Goal: Navigation & Orientation: Find specific page/section

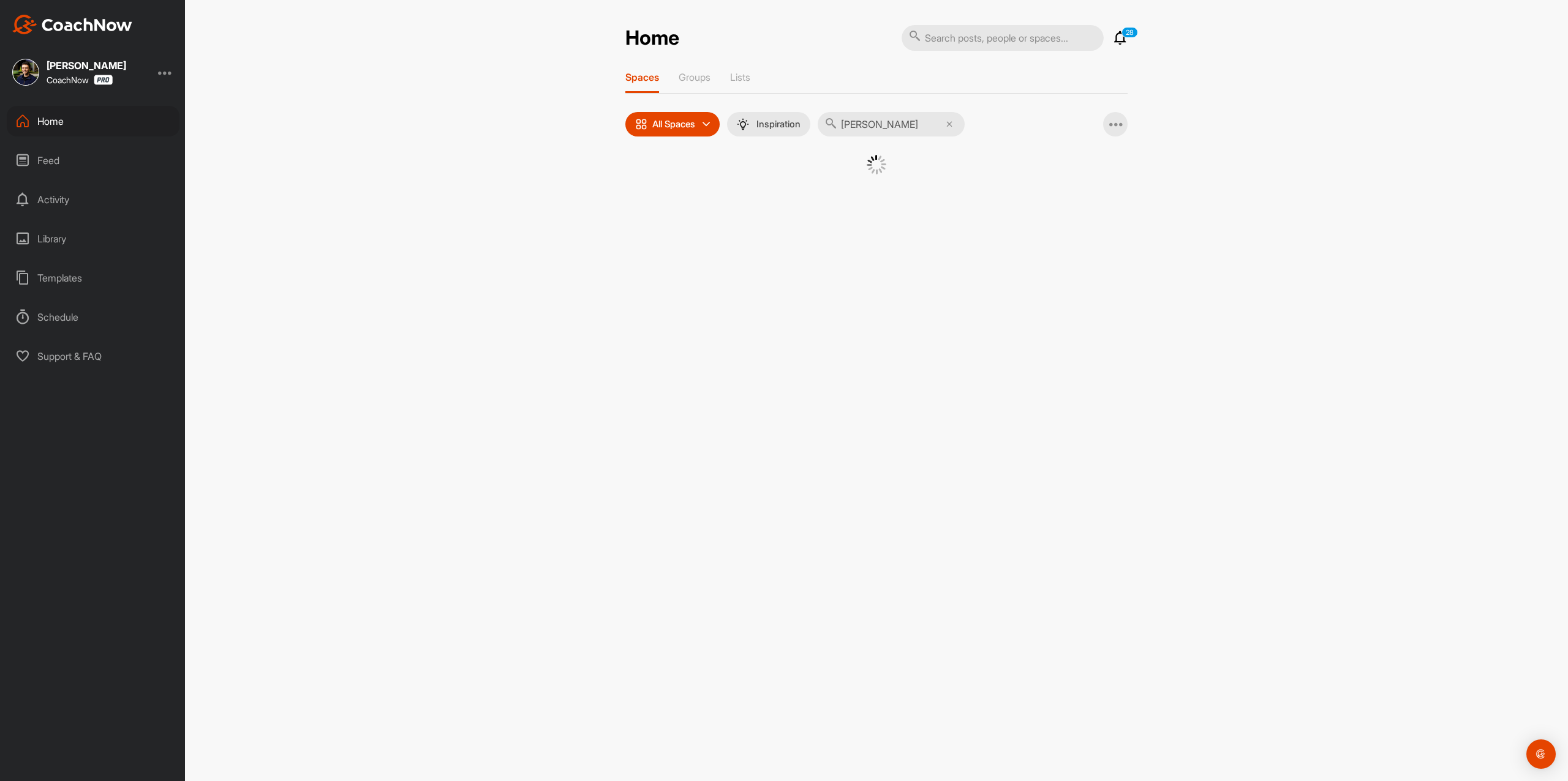
type input "[PERSON_NAME]"
drag, startPoint x: 711, startPoint y: 206, endPoint x: 723, endPoint y: 205, distance: 12.0
click at [711, 206] on div "New SH [PERSON_NAME] Golf" at bounding box center [876, 206] width 502 height 103
click at [761, 186] on div "SH" at bounding box center [762, 187] width 64 height 64
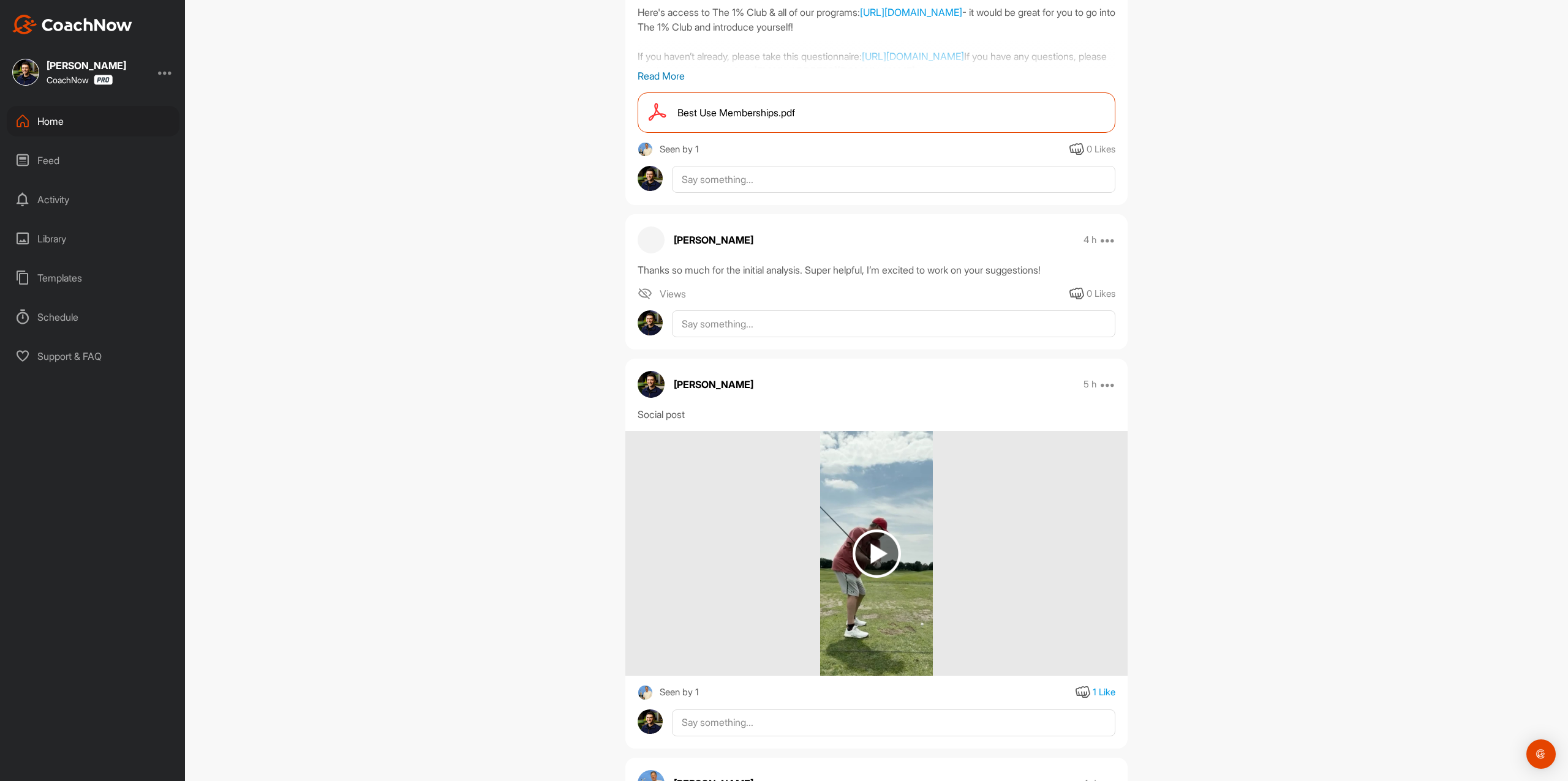
scroll to position [326, 0]
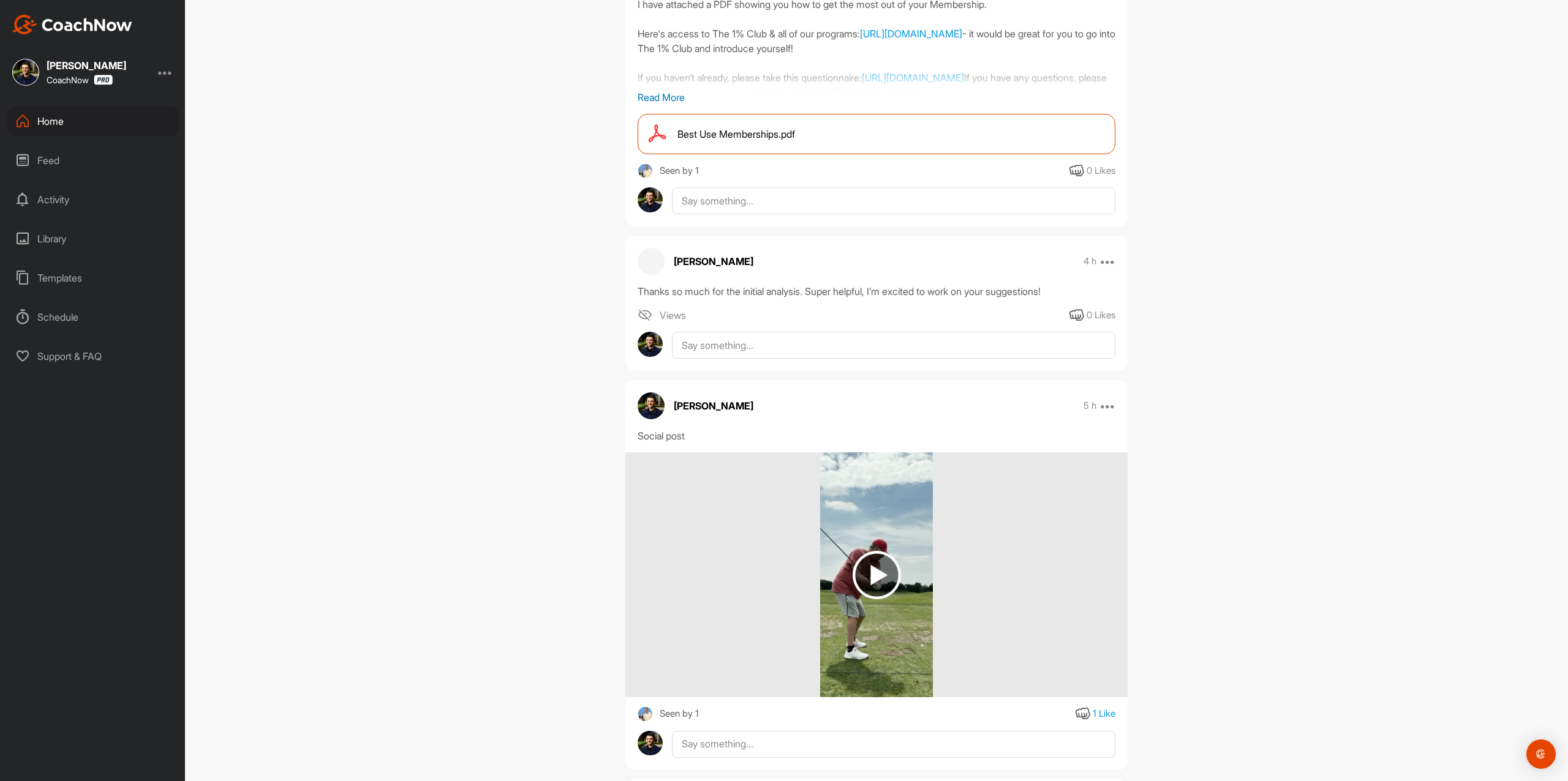
click at [84, 127] on div "Home" at bounding box center [93, 122] width 173 height 31
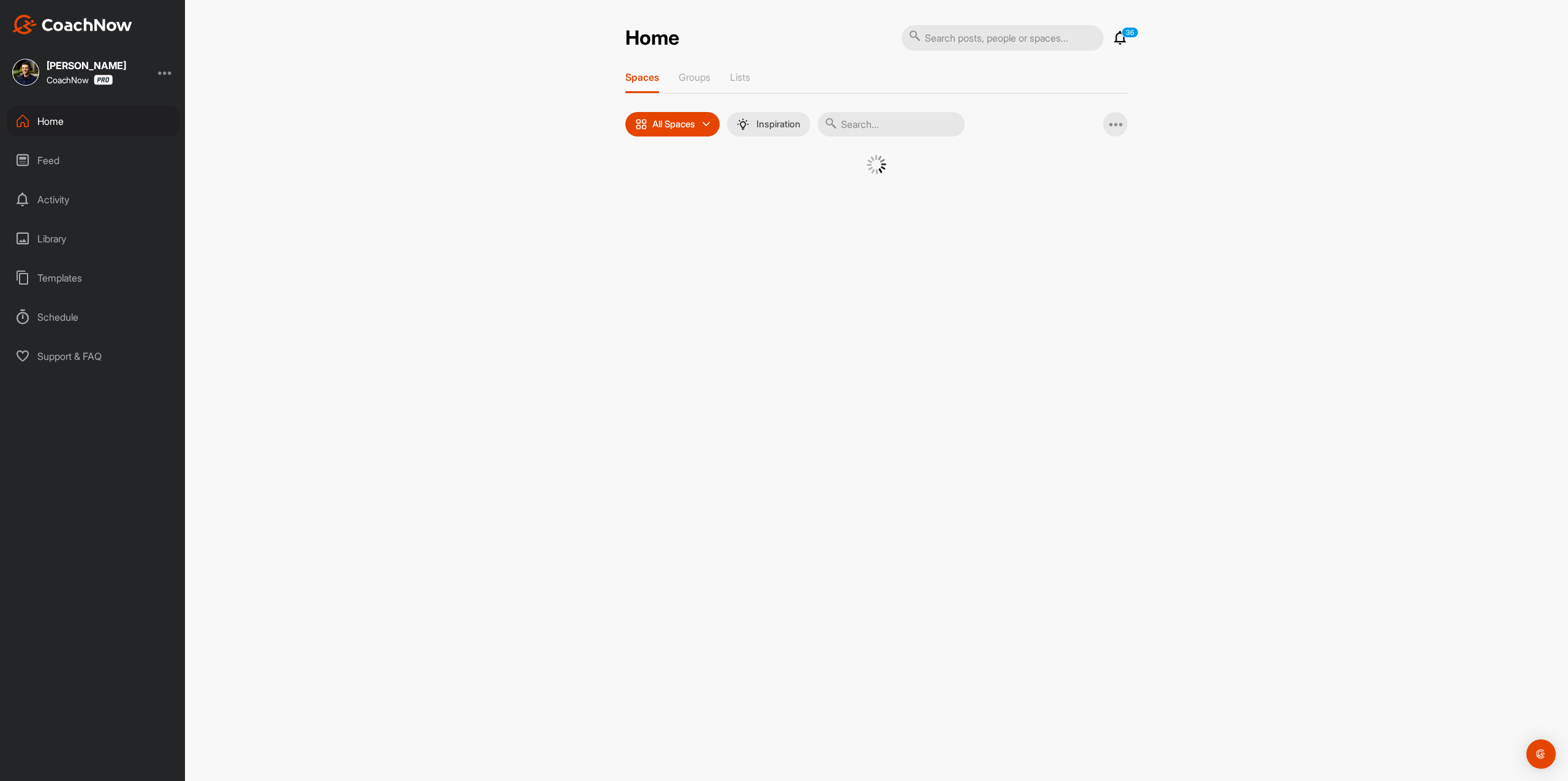
click at [911, 128] on input "text" at bounding box center [891, 124] width 147 height 24
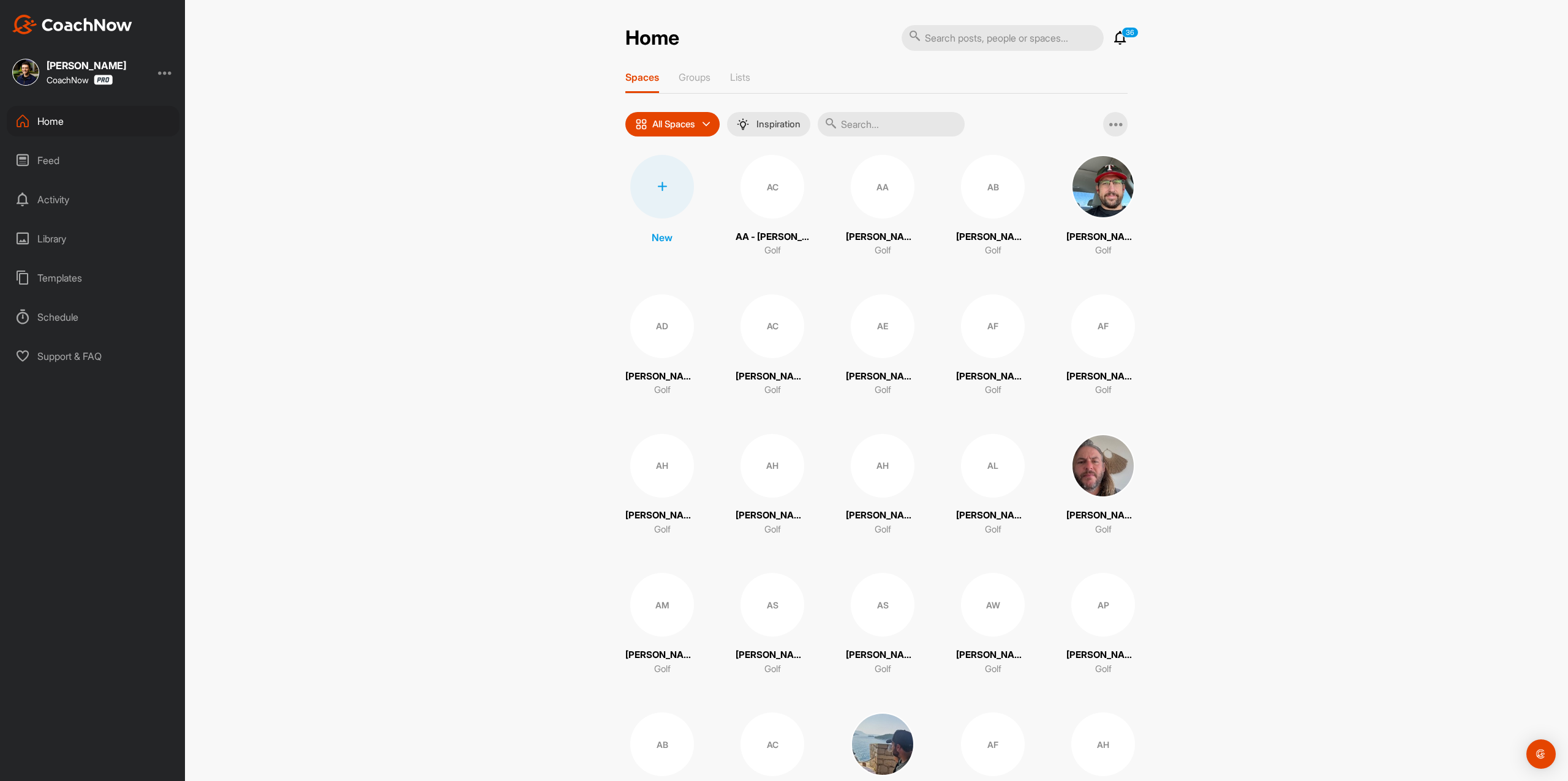
paste input "[PERSON_NAME]"
type input "[PERSON_NAME]"
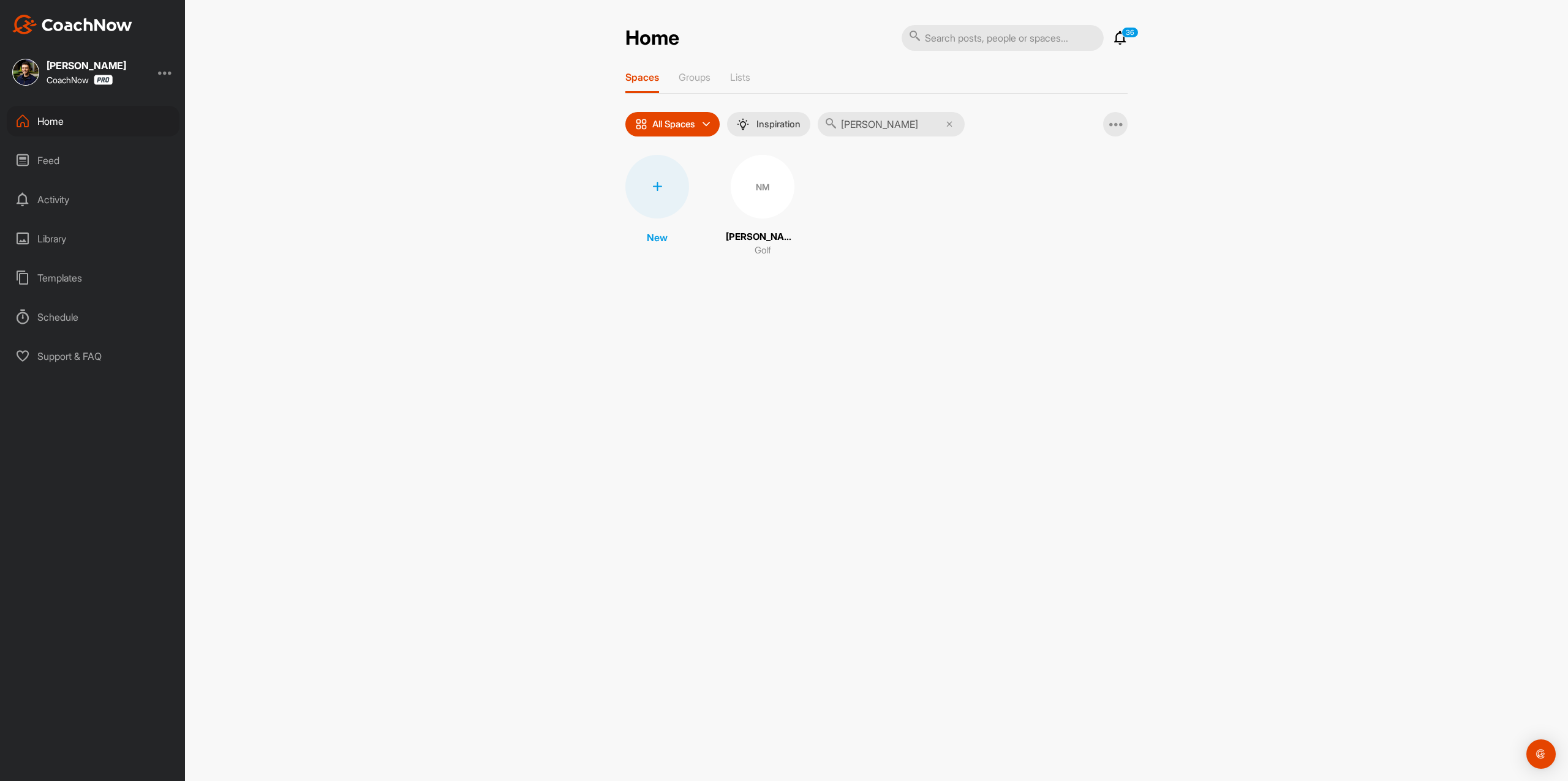
click at [789, 188] on div "NM" at bounding box center [762, 187] width 64 height 64
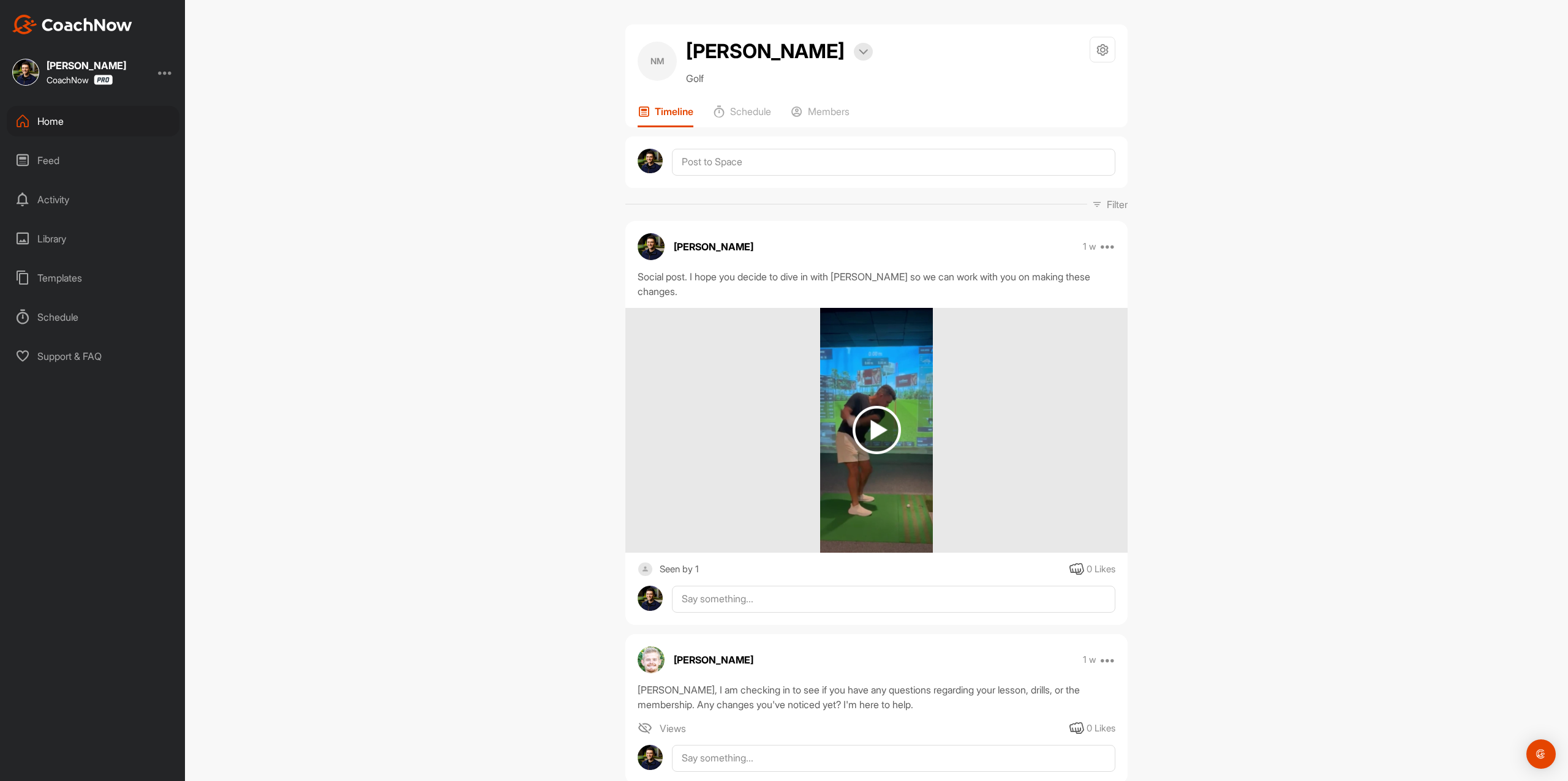
click at [869, 406] on img at bounding box center [876, 429] width 48 height 48
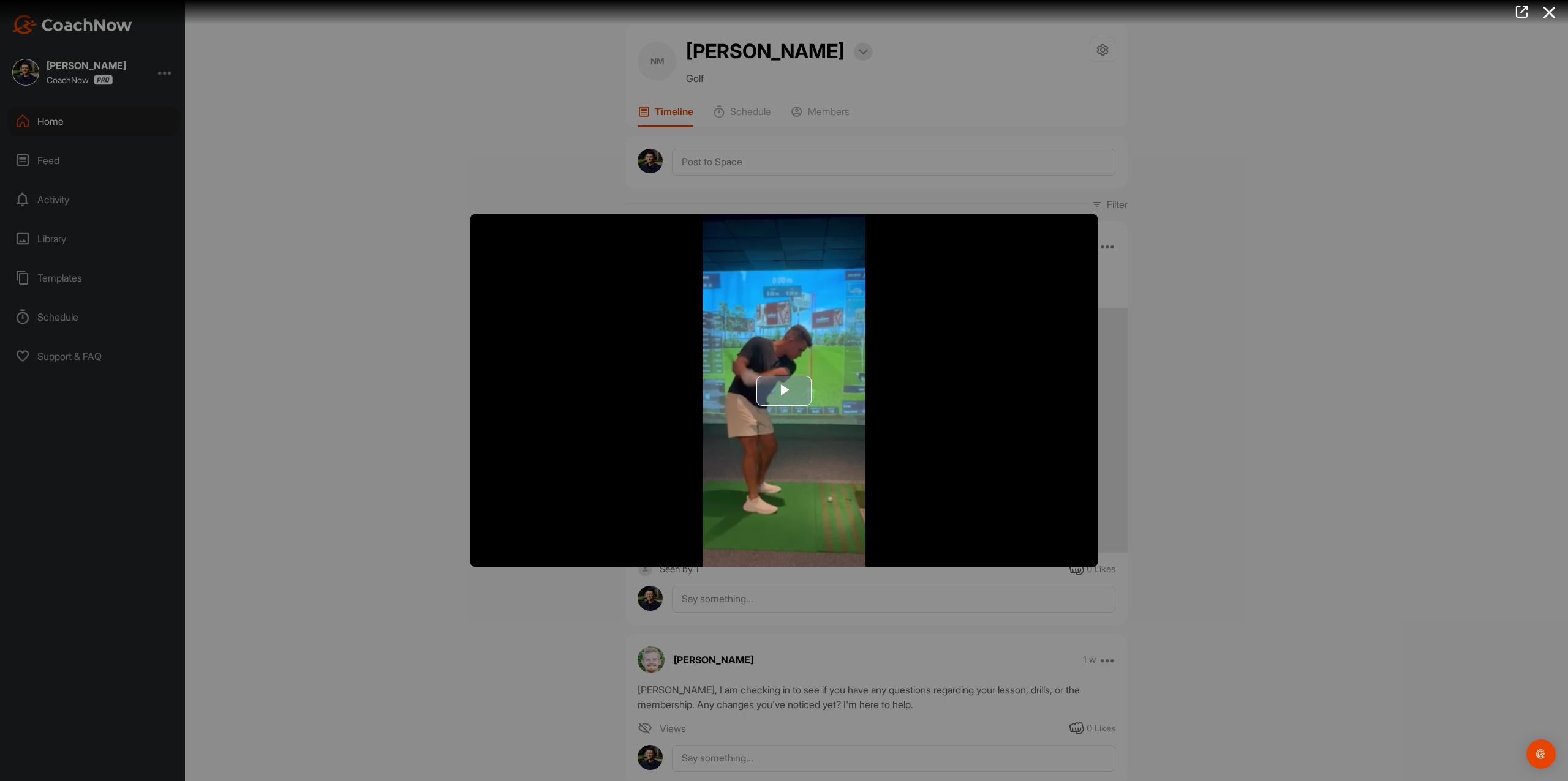
drag, startPoint x: 758, startPoint y: 374, endPoint x: 656, endPoint y: 341, distance: 107.2
click at [642, 337] on img "Video Player" at bounding box center [784, 391] width 627 height 353
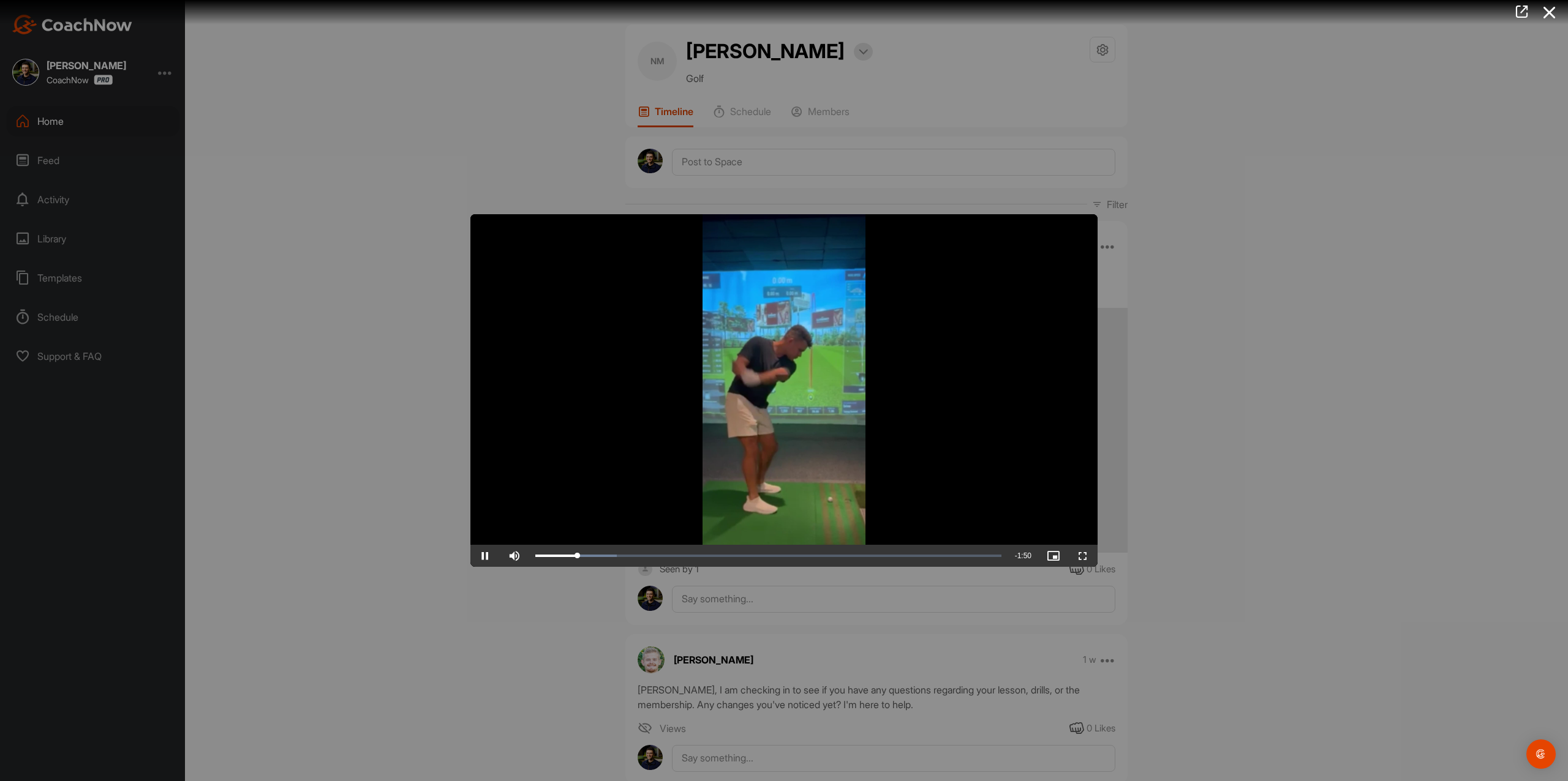
drag, startPoint x: 371, startPoint y: 217, endPoint x: 122, endPoint y: 159, distance: 255.7
click at [371, 215] on div at bounding box center [784, 390] width 1568 height 781
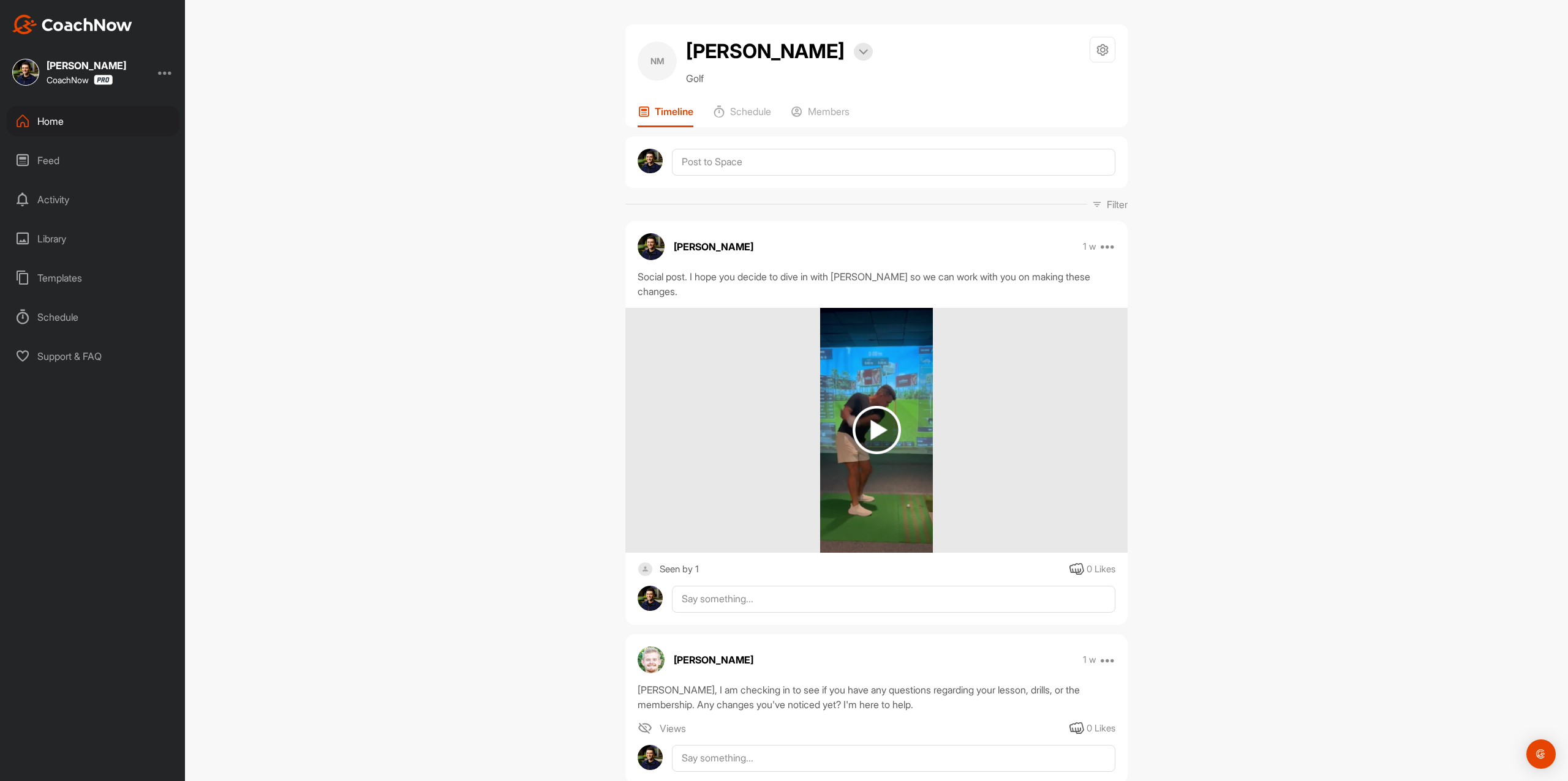
click at [109, 122] on div "Home" at bounding box center [93, 122] width 173 height 31
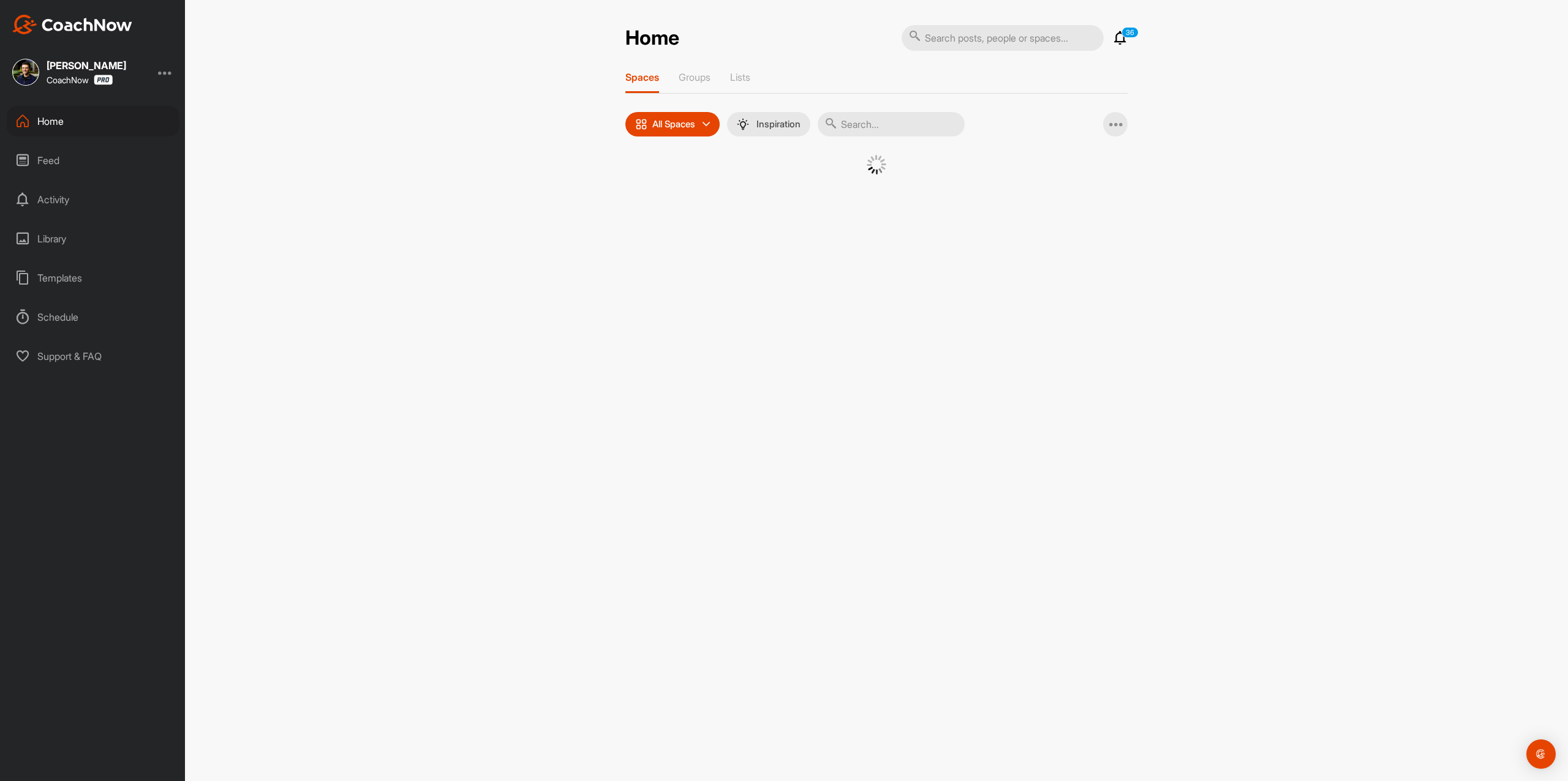
click at [887, 132] on input "text" at bounding box center [891, 124] width 147 height 24
paste input "[PERSON_NAME]"
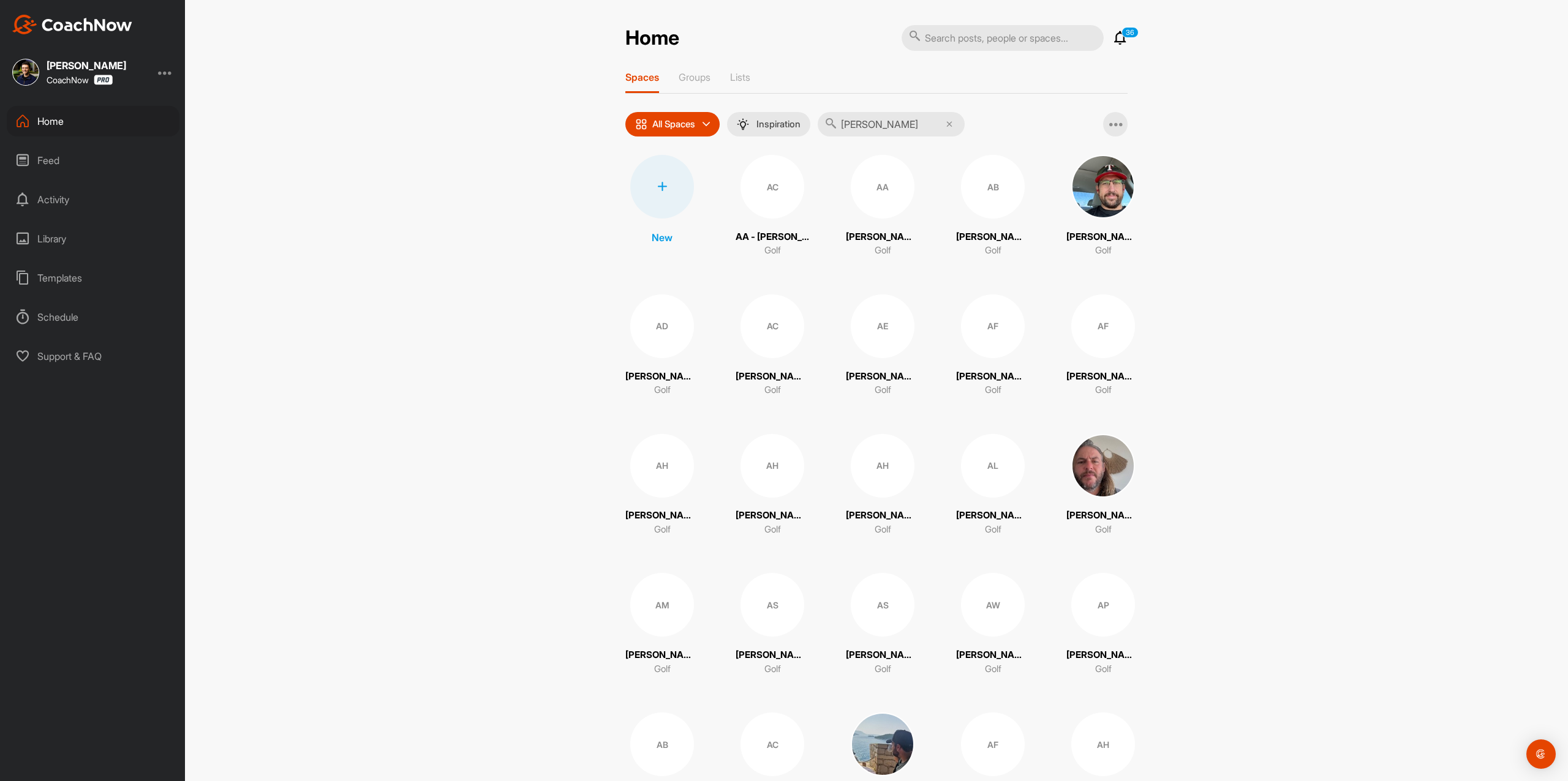
type input "[PERSON_NAME]"
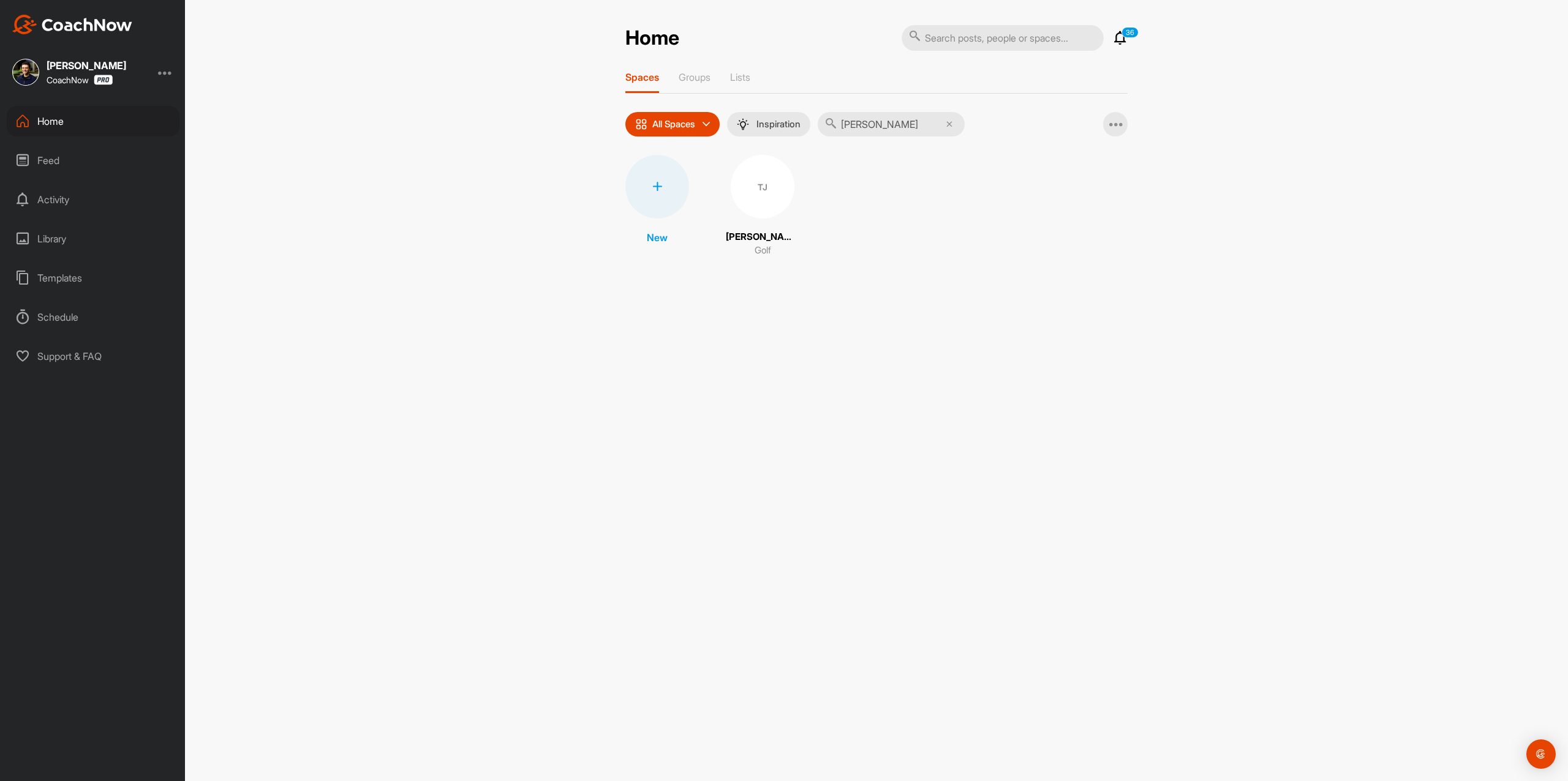
click at [755, 177] on div "TJ" at bounding box center [762, 187] width 64 height 64
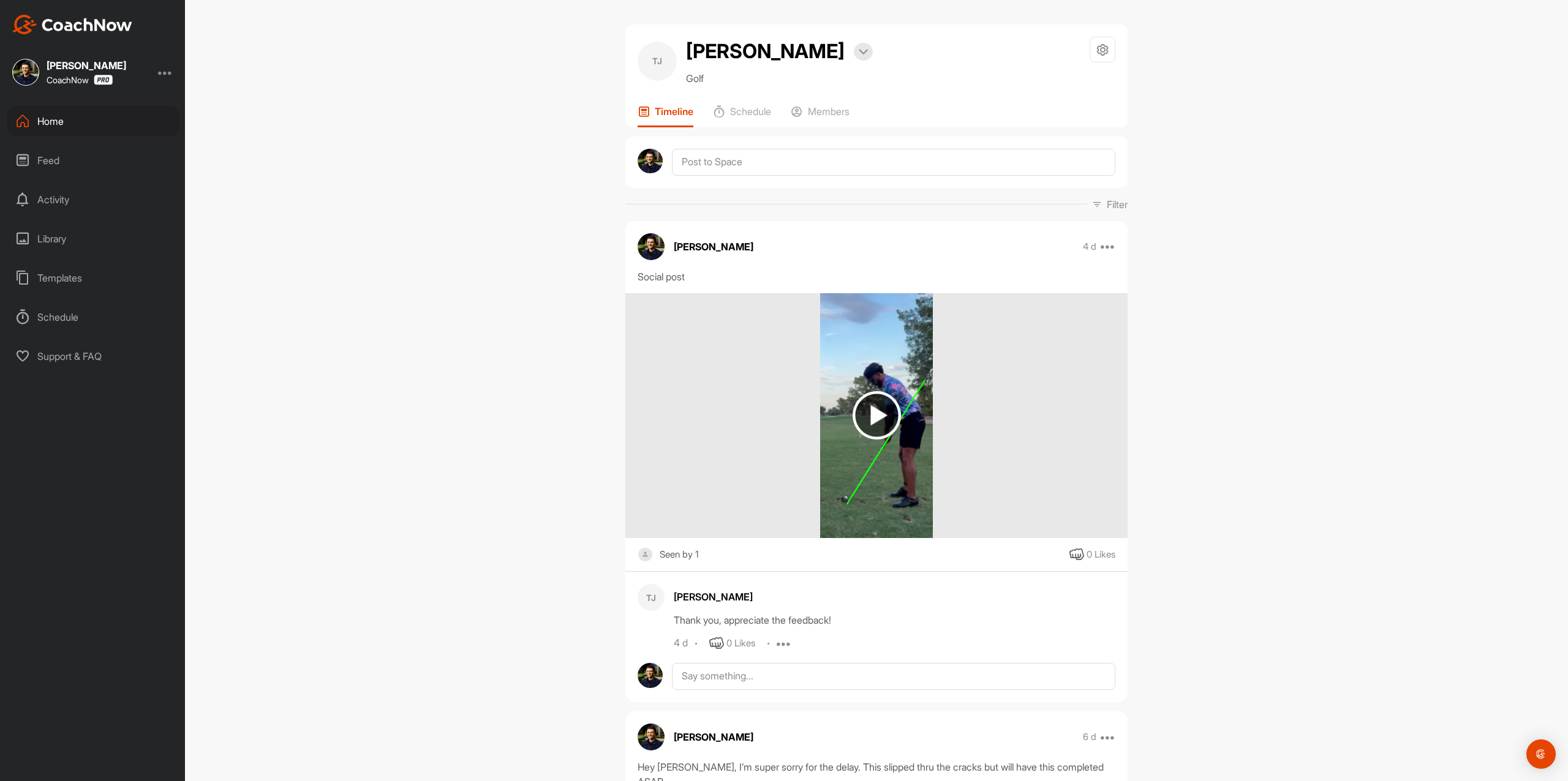
click at [873, 402] on img at bounding box center [876, 415] width 48 height 48
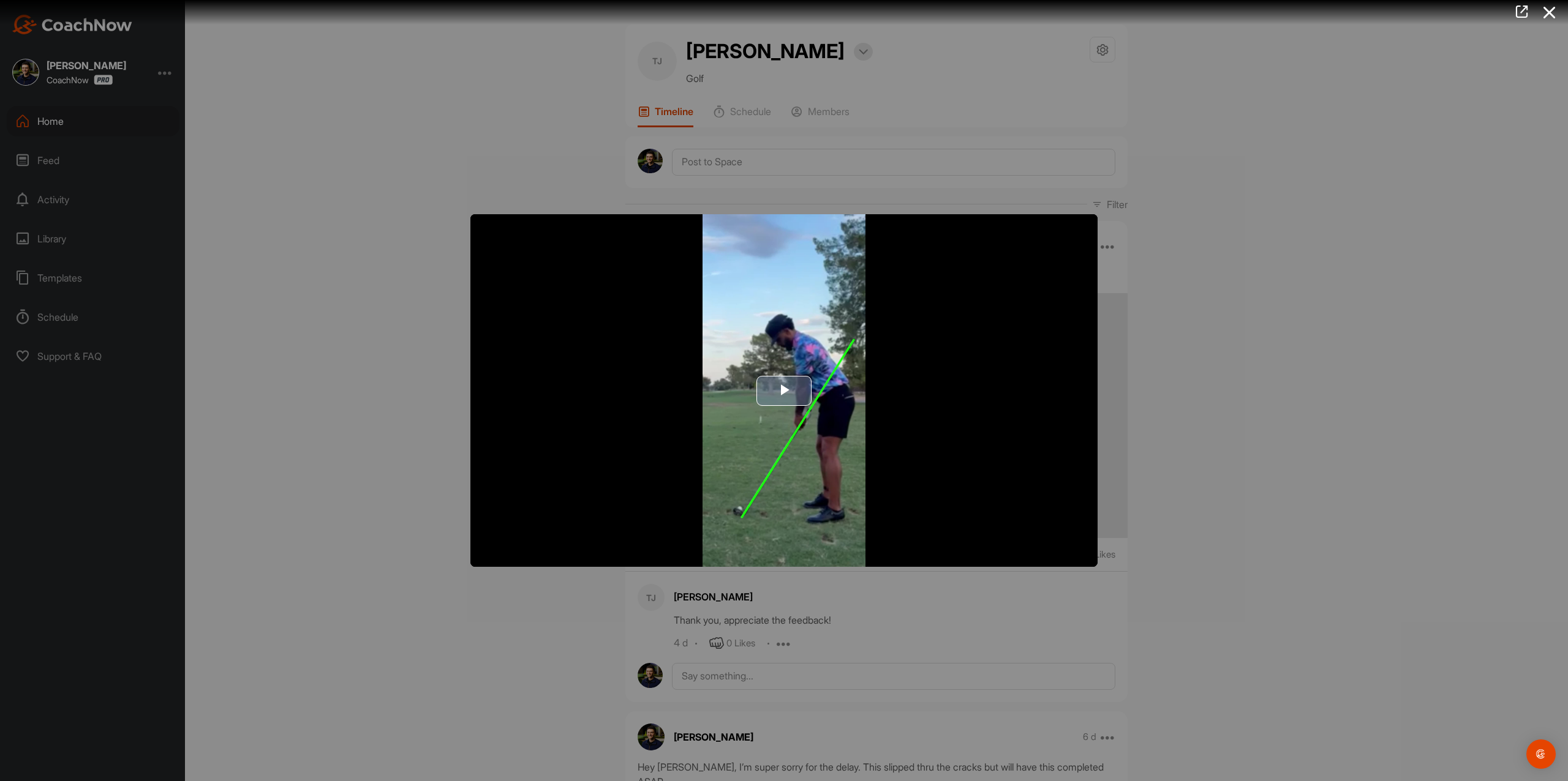
click at [784, 391] on span "Video Player" at bounding box center [784, 391] width 0 height 0
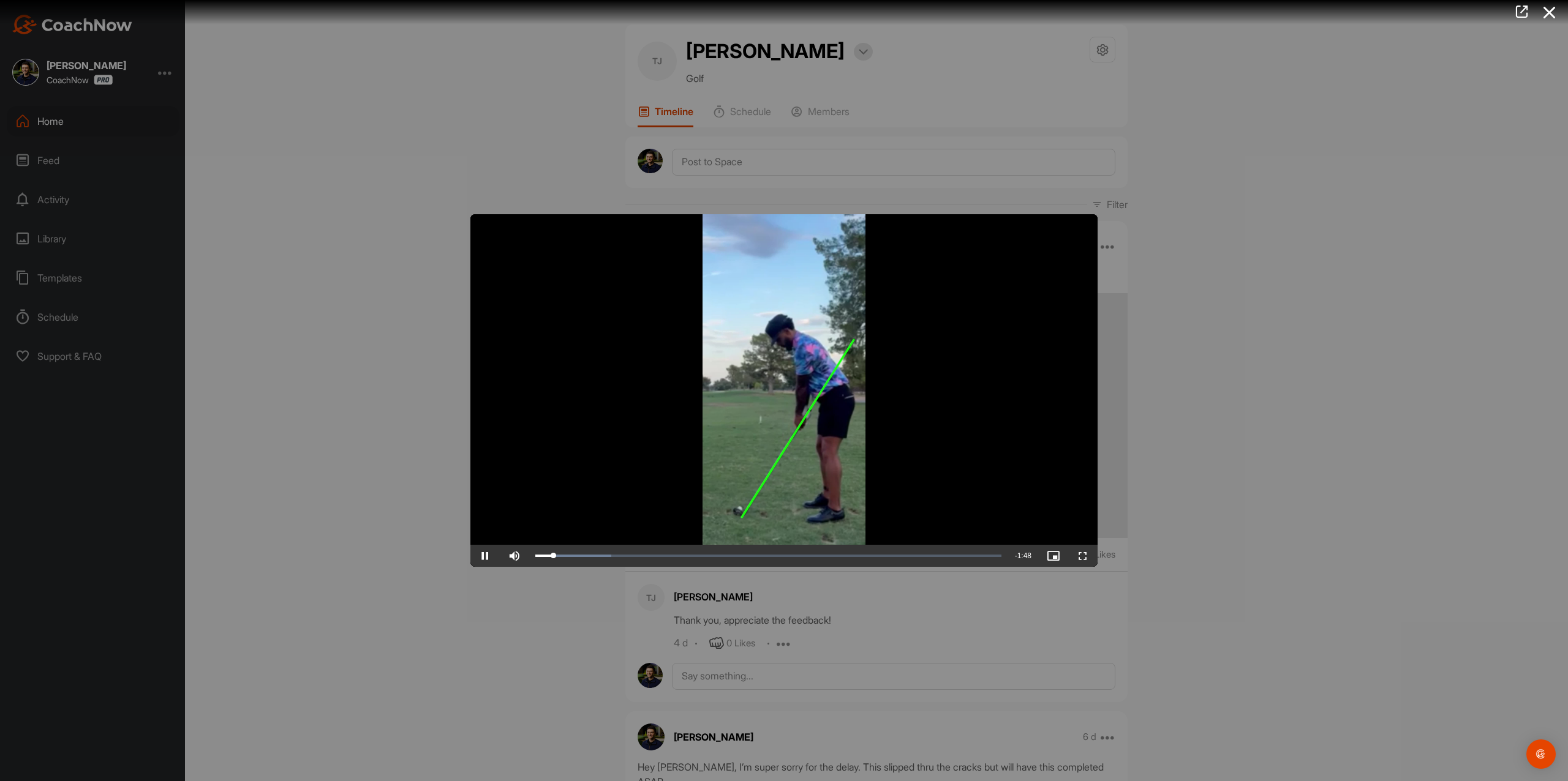
click at [377, 127] on div at bounding box center [784, 390] width 1568 height 781
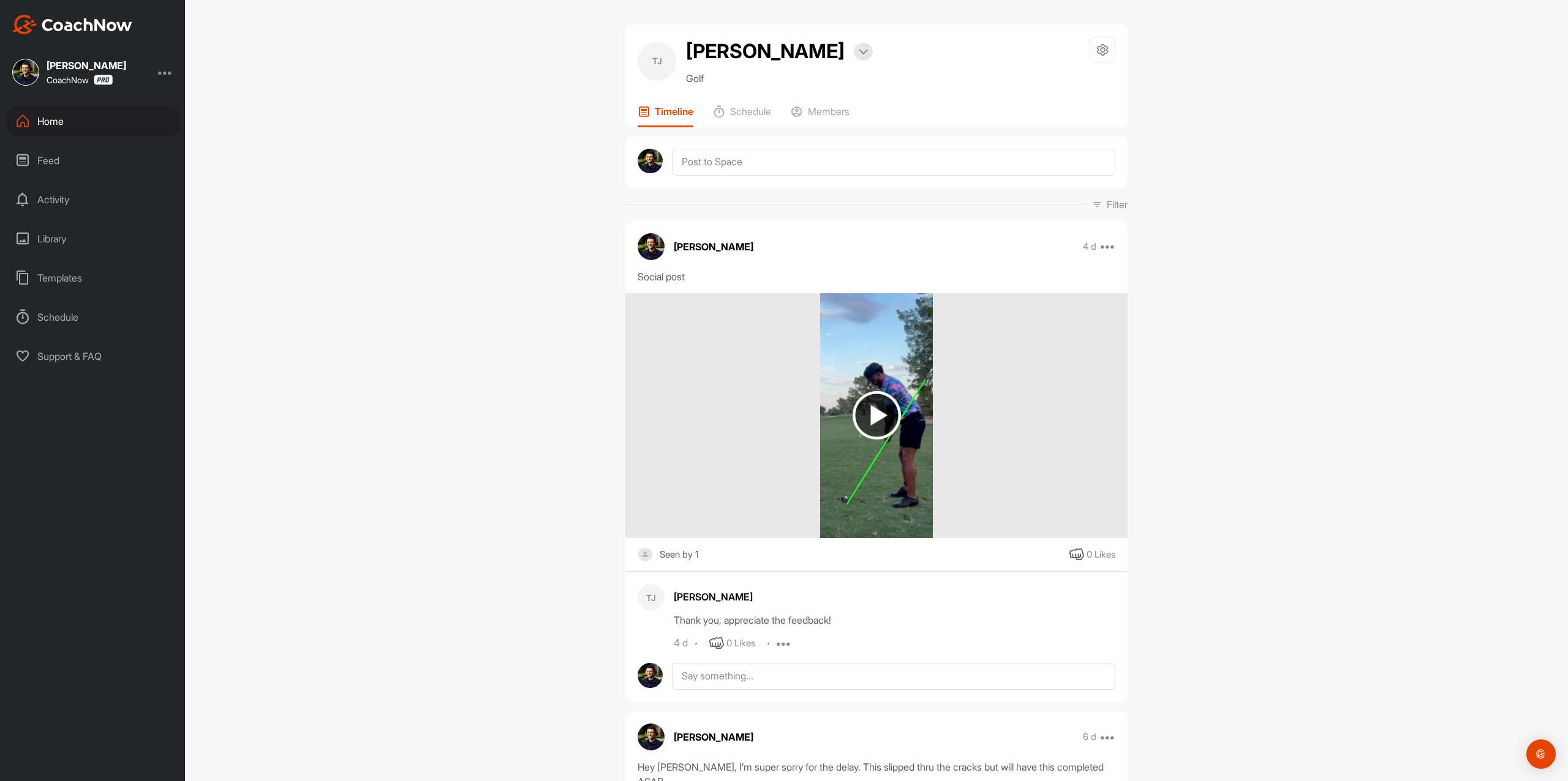
click at [56, 116] on div "Home" at bounding box center [93, 122] width 173 height 31
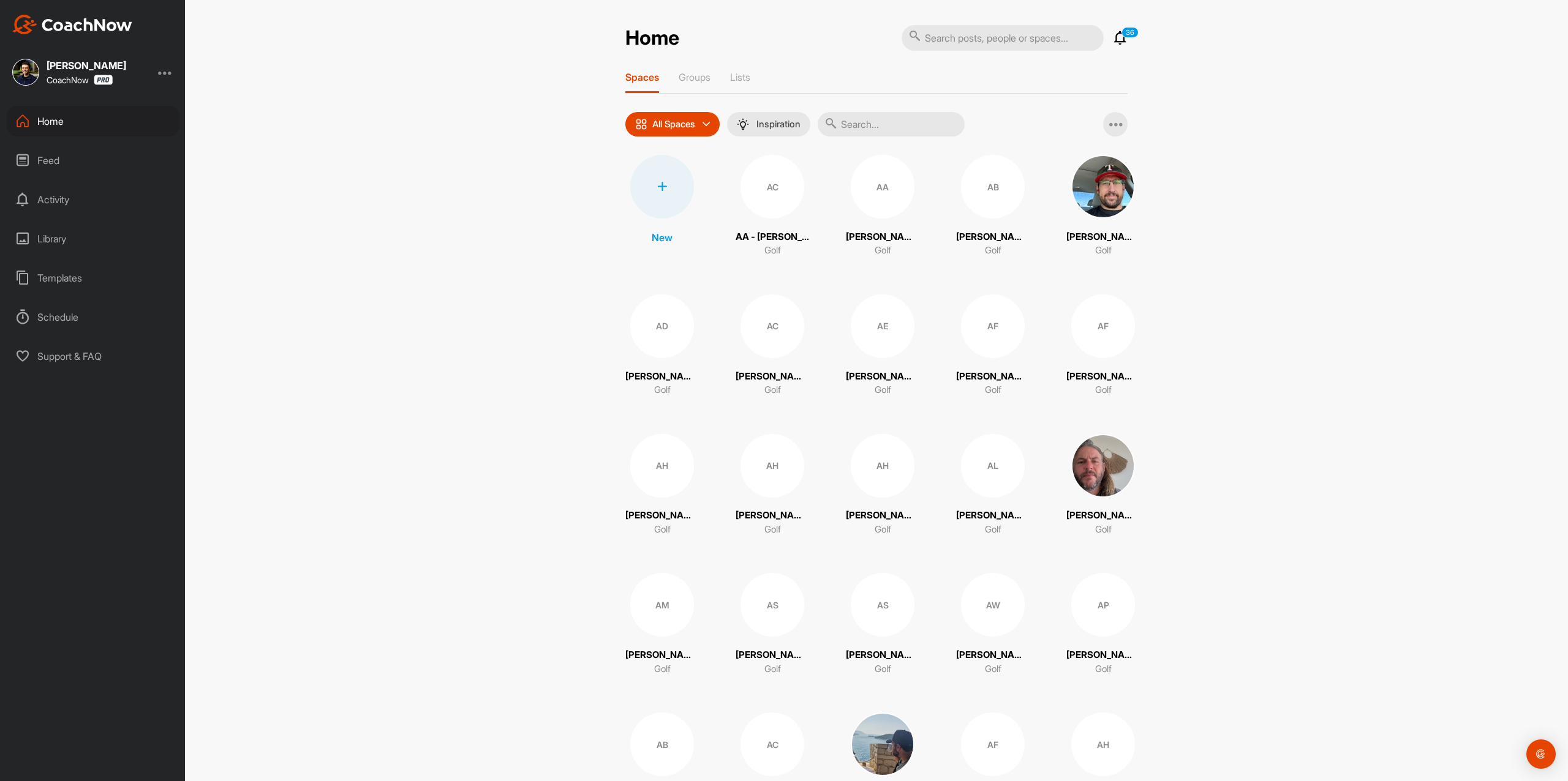
click at [888, 122] on input "text" at bounding box center [891, 124] width 147 height 24
paste input "[PERSON_NAME]"
type input "[PERSON_NAME]"
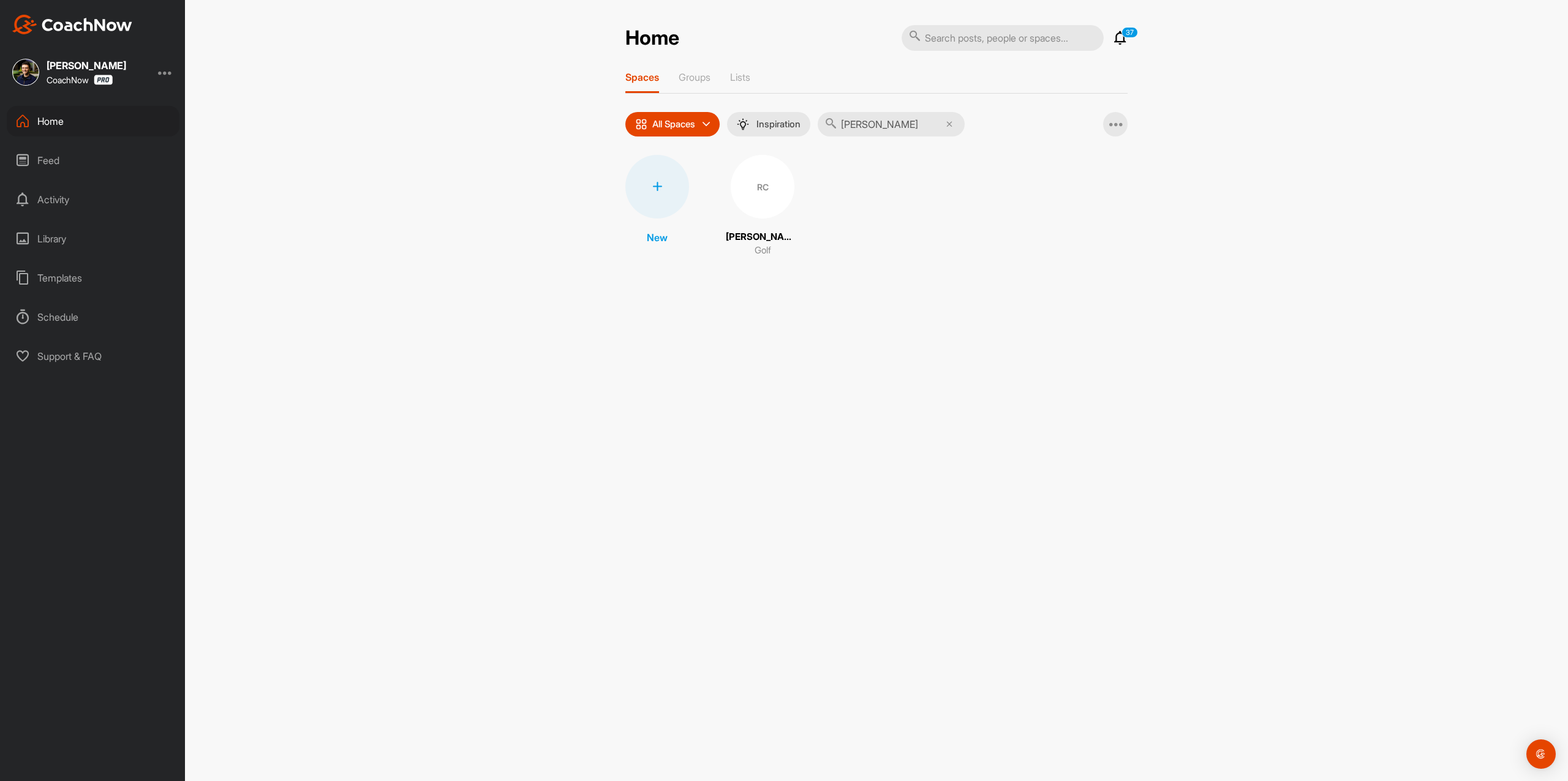
click at [793, 187] on div "RC" at bounding box center [762, 187] width 64 height 64
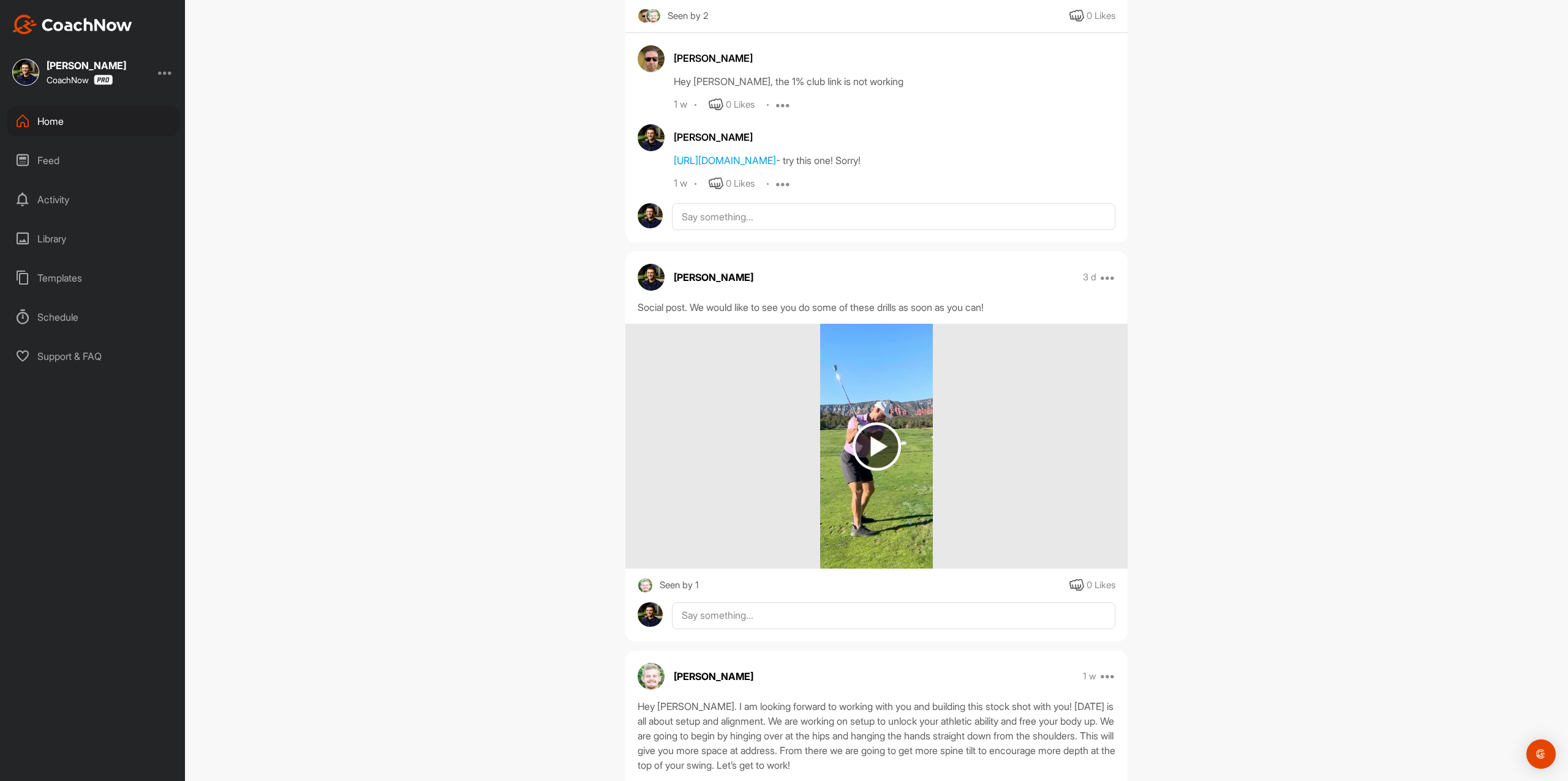
scroll to position [490, 0]
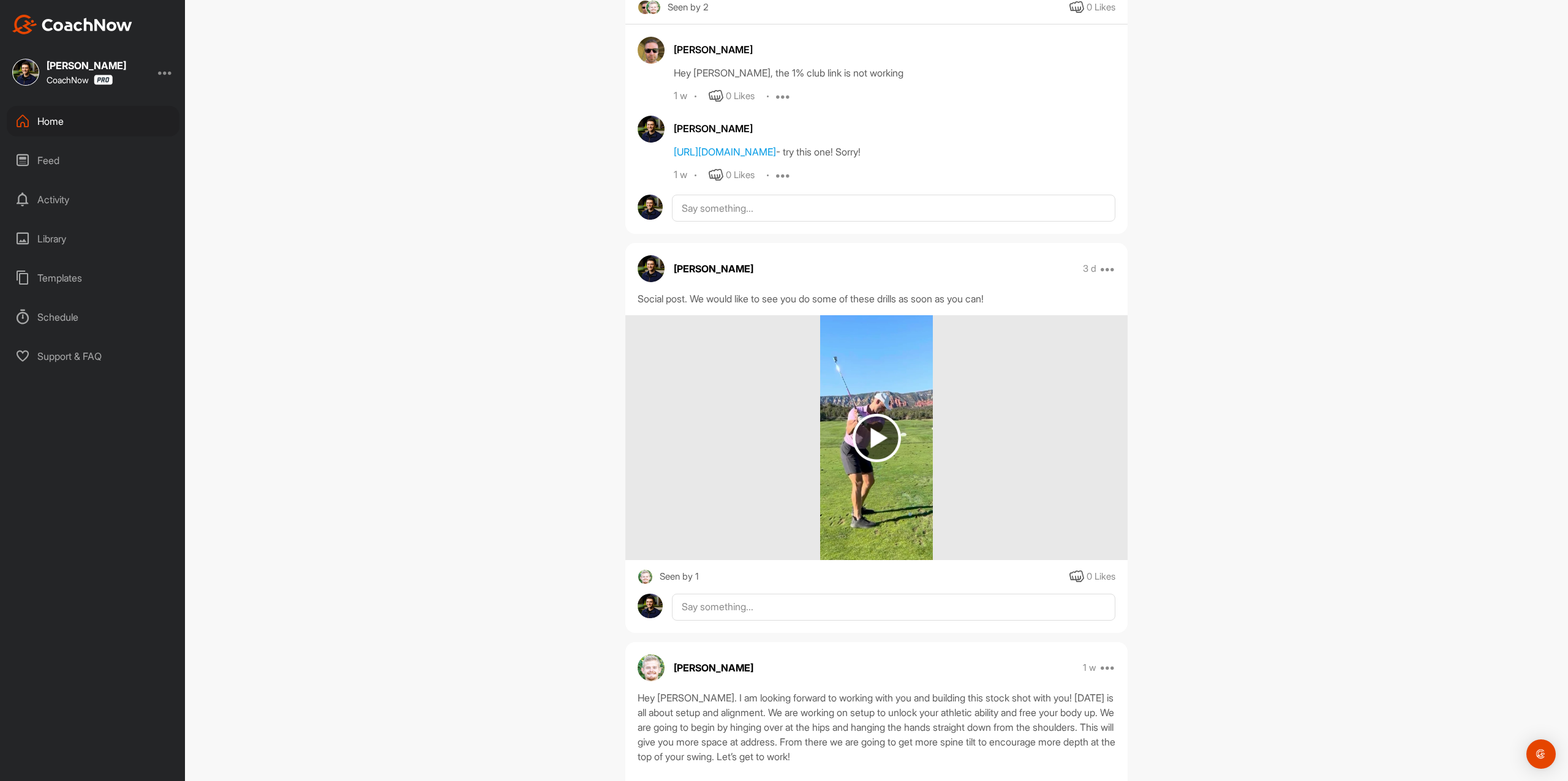
click at [867, 433] on img at bounding box center [876, 437] width 48 height 48
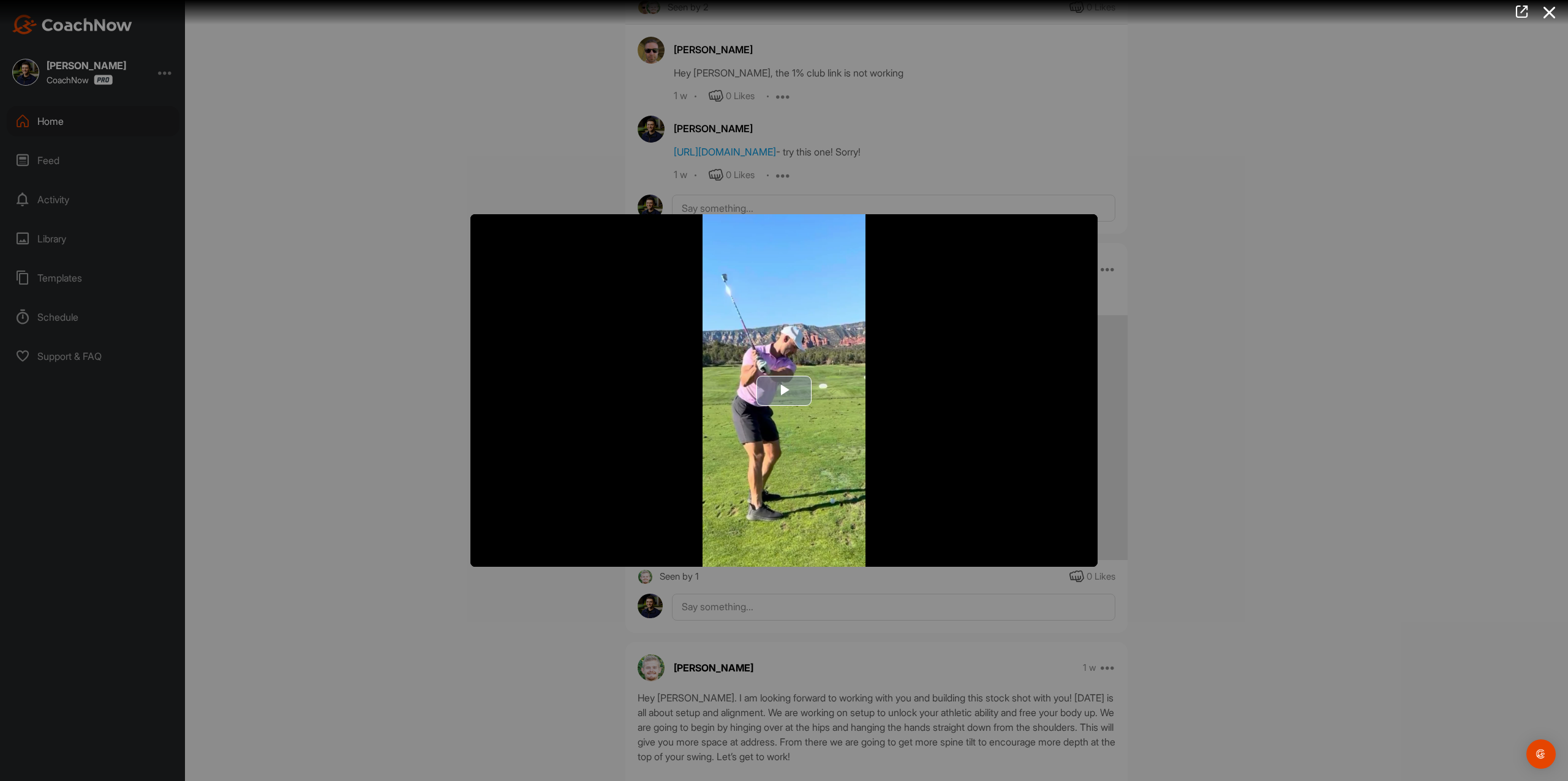
click at [784, 391] on span "Video Player" at bounding box center [784, 391] width 0 height 0
click at [398, 284] on div at bounding box center [784, 390] width 1568 height 781
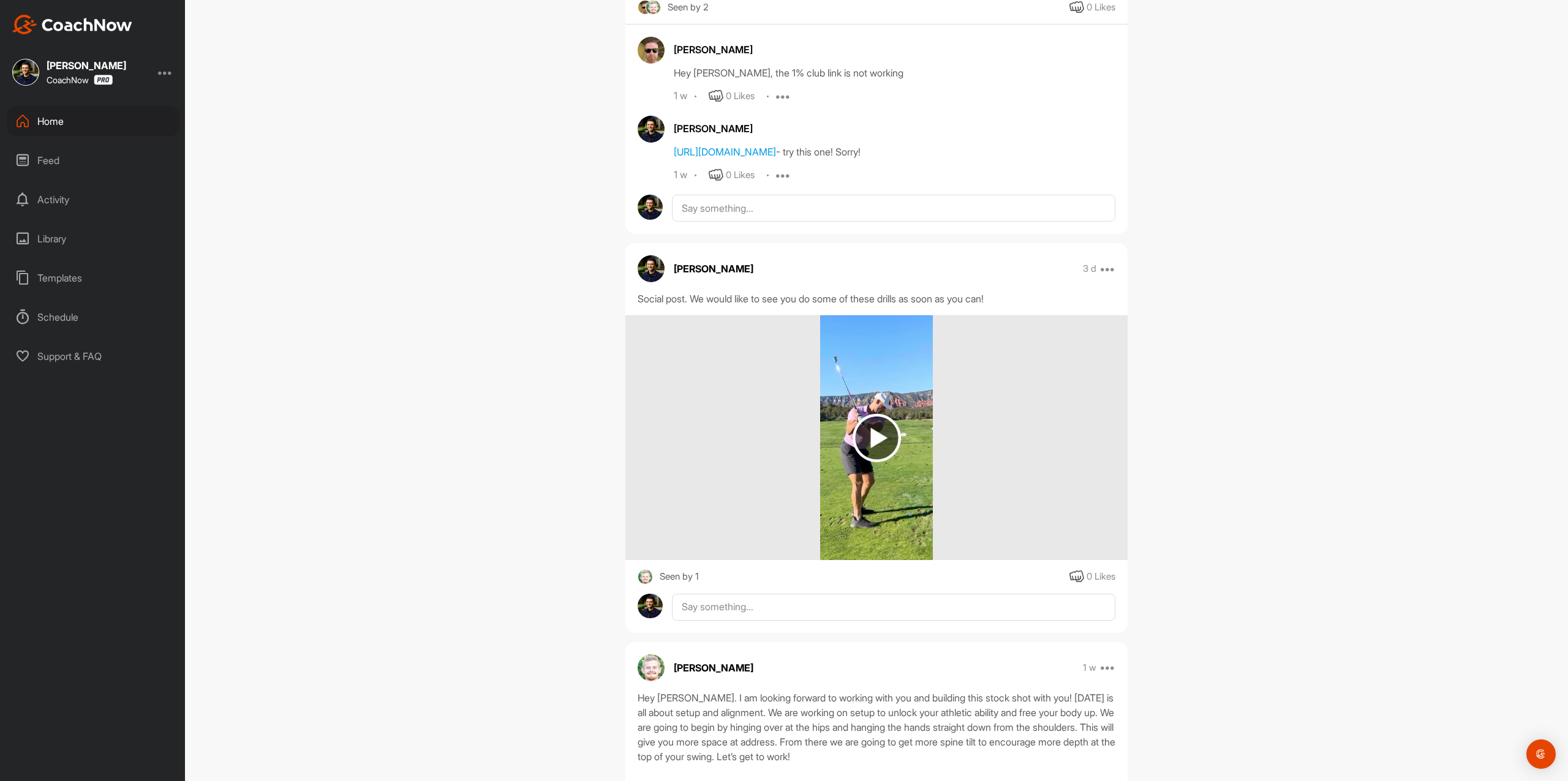
click at [104, 124] on div "Home" at bounding box center [93, 122] width 173 height 31
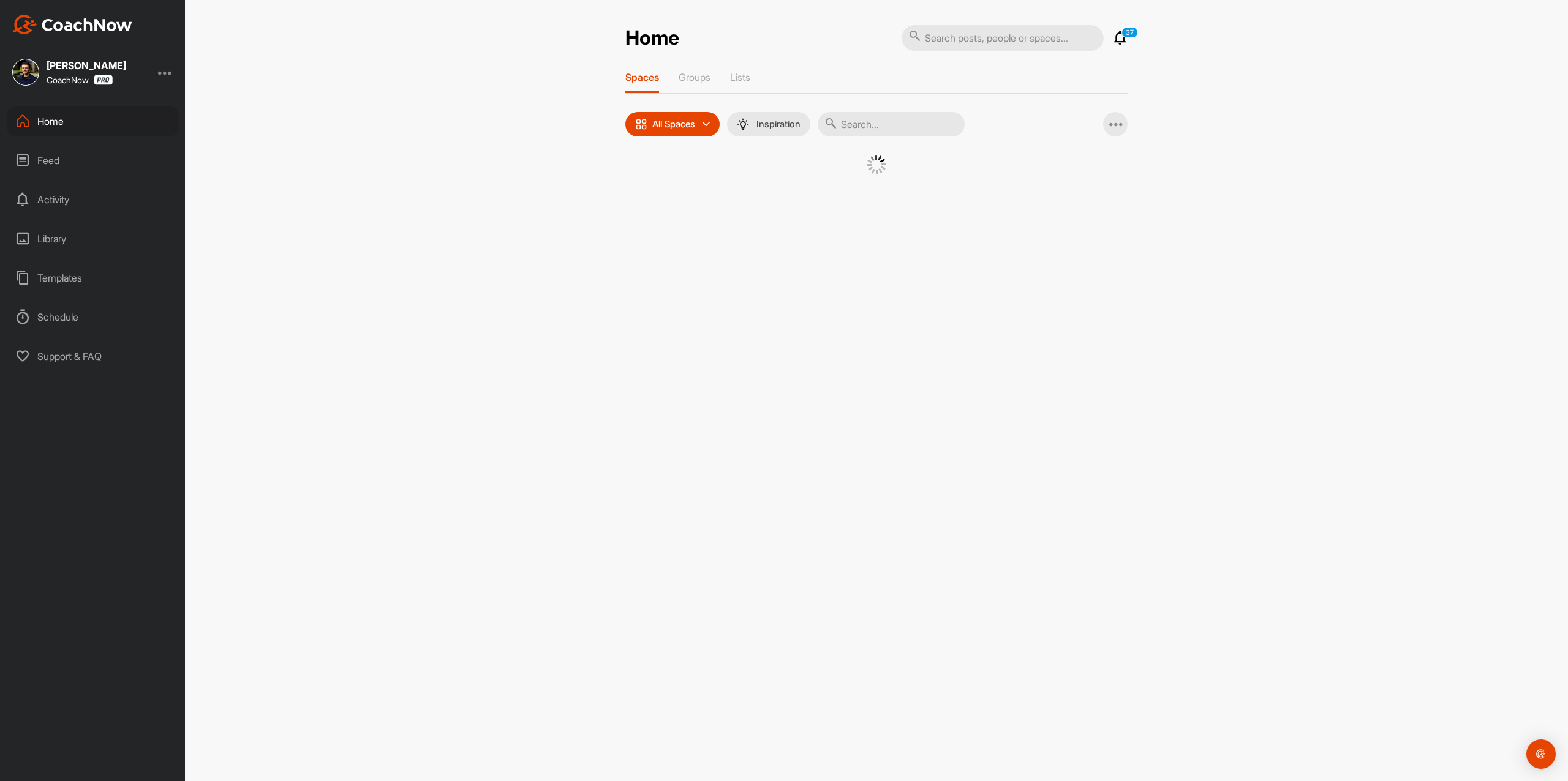
click at [904, 115] on input "text" at bounding box center [891, 124] width 147 height 24
paste input "[PERSON_NAME] [PERSON_NAME]"
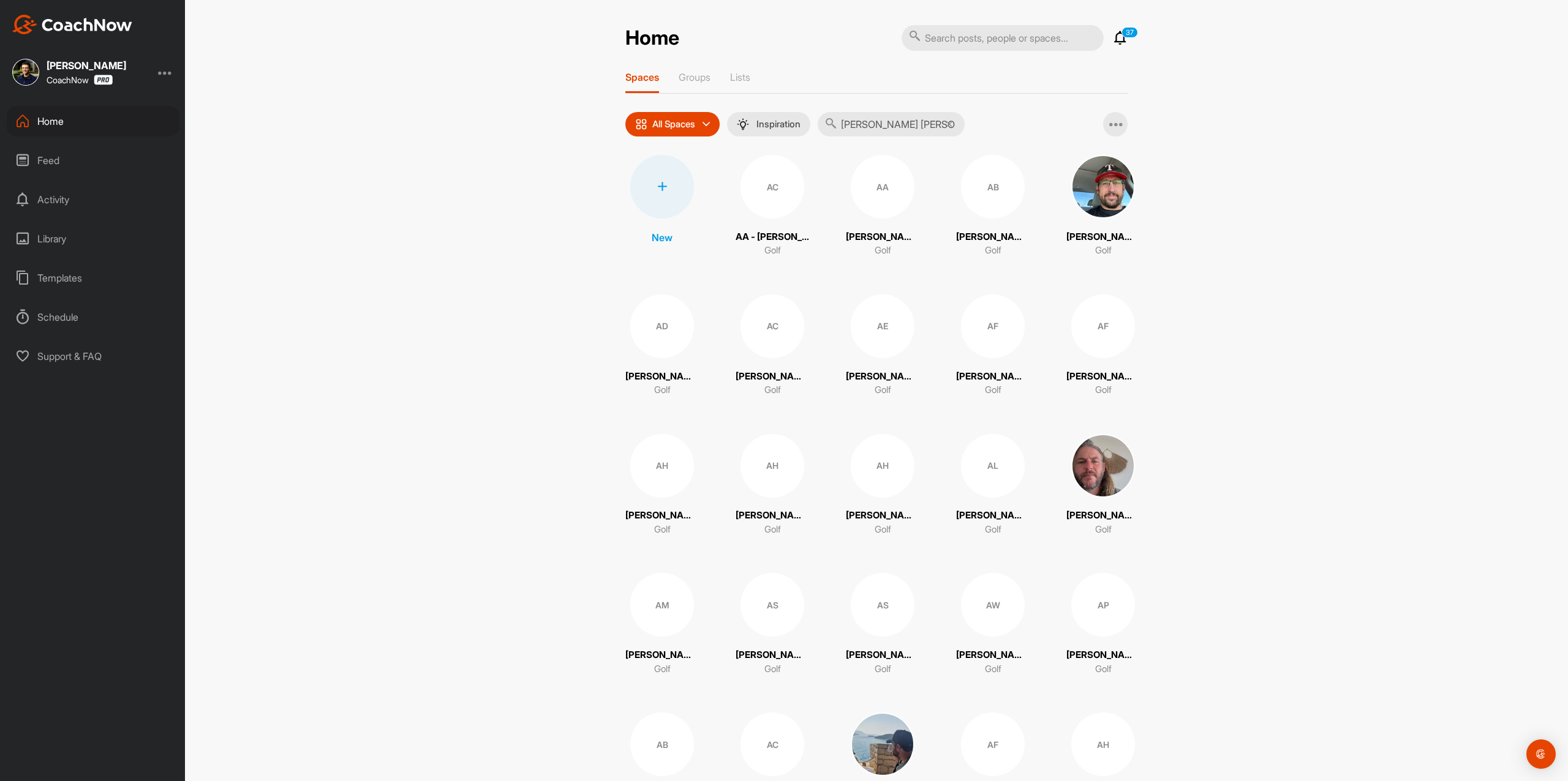
type input "[PERSON_NAME] [PERSON_NAME]"
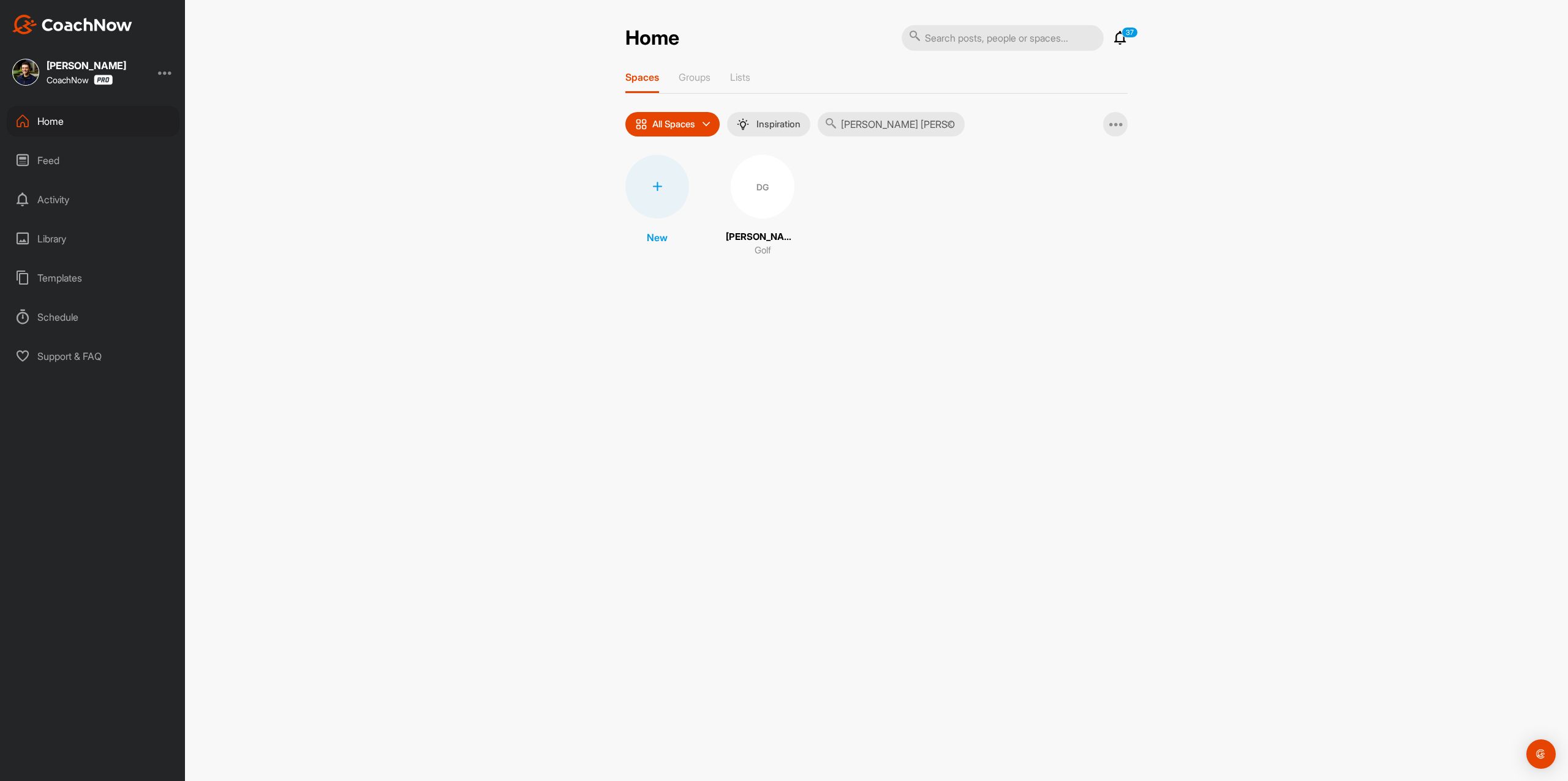
drag, startPoint x: 762, startPoint y: 197, endPoint x: 768, endPoint y: 181, distance: 17.1
click at [768, 181] on div "DG" at bounding box center [762, 187] width 64 height 64
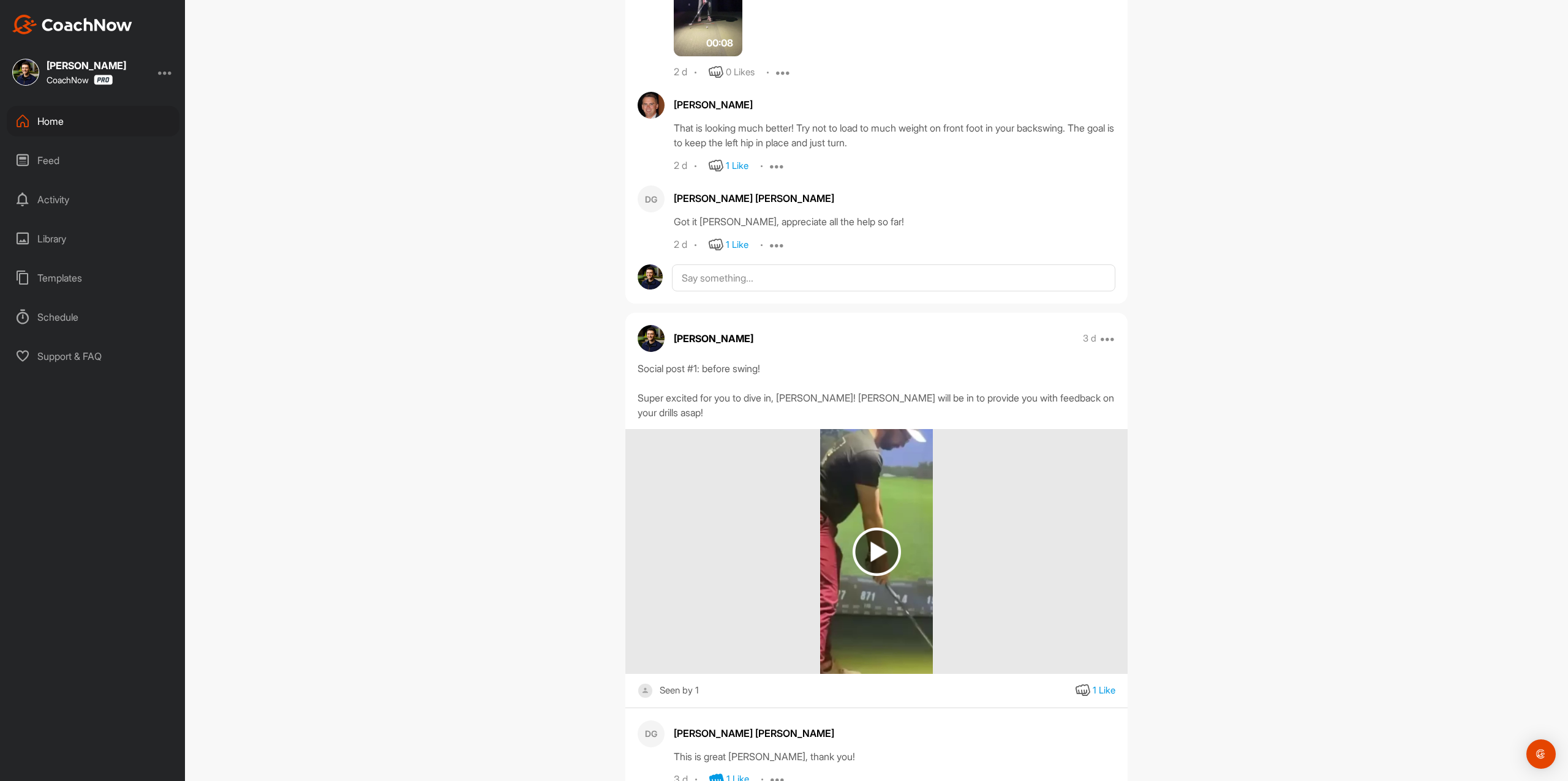
scroll to position [1225, 0]
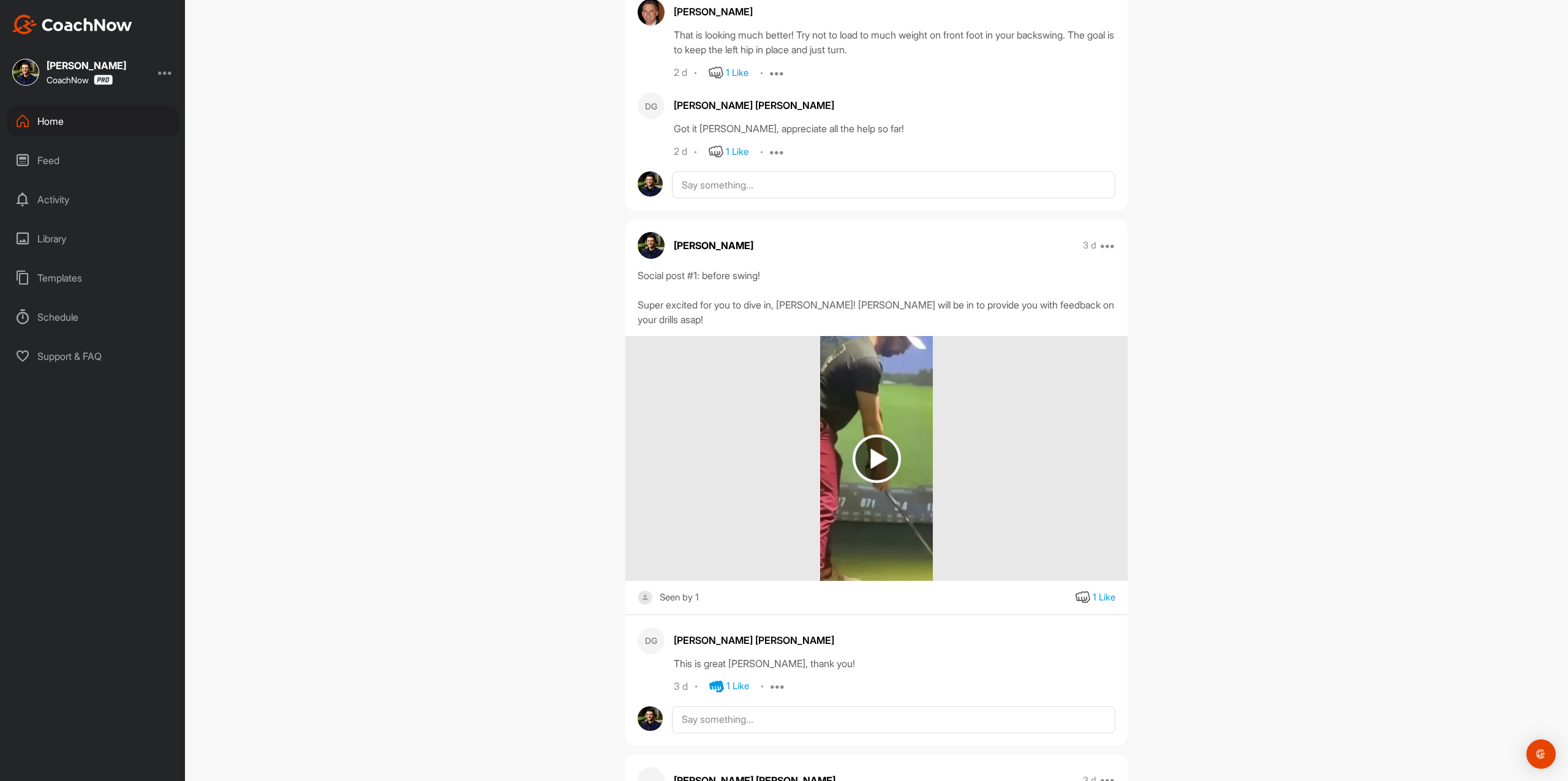
click at [876, 435] on img at bounding box center [876, 459] width 48 height 48
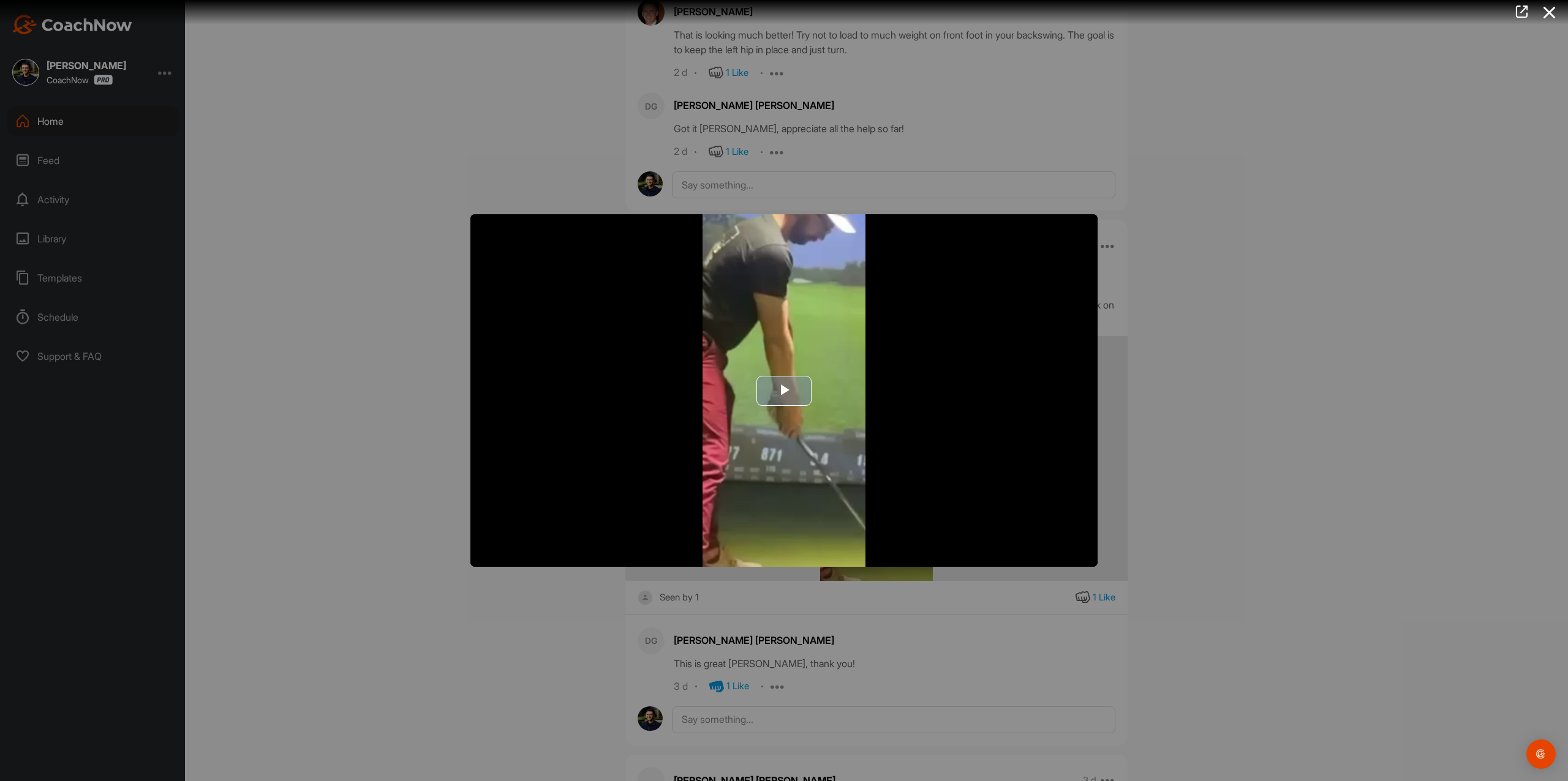
click at [784, 391] on span "Video Player" at bounding box center [784, 391] width 0 height 0
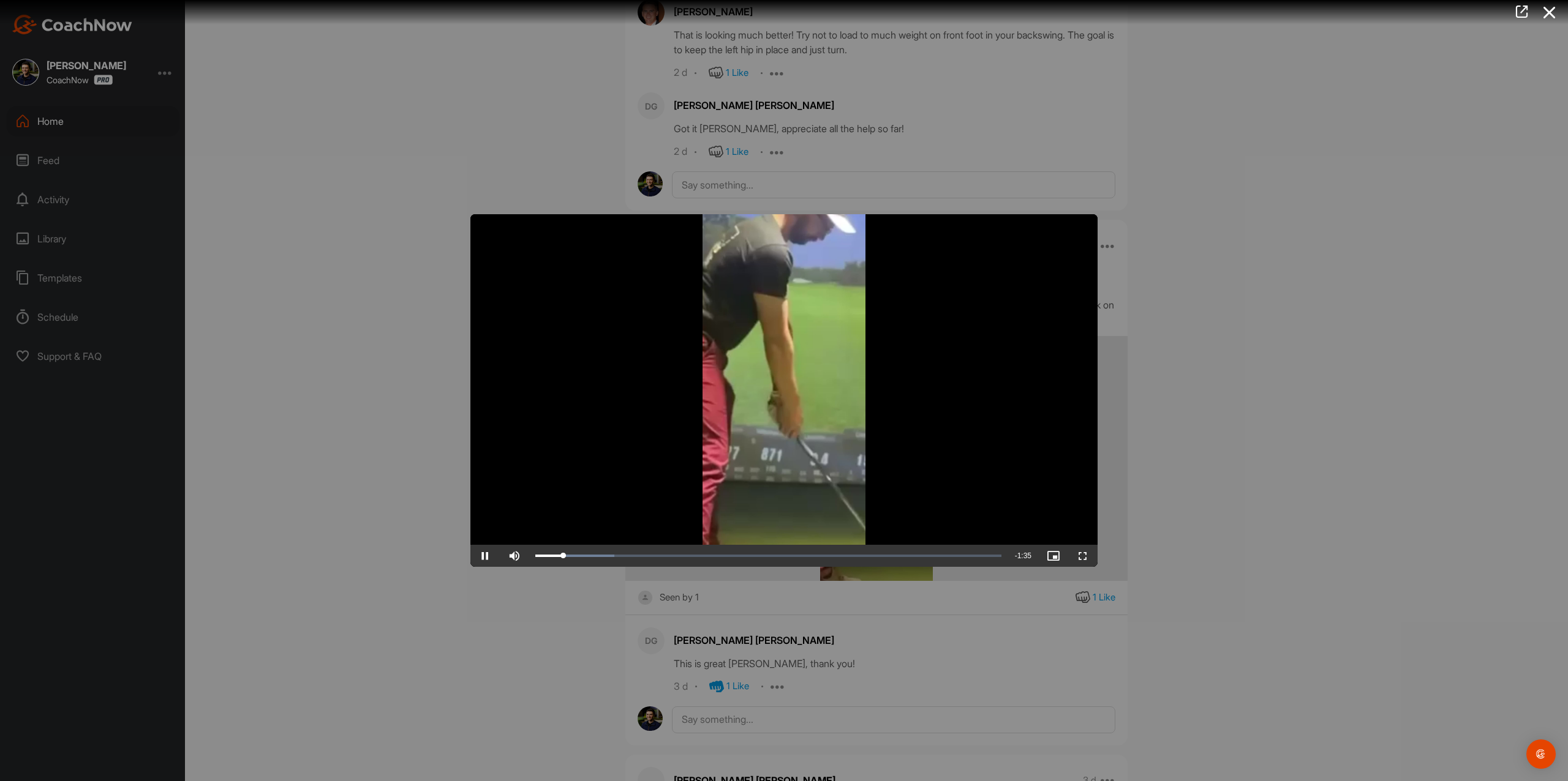
drag, startPoint x: 334, startPoint y: 161, endPoint x: 317, endPoint y: 155, distance: 18.0
click at [334, 160] on div at bounding box center [784, 390] width 1568 height 781
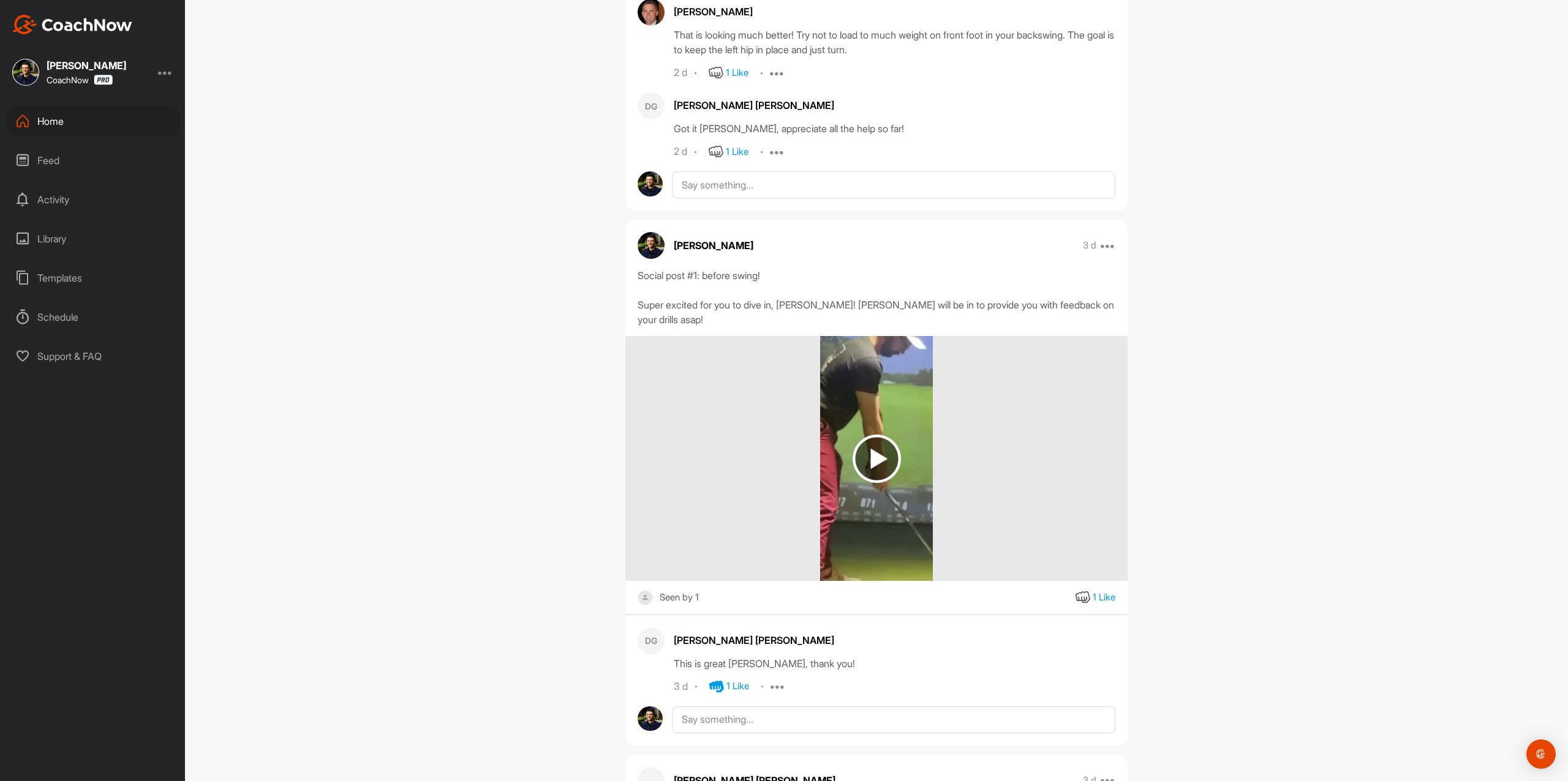
click at [78, 118] on div "Home" at bounding box center [93, 122] width 173 height 31
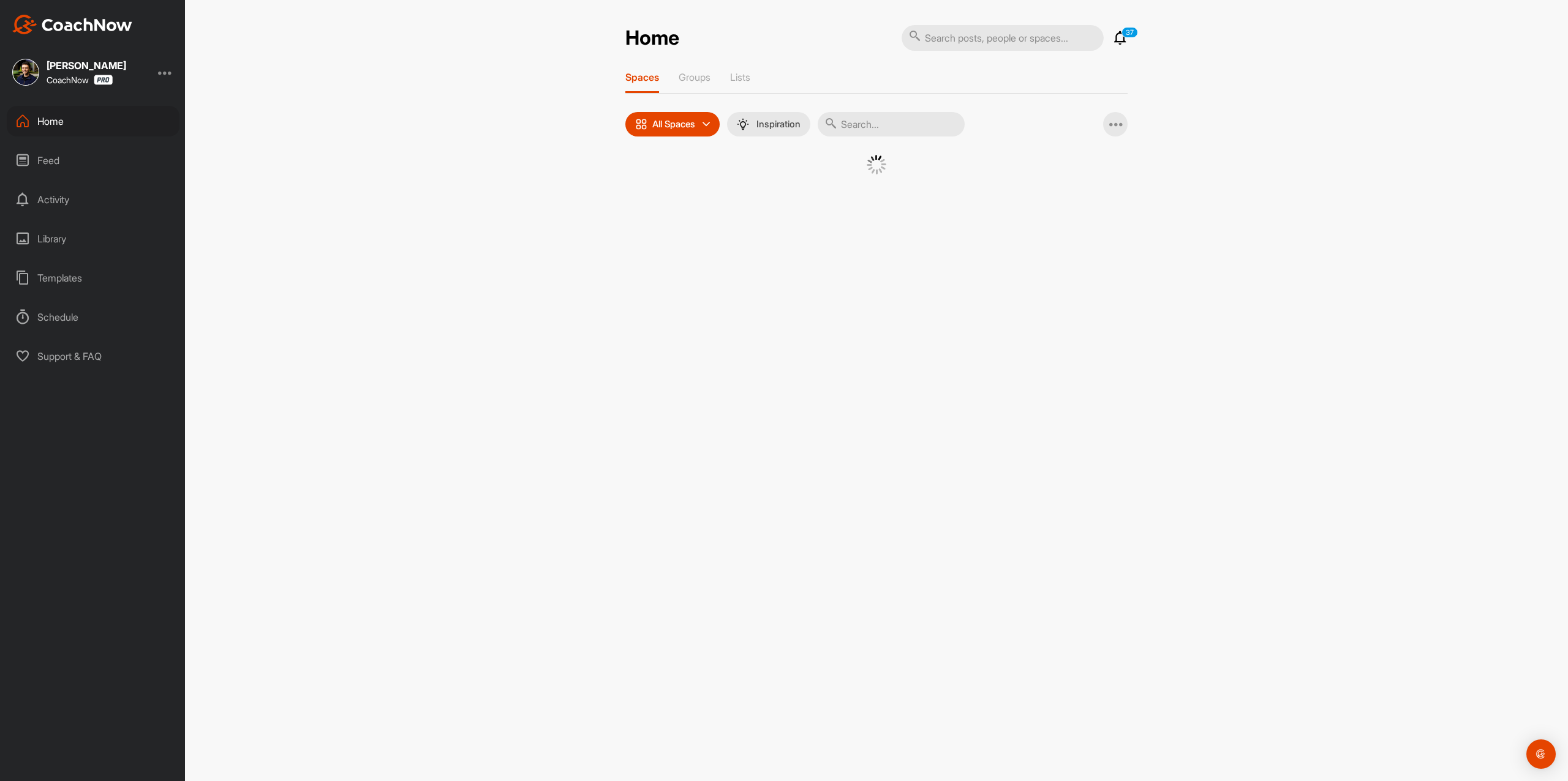
click at [891, 120] on input "text" at bounding box center [891, 124] width 147 height 24
paste input "brendan kelly"
type input "brendan kelly"
drag, startPoint x: 740, startPoint y: 181, endPoint x: 775, endPoint y: 179, distance: 35.1
click at [775, 179] on div "BK" at bounding box center [762, 187] width 64 height 64
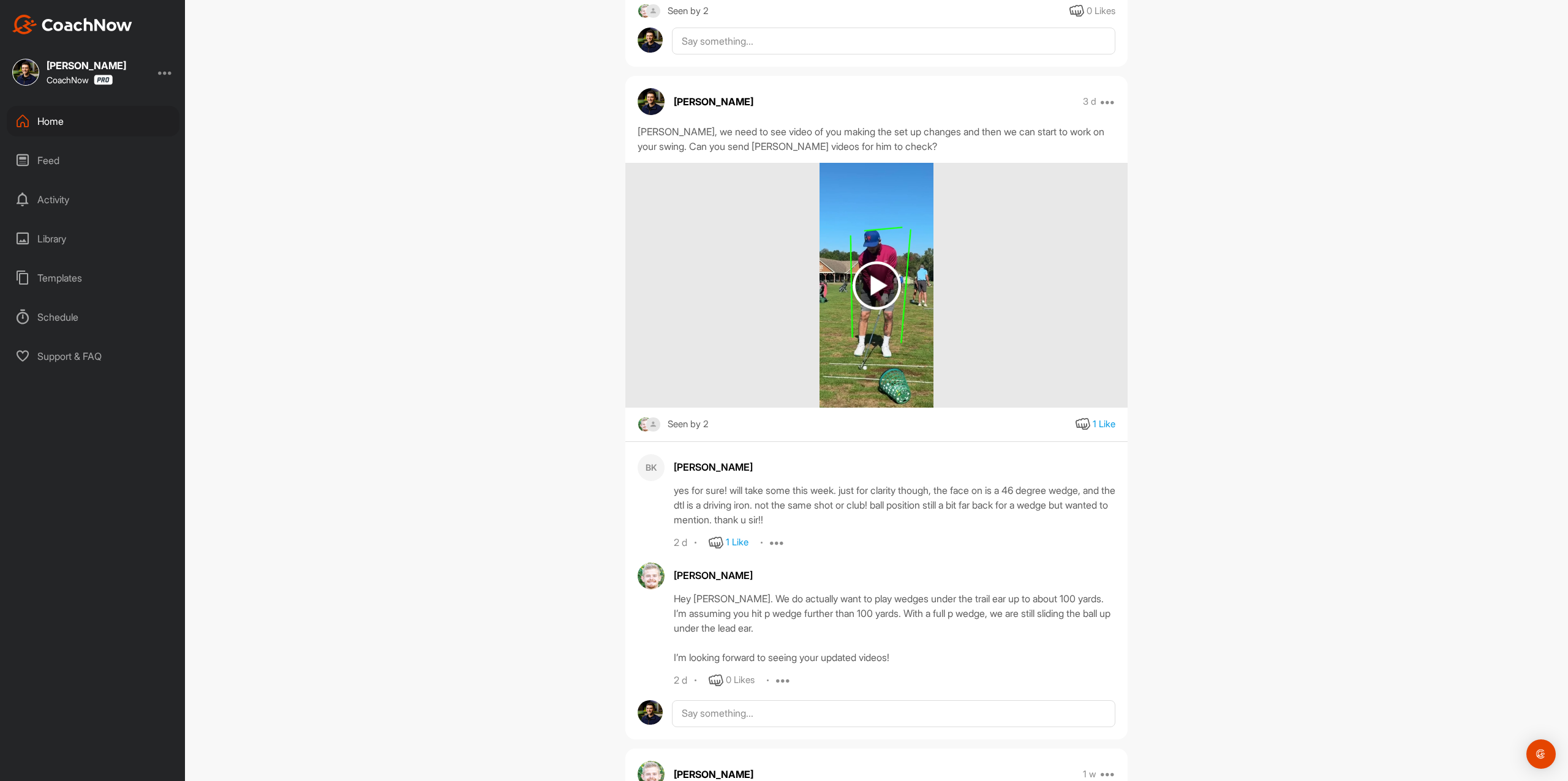
scroll to position [490, 0]
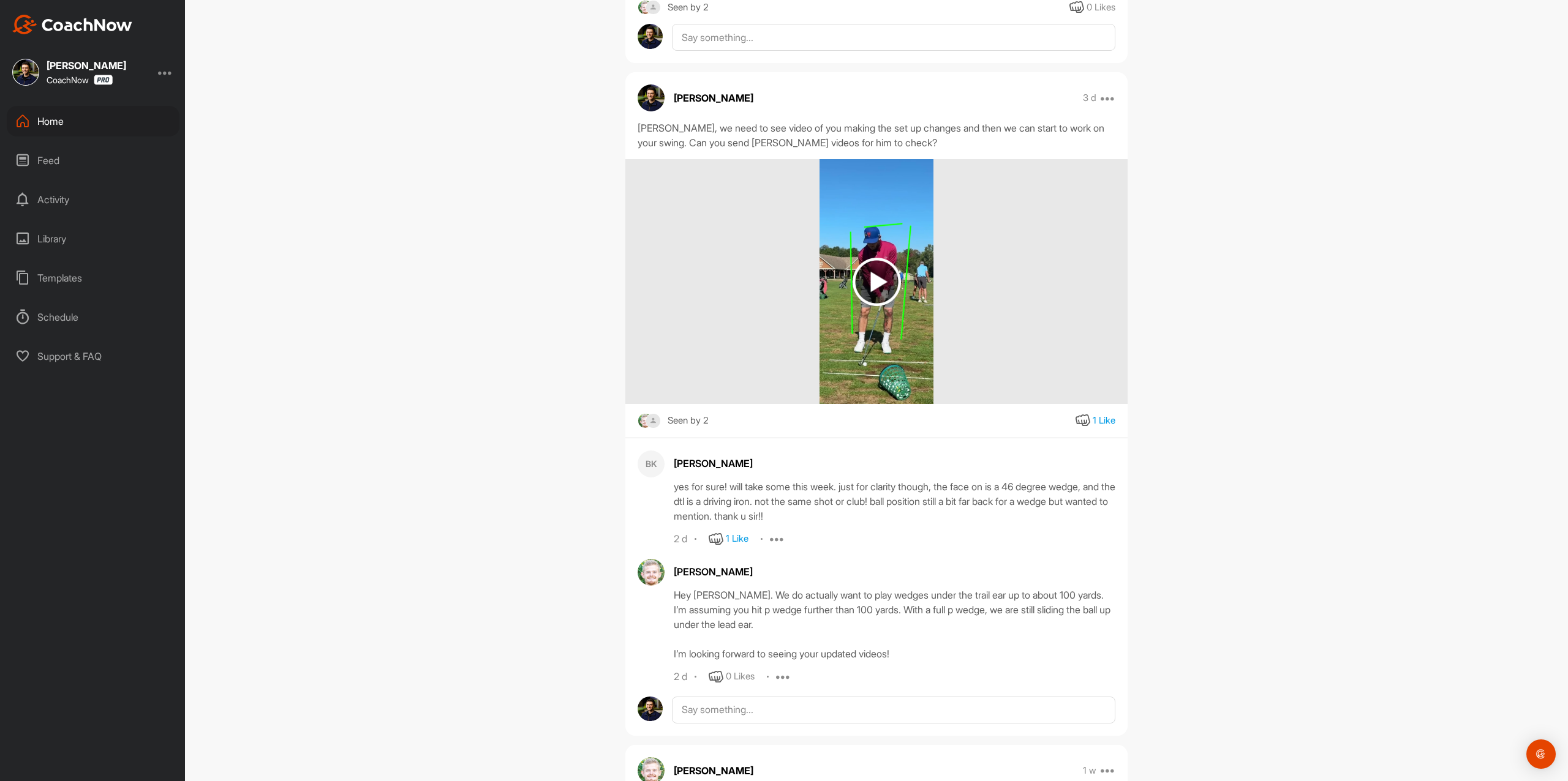
click at [882, 282] on img at bounding box center [876, 282] width 48 height 48
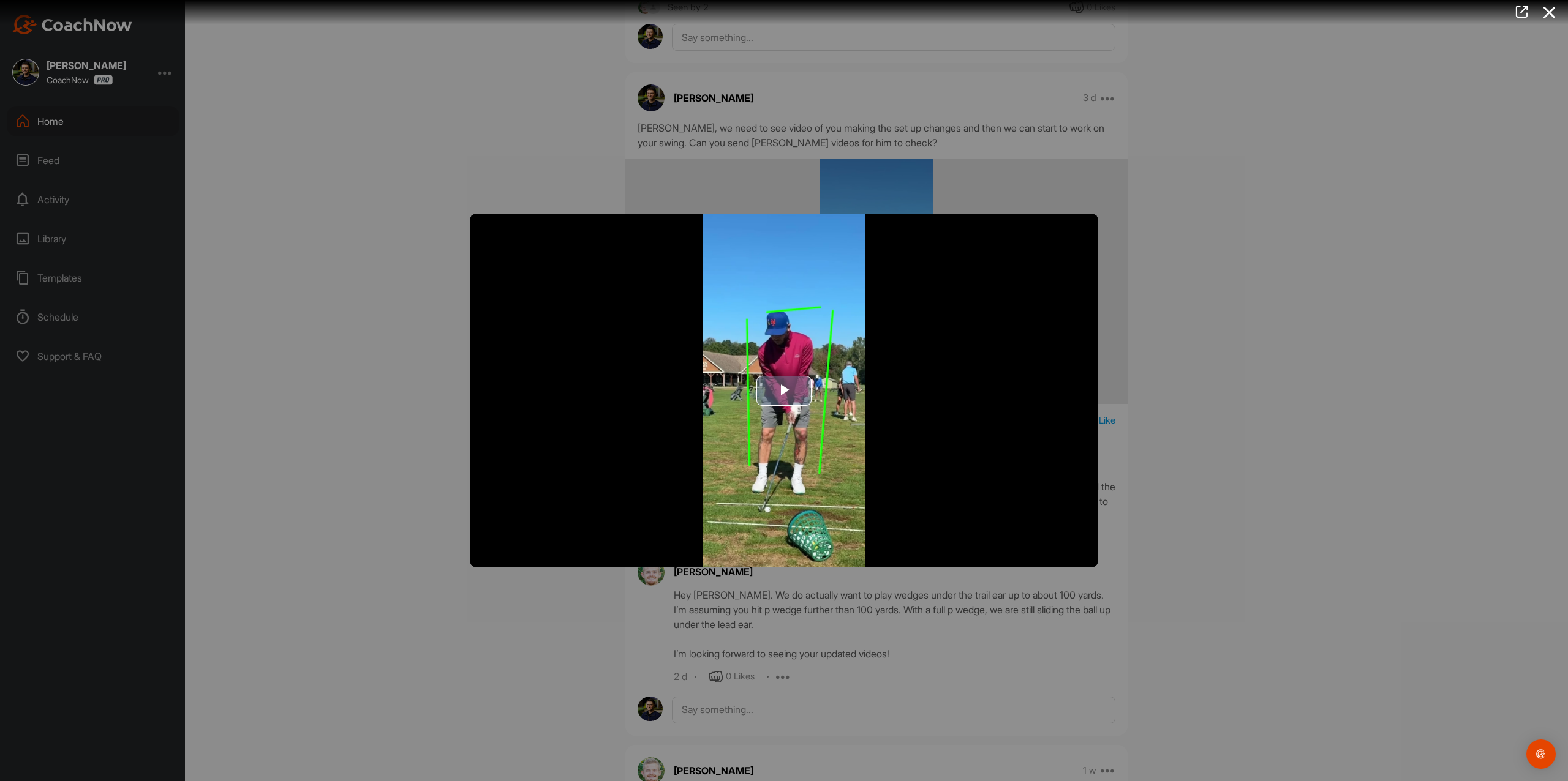
click at [784, 391] on span "Video Player" at bounding box center [784, 391] width 0 height 0
drag, startPoint x: 361, startPoint y: 194, endPoint x: 320, endPoint y: 199, distance: 41.3
click at [358, 195] on div at bounding box center [784, 390] width 1568 height 781
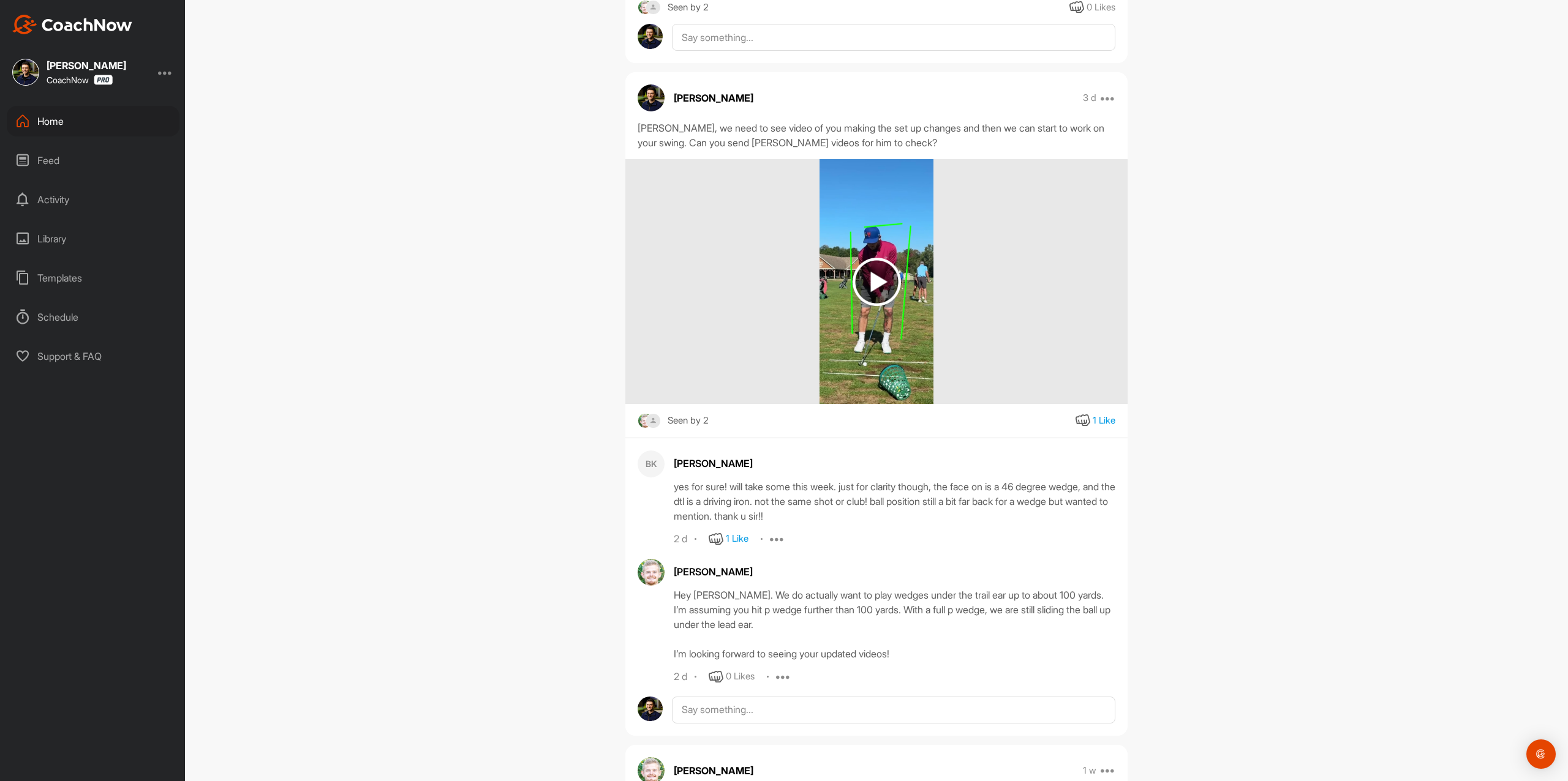
click at [100, 116] on div "Home" at bounding box center [93, 122] width 173 height 31
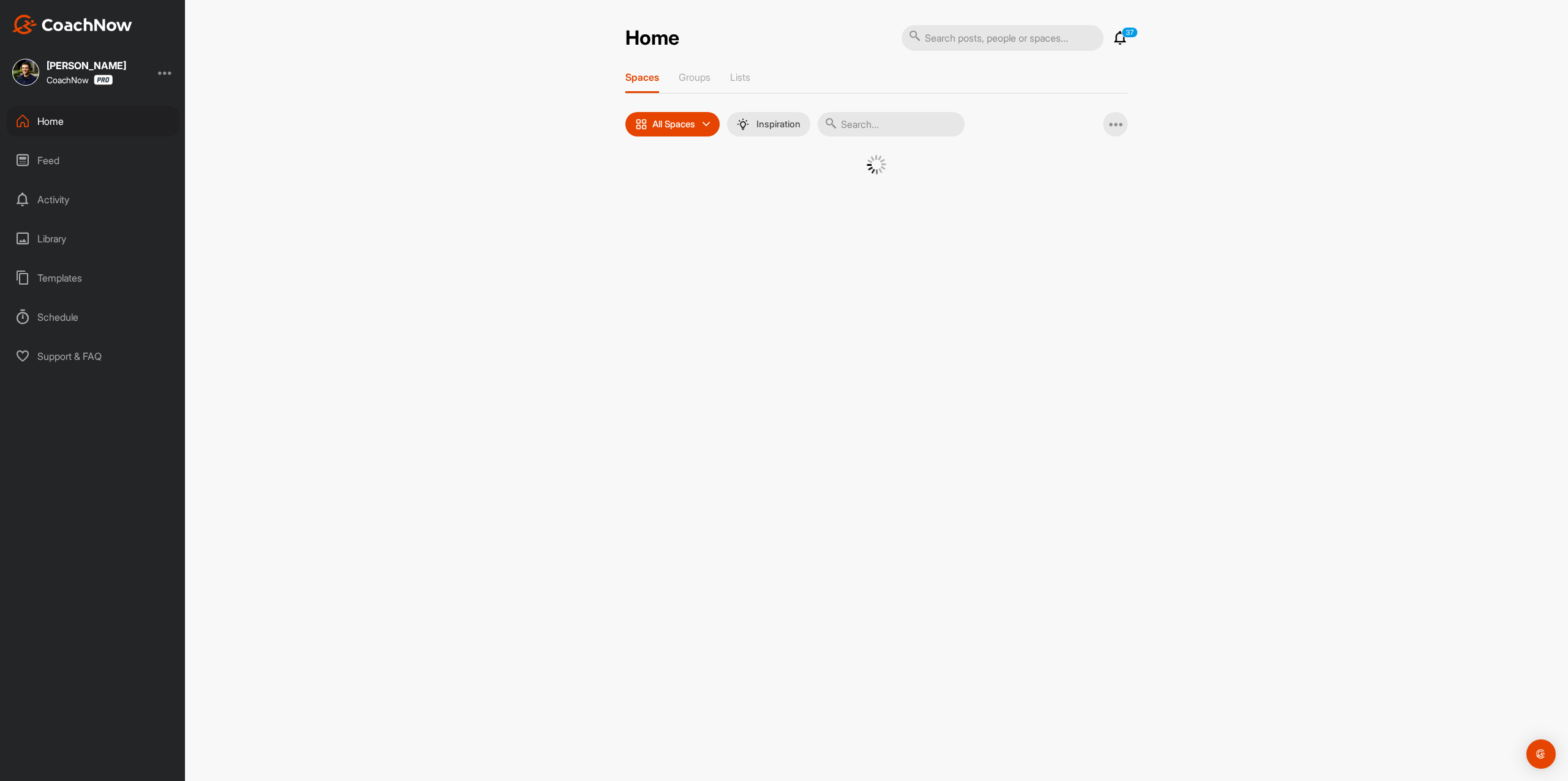
drag, startPoint x: 958, startPoint y: 124, endPoint x: 975, endPoint y: 109, distance: 22.7
click at [958, 124] on input "text" at bounding box center [891, 124] width 147 height 24
paste input "[PERSON_NAME]"
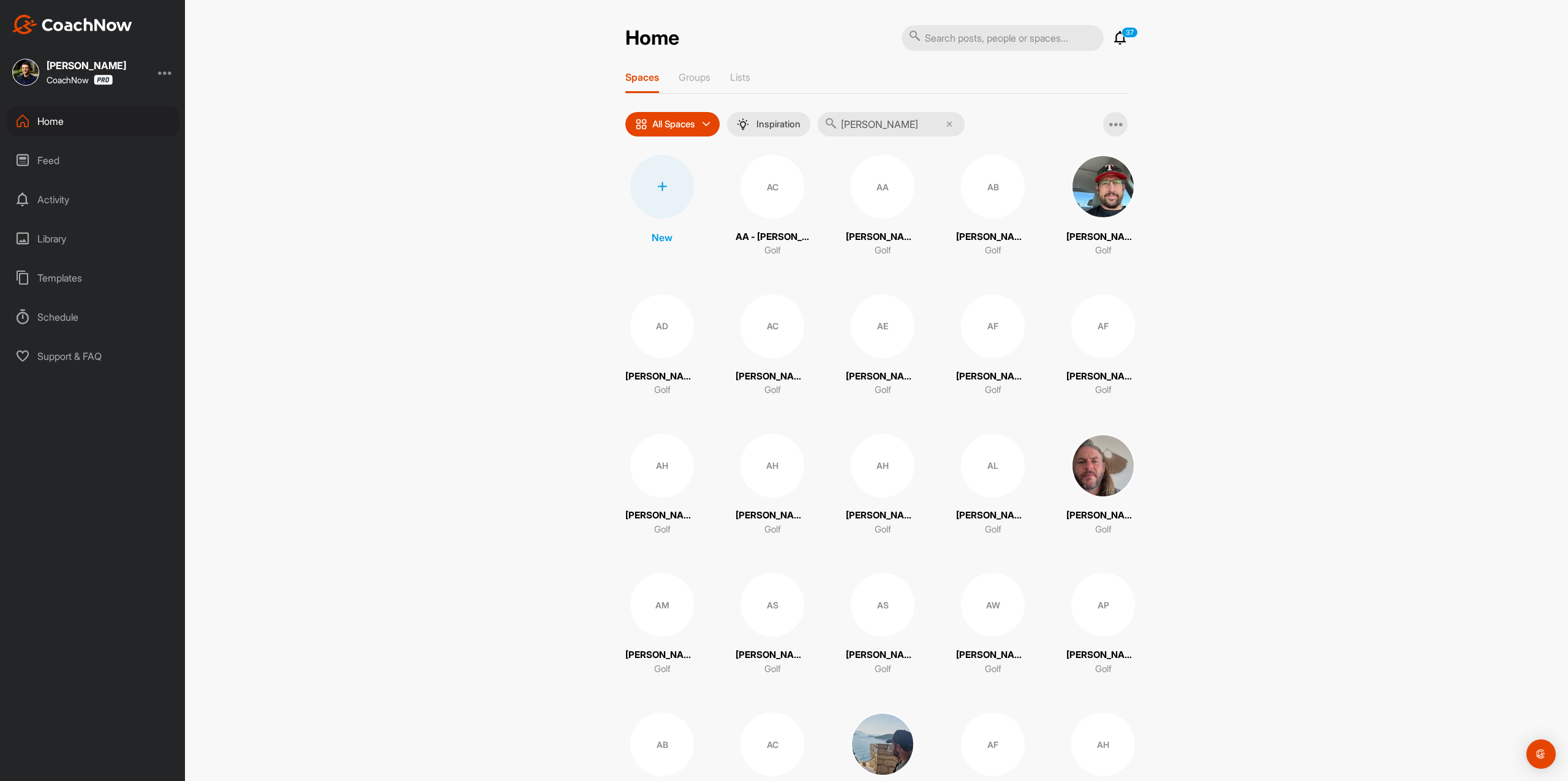
type input "[PERSON_NAME]"
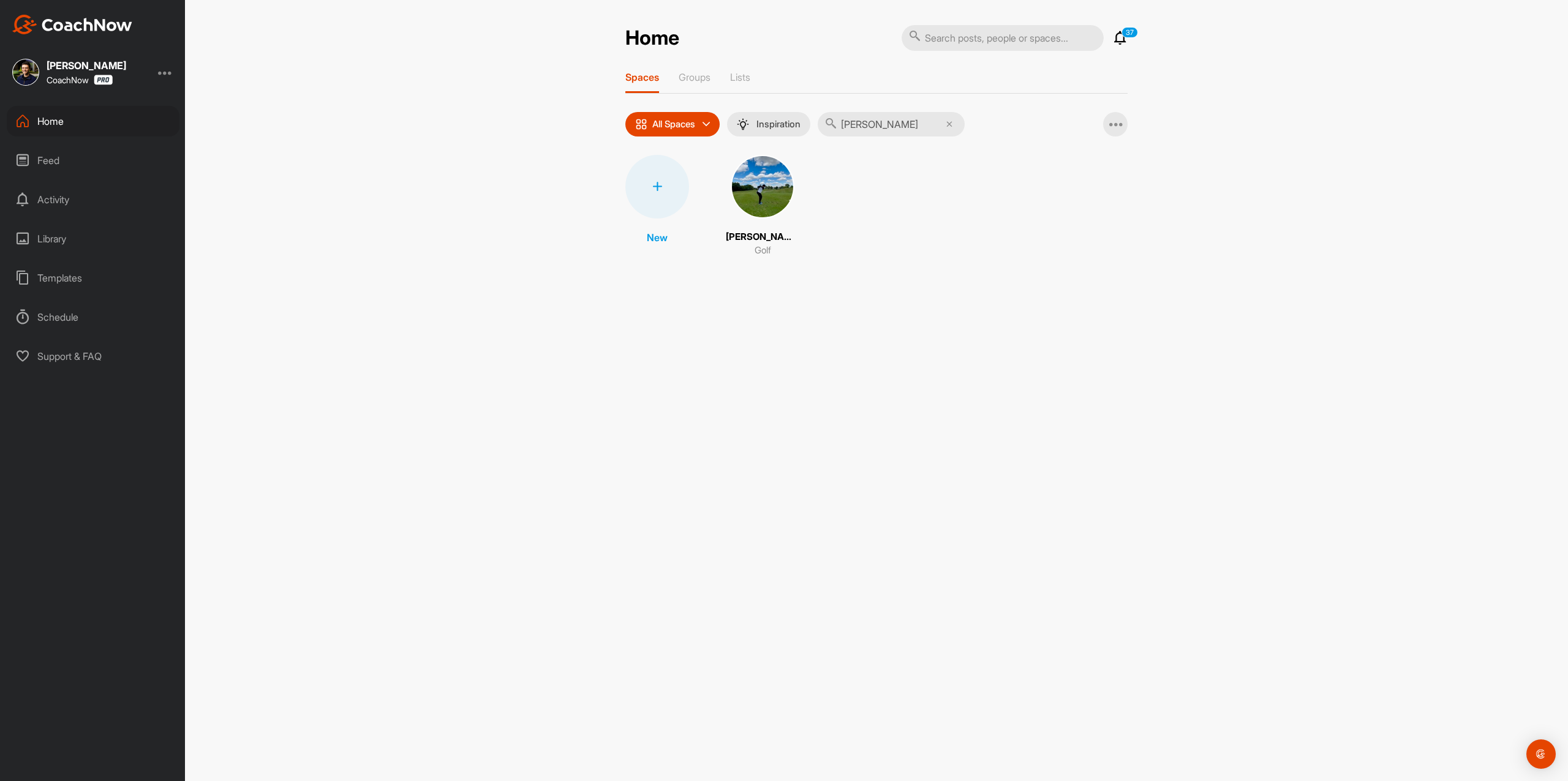
click at [793, 184] on div "Shannon Waldron Golf" at bounding box center [762, 206] width 73 height 103
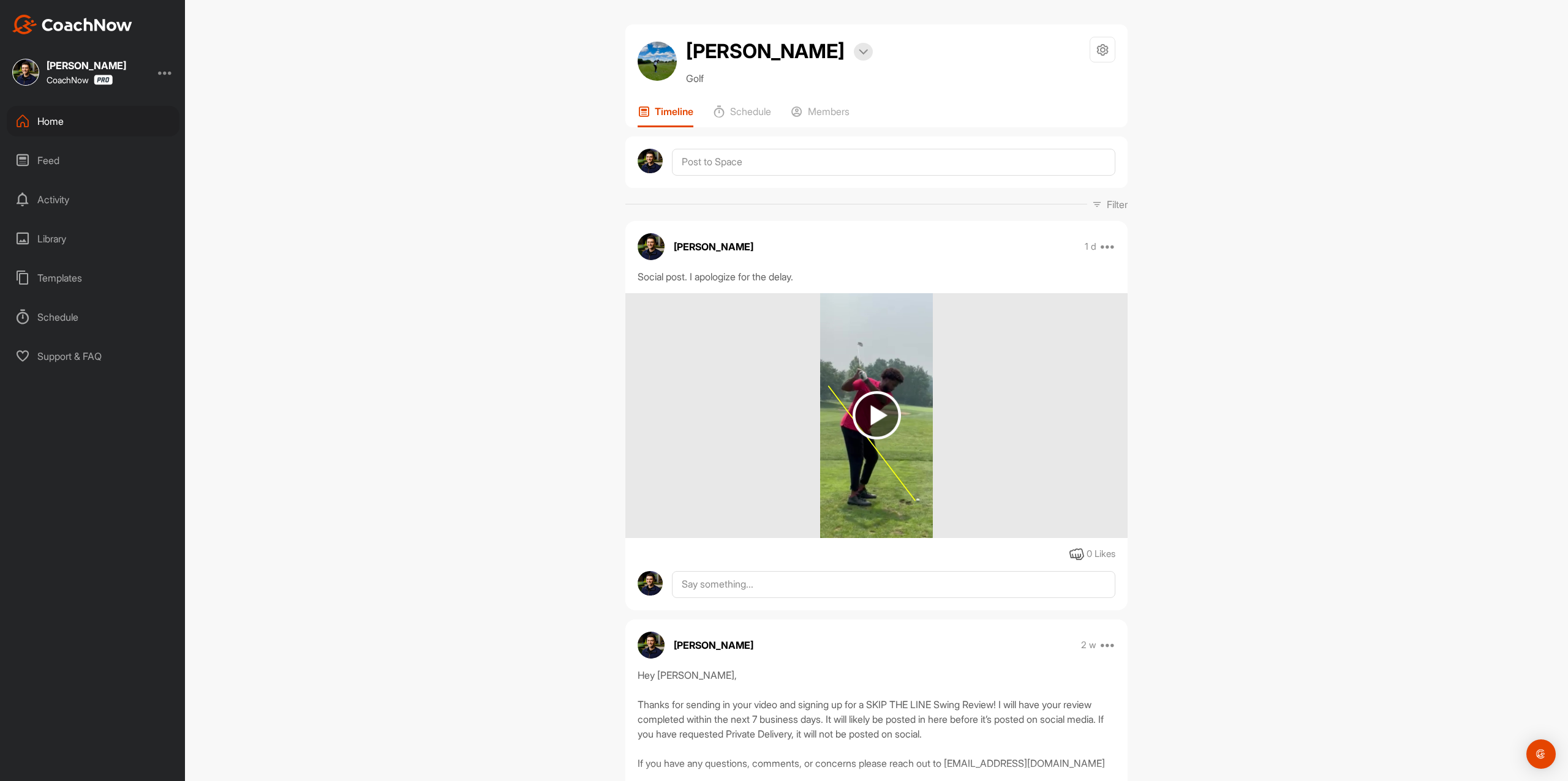
click at [854, 404] on img at bounding box center [876, 415] width 48 height 48
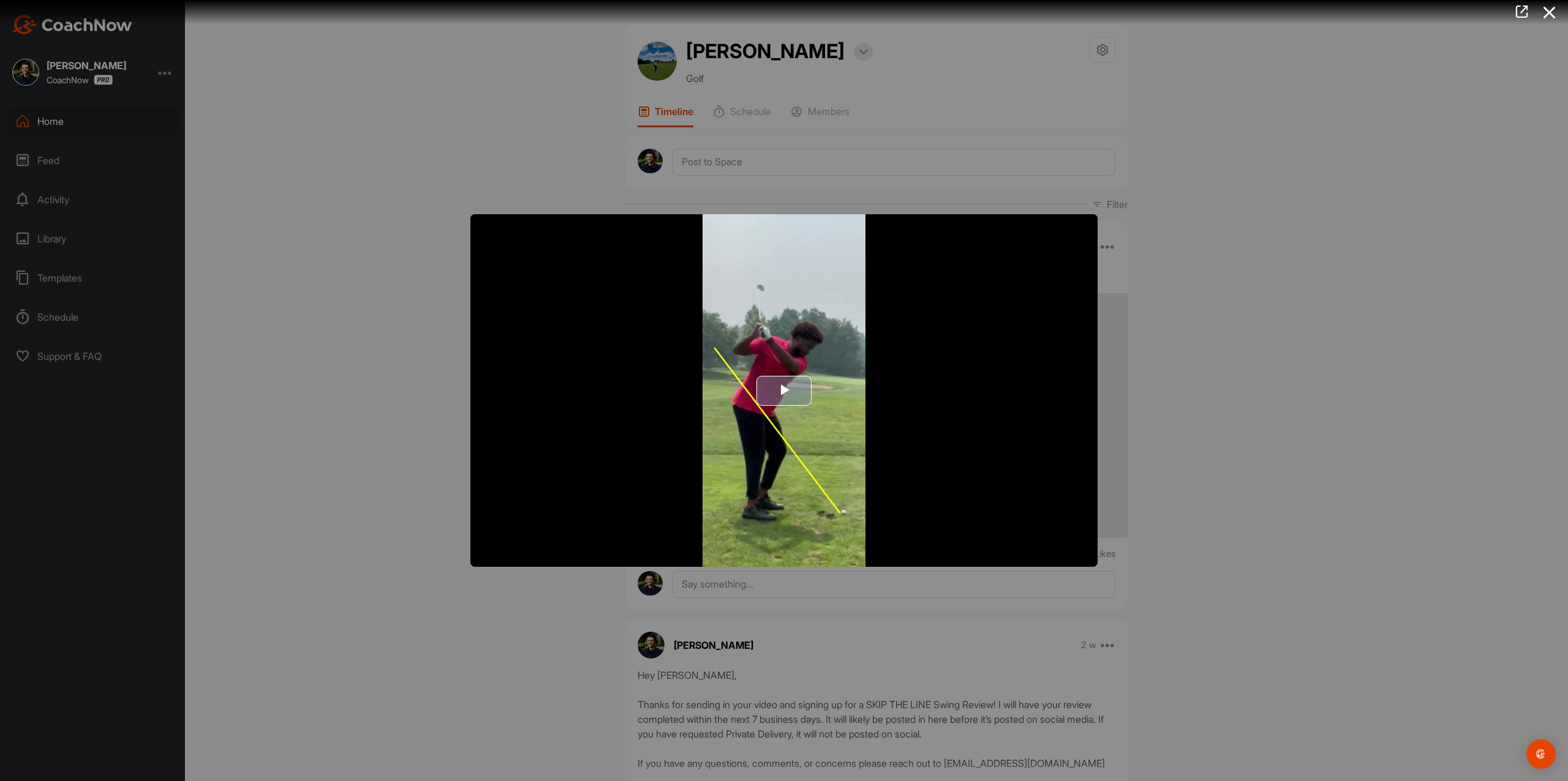
click at [784, 391] on span "Video Player" at bounding box center [784, 391] width 0 height 0
click at [249, 191] on div at bounding box center [784, 390] width 1568 height 781
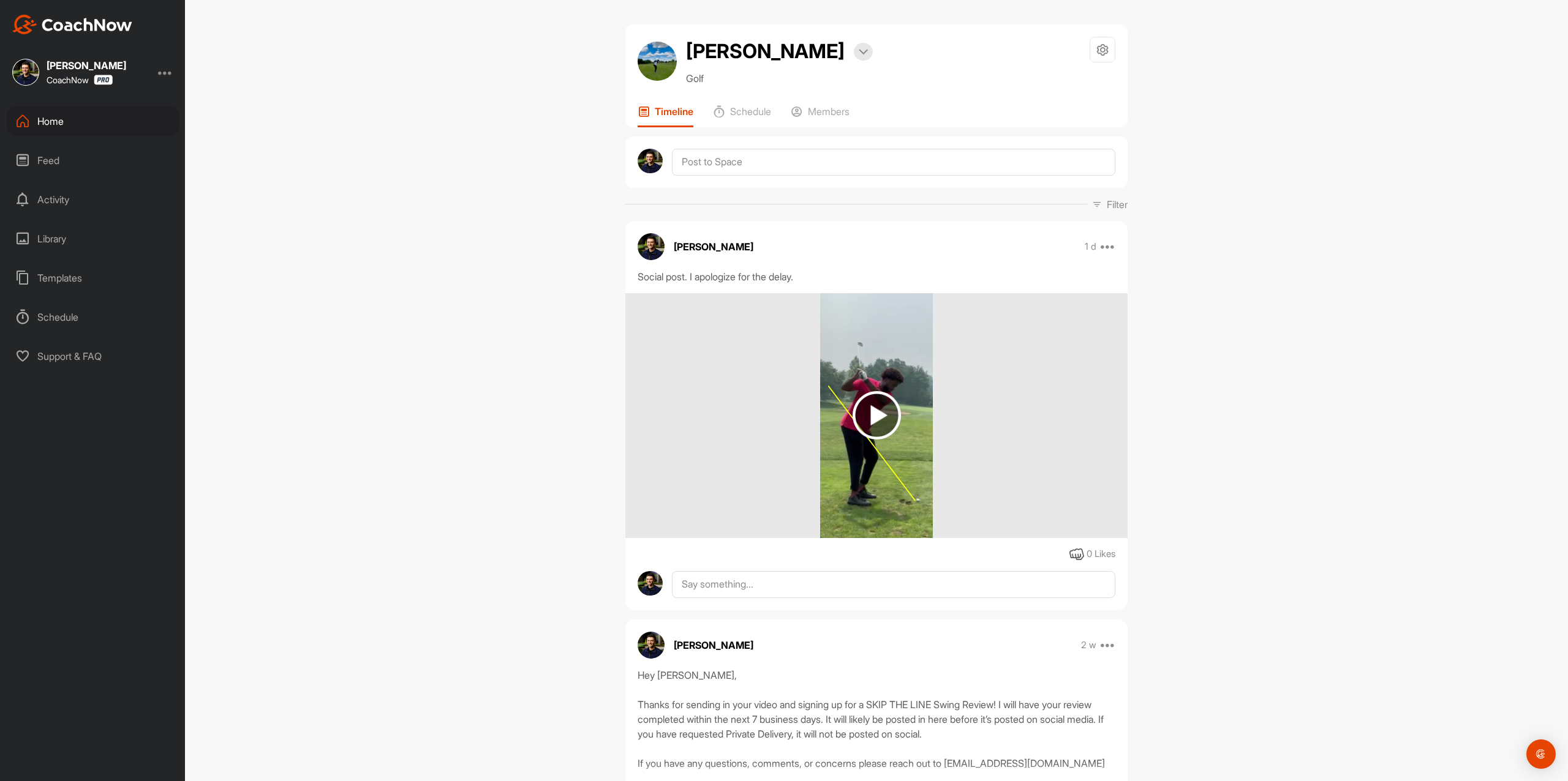
click at [147, 112] on div "Home" at bounding box center [93, 122] width 173 height 31
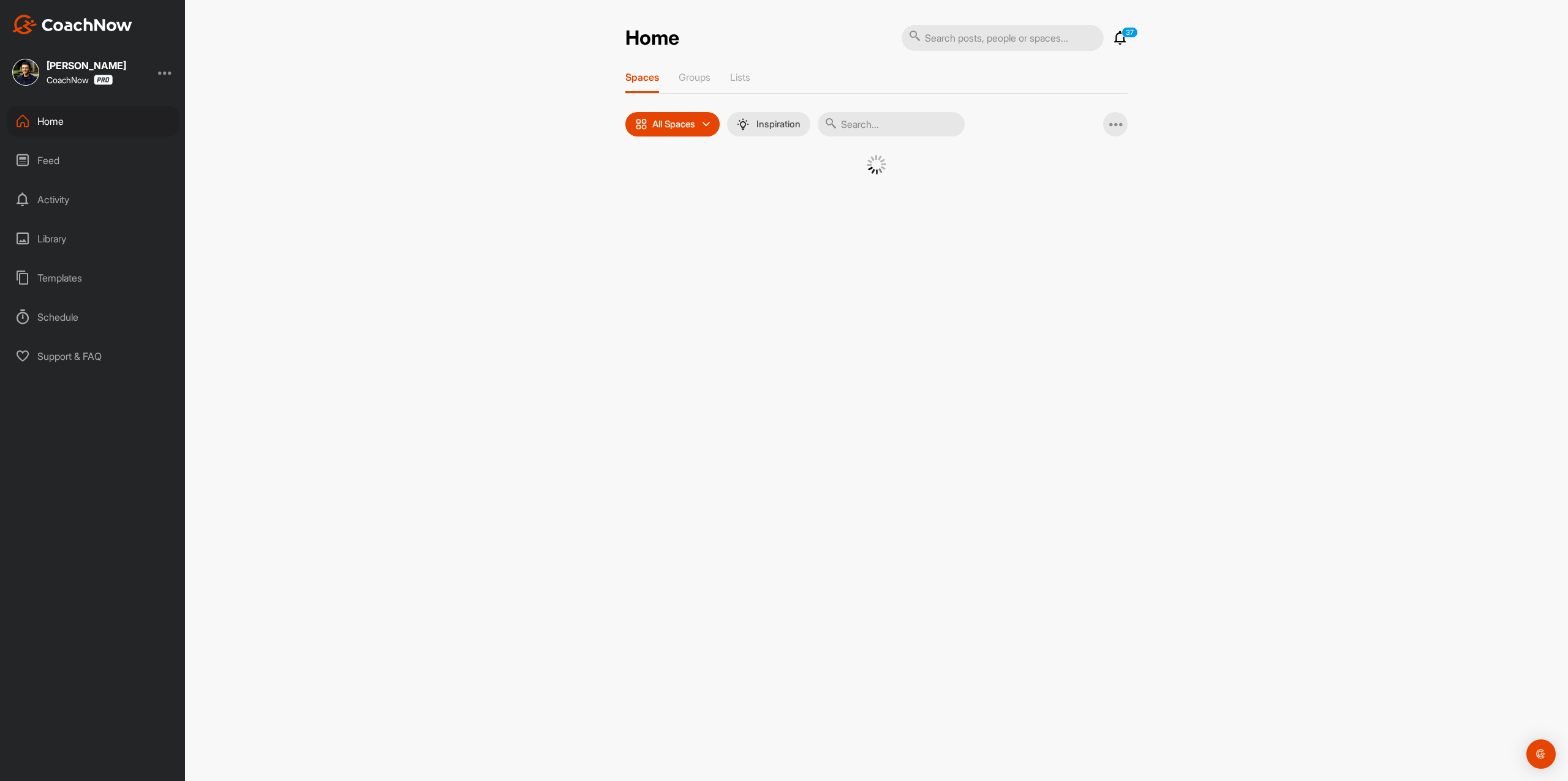
click at [861, 118] on input "text" at bounding box center [891, 124] width 147 height 24
paste input "[PERSON_NAME]"
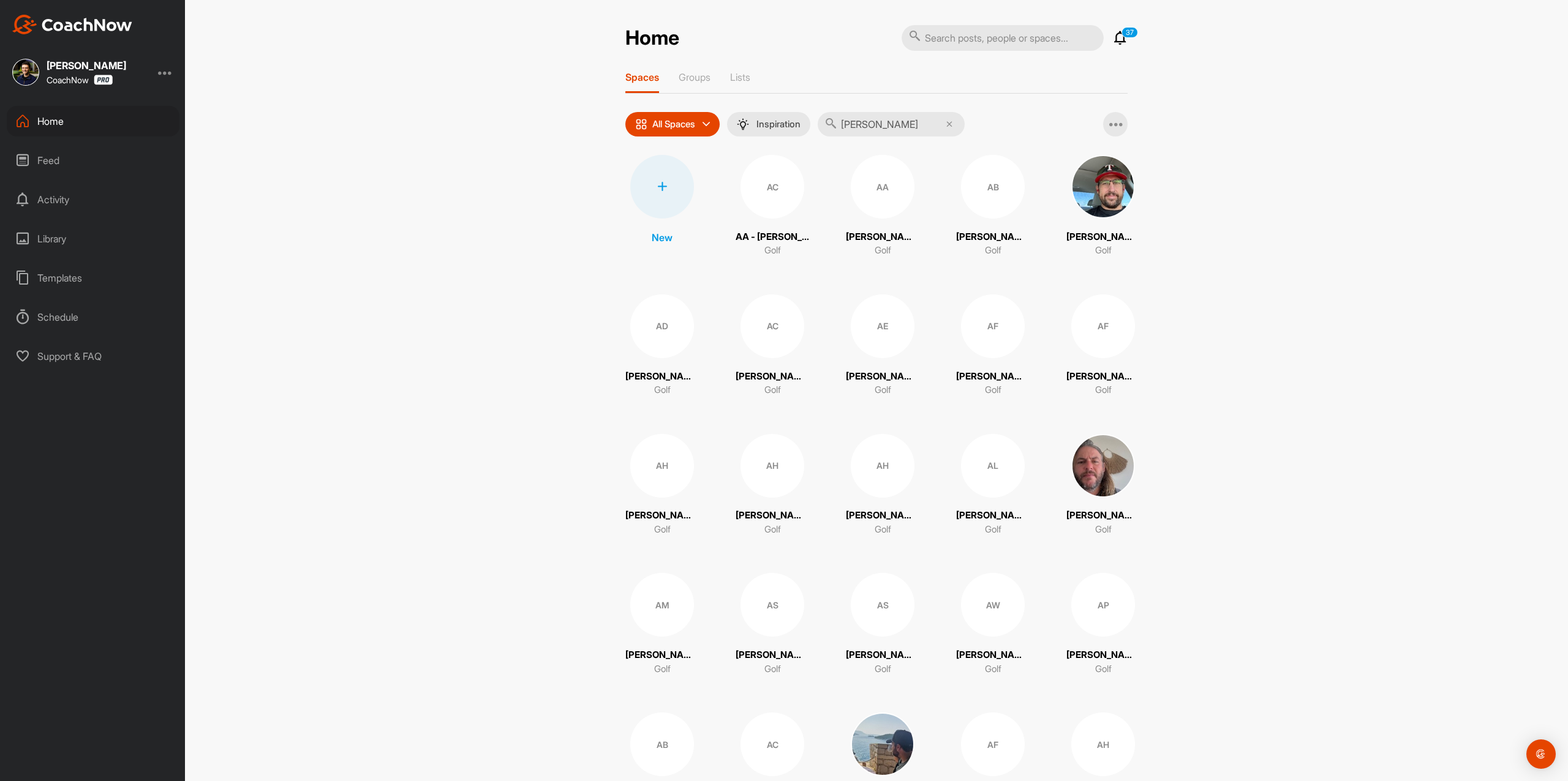
type input "[PERSON_NAME]"
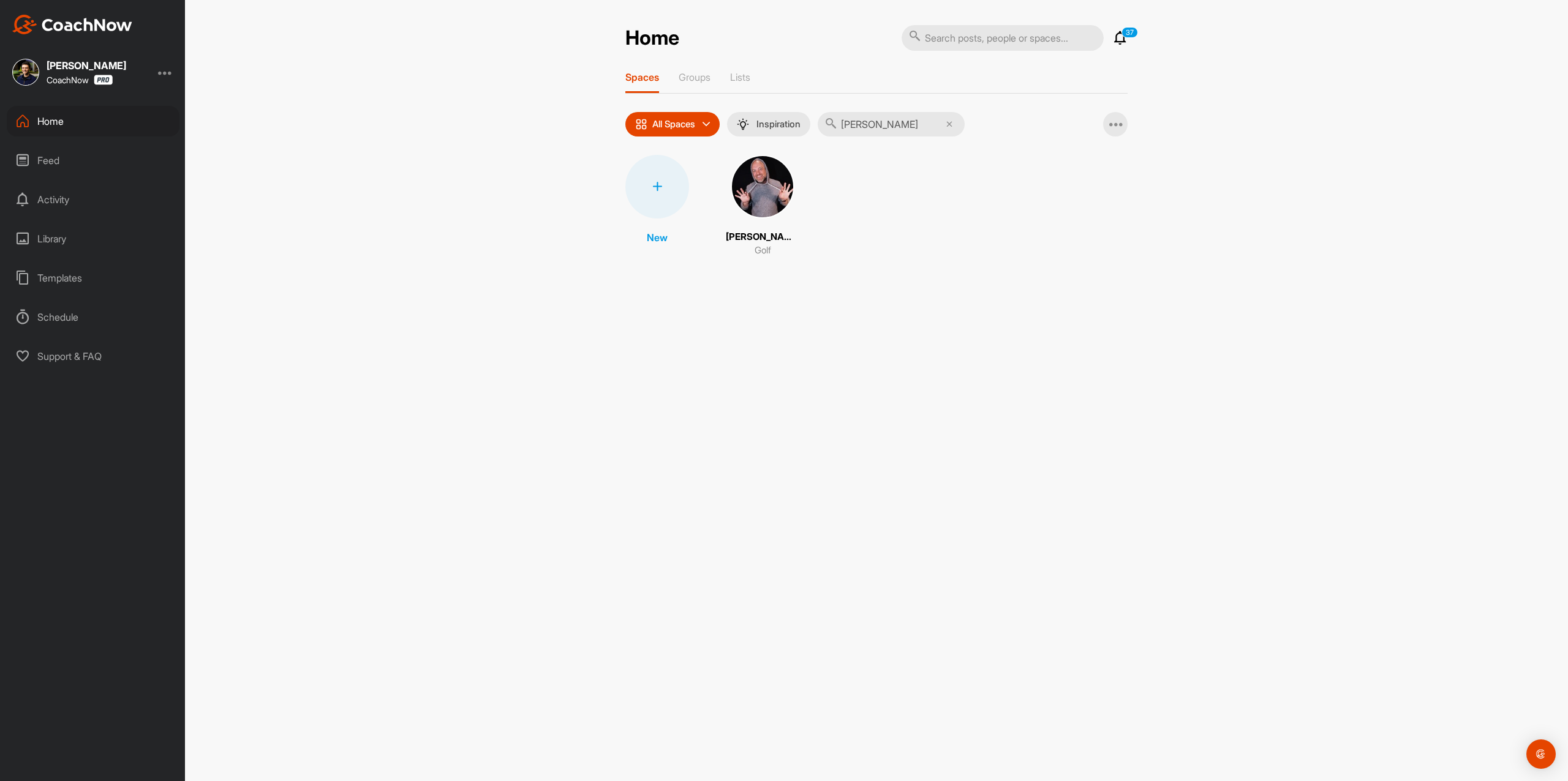
click at [748, 197] on img at bounding box center [762, 187] width 64 height 64
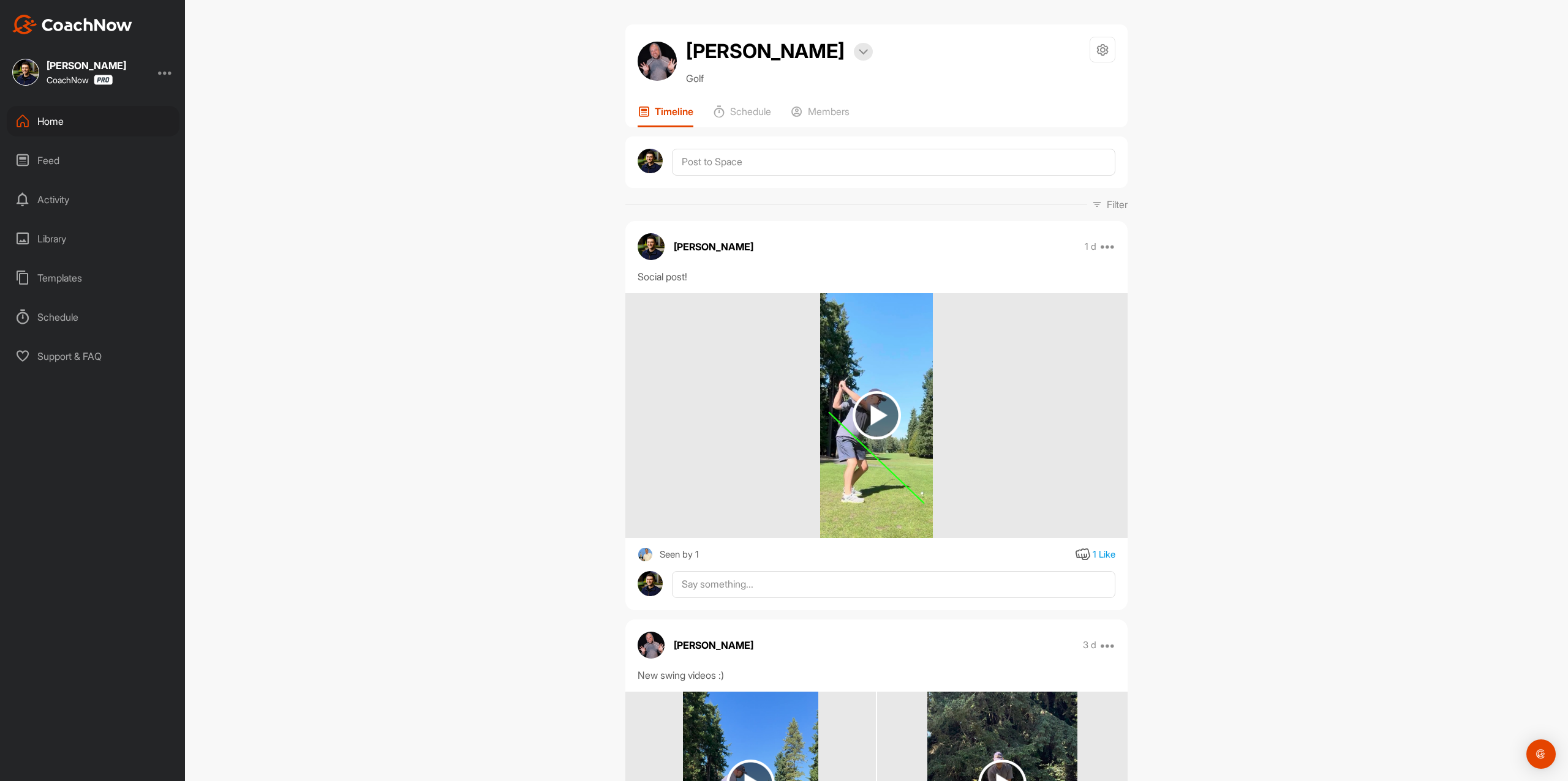
click at [877, 411] on img at bounding box center [876, 415] width 48 height 48
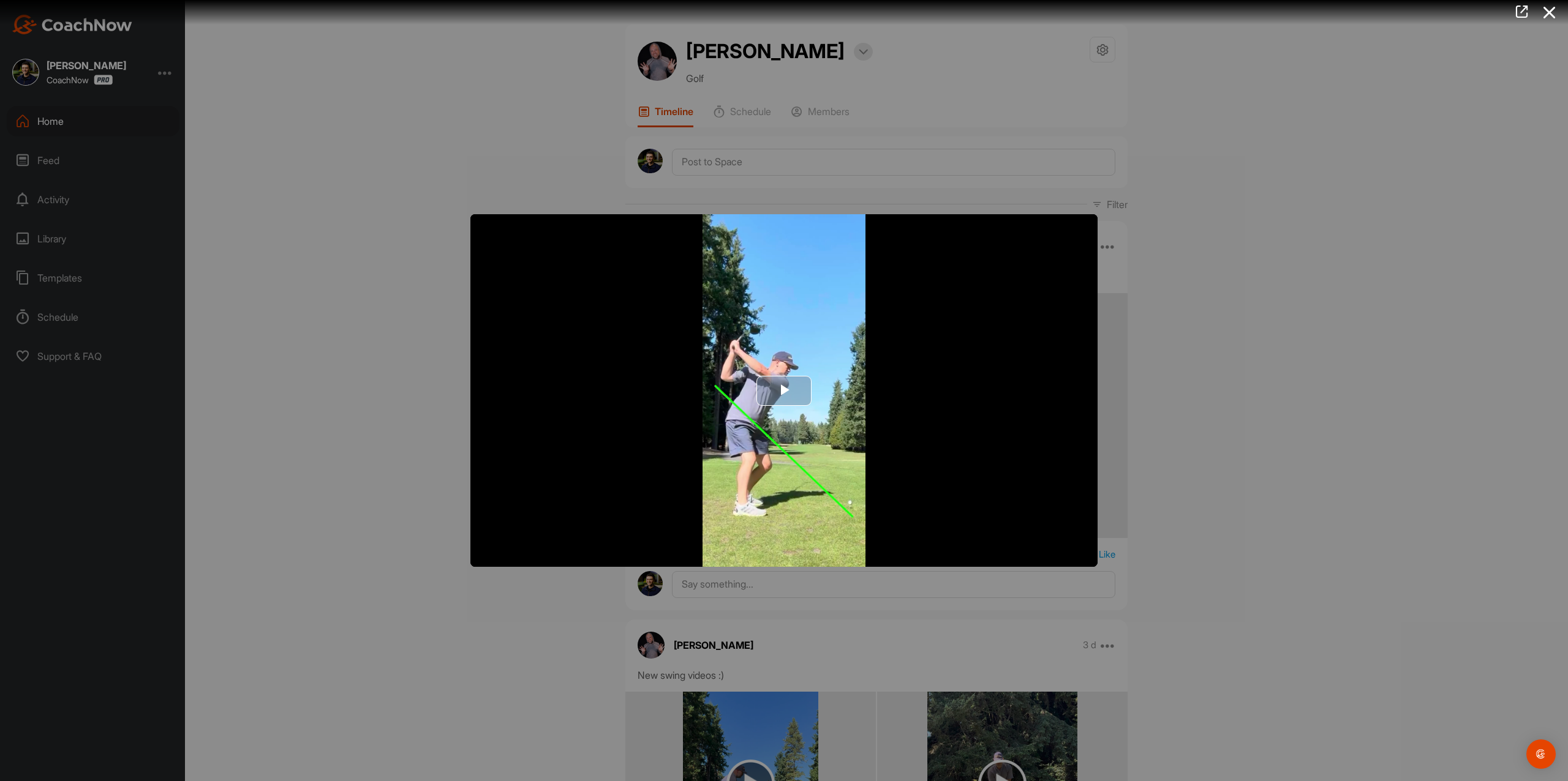
click at [784, 391] on span "Video Player" at bounding box center [784, 391] width 0 height 0
drag, startPoint x: 325, startPoint y: 240, endPoint x: 287, endPoint y: 230, distance: 39.3
click at [325, 239] on div at bounding box center [784, 390] width 1568 height 781
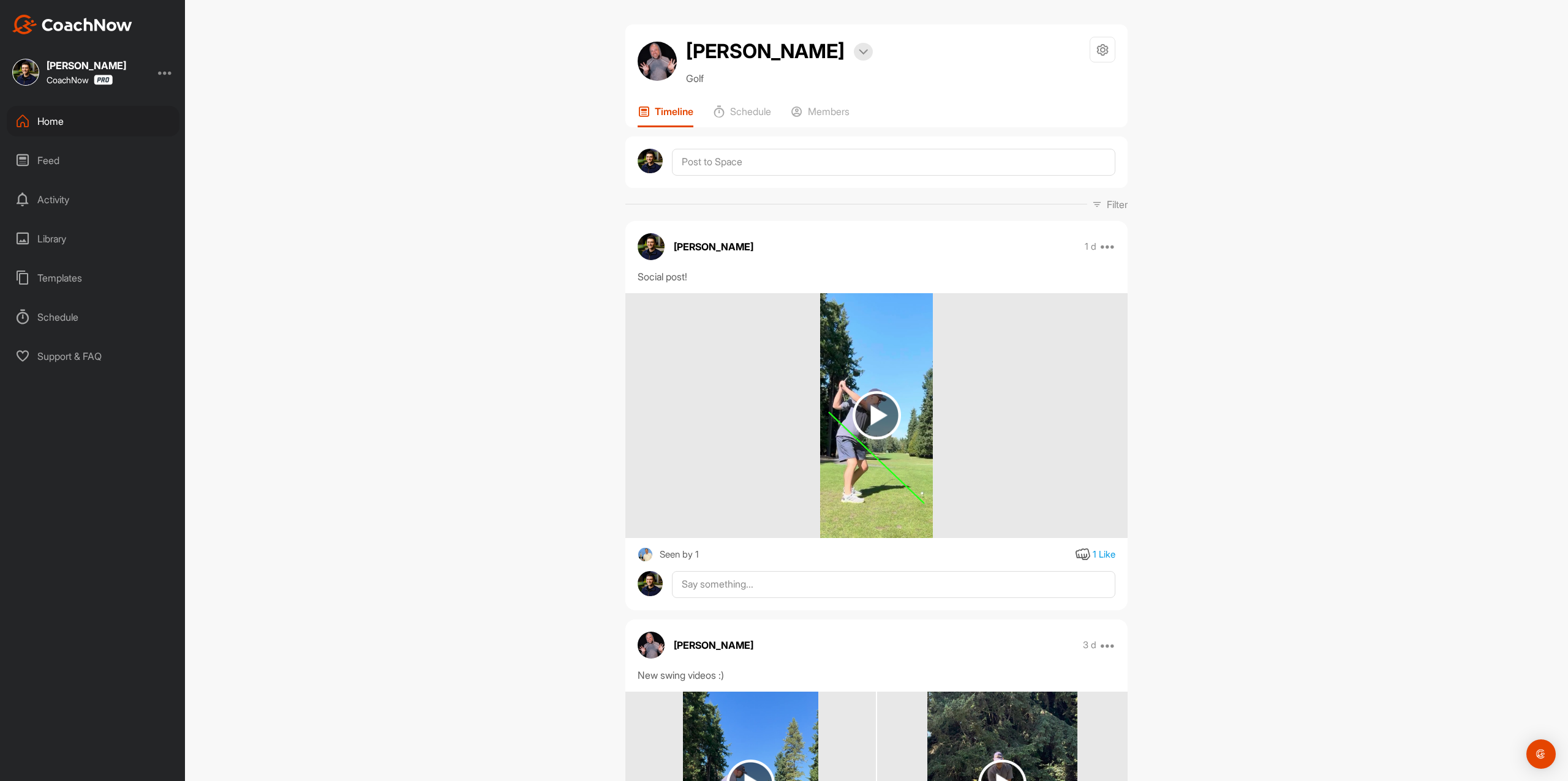
click at [137, 123] on div "Home" at bounding box center [93, 122] width 173 height 31
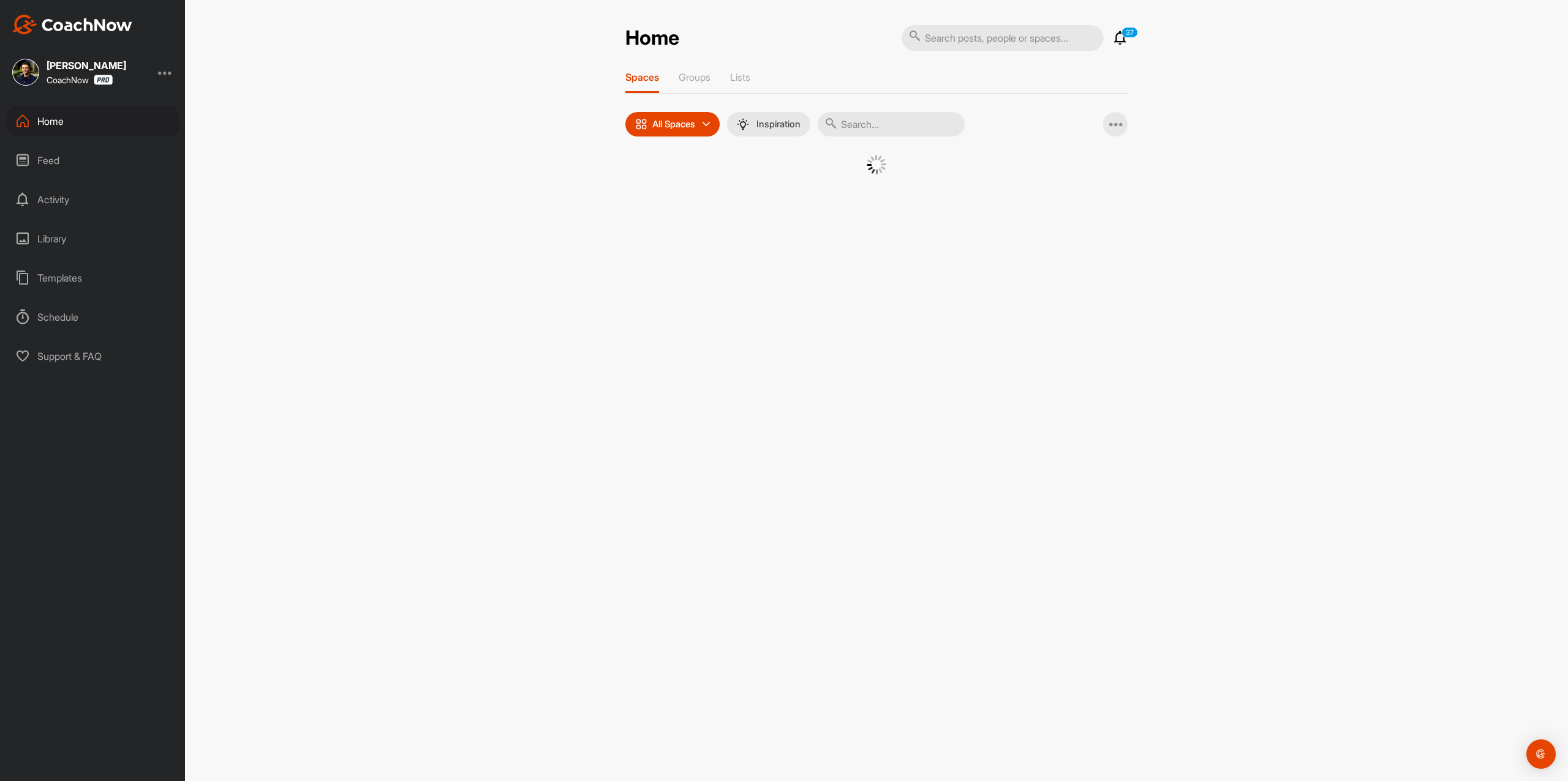
click at [924, 120] on input "text" at bounding box center [891, 124] width 147 height 24
paste input "[PERSON_NAME]"
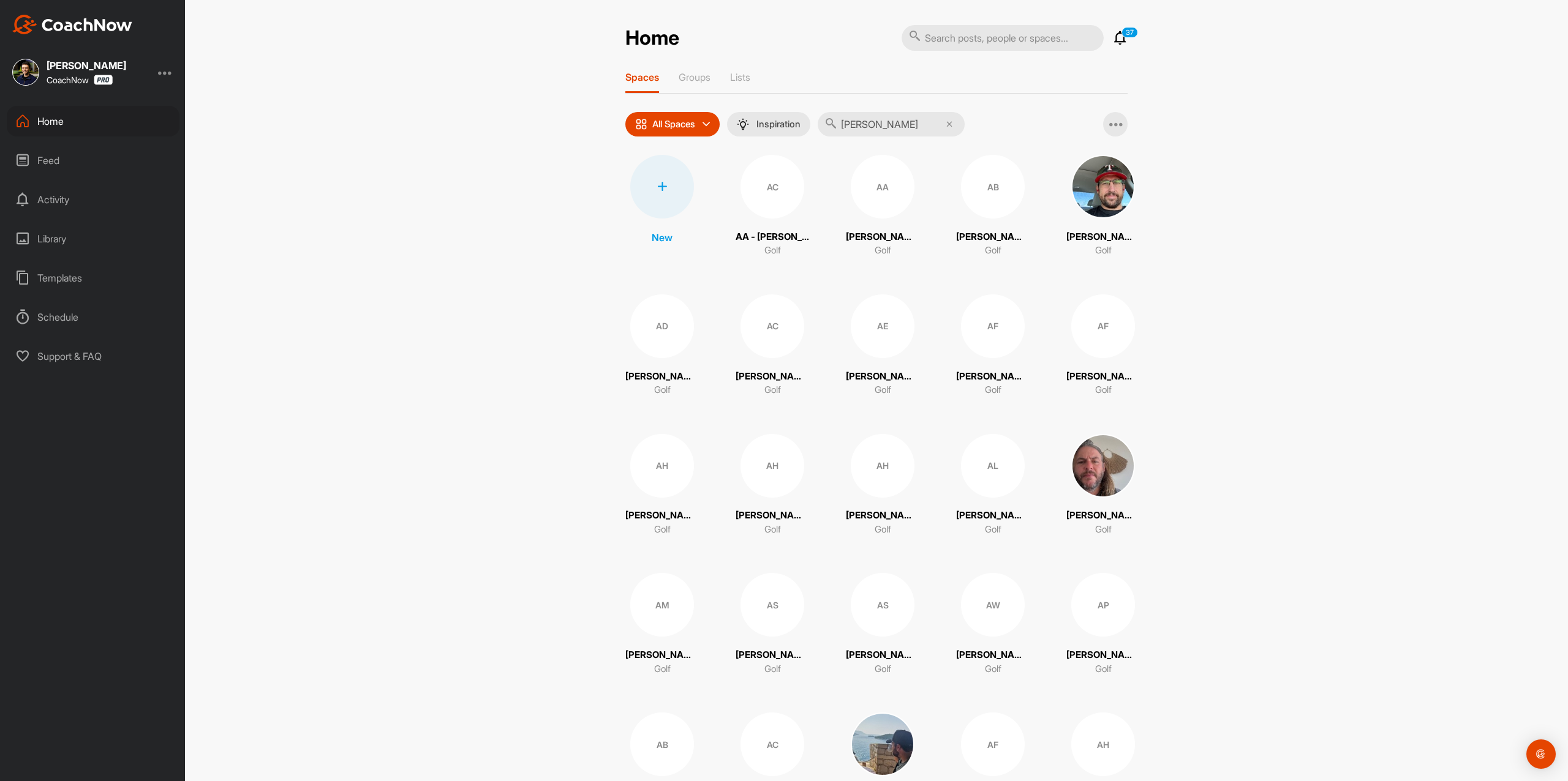
type input "[PERSON_NAME]"
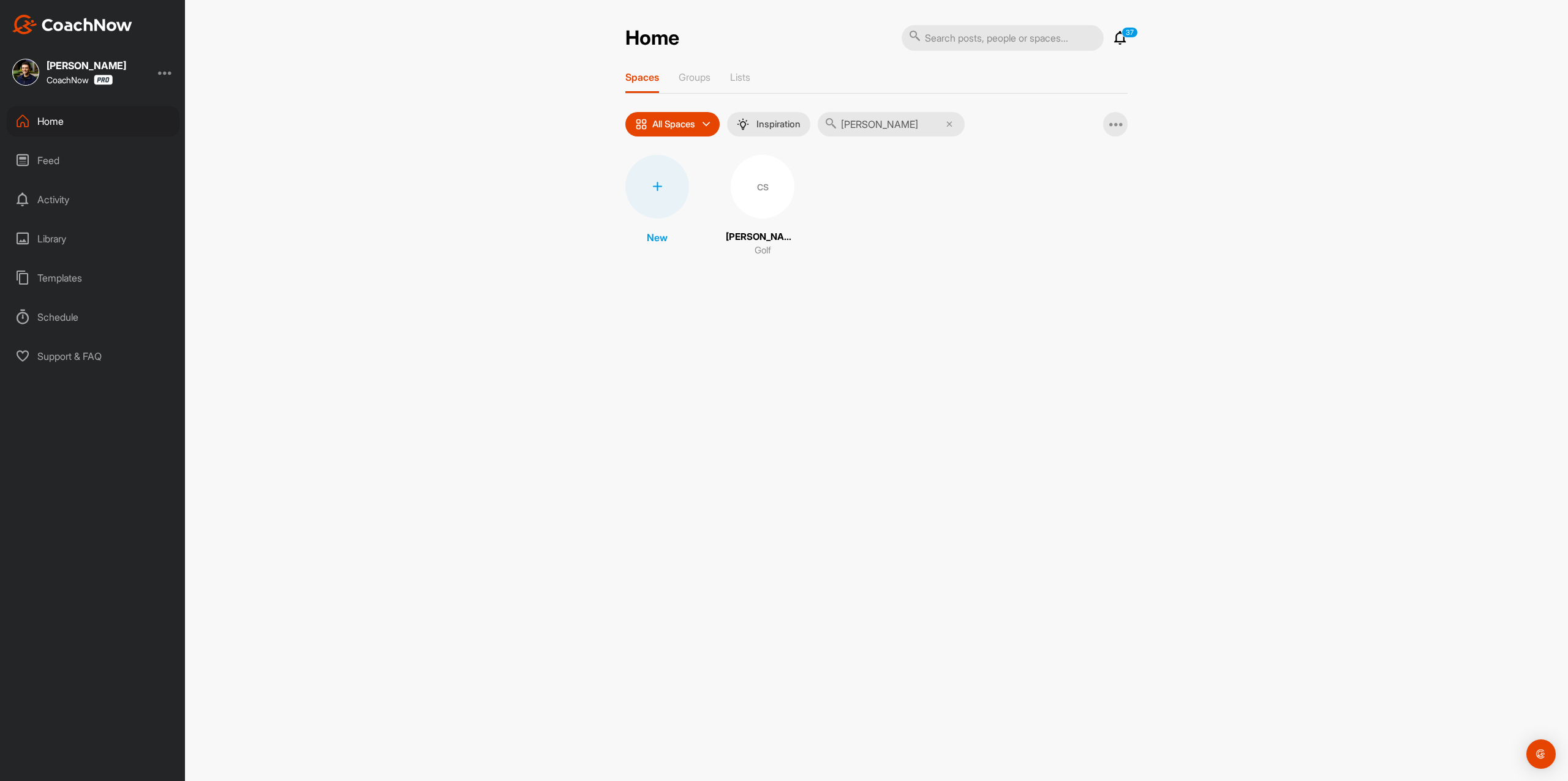
click at [766, 194] on div "CS" at bounding box center [762, 187] width 64 height 64
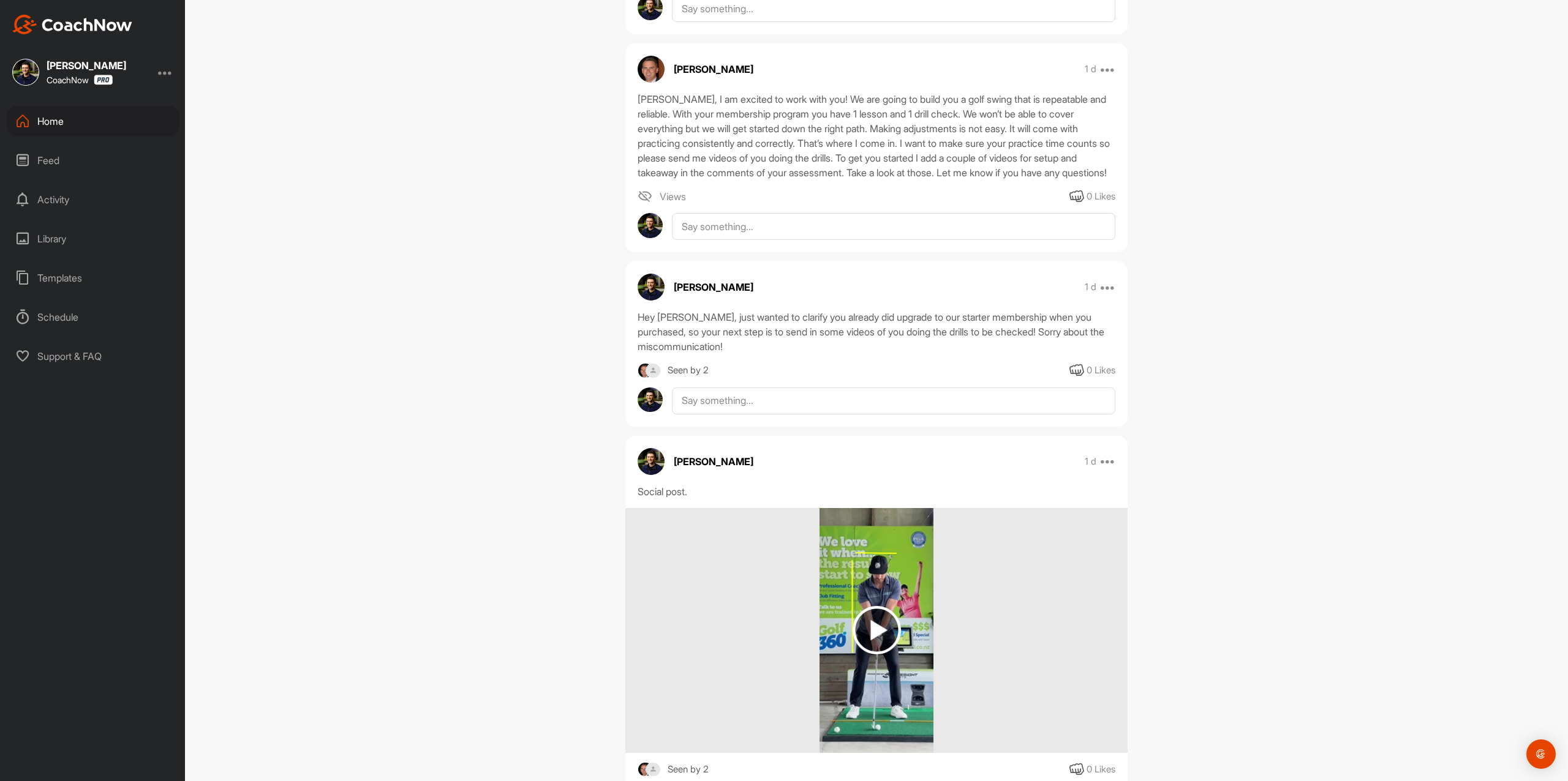
scroll to position [490, 0]
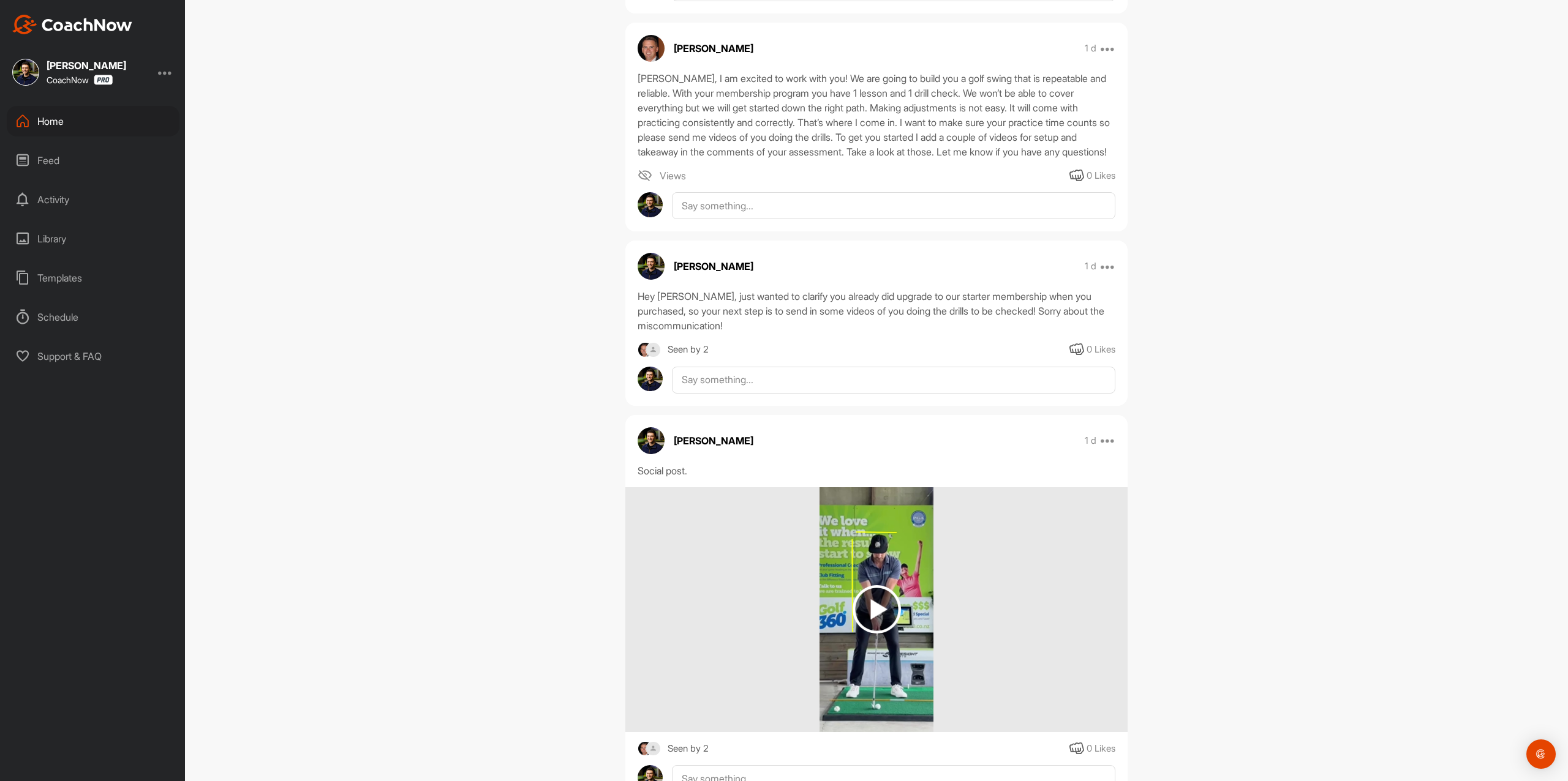
click at [889, 605] on img at bounding box center [876, 609] width 48 height 48
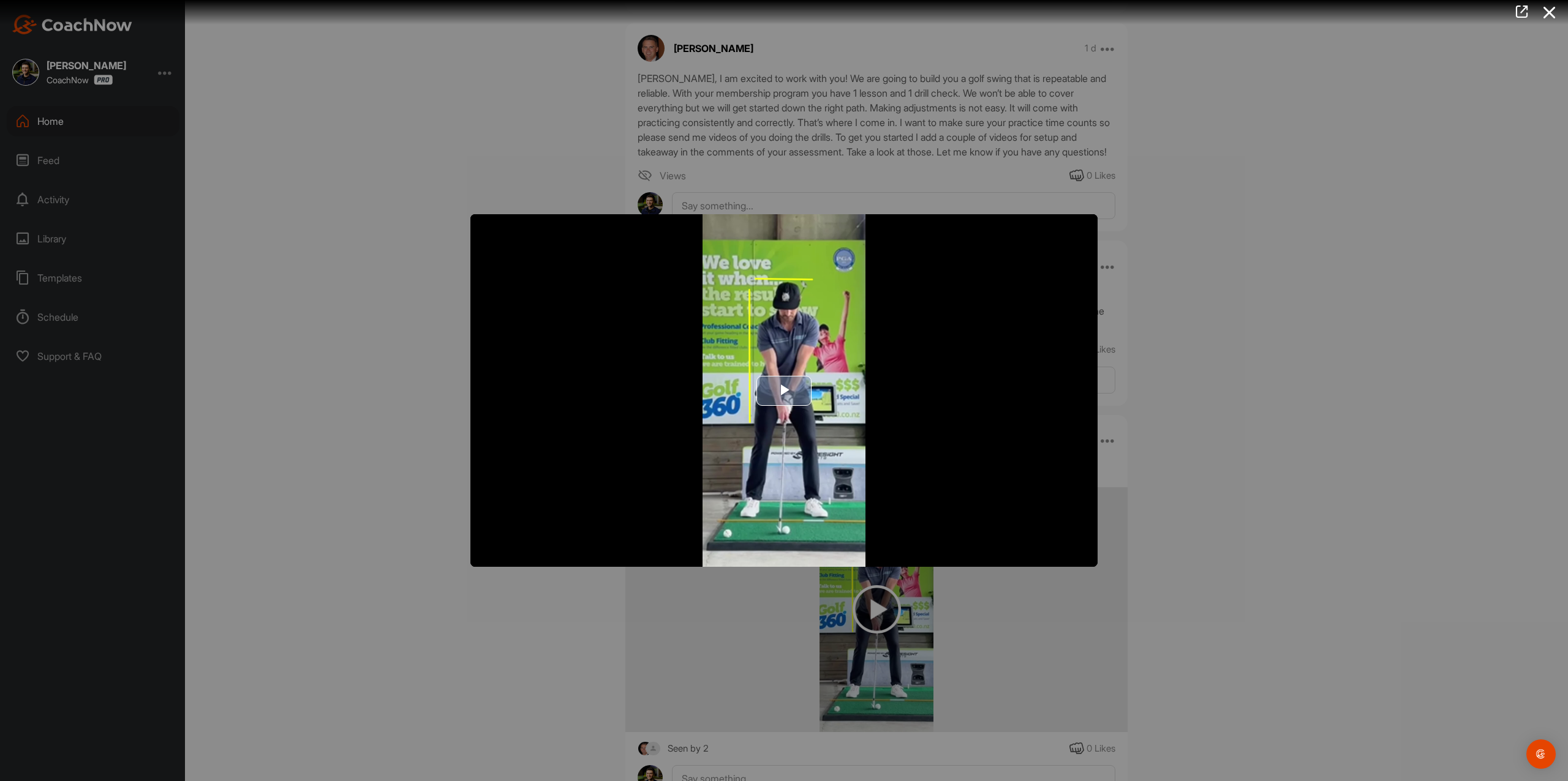
click at [784, 391] on span "Video Player" at bounding box center [784, 391] width 0 height 0
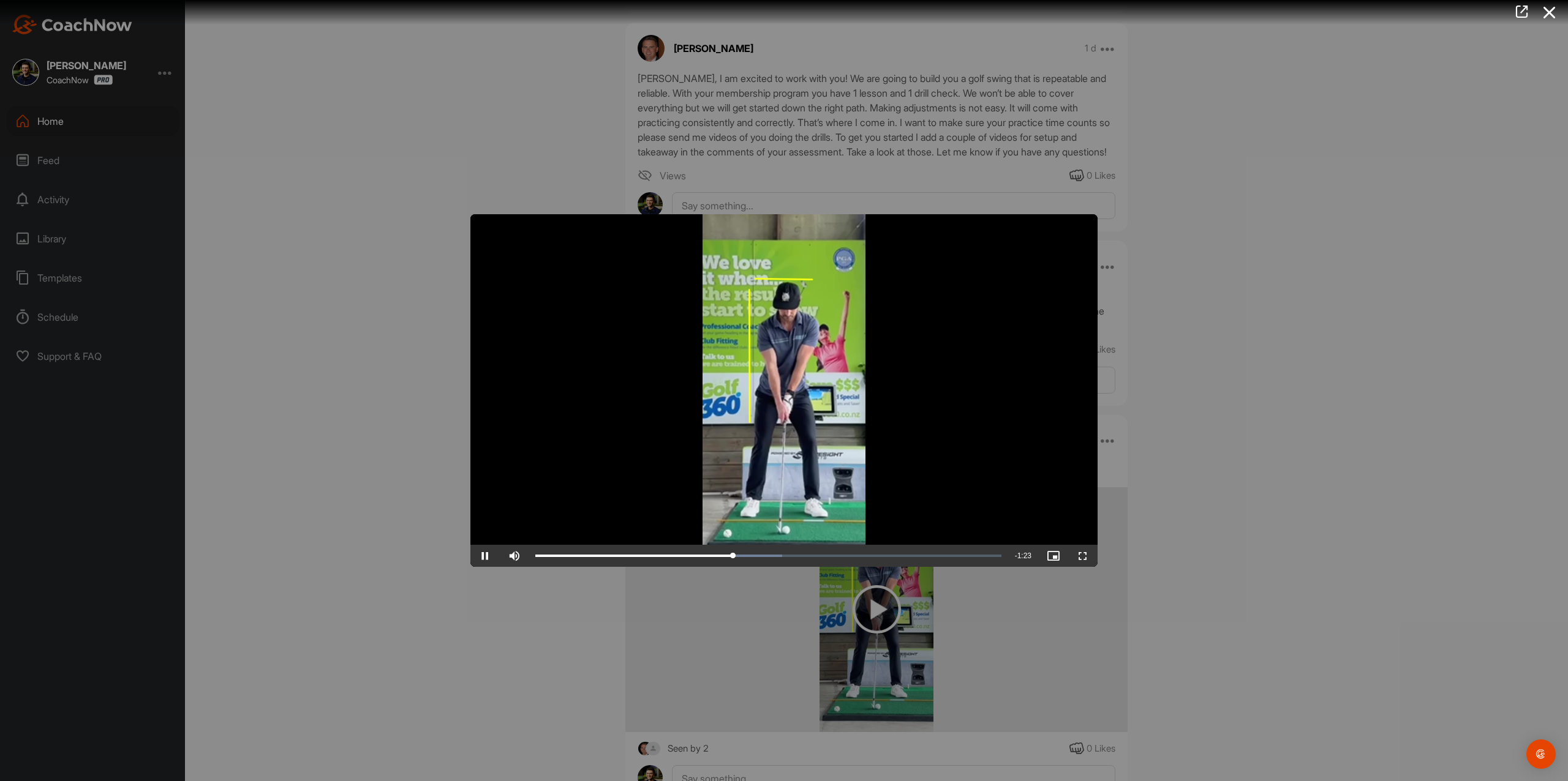
click at [416, 185] on div at bounding box center [784, 390] width 1568 height 781
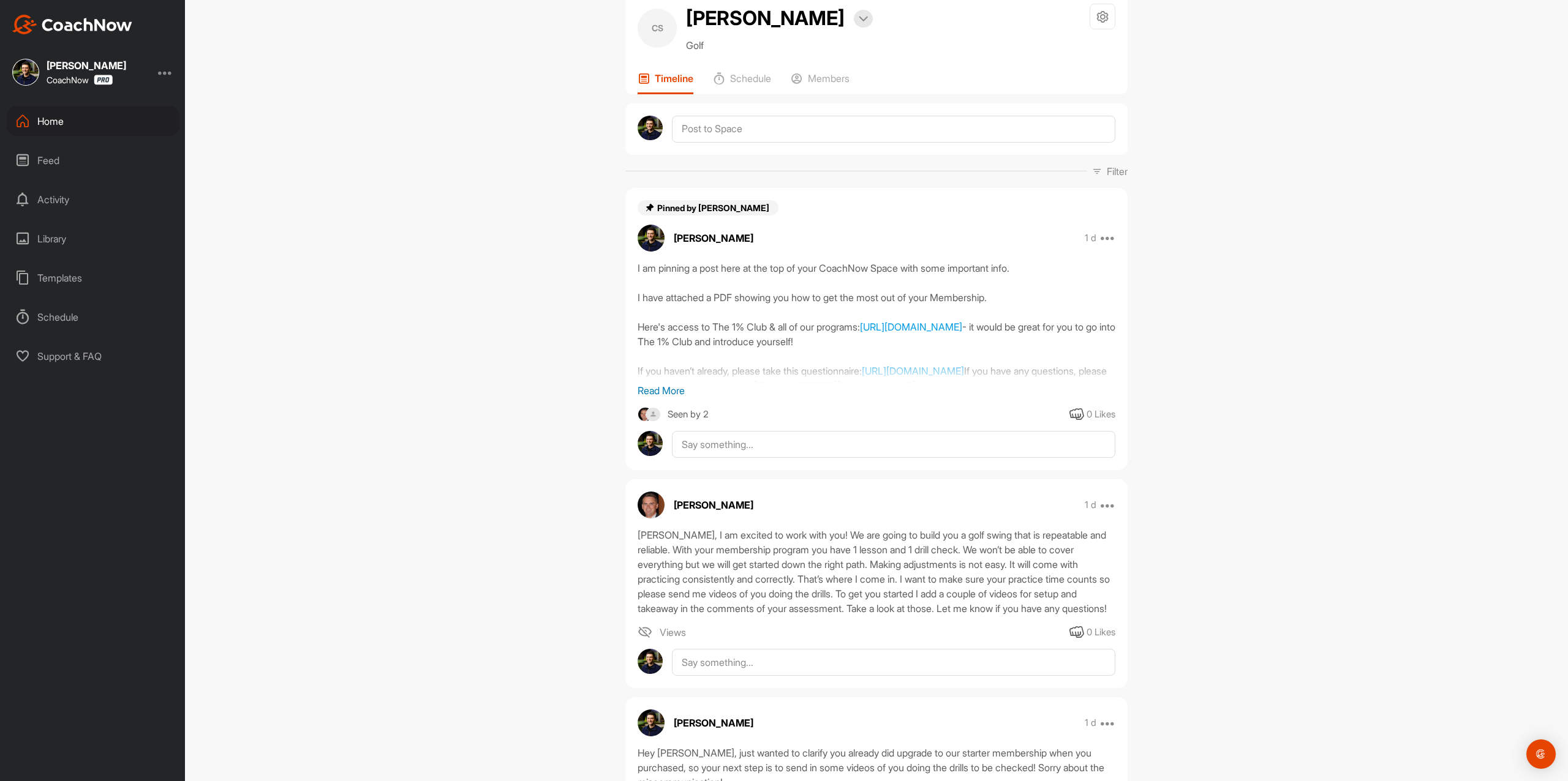
scroll to position [0, 0]
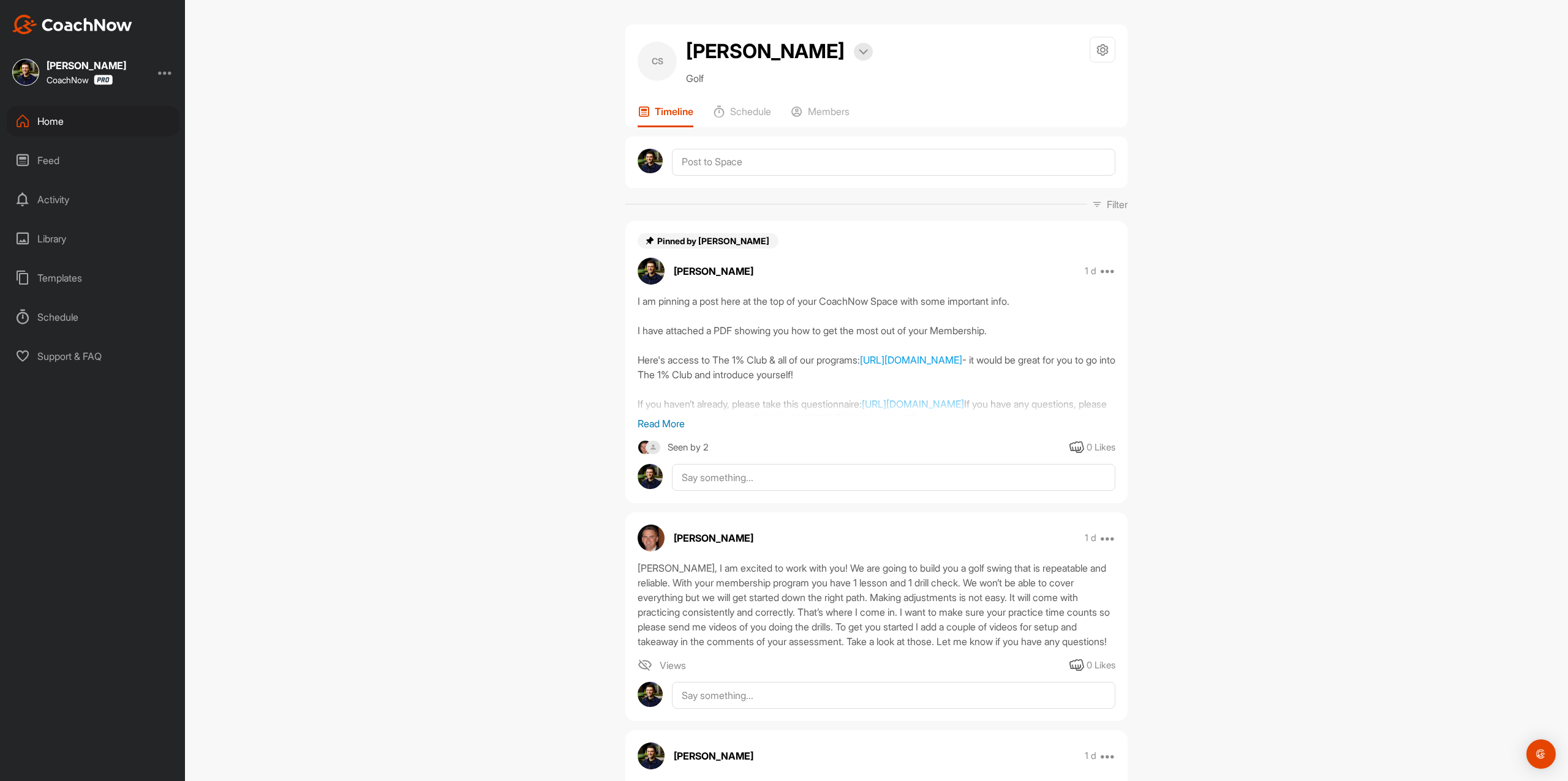
drag, startPoint x: 325, startPoint y: 87, endPoint x: 238, endPoint y: 87, distance: 87.0
click at [325, 87] on div "CS Chris Shearer Bookings Golf Space Settings Your Notifications Timeline Sched…" at bounding box center [877, 390] width 1383 height 781
click at [90, 120] on div "Home" at bounding box center [93, 122] width 173 height 31
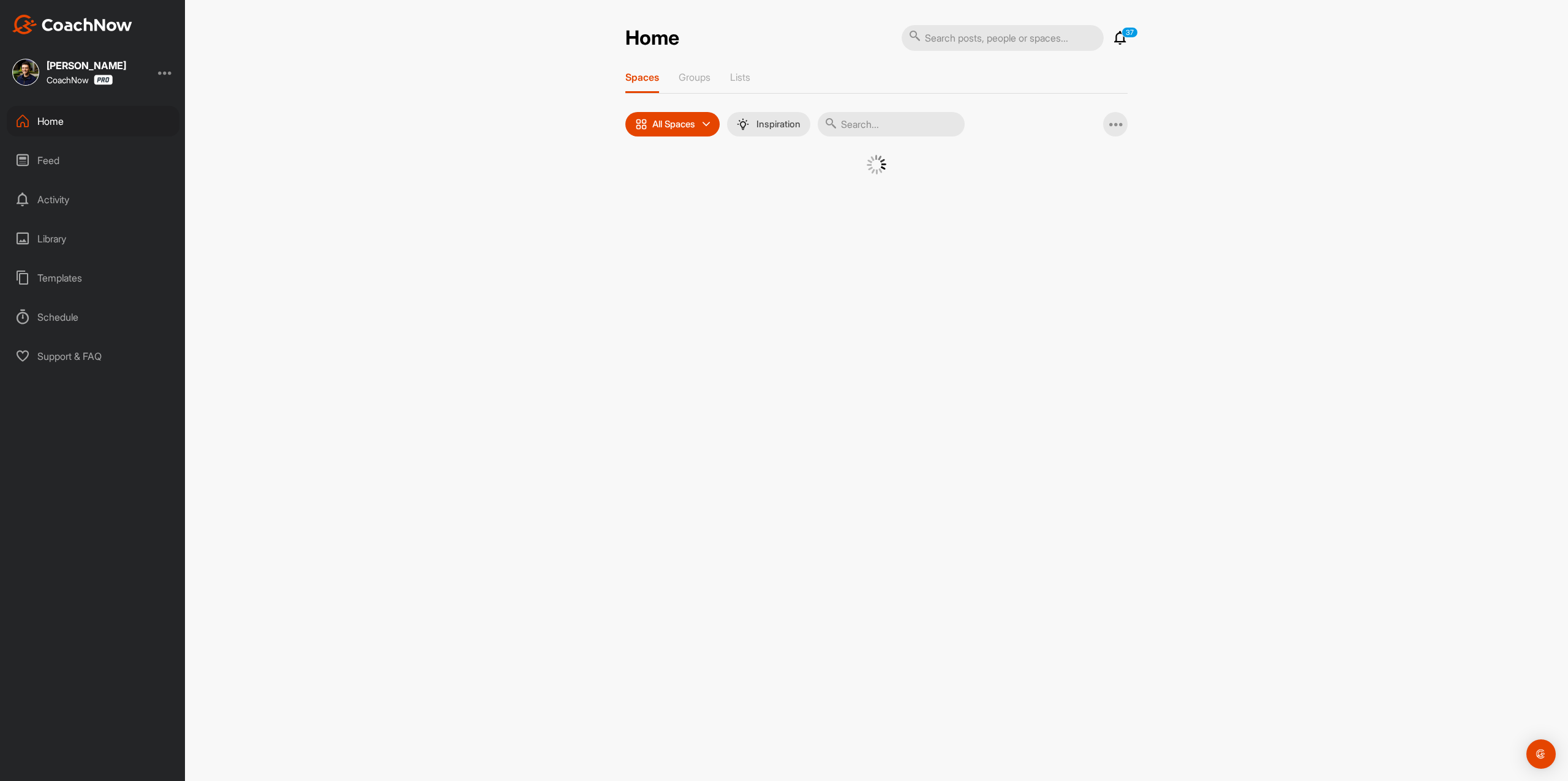
drag, startPoint x: 889, startPoint y: 121, endPoint x: 906, endPoint y: 115, distance: 18.0
click at [889, 122] on input "text" at bounding box center [891, 124] width 147 height 24
paste input "[PERSON_NAME]"
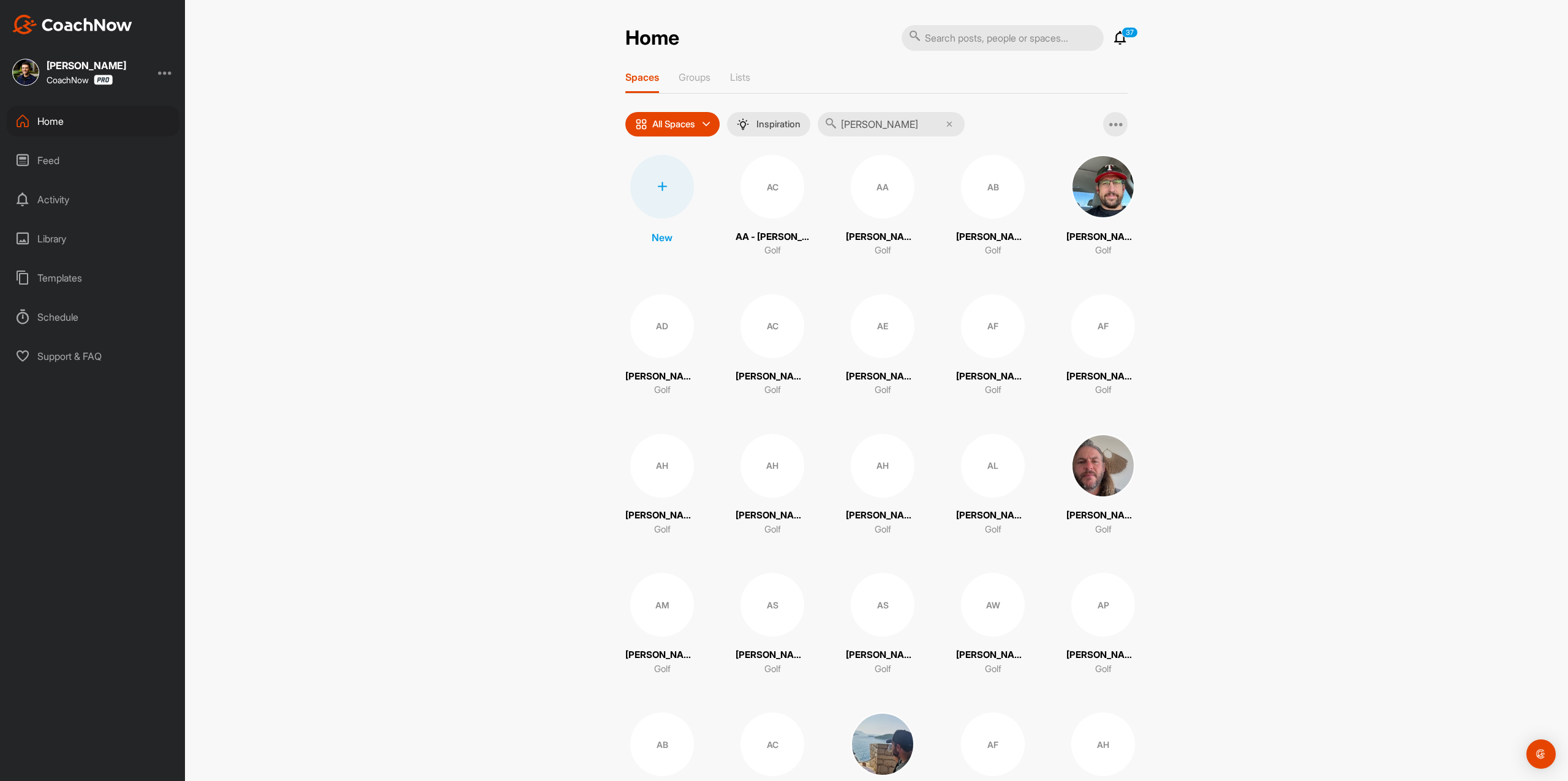
type input "[PERSON_NAME]"
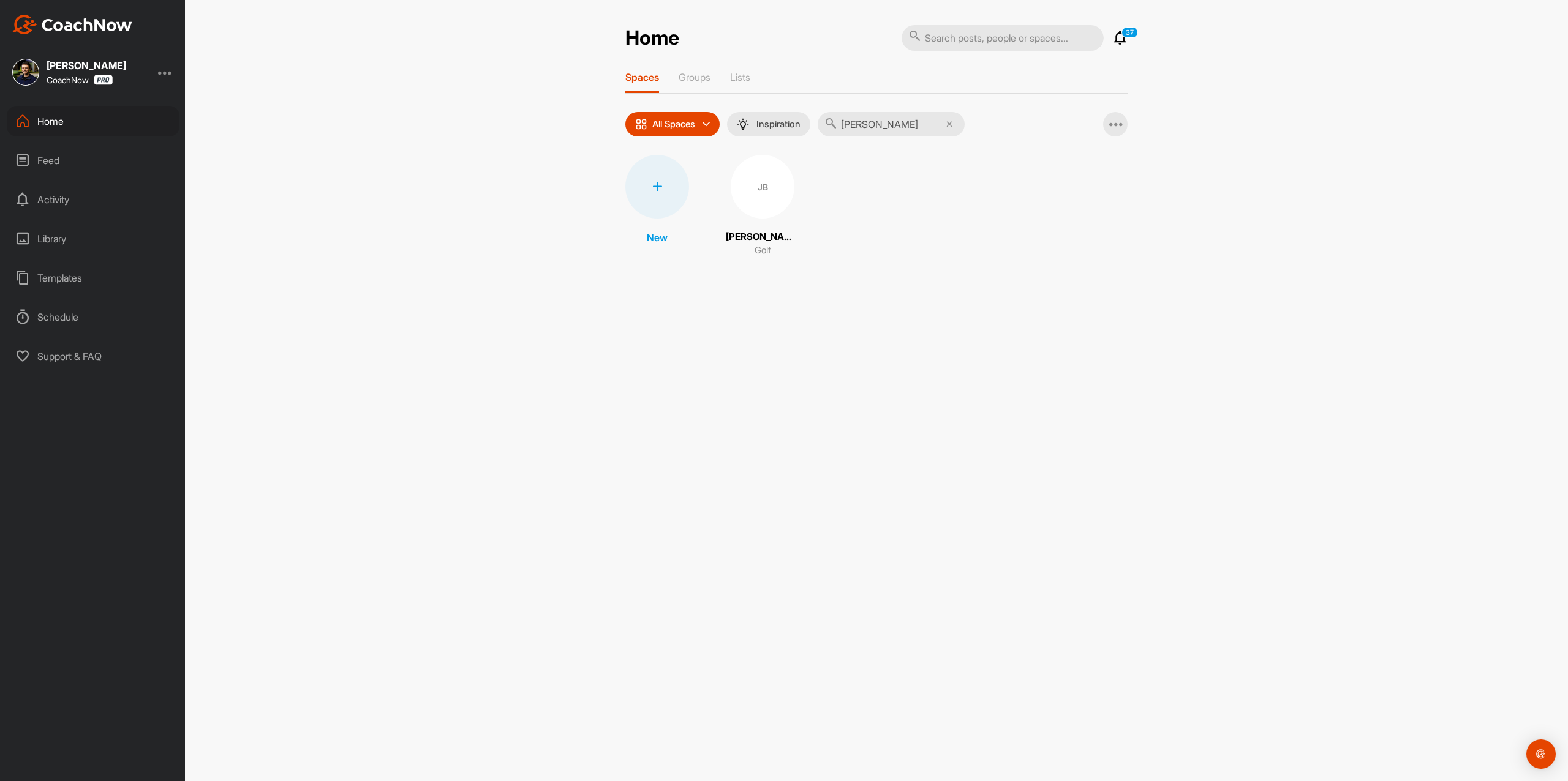
click at [797, 194] on div "New JB Jeff Burkett Golf" at bounding box center [876, 206] width 502 height 103
click at [773, 190] on div "JB" at bounding box center [762, 187] width 64 height 64
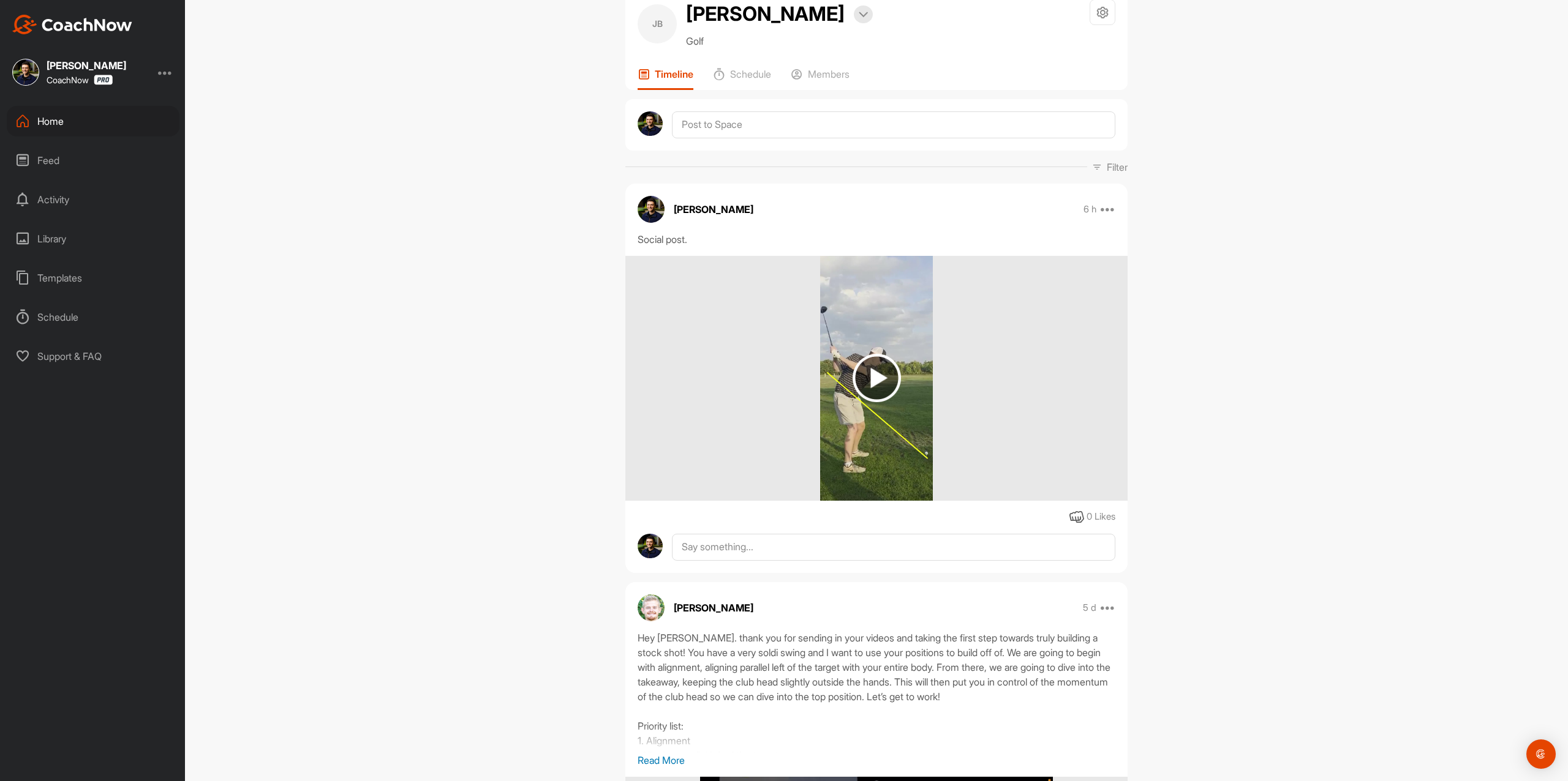
scroll to position [82, 0]
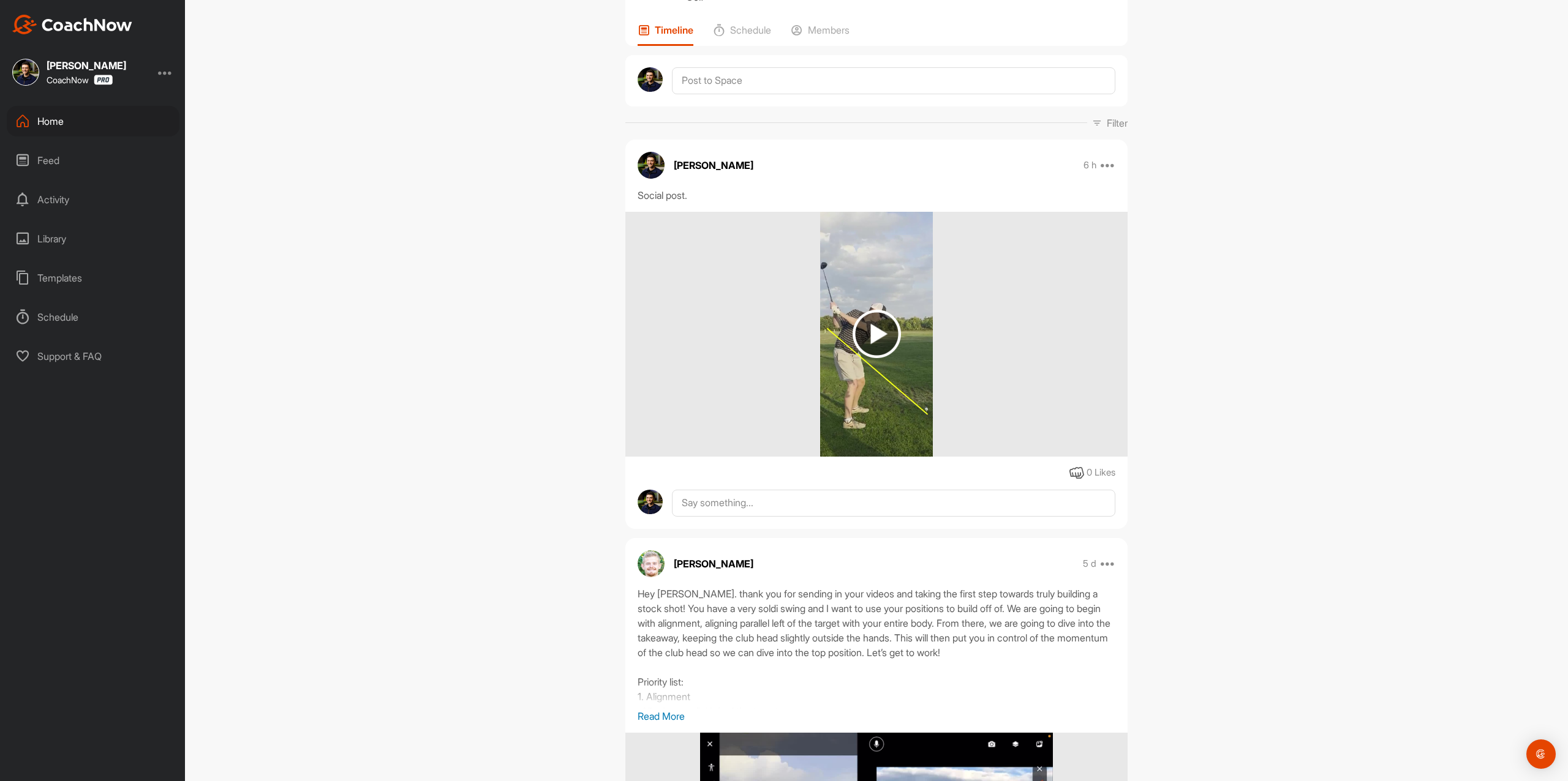
click at [893, 314] on img at bounding box center [876, 334] width 48 height 48
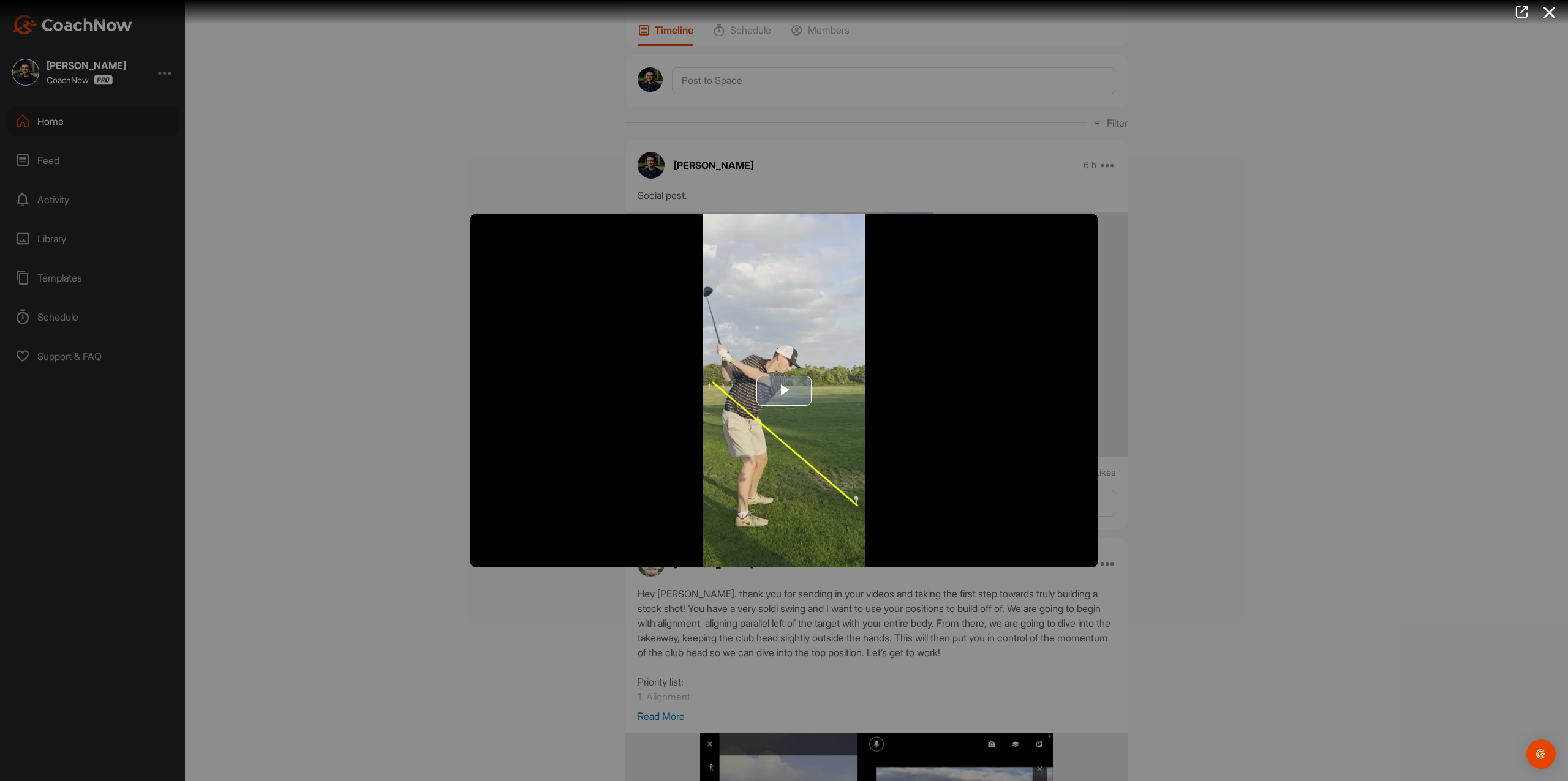
click at [784, 391] on span "Video Player" at bounding box center [784, 391] width 0 height 0
click at [331, 255] on div at bounding box center [784, 390] width 1568 height 781
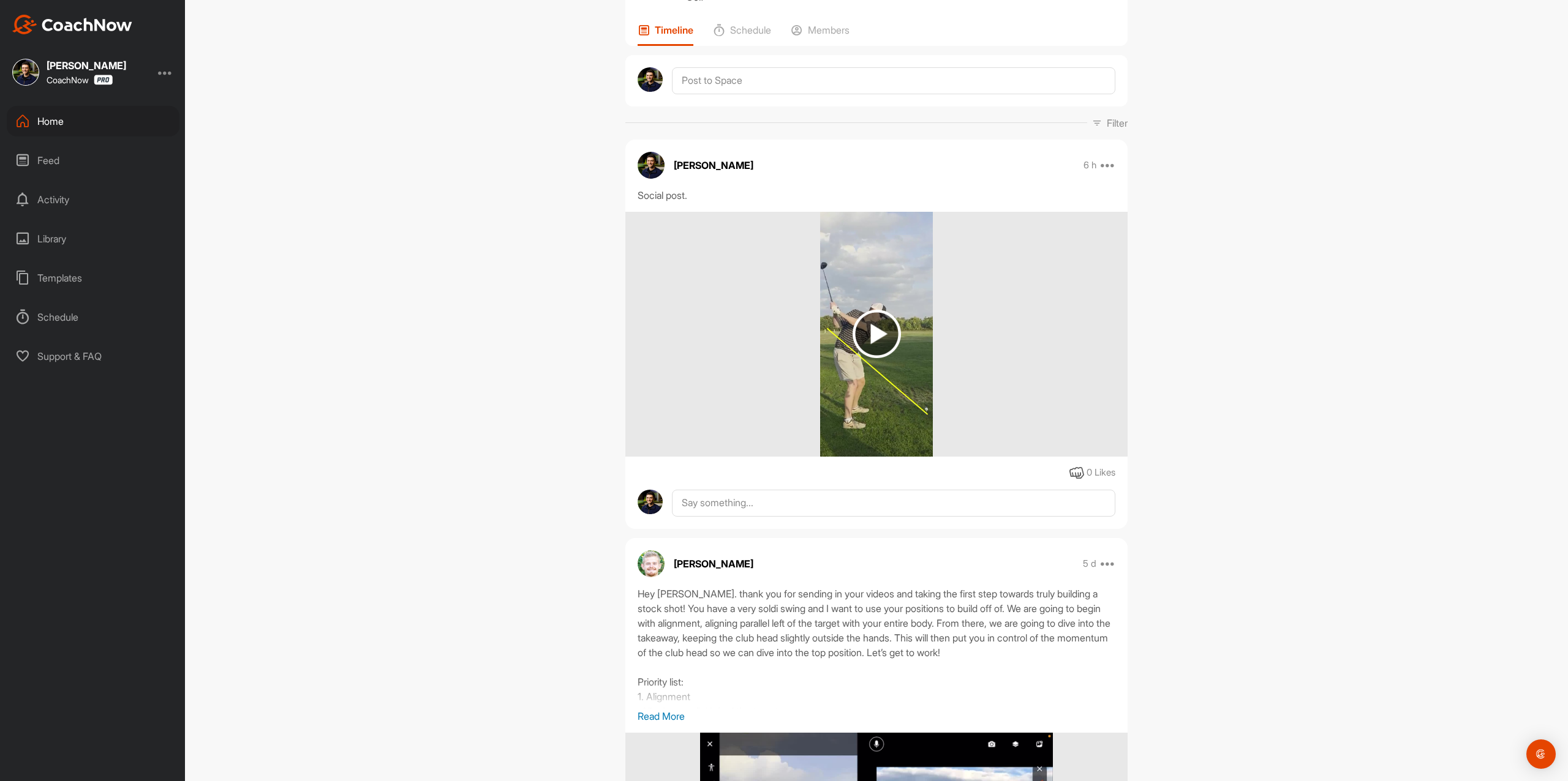
click at [115, 122] on div "Home" at bounding box center [93, 122] width 173 height 31
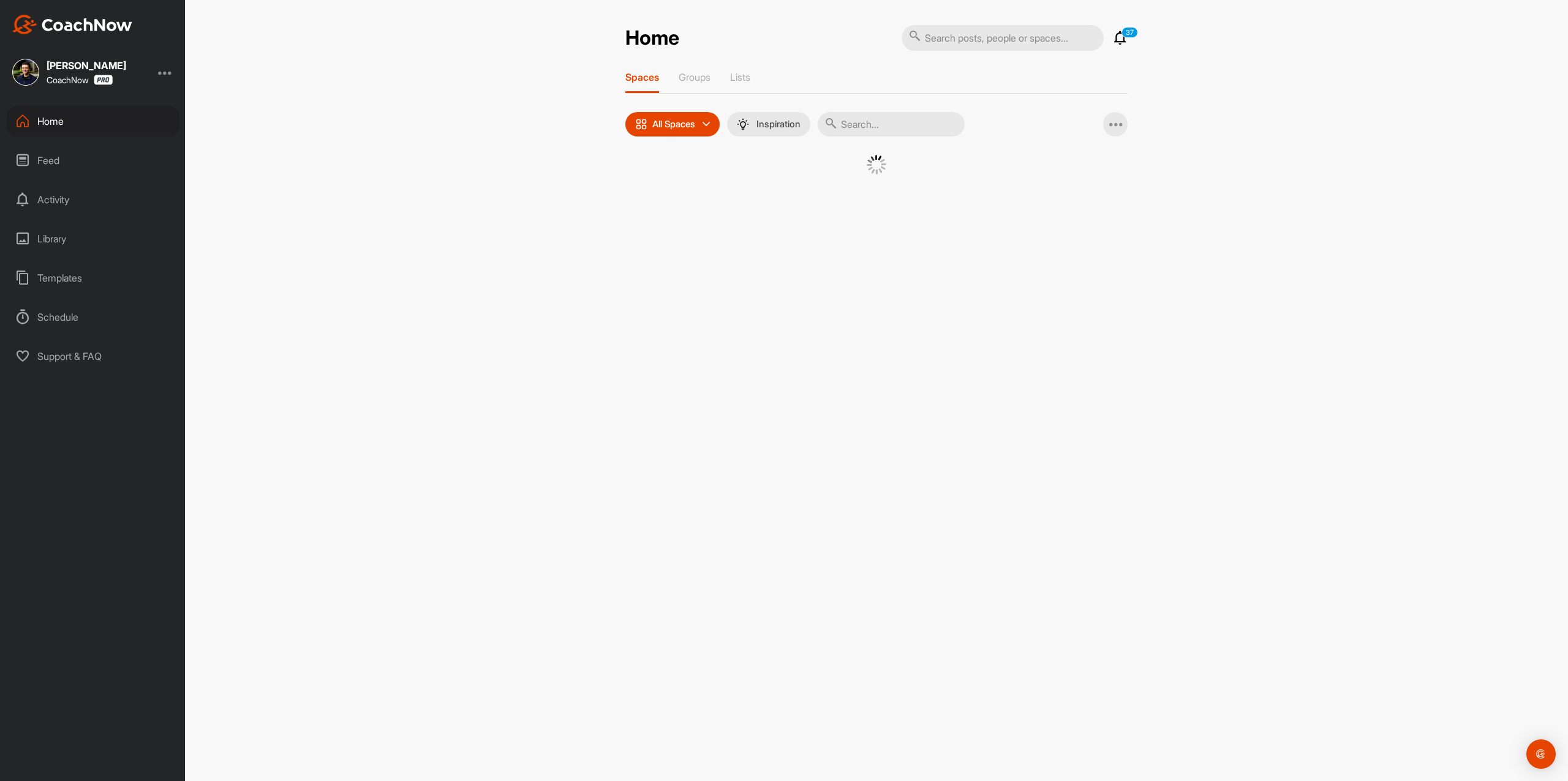
click at [922, 120] on input "text" at bounding box center [891, 124] width 147 height 24
paste input "[PERSON_NAME]"
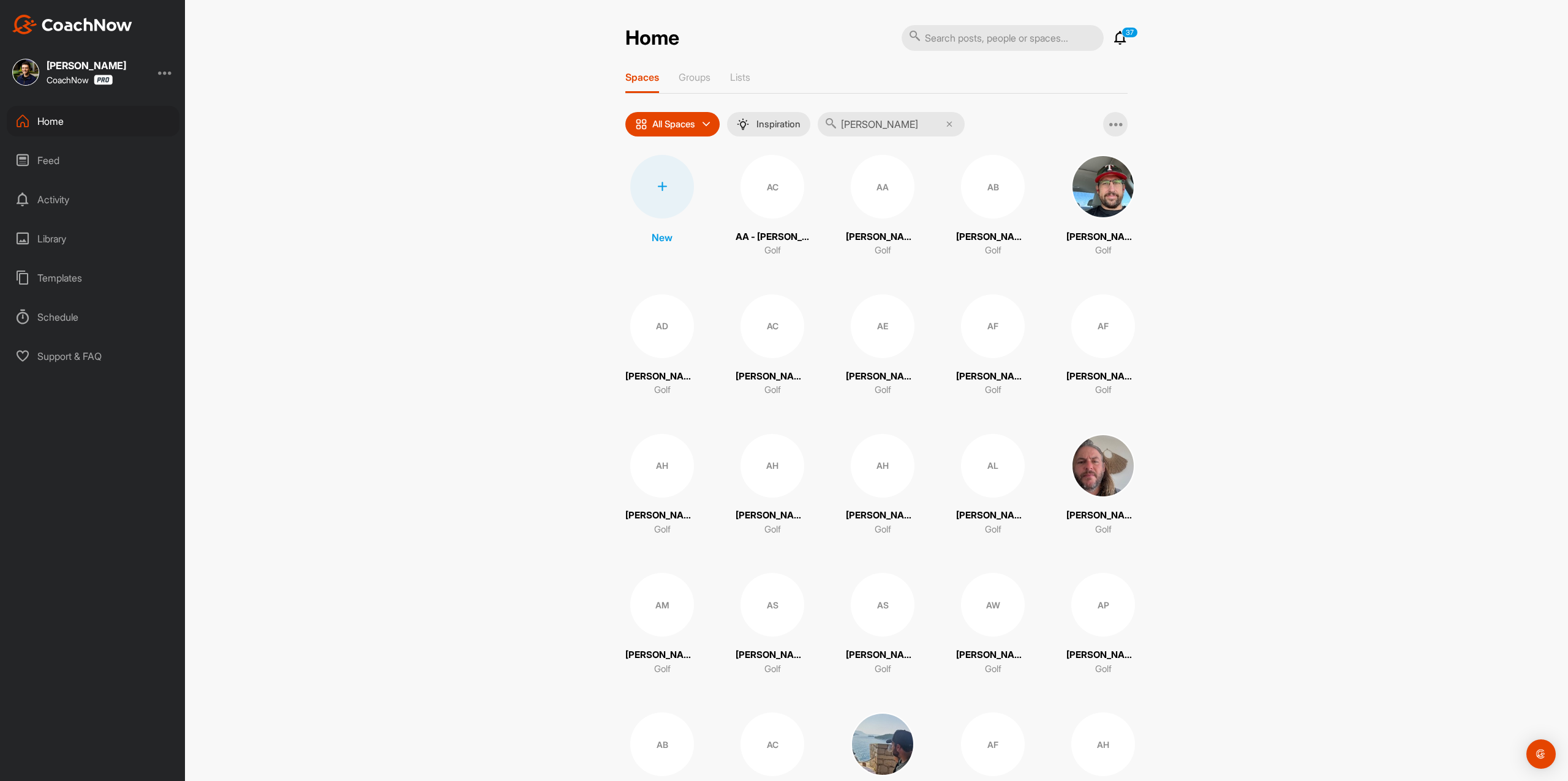
type input "[PERSON_NAME]"
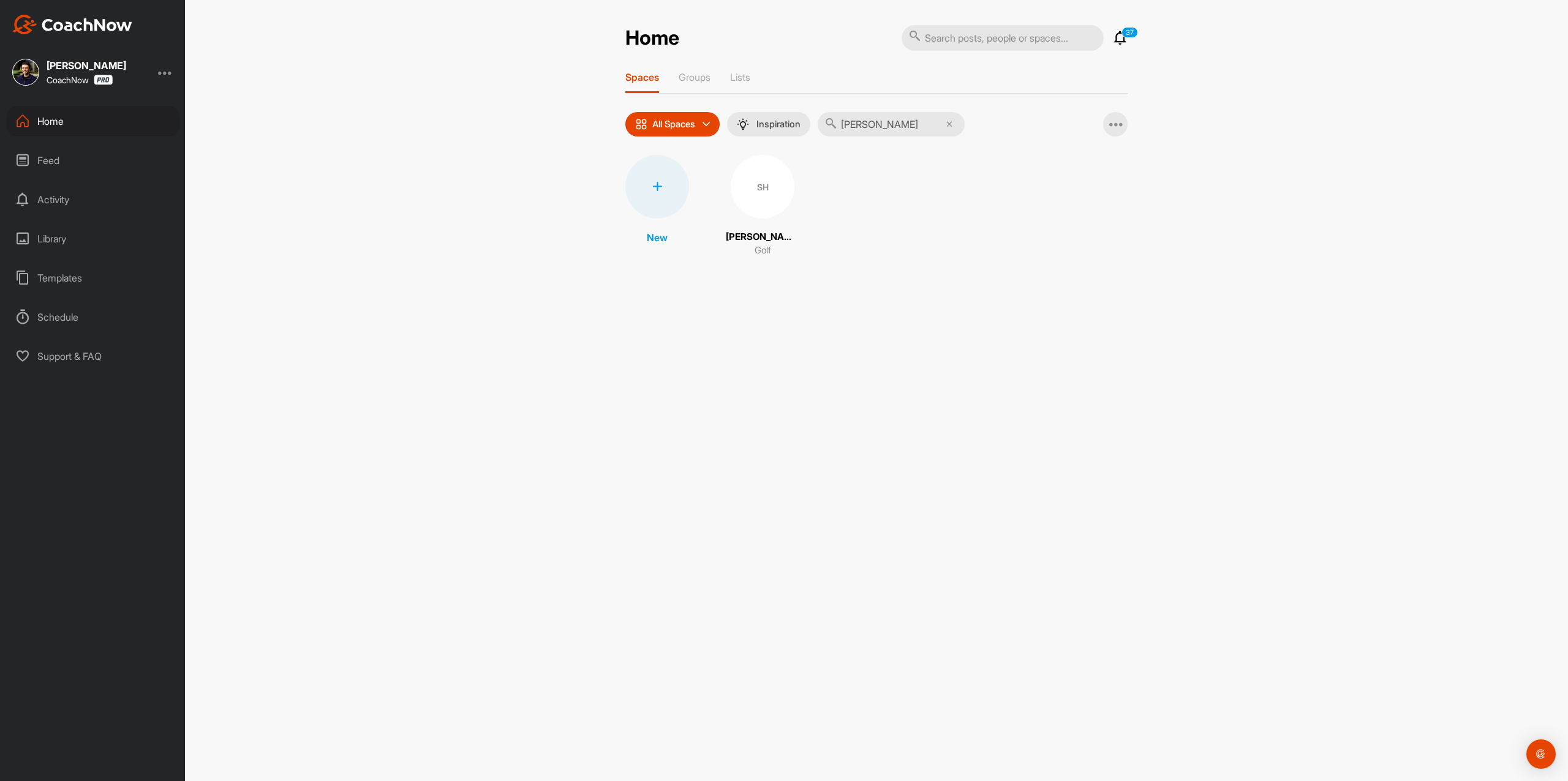
click at [775, 188] on div "SH" at bounding box center [762, 187] width 64 height 64
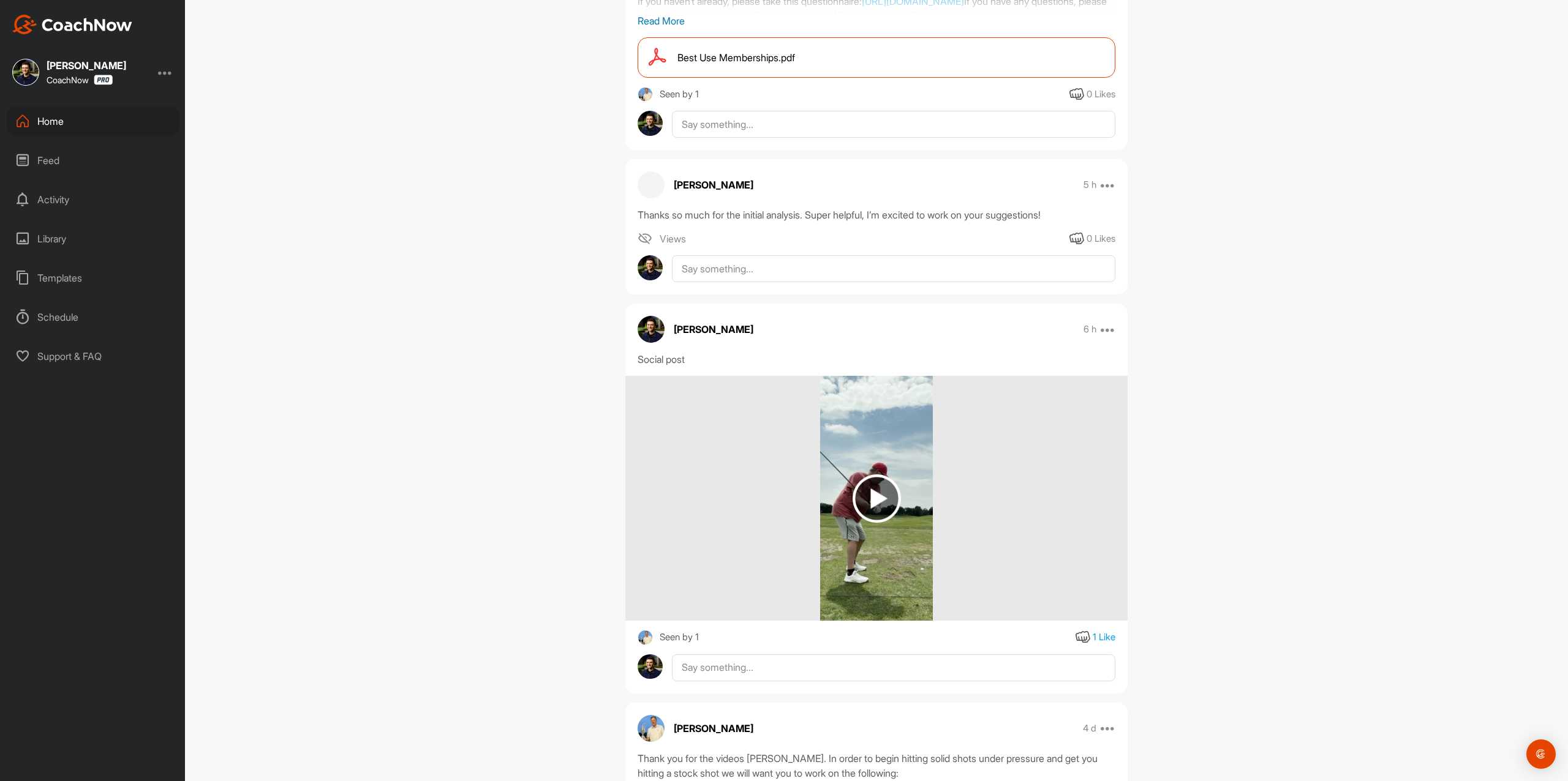
scroll to position [408, 0]
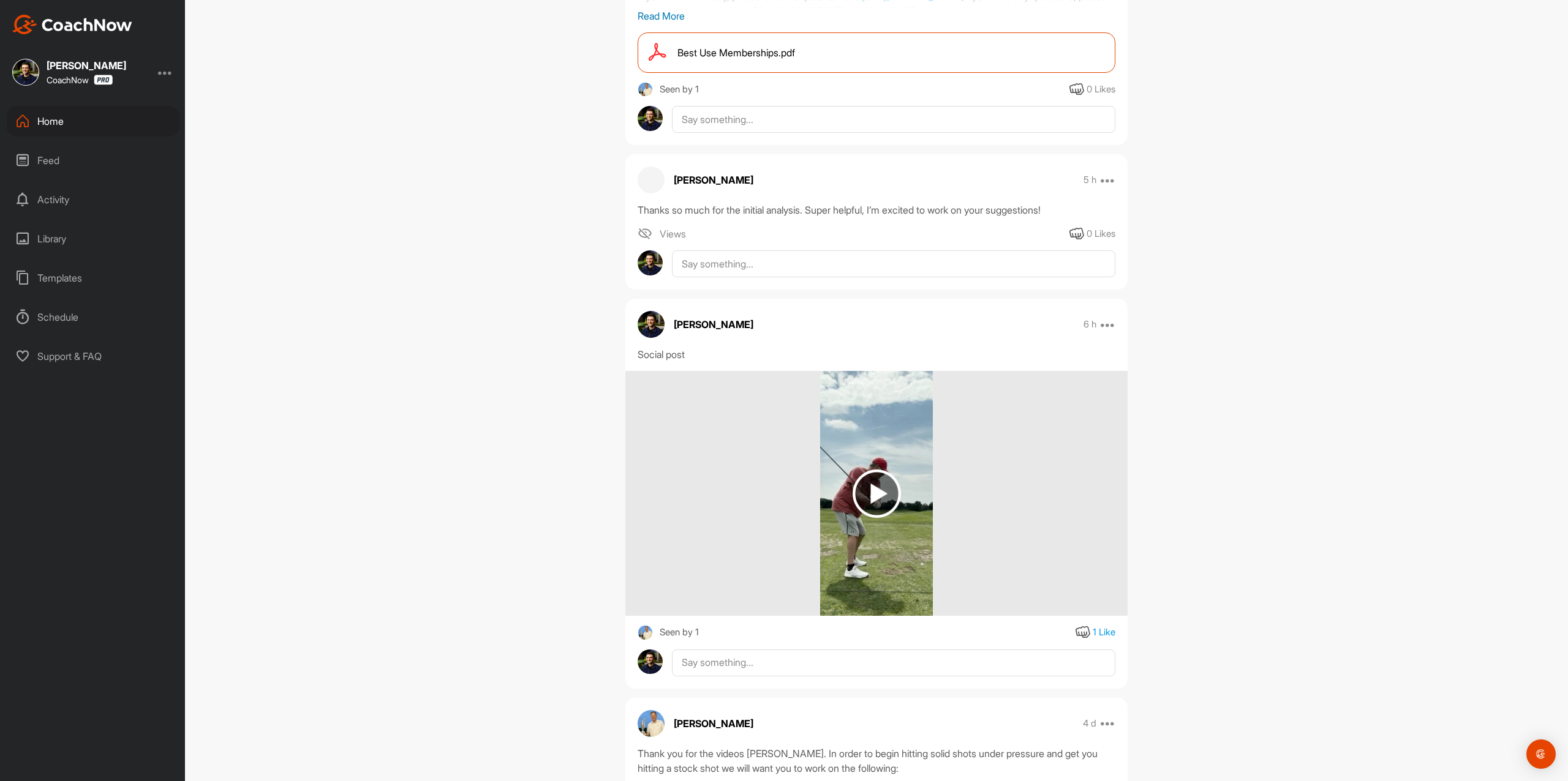
click at [864, 468] on img at bounding box center [877, 494] width 113 height 245
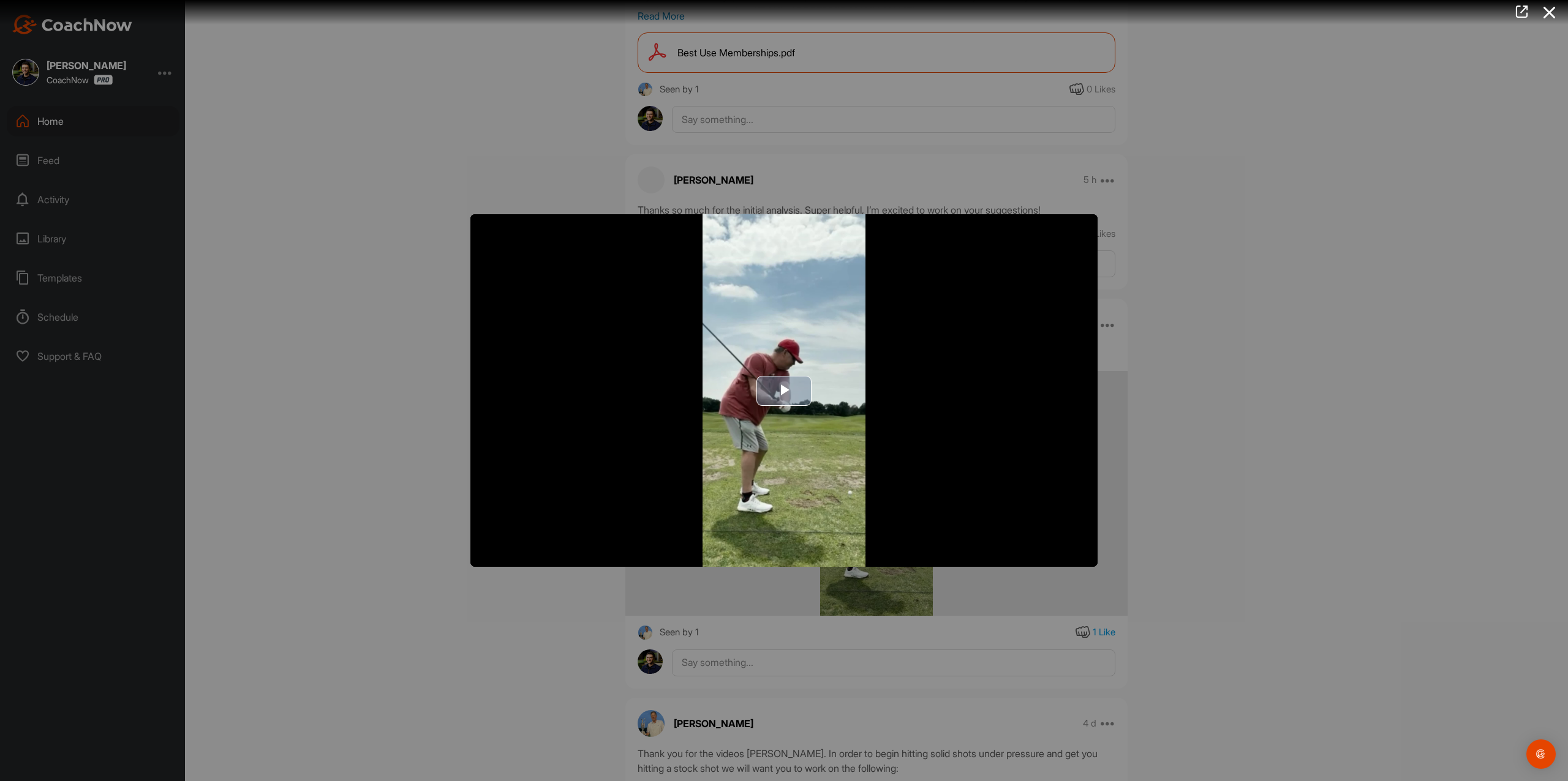
click at [784, 391] on span "Video Player" at bounding box center [784, 391] width 0 height 0
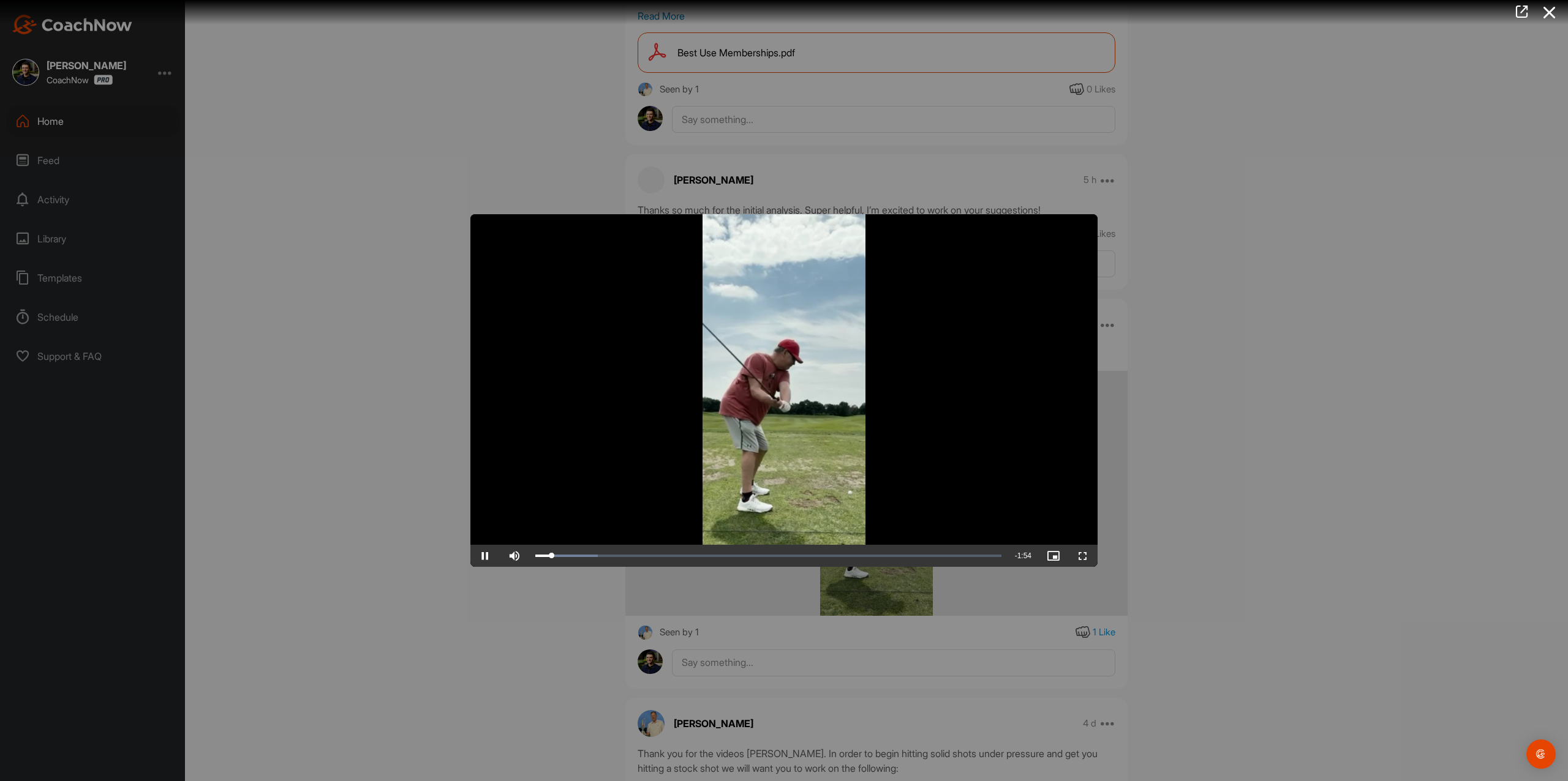
click at [434, 252] on div at bounding box center [784, 390] width 1568 height 781
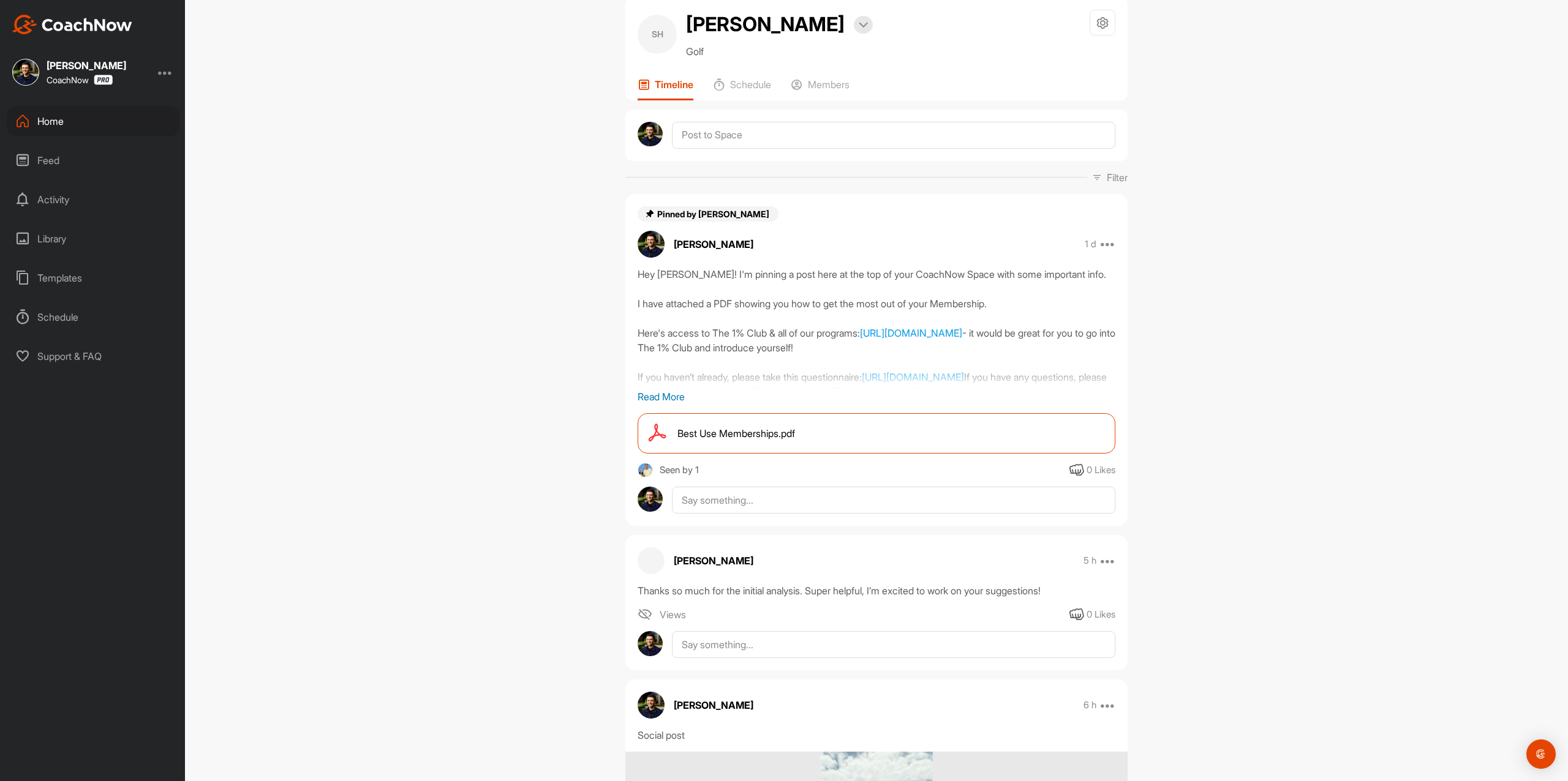
scroll to position [0, 0]
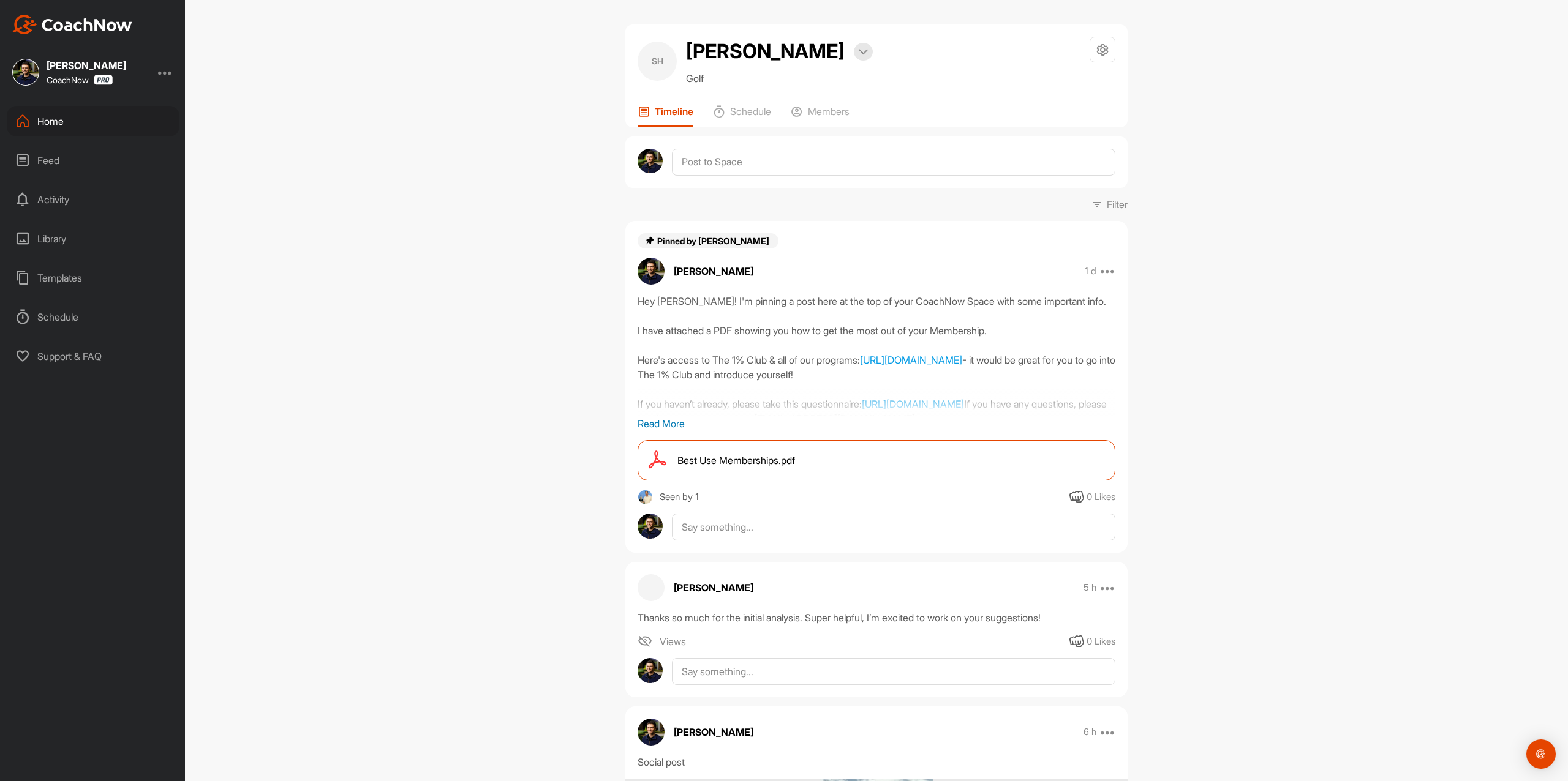
click at [125, 122] on div "Home" at bounding box center [93, 122] width 173 height 31
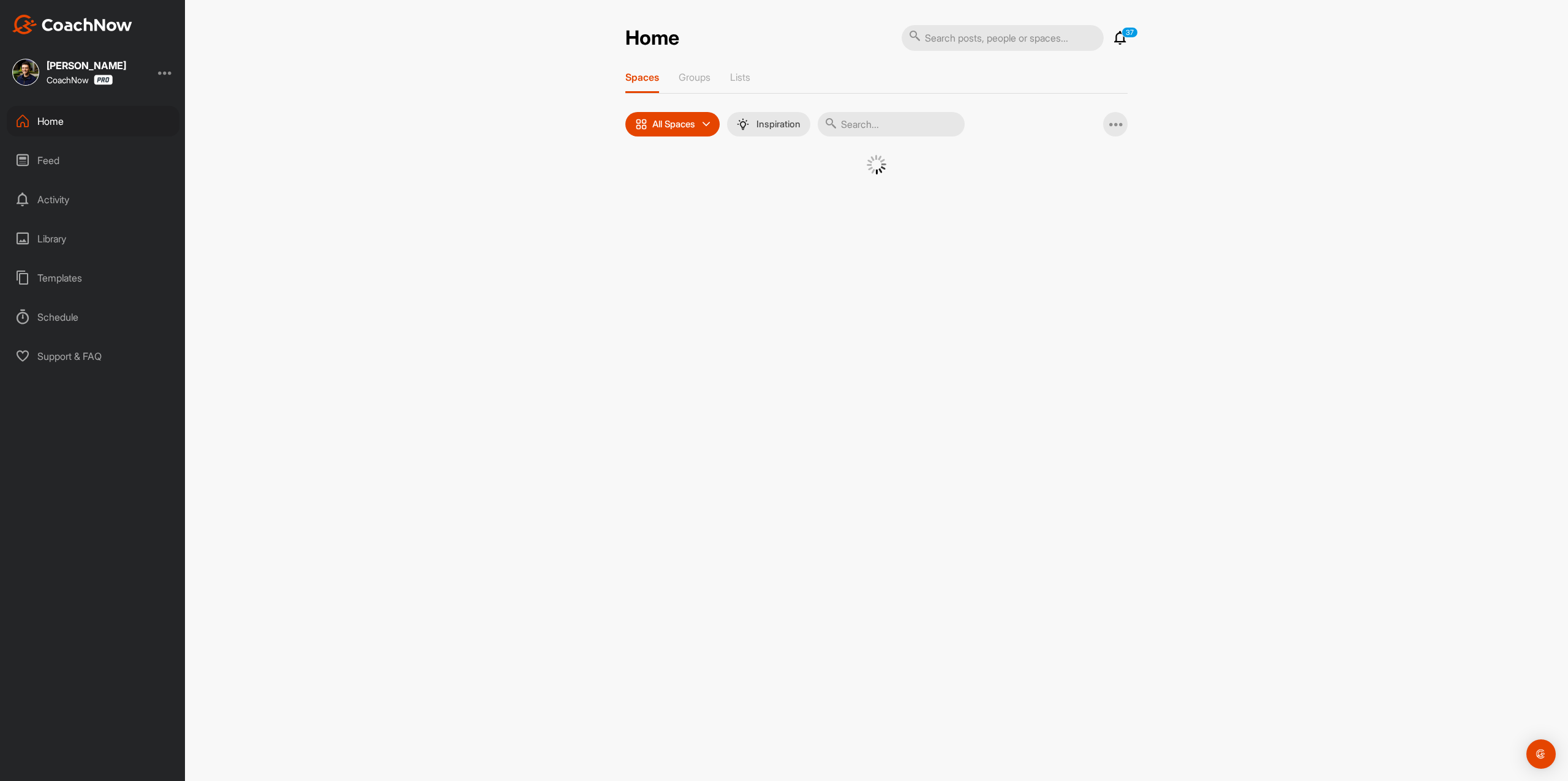
click at [919, 119] on input "text" at bounding box center [891, 124] width 147 height 24
paste input "[PERSON_NAME]"
type input "[PERSON_NAME]"
click at [753, 186] on div "KK" at bounding box center [762, 187] width 64 height 64
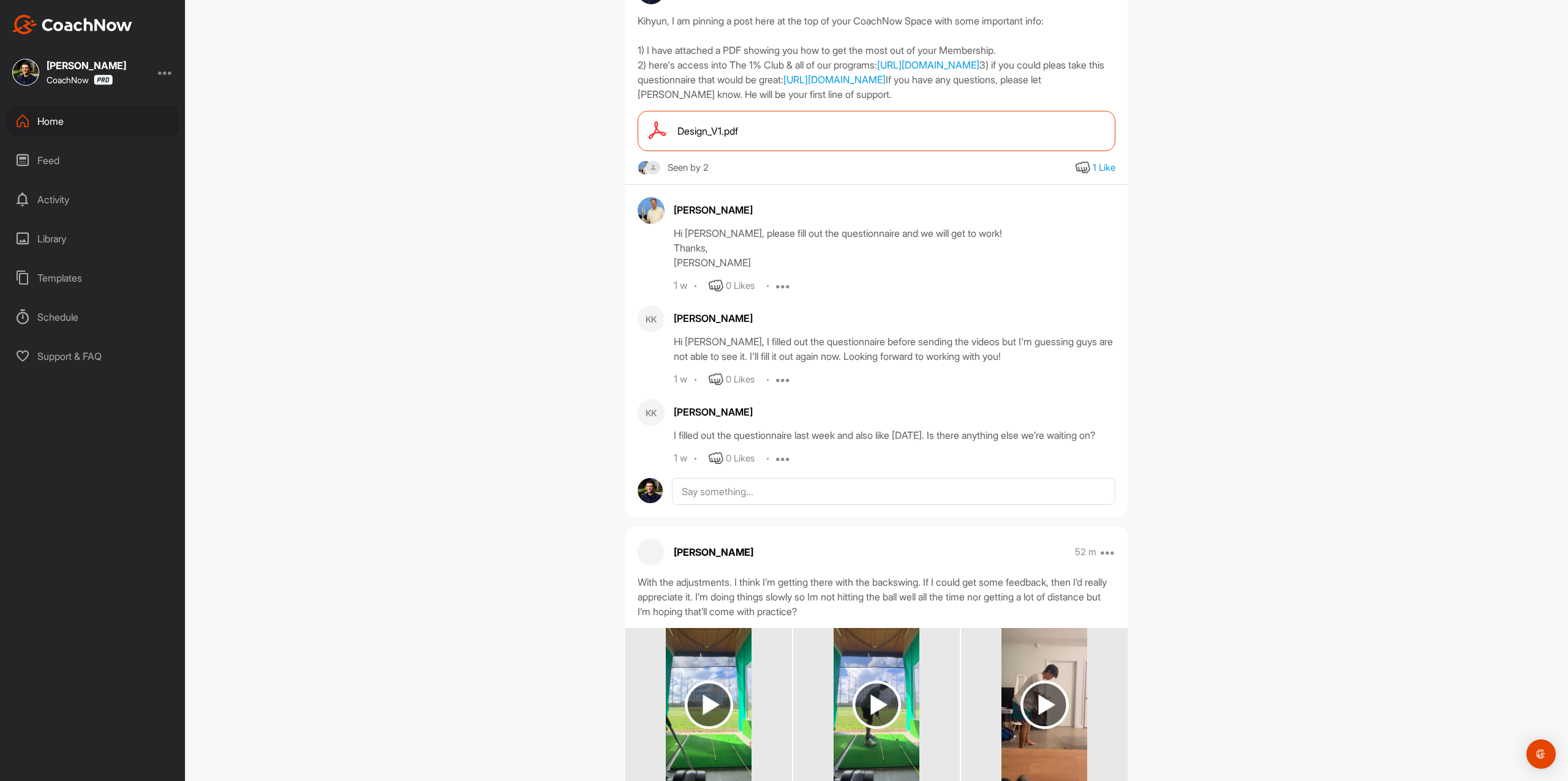
scroll to position [245, 0]
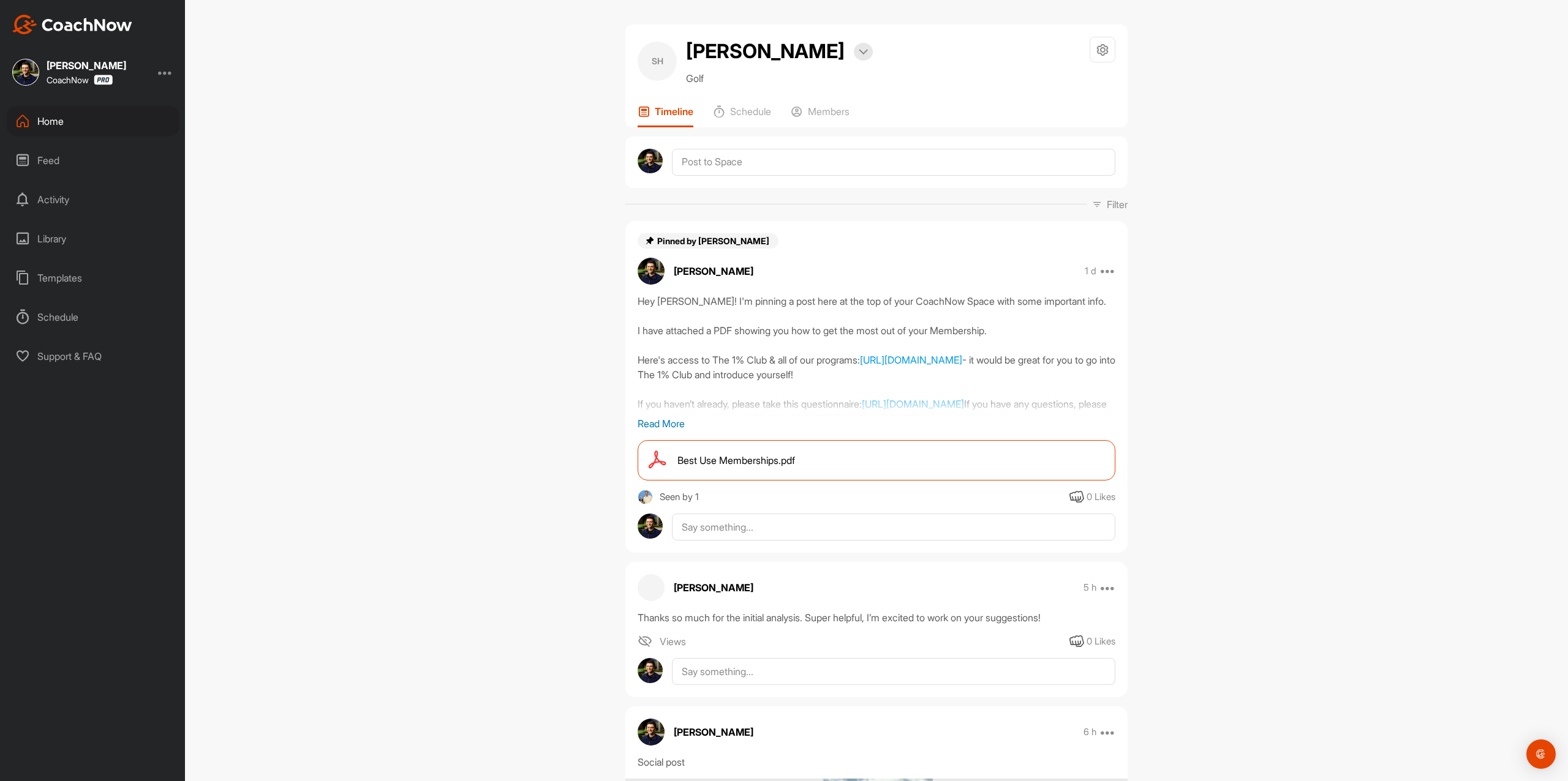
click at [669, 421] on p "Read More" at bounding box center [876, 424] width 478 height 15
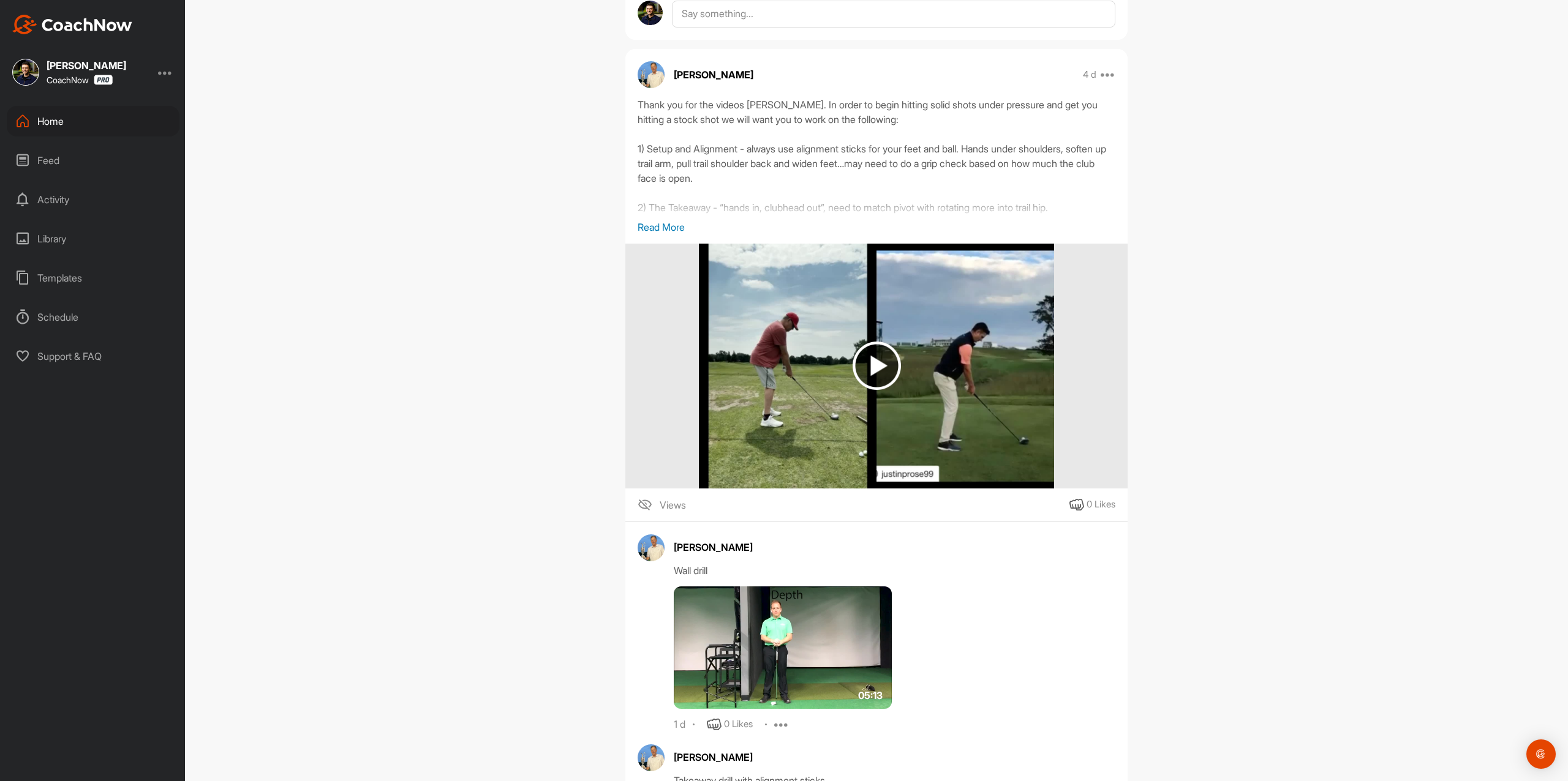
scroll to position [1061, 0]
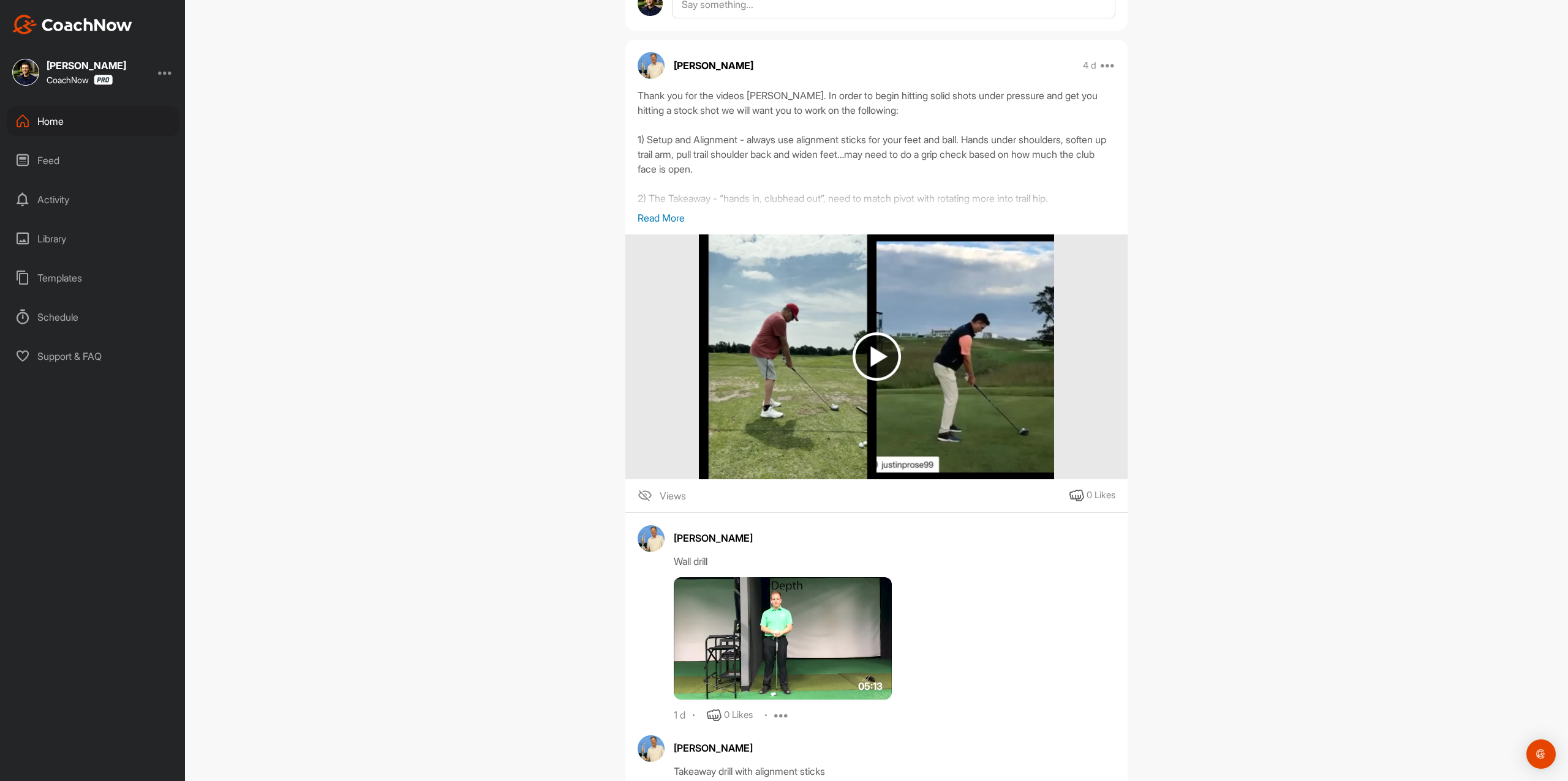
click at [666, 225] on p "Read More" at bounding box center [876, 218] width 478 height 15
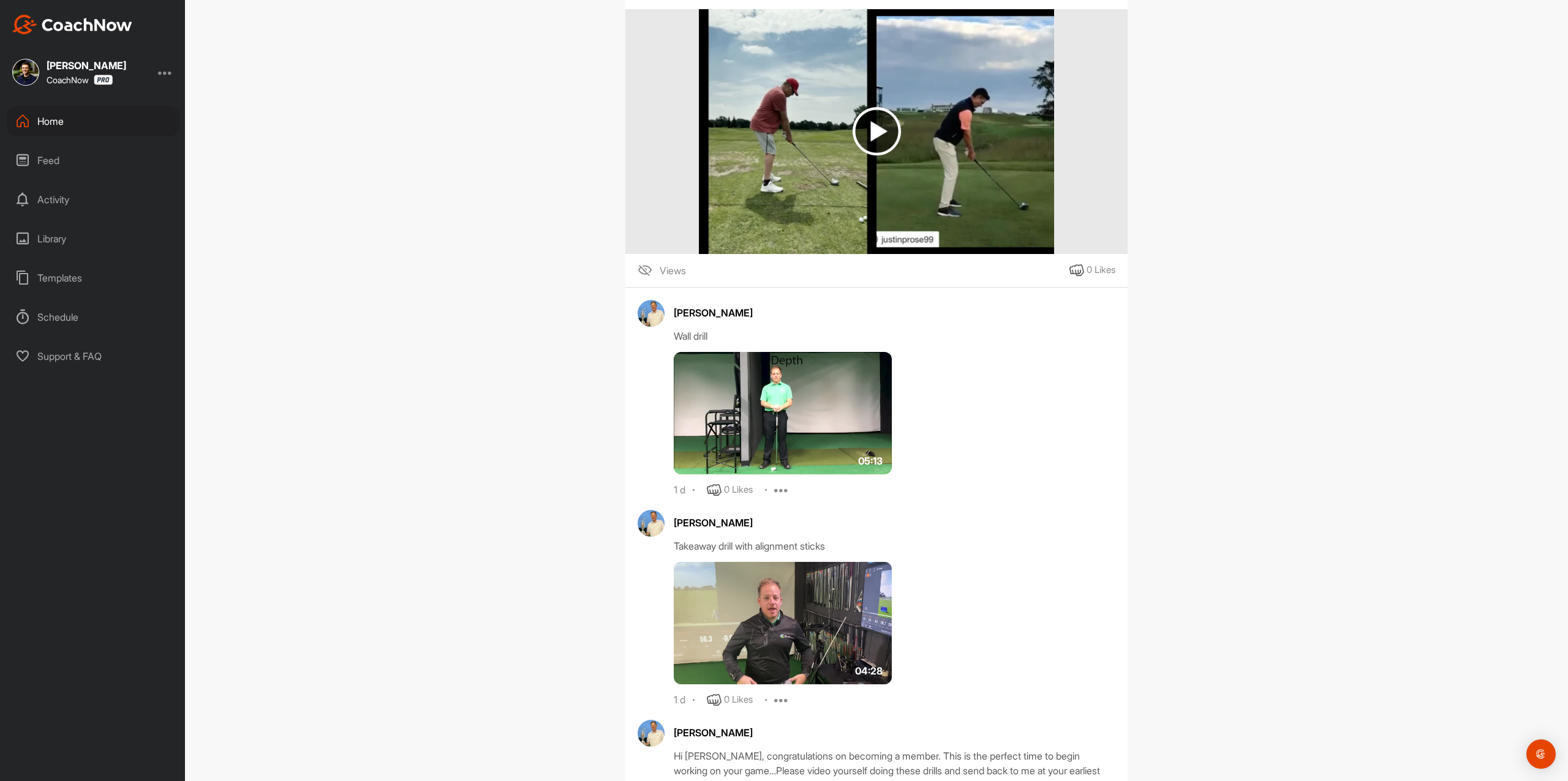
scroll to position [1306, 0]
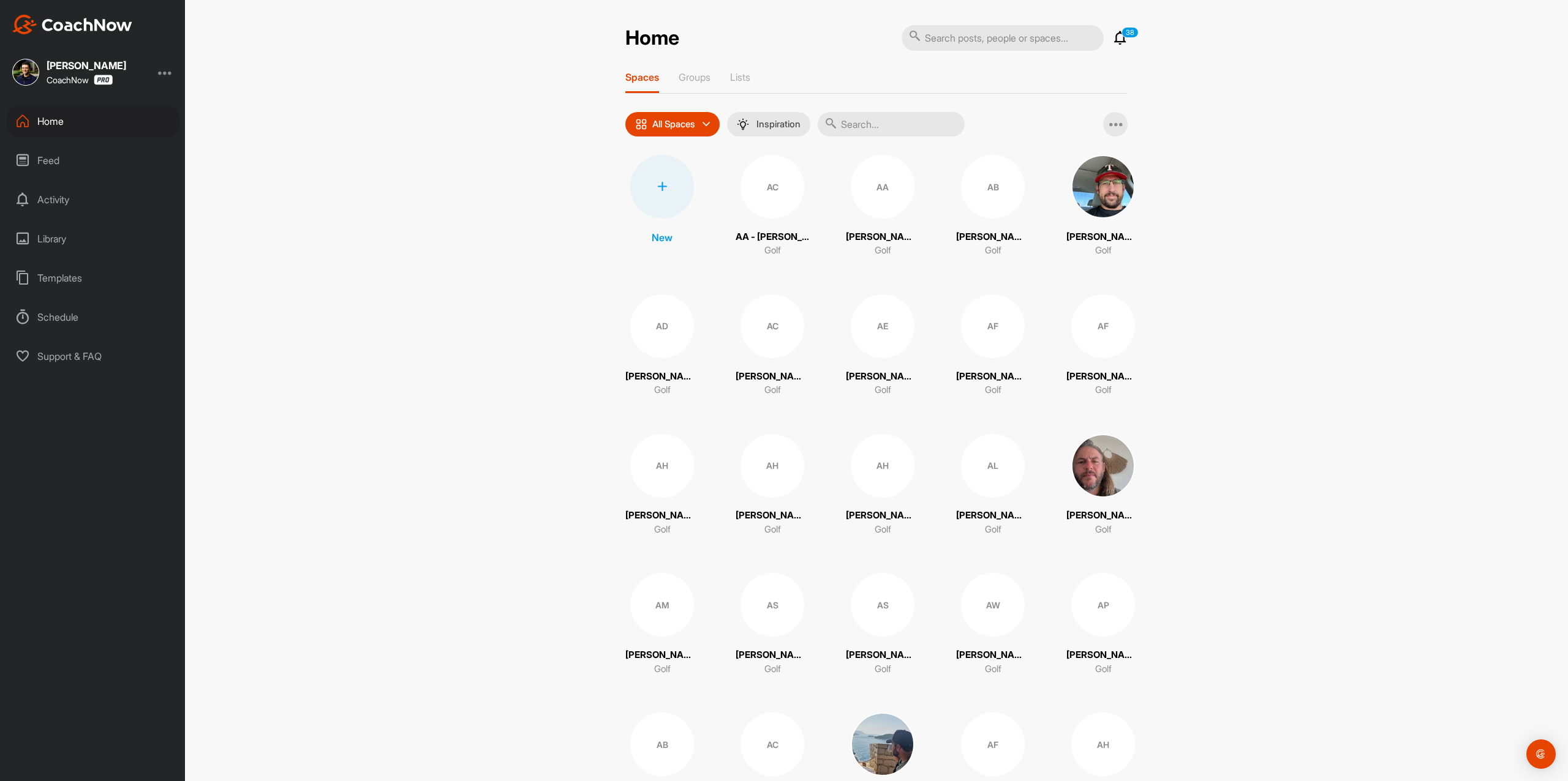
click at [908, 128] on input "text" at bounding box center [891, 124] width 147 height 24
paste input "[PERSON_NAME]"
type input "[PERSON_NAME]"
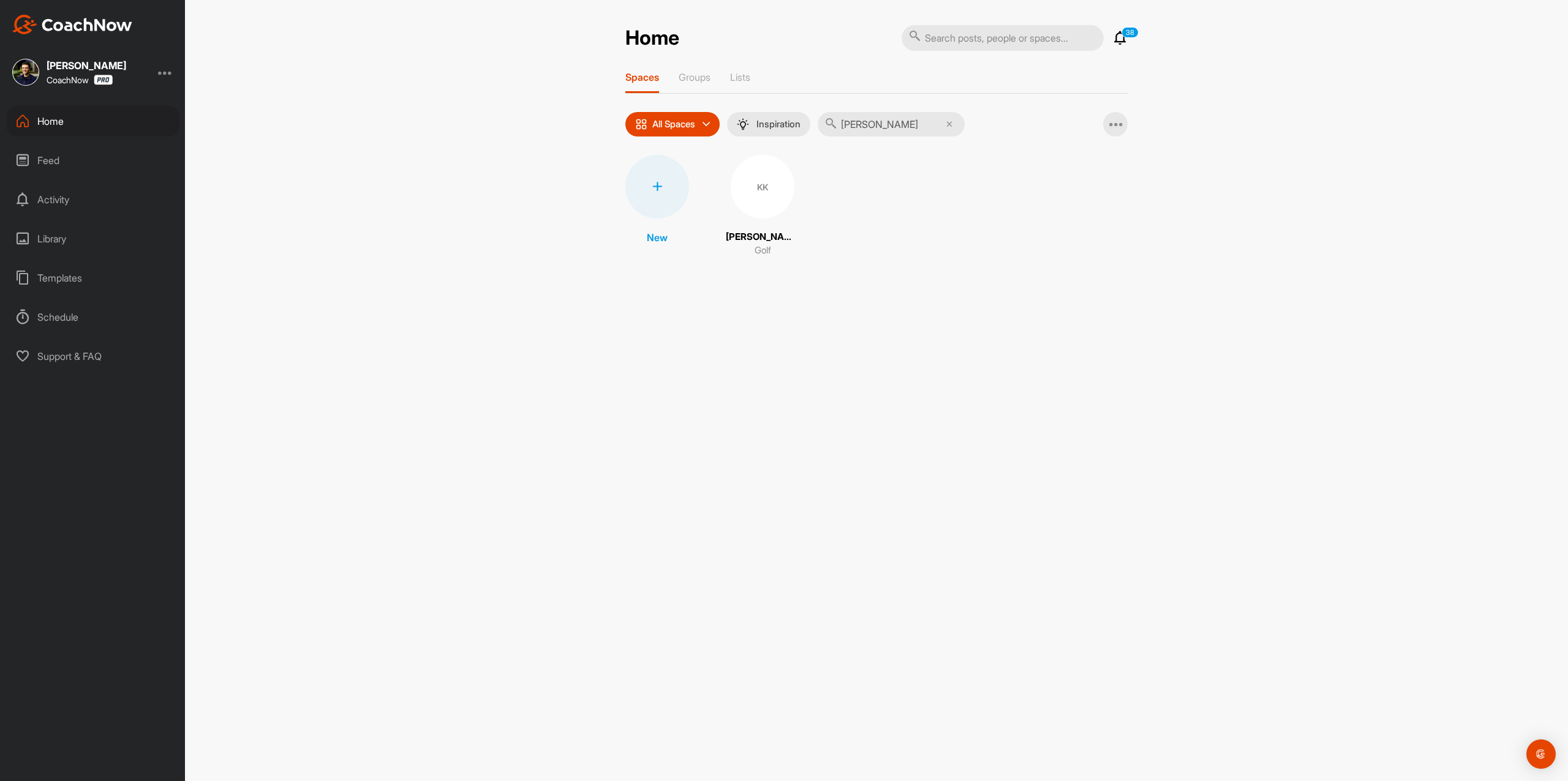
click at [722, 194] on div "New KK Kihyun Kwon Golf" at bounding box center [876, 206] width 502 height 103
click at [731, 190] on div "KK" at bounding box center [762, 187] width 64 height 64
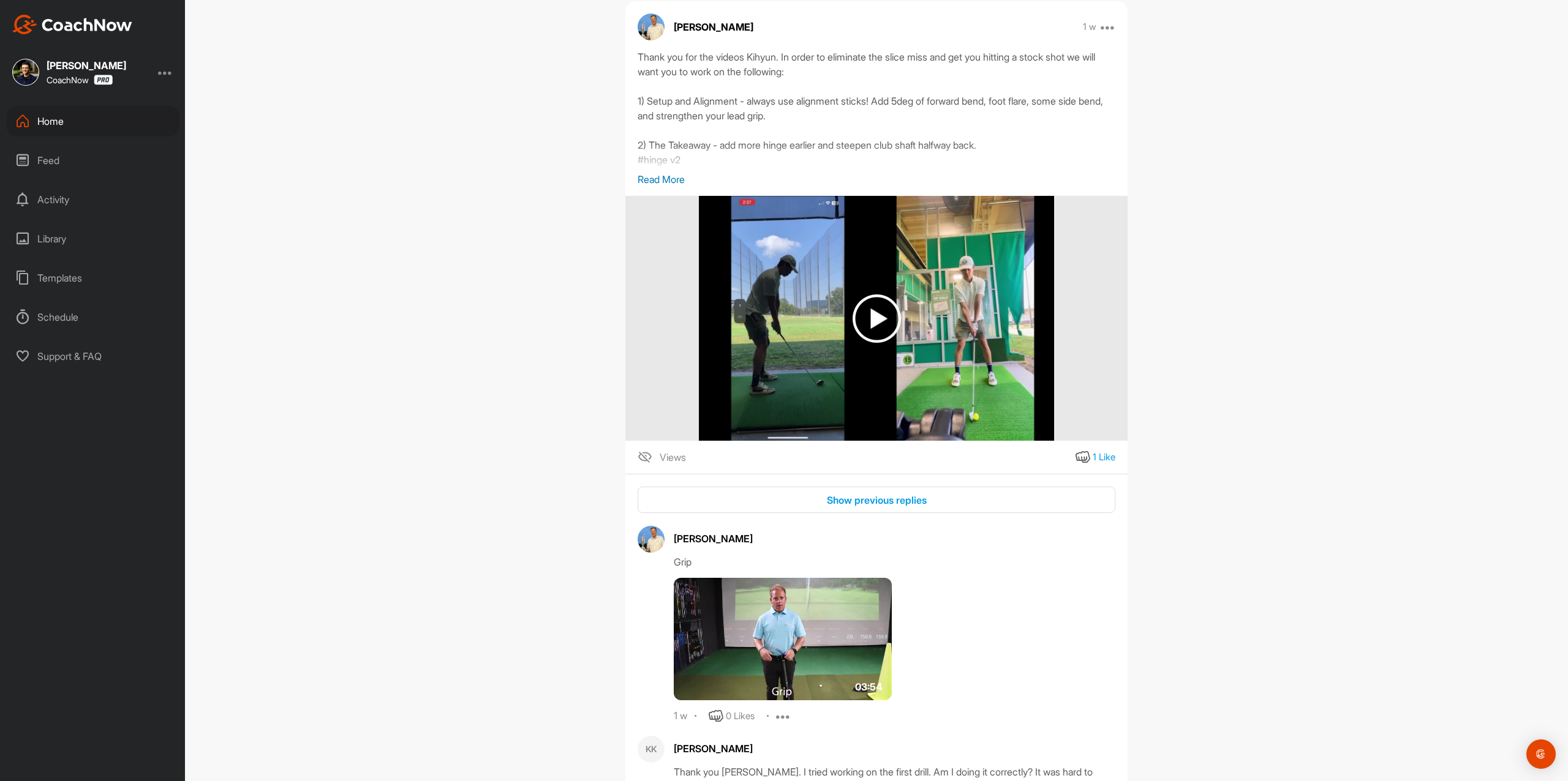
scroll to position [1226, 0]
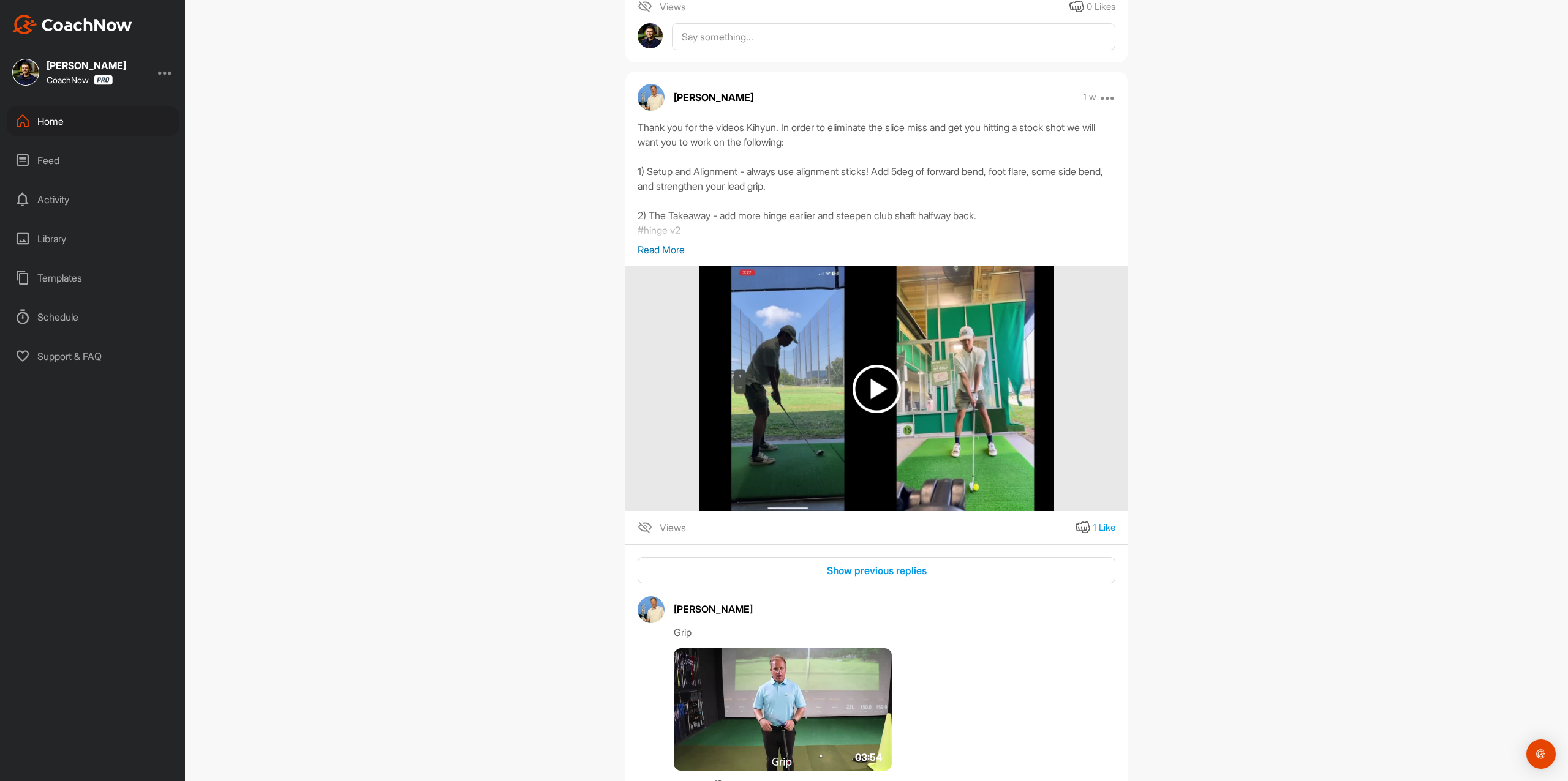
click at [660, 257] on p "Read More" at bounding box center [876, 250] width 478 height 15
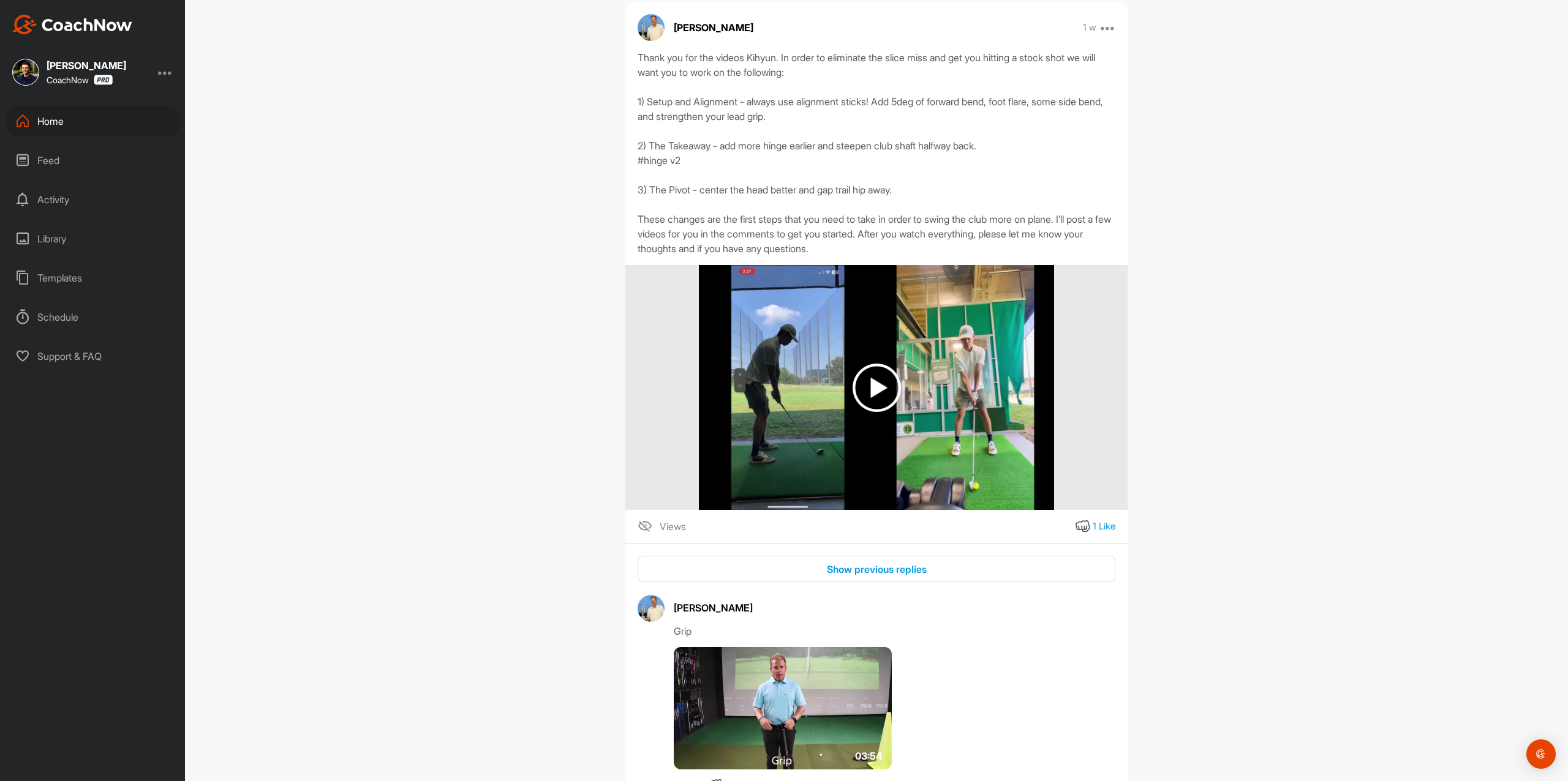
scroll to position [1308, 0]
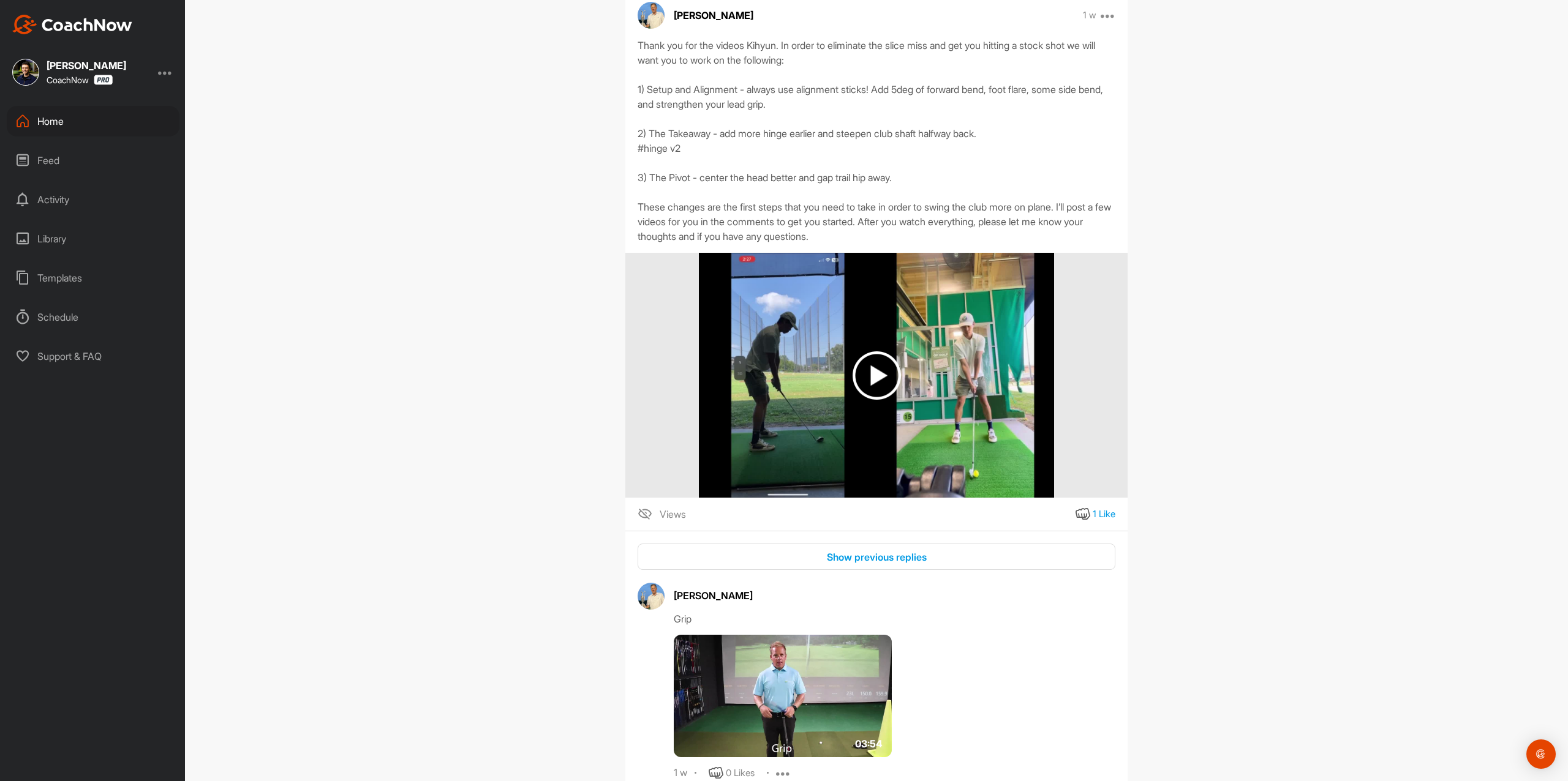
click at [881, 244] on div "Thank you for the videos Kihyun. In order to eliminate the slice miss and get y…" at bounding box center [876, 141] width 478 height 206
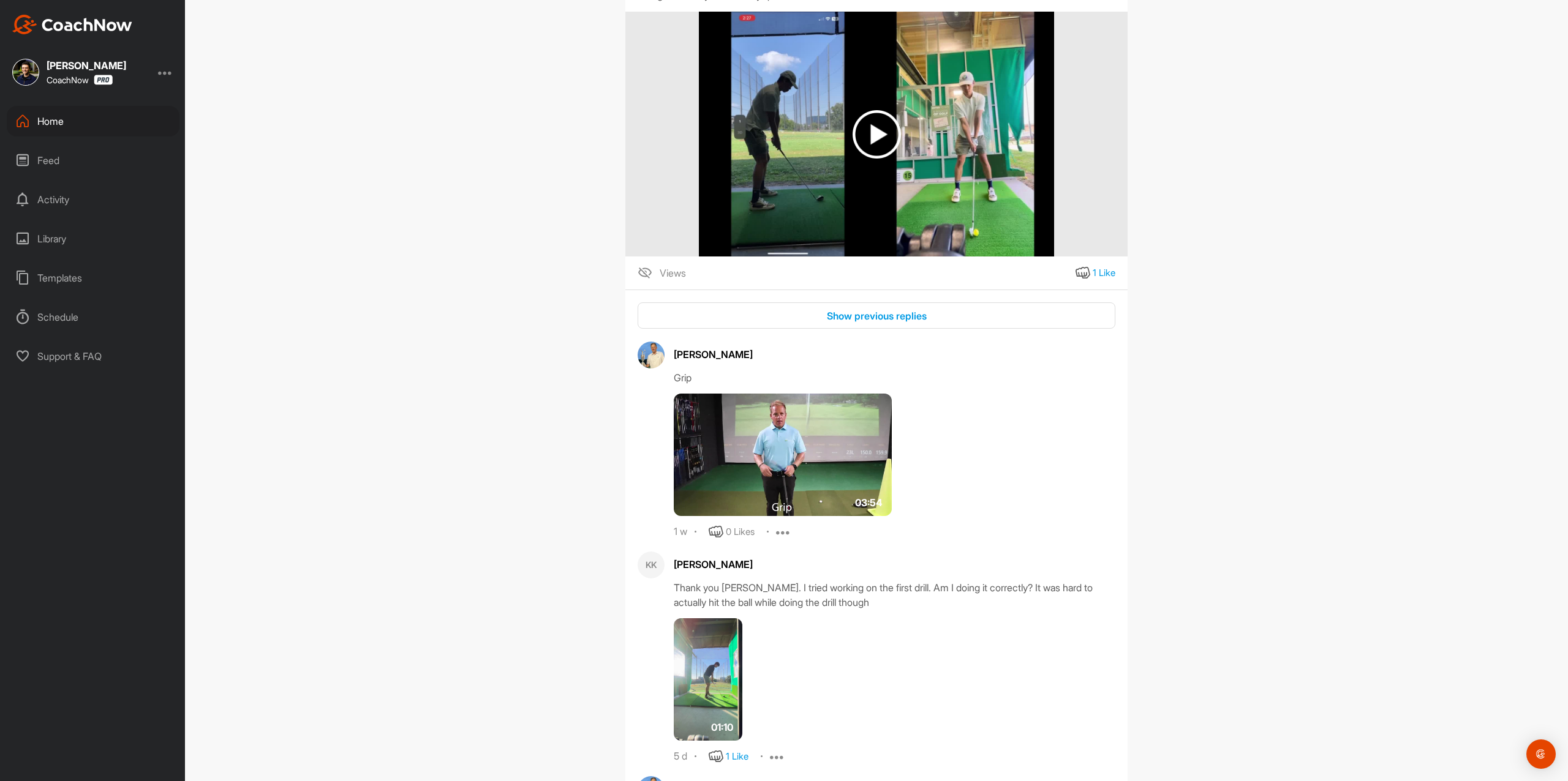
scroll to position [1553, 0]
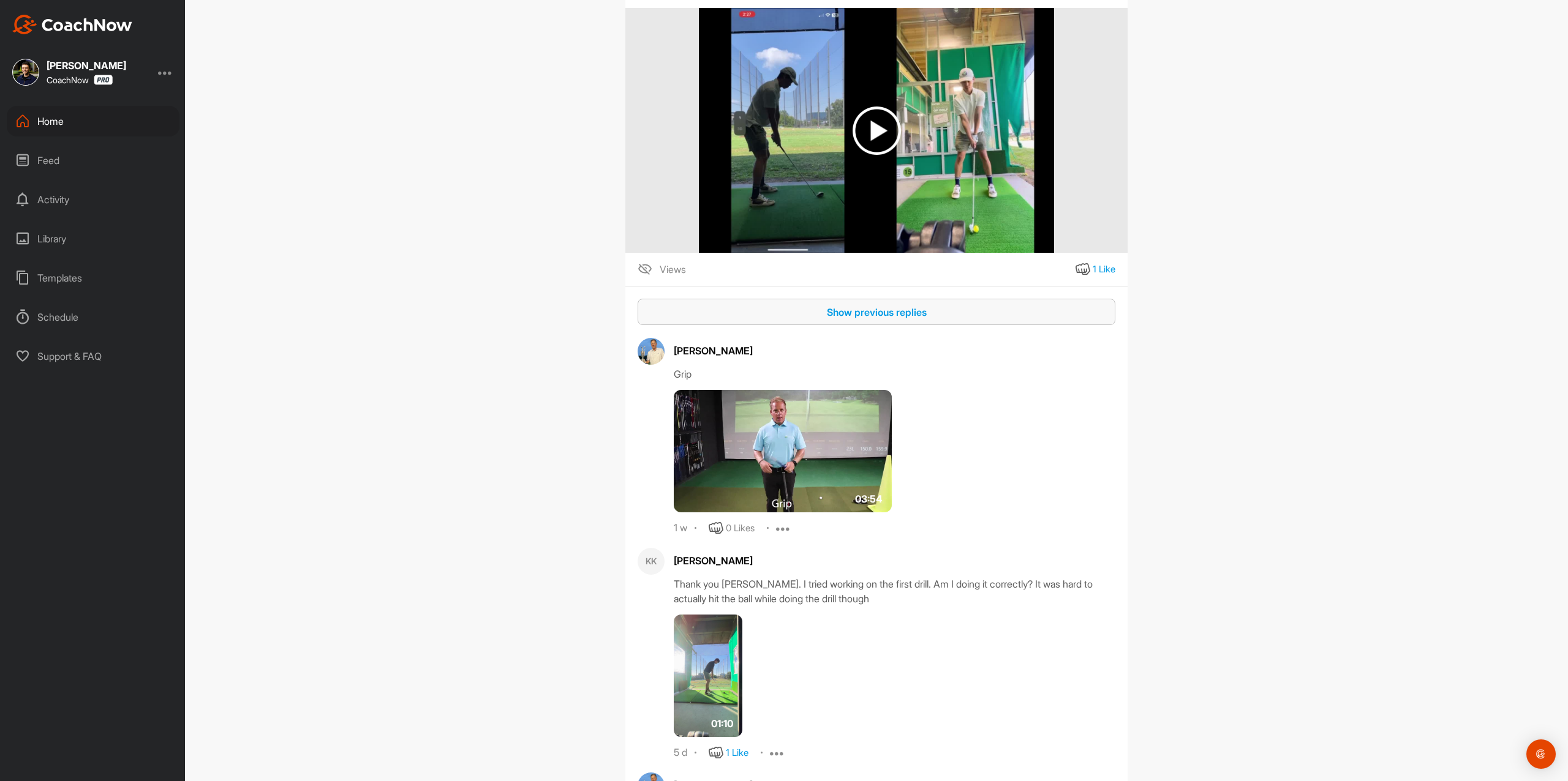
click at [864, 320] on div "Show previous replies" at bounding box center [876, 313] width 458 height 15
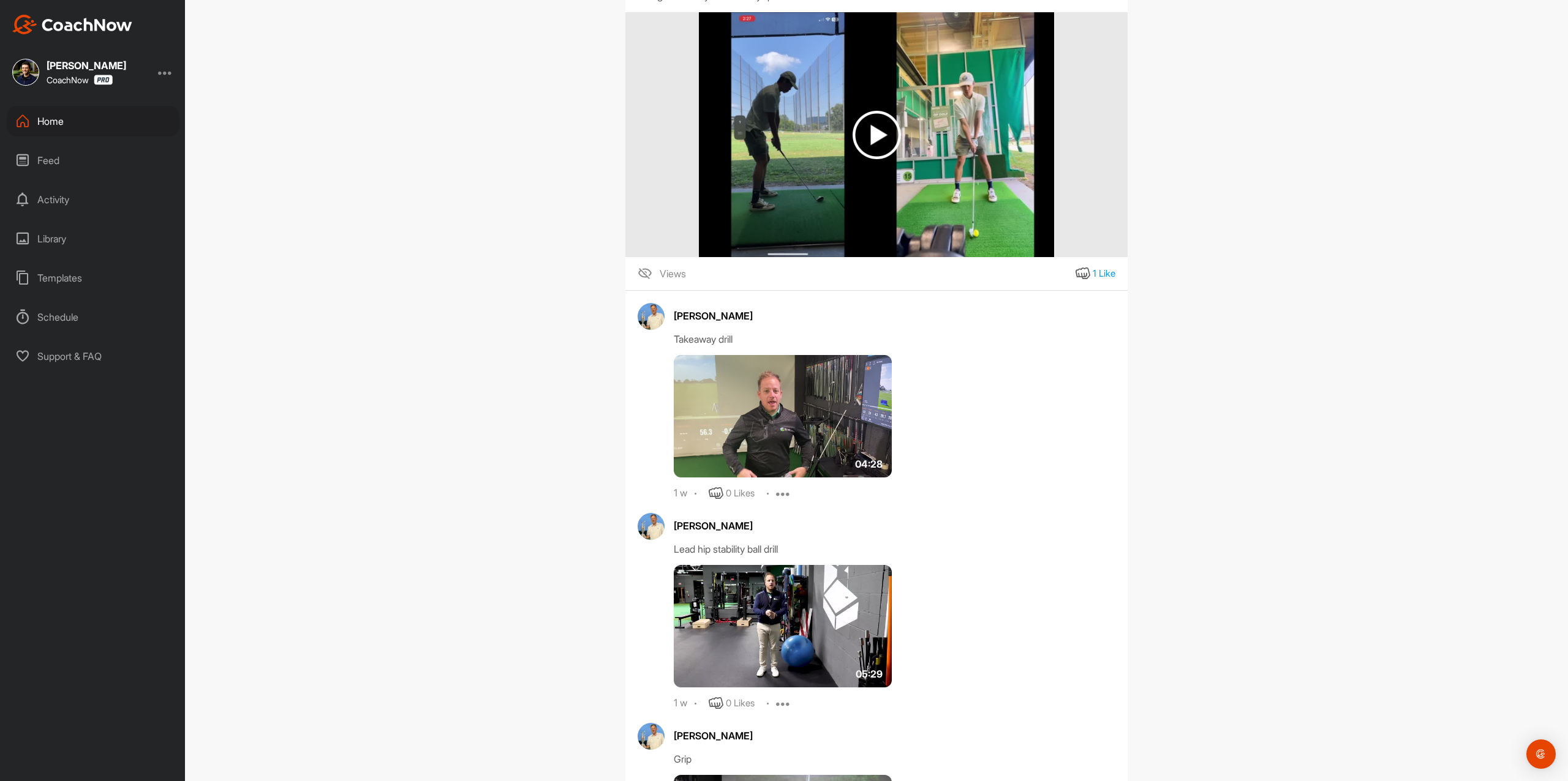
scroll to position [1512, 0]
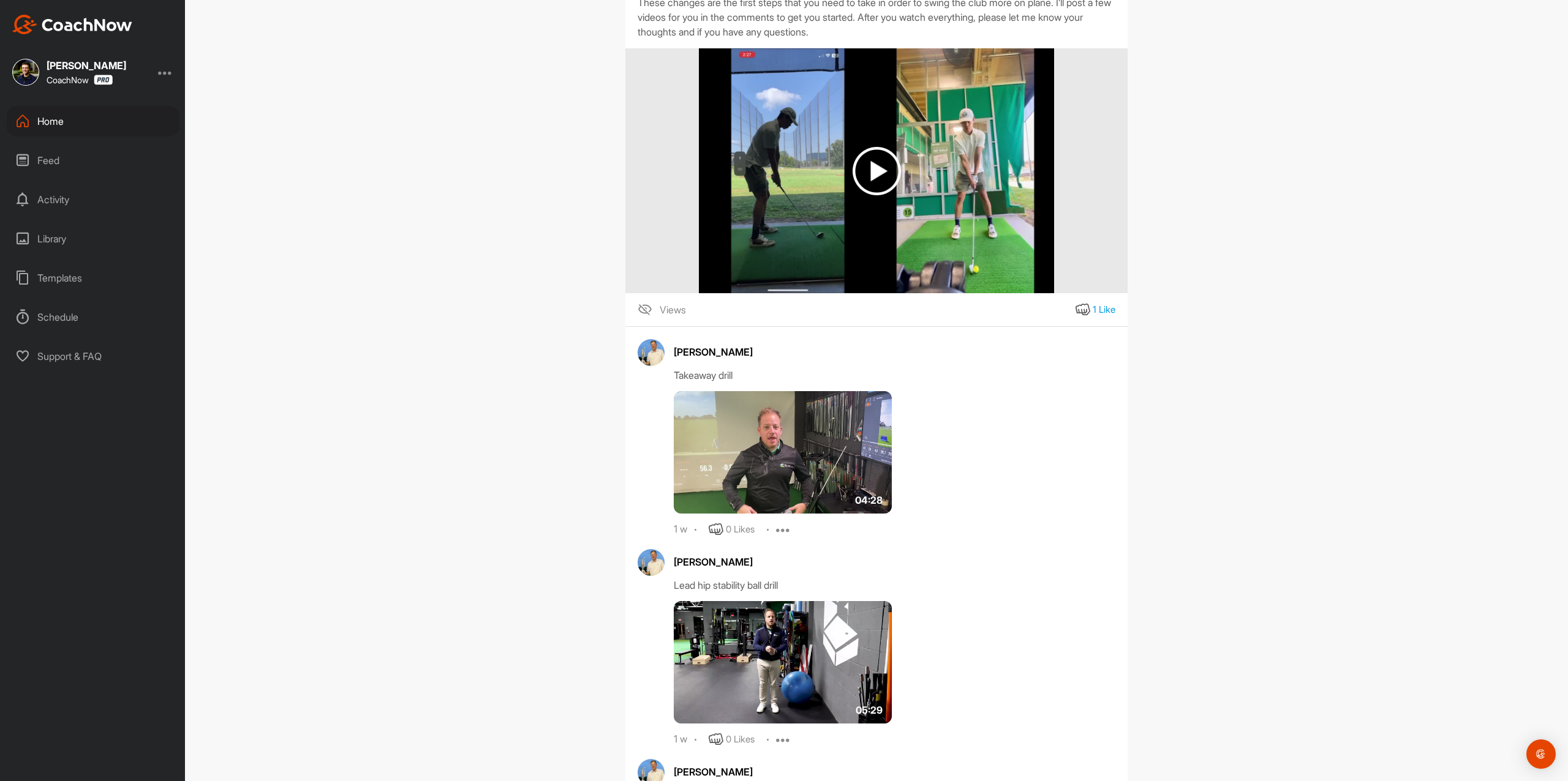
click at [117, 104] on div "Dominic Caminiti CoachNow Home Feed Activity Library Templates Schedule Support…" at bounding box center [92, 390] width 185 height 781
click at [113, 116] on div "Home" at bounding box center [93, 122] width 173 height 31
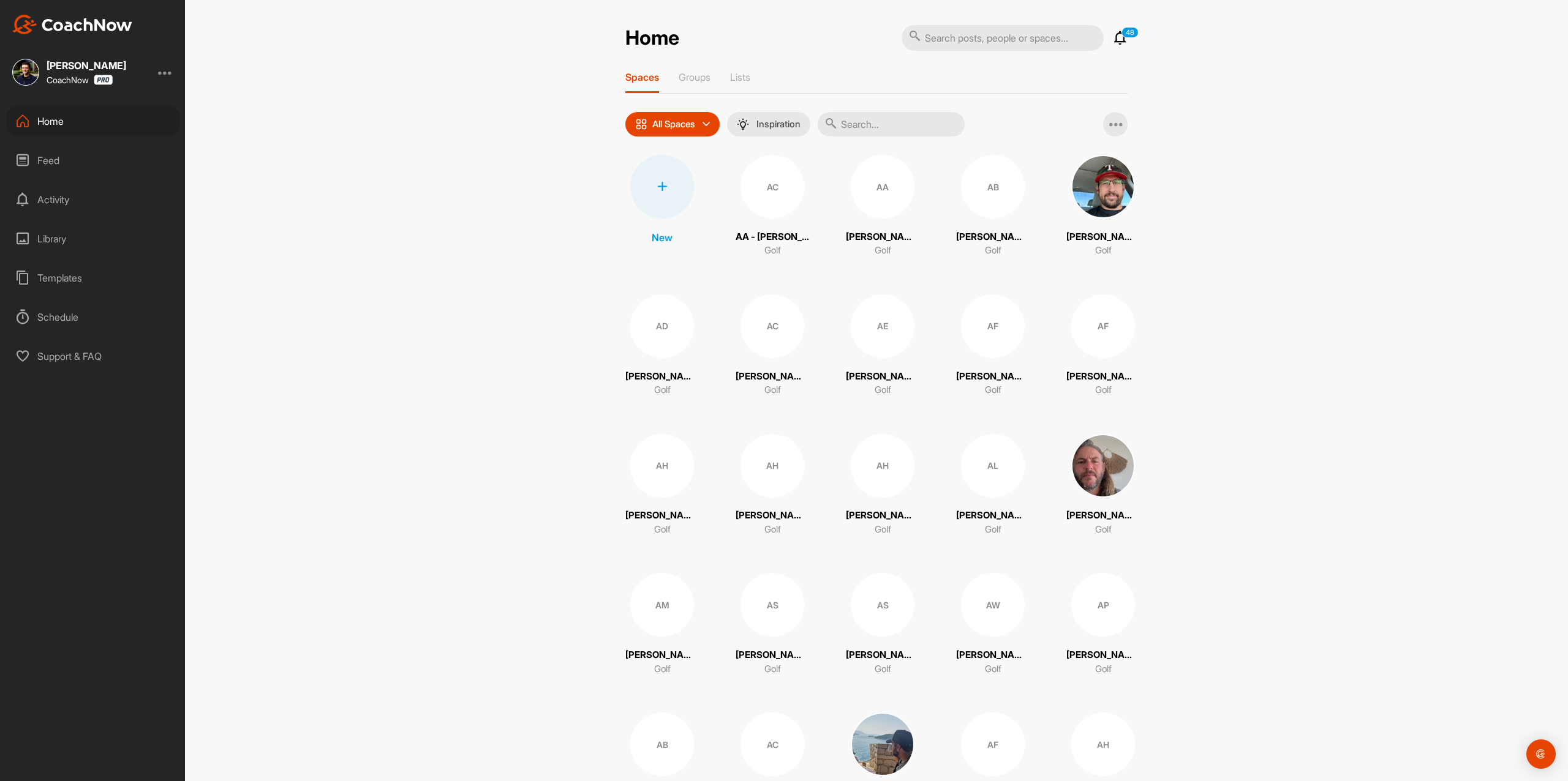
click at [952, 118] on input "text" at bounding box center [891, 124] width 147 height 24
paste input "[PERSON_NAME]"
type input "[PERSON_NAME]"
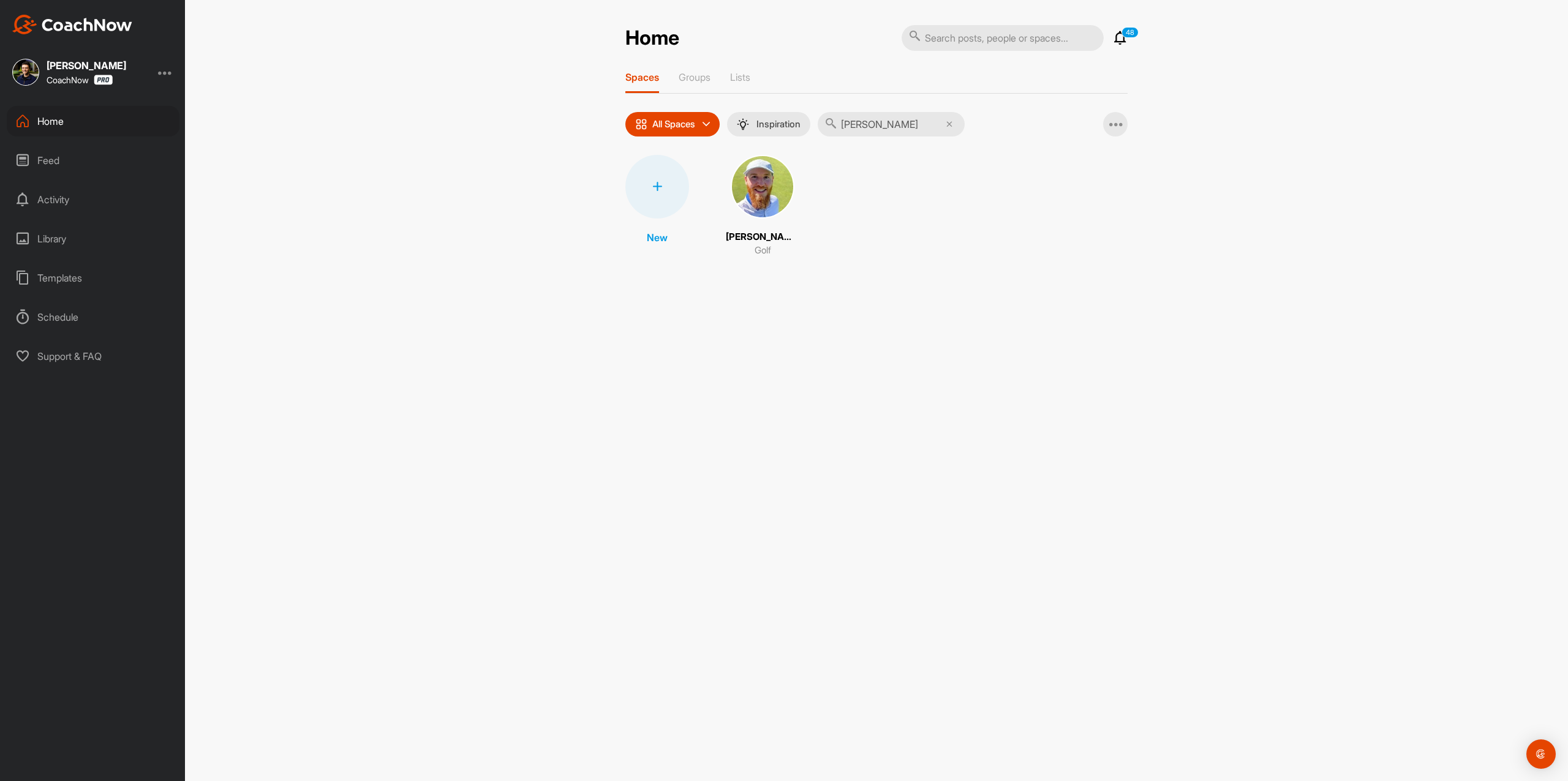
click at [759, 198] on img at bounding box center [762, 187] width 64 height 64
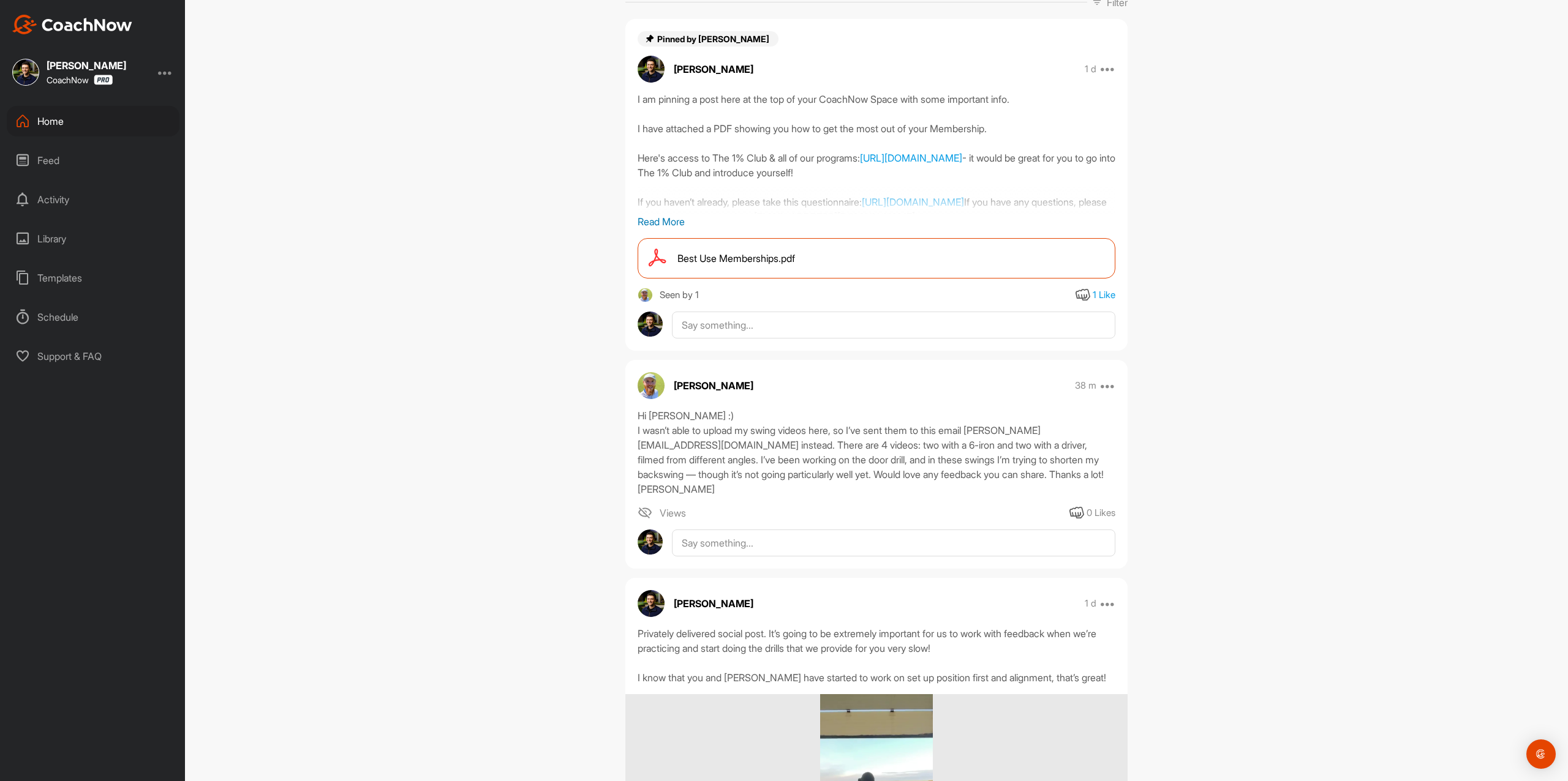
scroll to position [82, 0]
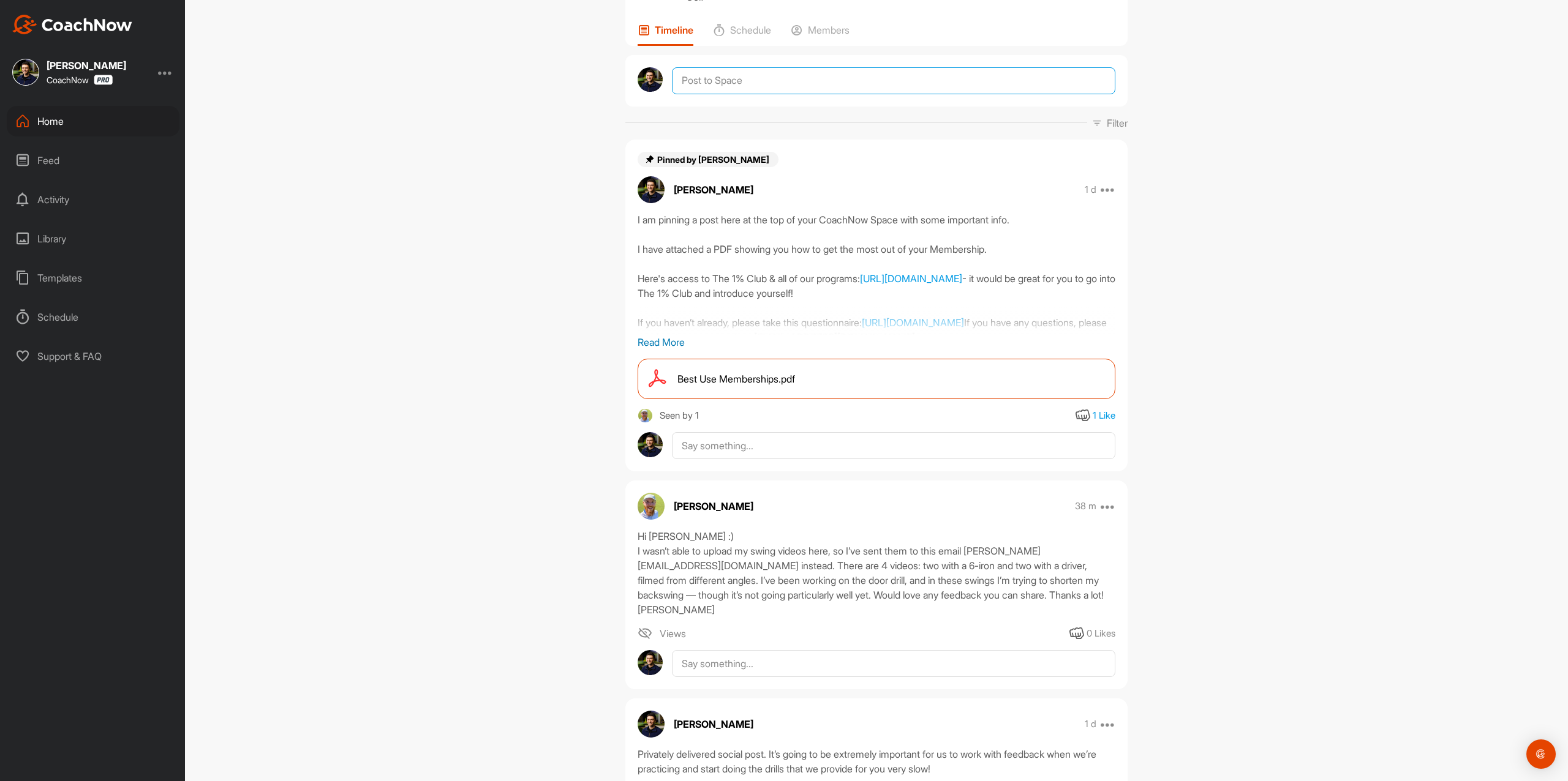
click at [818, 95] on textarea at bounding box center [893, 81] width 443 height 27
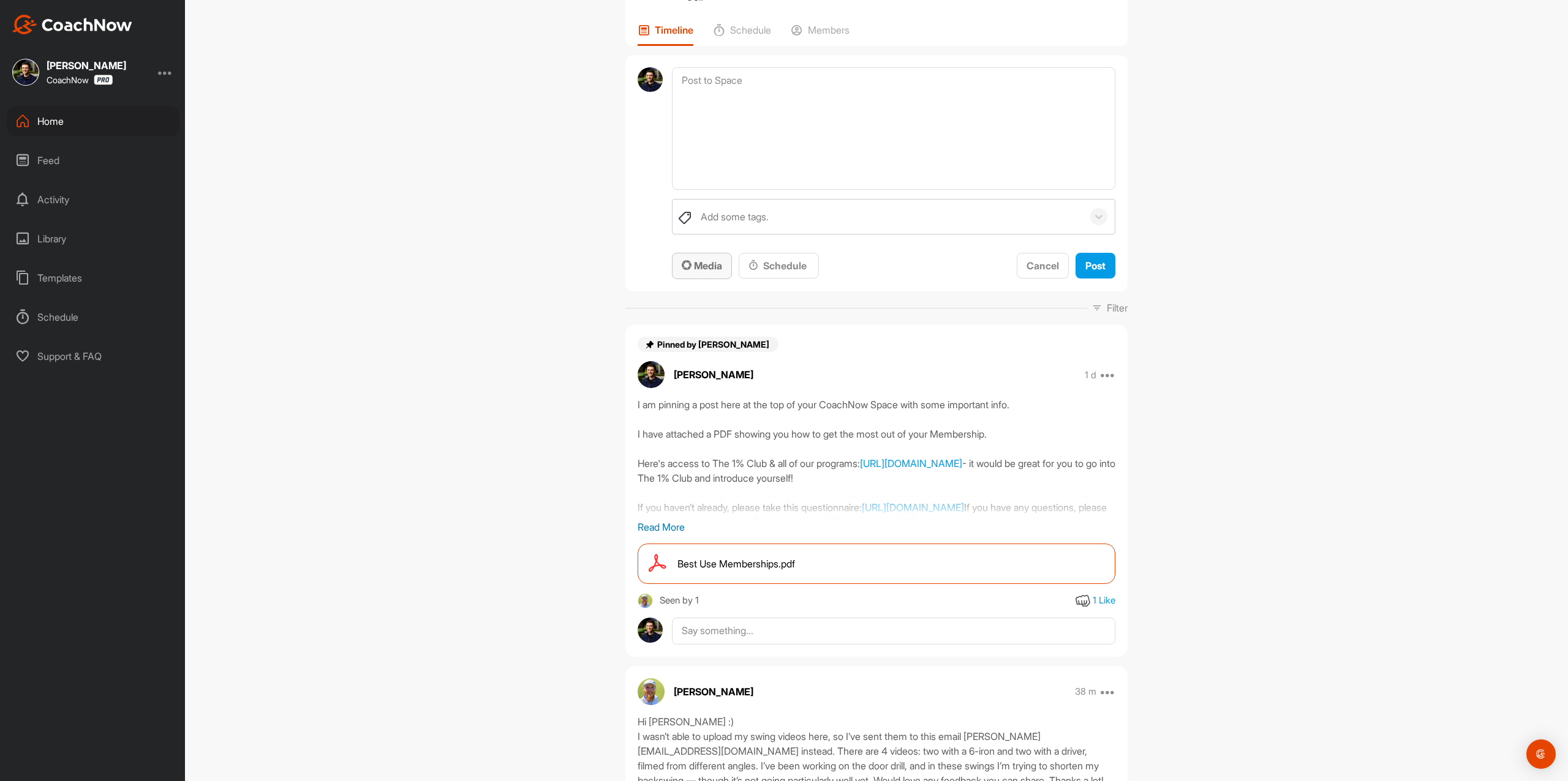
click at [694, 279] on button "Media" at bounding box center [702, 266] width 60 height 26
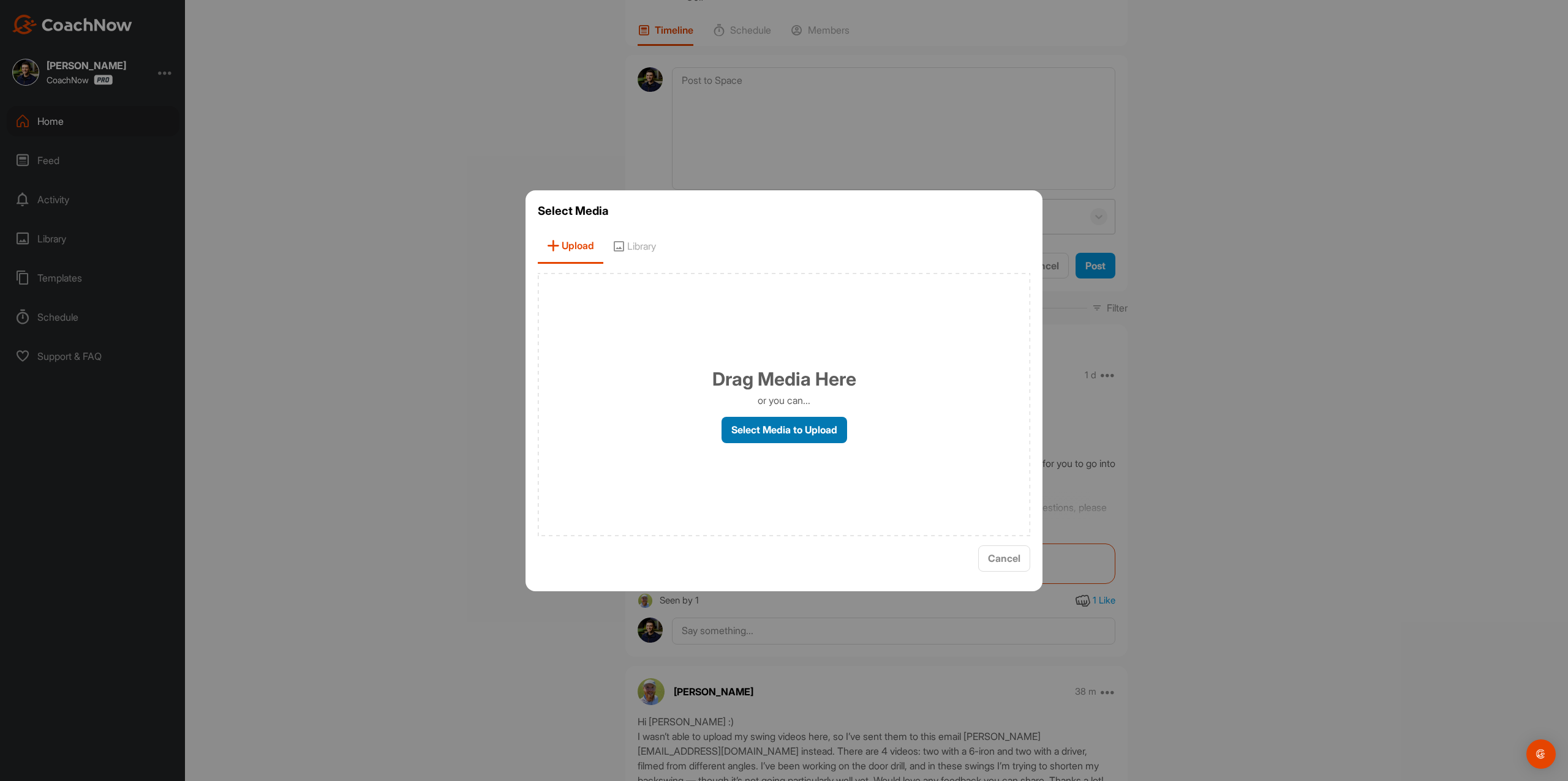
click at [781, 426] on label "Select Media to Upload" at bounding box center [784, 430] width 126 height 26
click at [0, 0] on input "Select Media to Upload" at bounding box center [0, 0] width 0 height 0
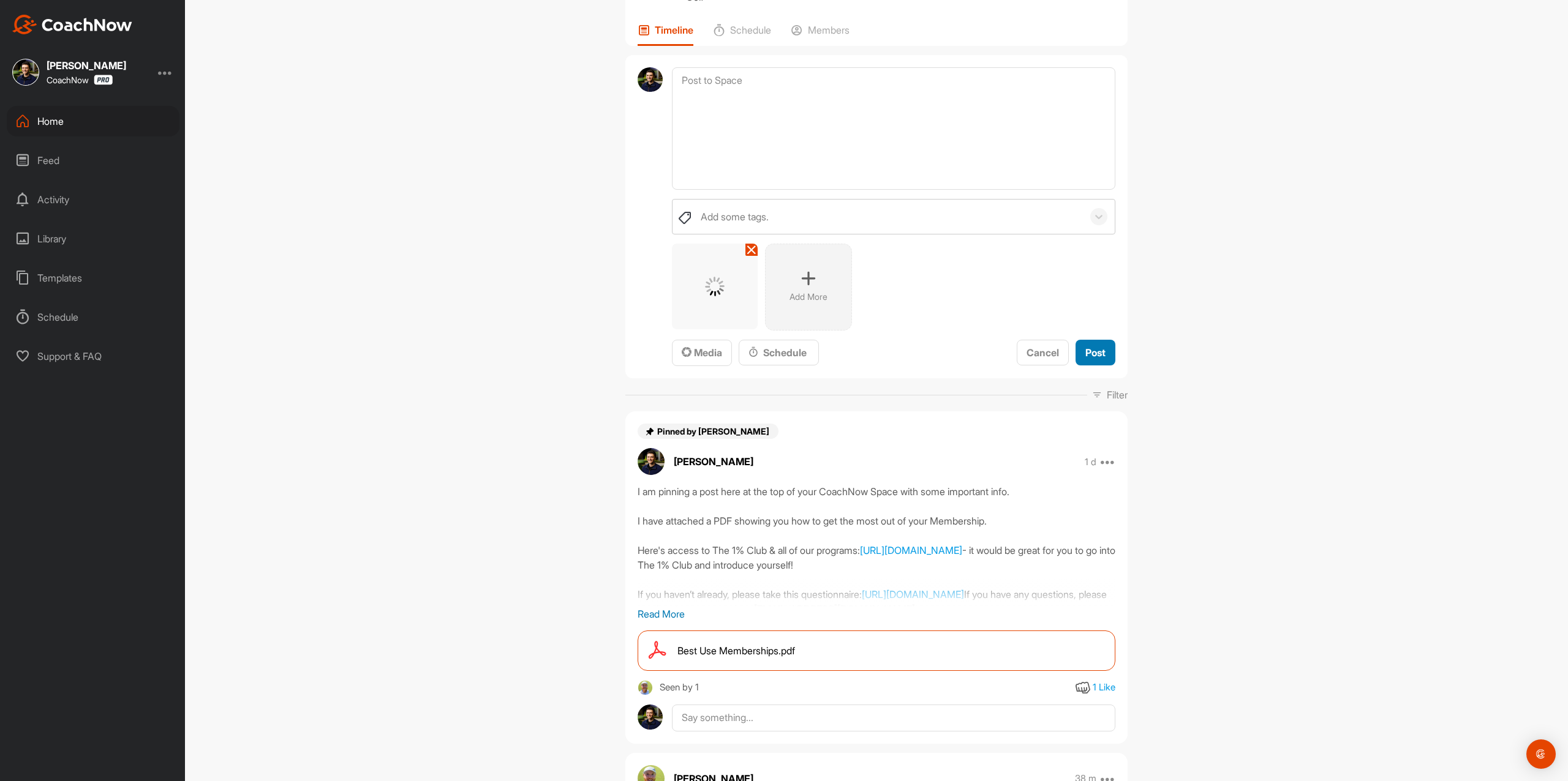
click at [1086, 359] on span "Post" at bounding box center [1095, 353] width 20 height 12
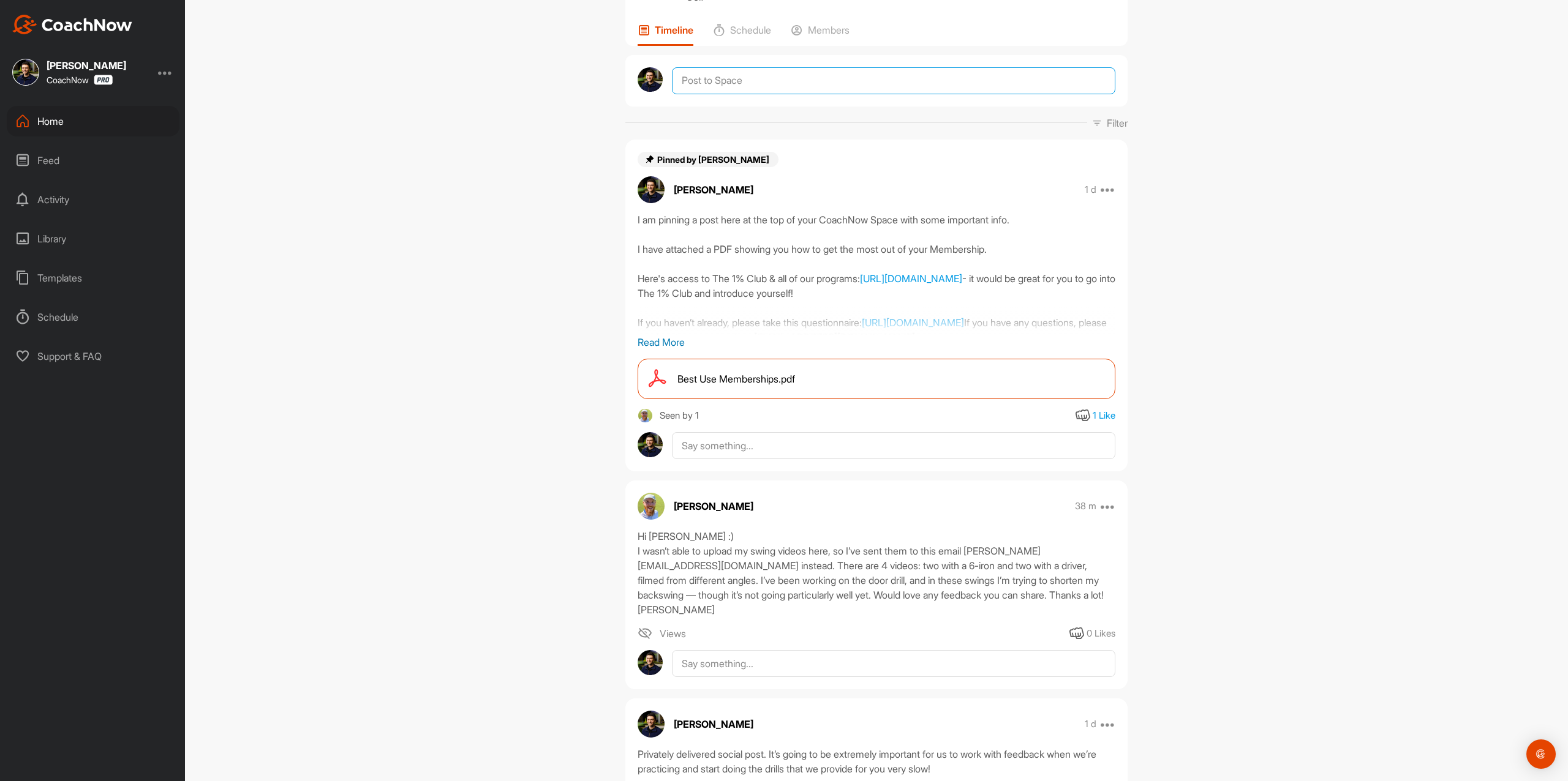
click at [743, 95] on textarea at bounding box center [893, 81] width 443 height 27
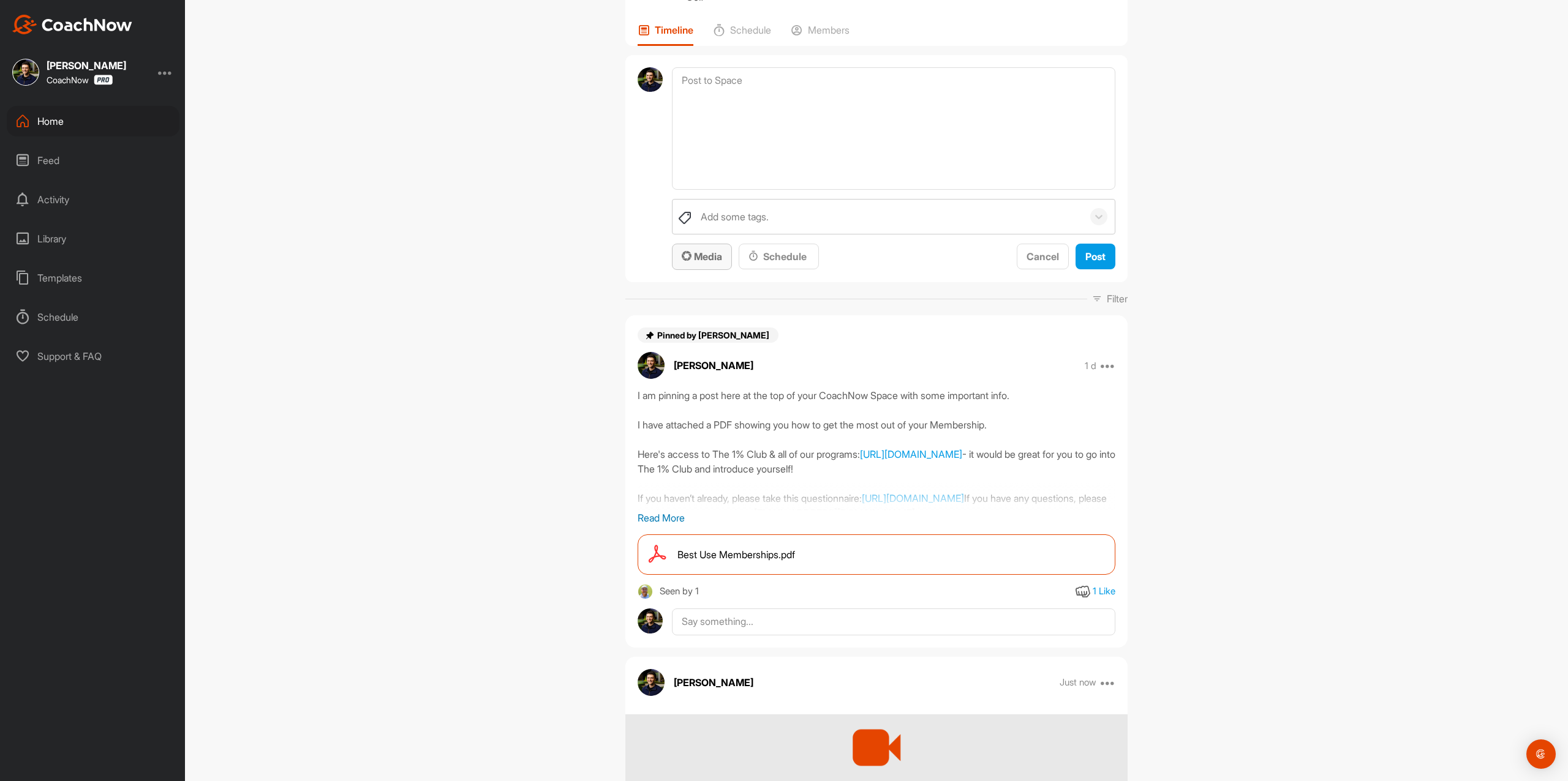
click at [689, 263] on span "Media" at bounding box center [702, 256] width 41 height 12
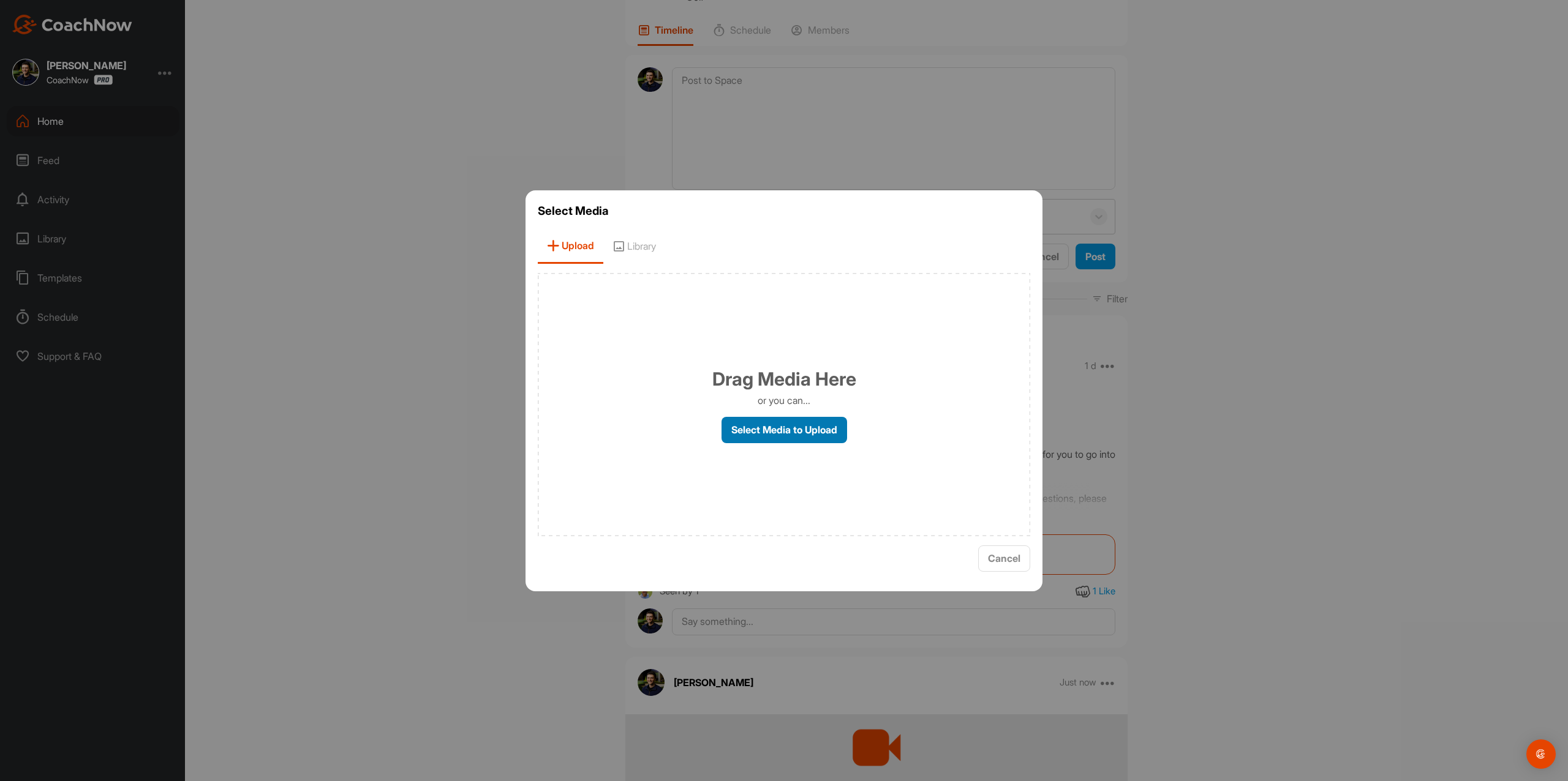
click at [764, 424] on label "Select Media to Upload" at bounding box center [784, 430] width 126 height 26
click at [0, 0] on input "Select Media to Upload" at bounding box center [0, 0] width 0 height 0
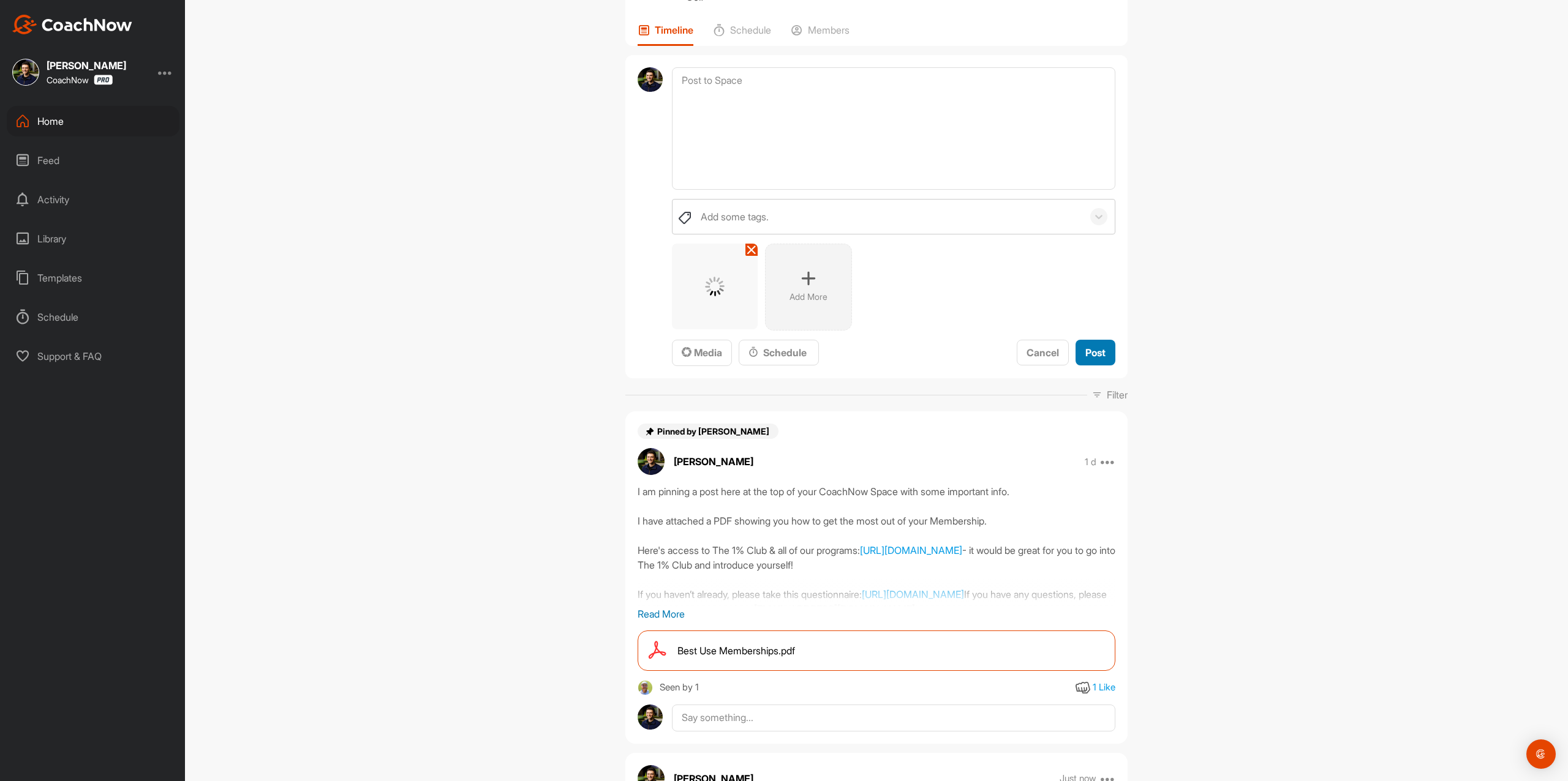
click at [1086, 359] on span "Post" at bounding box center [1095, 353] width 20 height 12
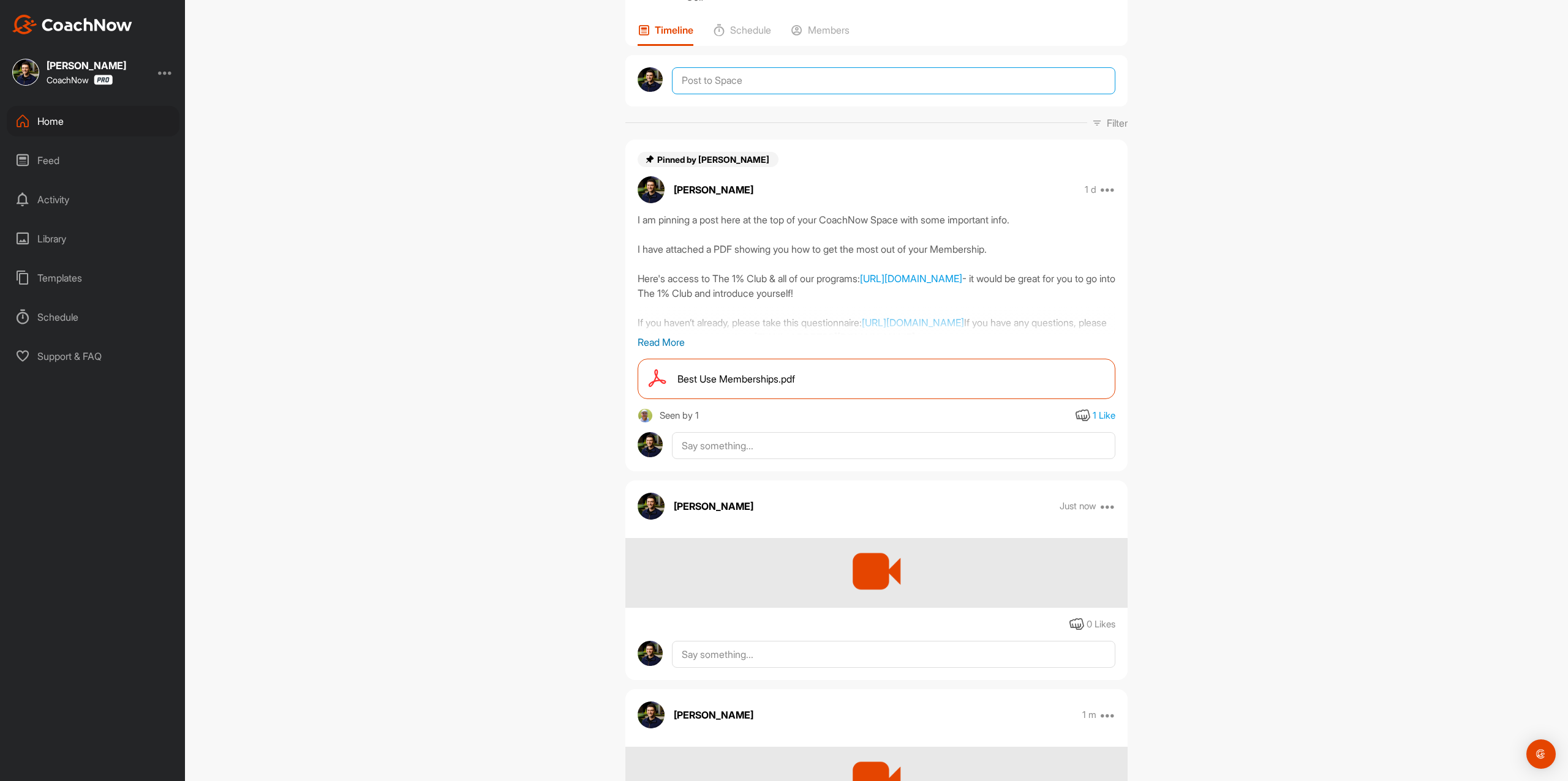
click at [803, 95] on textarea at bounding box center [893, 81] width 443 height 27
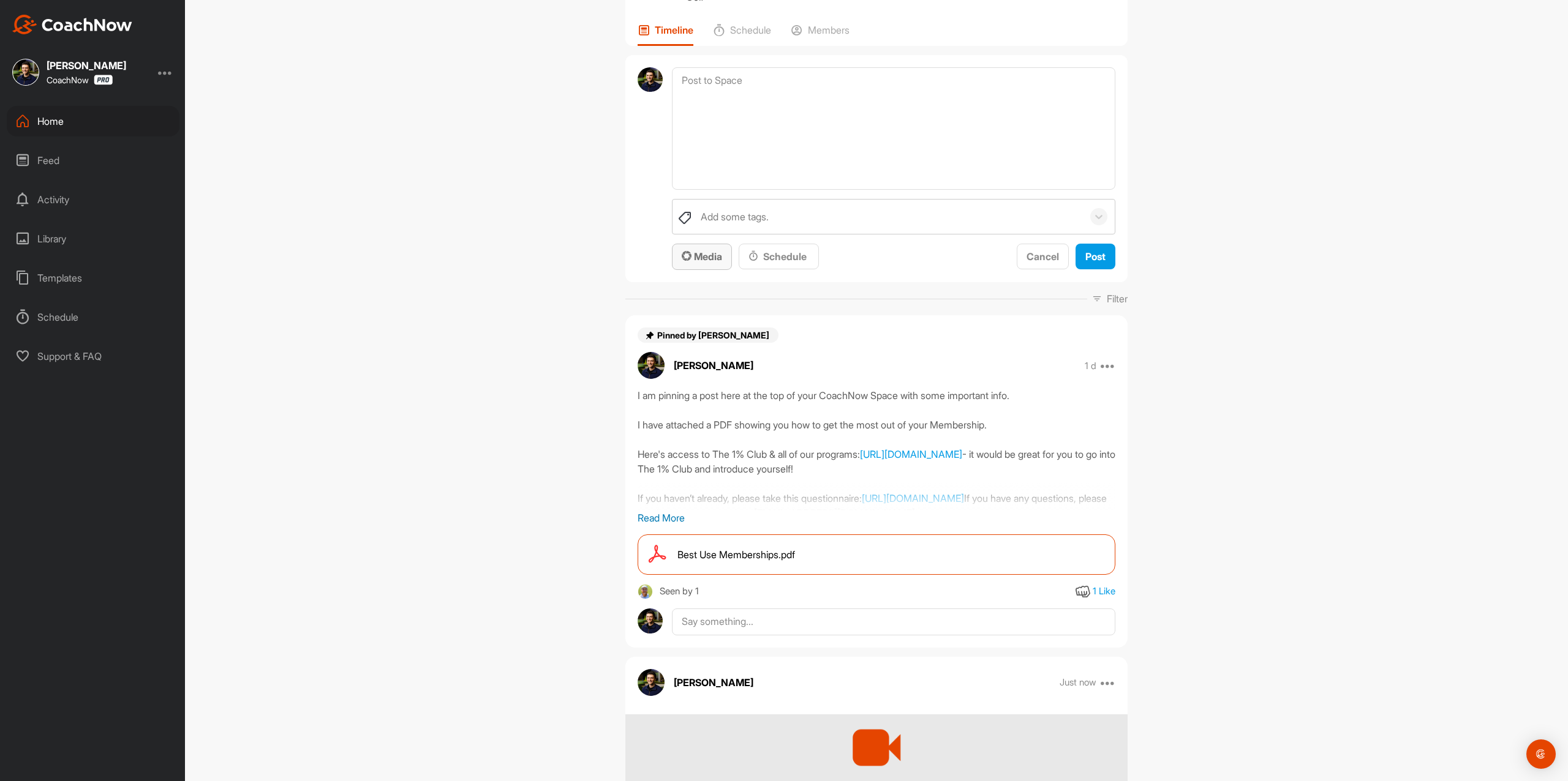
click at [684, 261] on icon "button" at bounding box center [686, 256] width 10 height 10
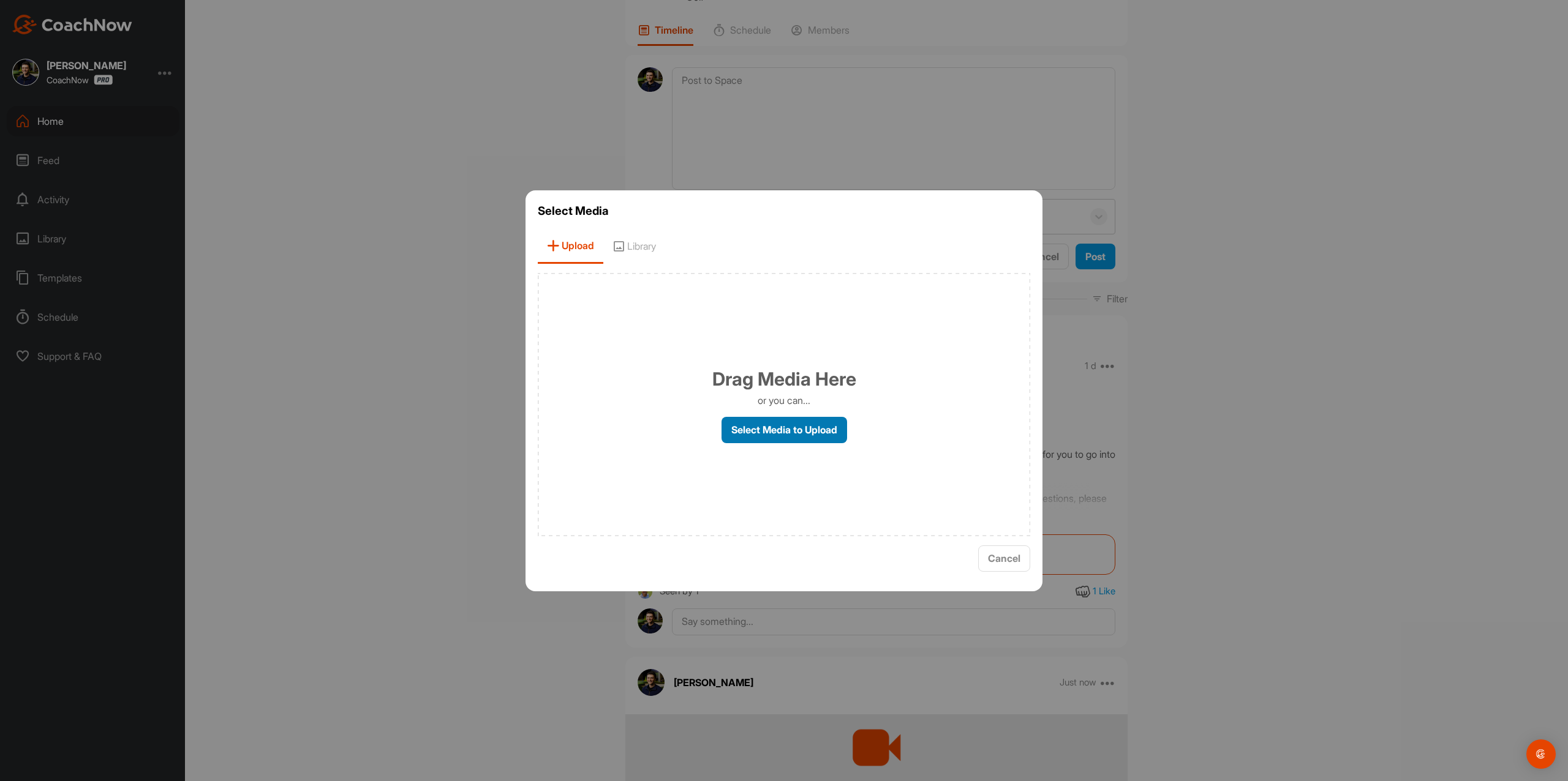
click at [752, 421] on label "Select Media to Upload" at bounding box center [784, 430] width 126 height 26
click at [0, 0] on input "Select Media to Upload" at bounding box center [0, 0] width 0 height 0
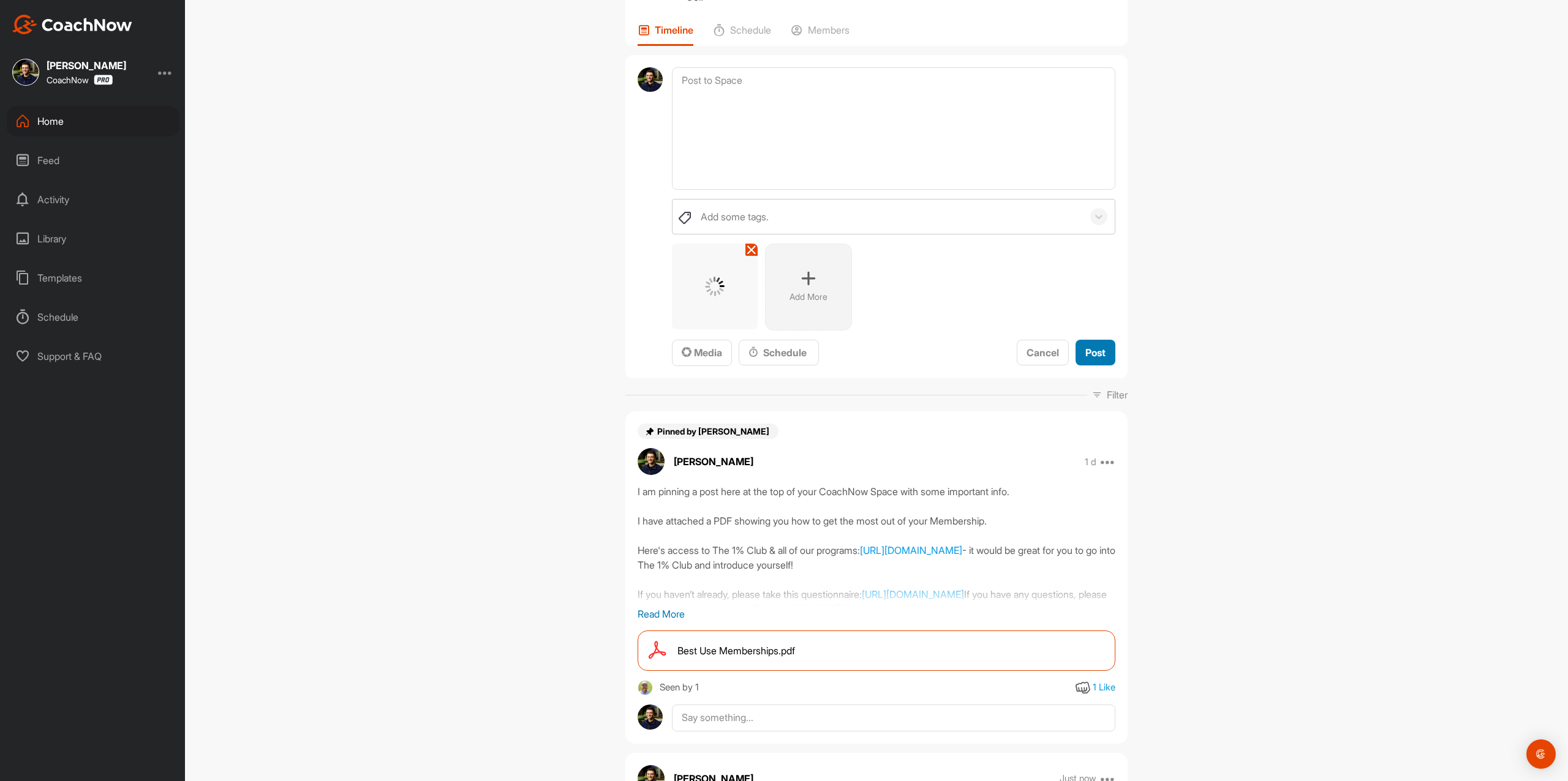
click at [1096, 359] on span "Post" at bounding box center [1095, 353] width 20 height 12
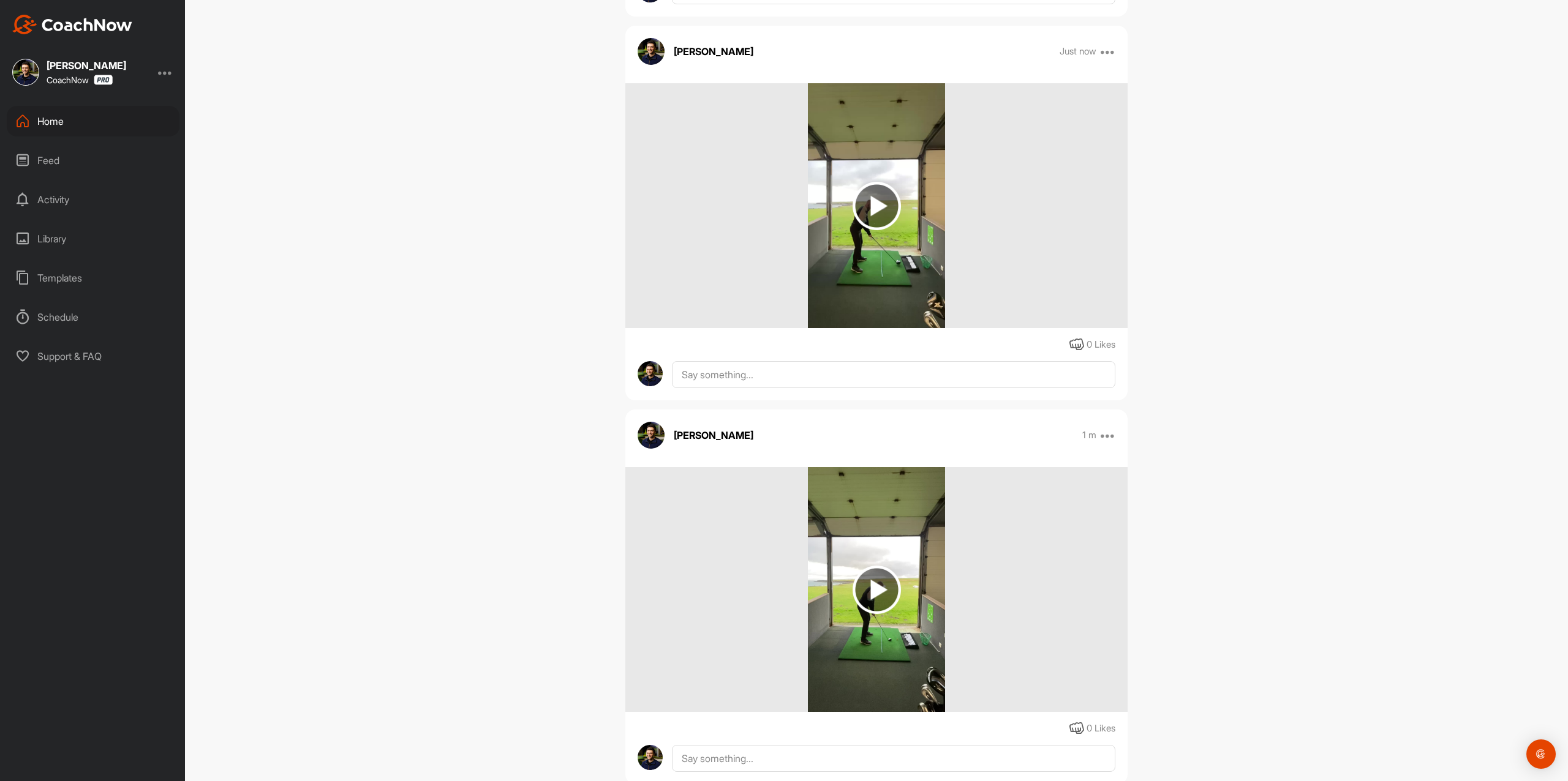
scroll to position [490, 0]
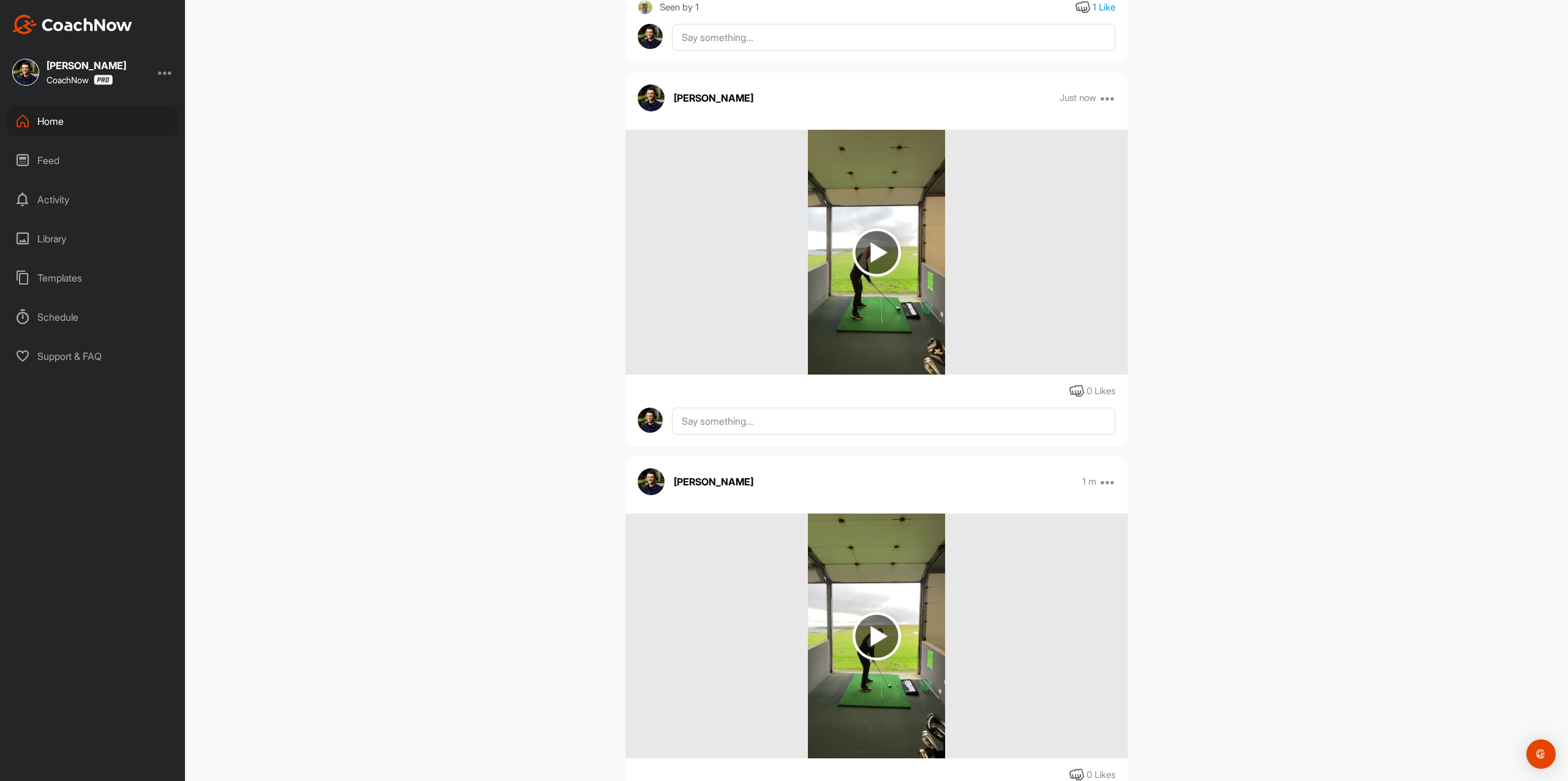
click at [877, 277] on img at bounding box center [876, 252] width 48 height 48
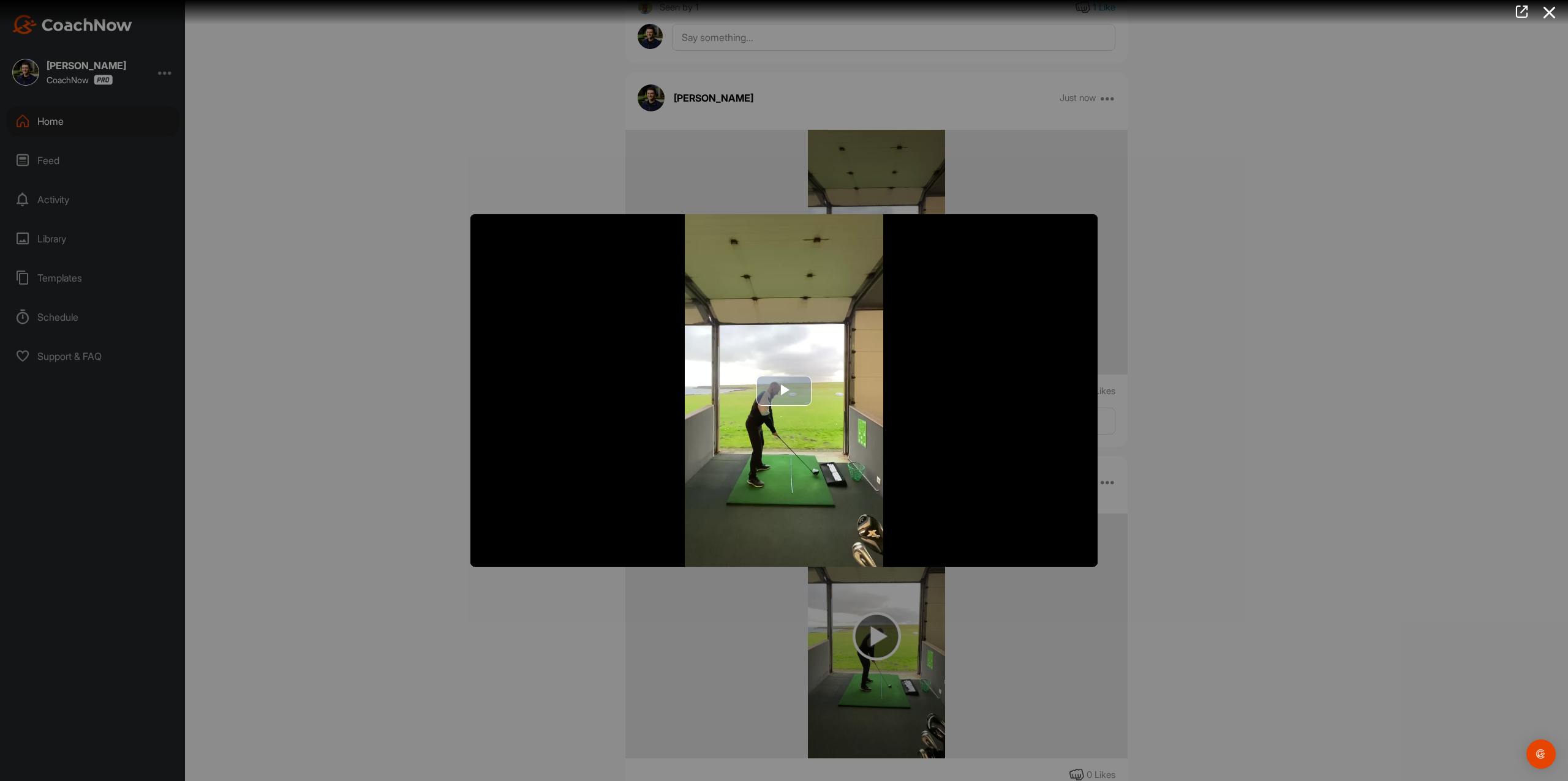
click at [784, 391] on span "Video Player" at bounding box center [784, 391] width 0 height 0
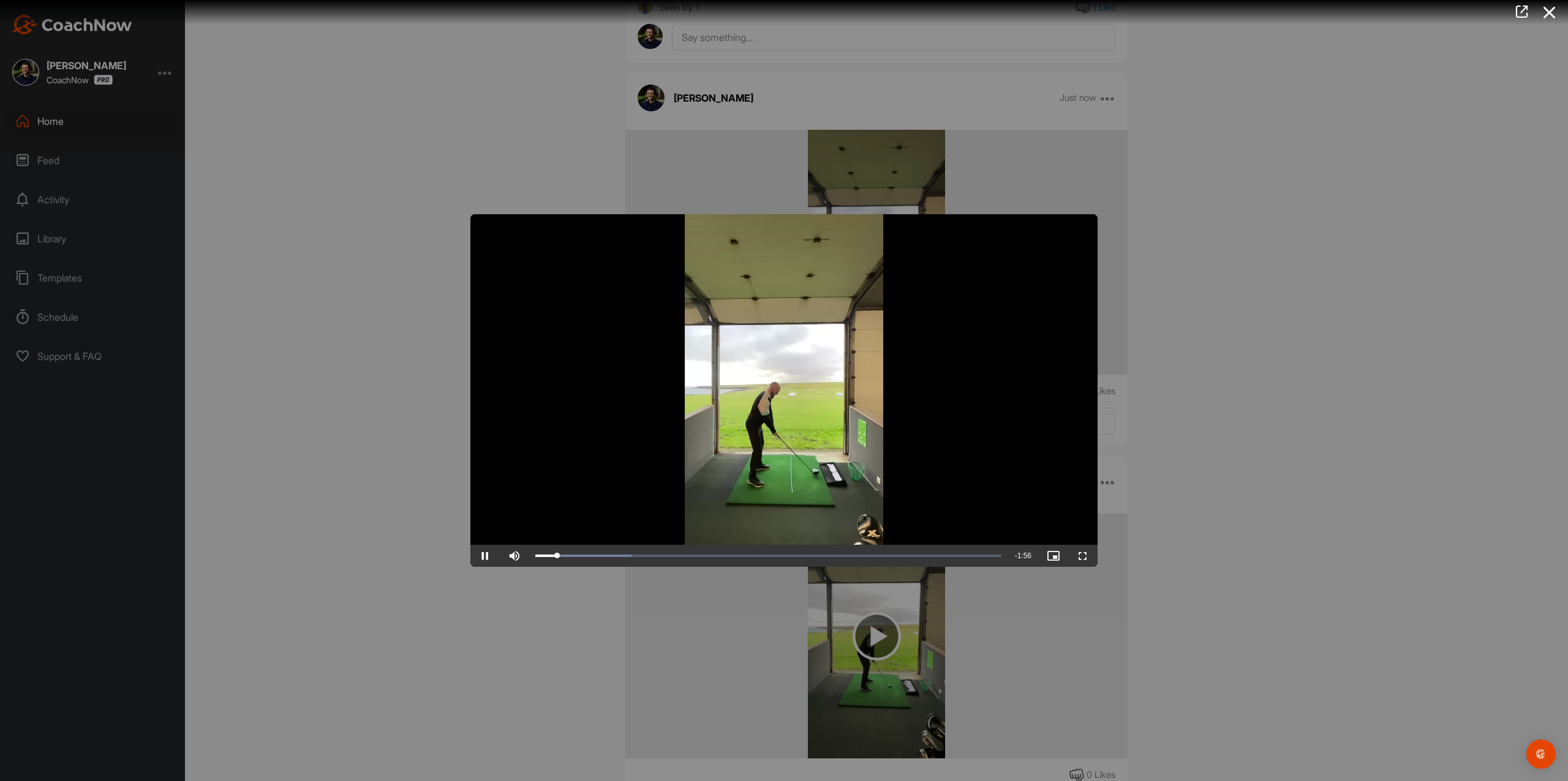
click at [1274, 367] on div at bounding box center [784, 390] width 1568 height 781
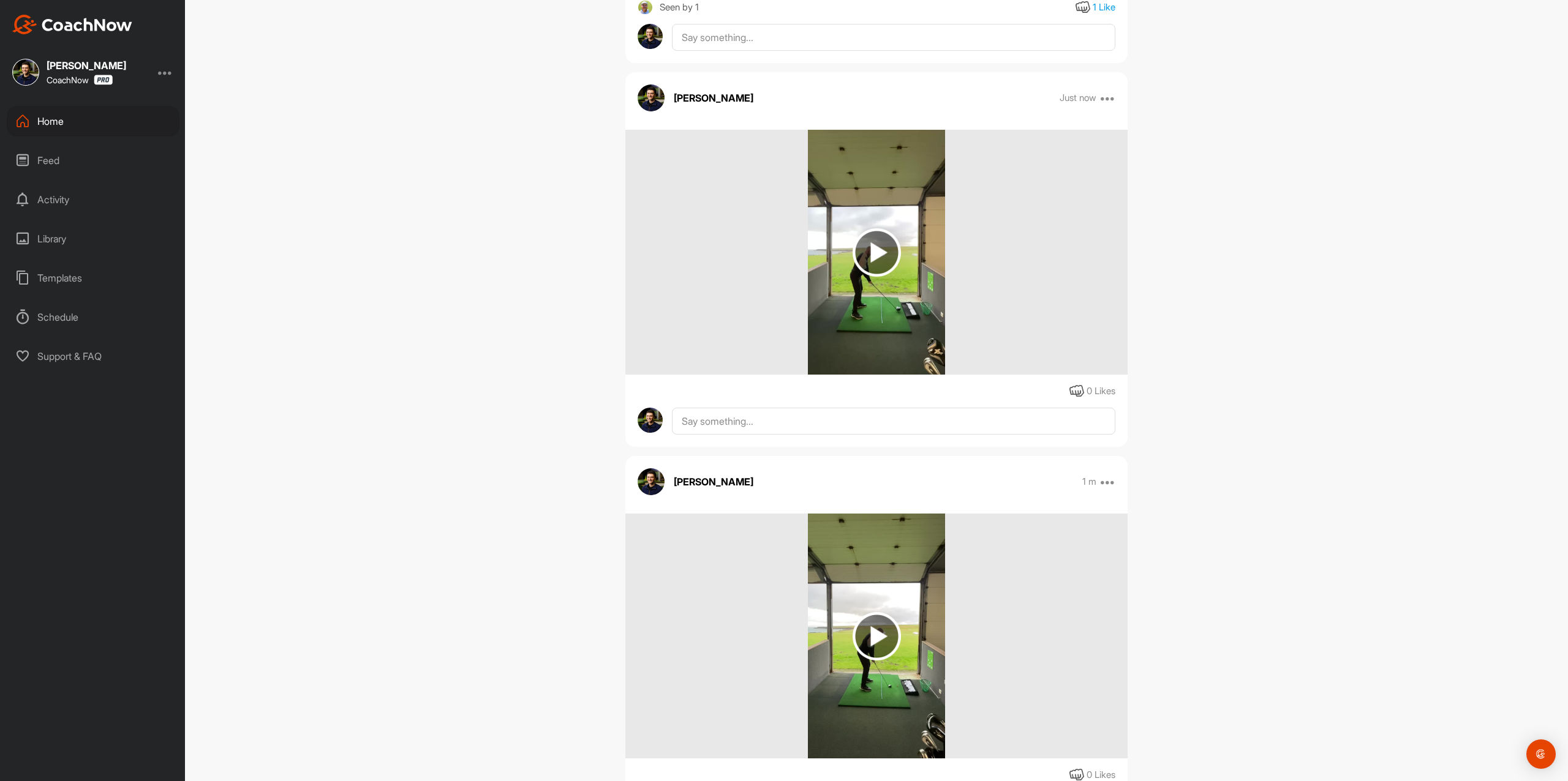
click at [865, 661] on img at bounding box center [876, 636] width 48 height 48
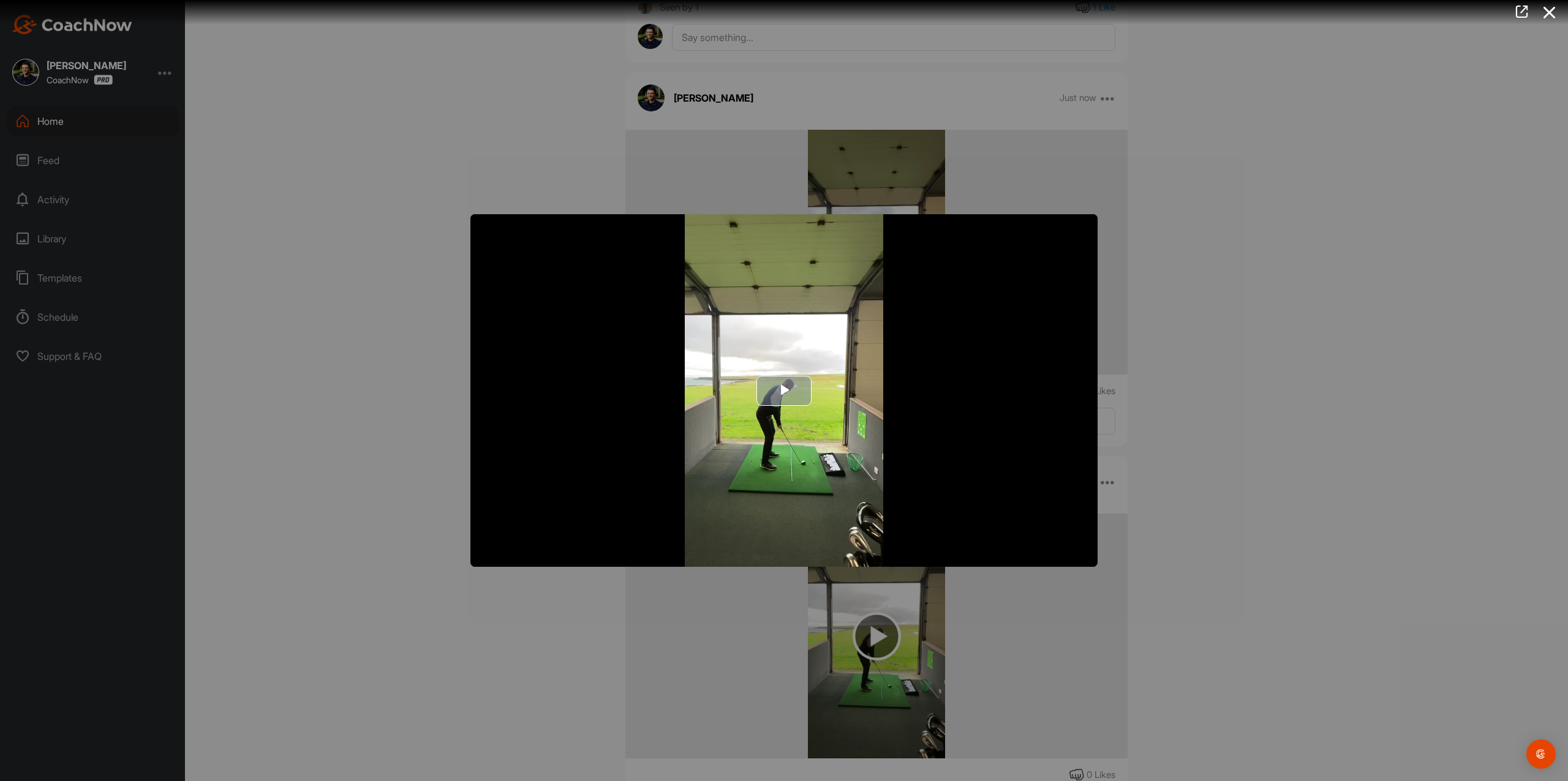
click at [784, 391] on span "Video Player" at bounding box center [784, 391] width 0 height 0
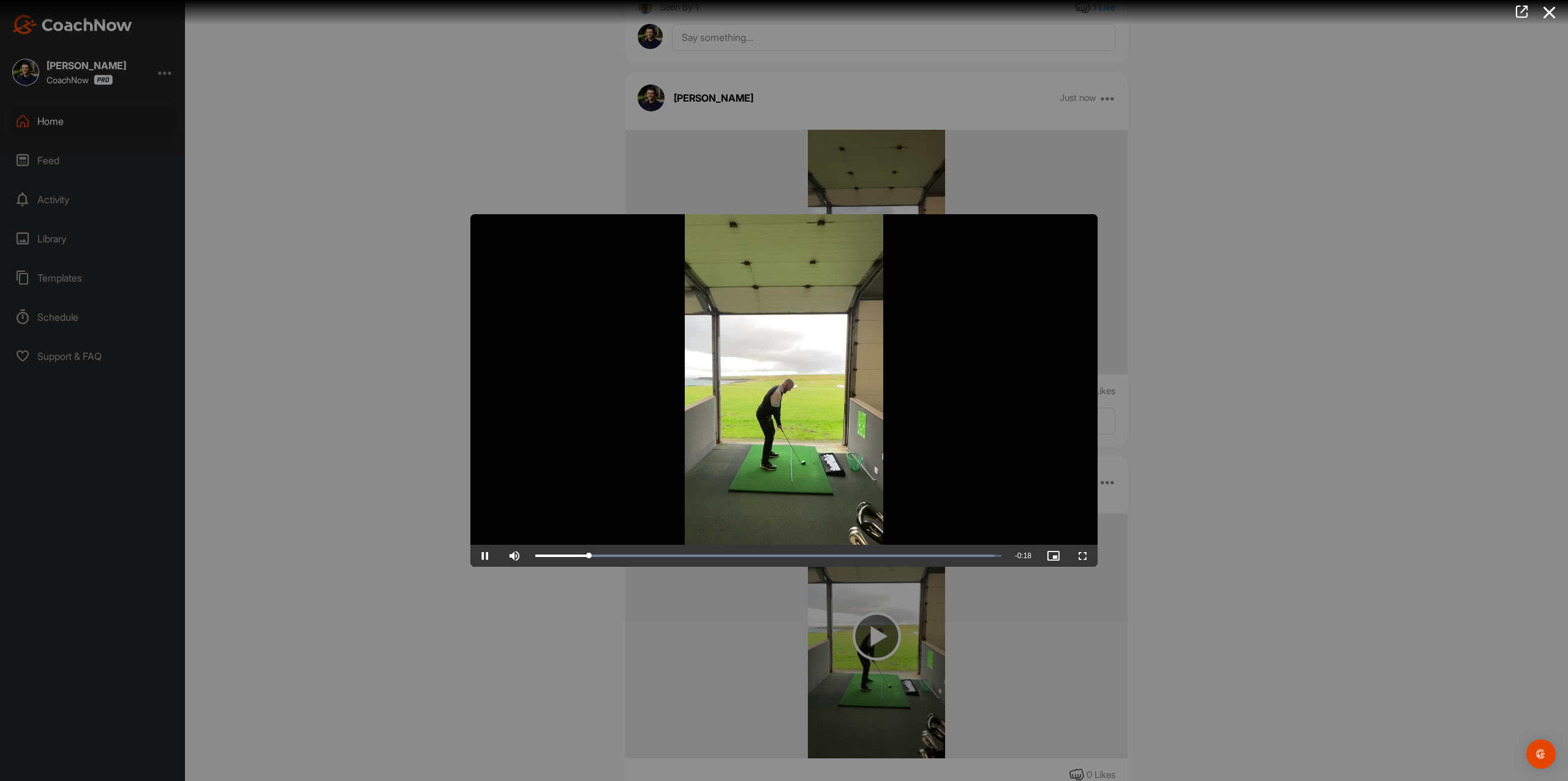
click at [1228, 393] on div at bounding box center [784, 390] width 1568 height 781
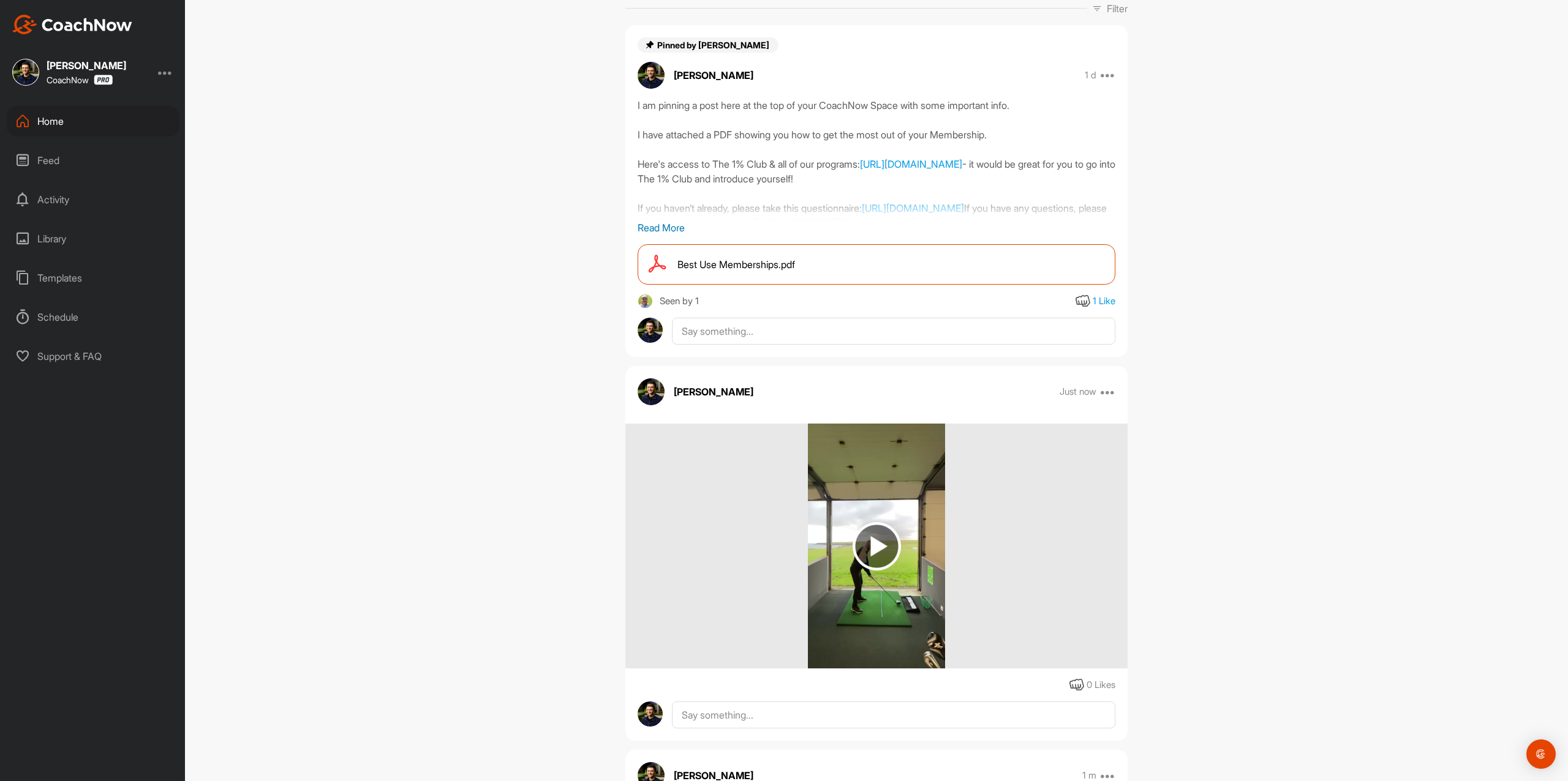
scroll to position [0, 0]
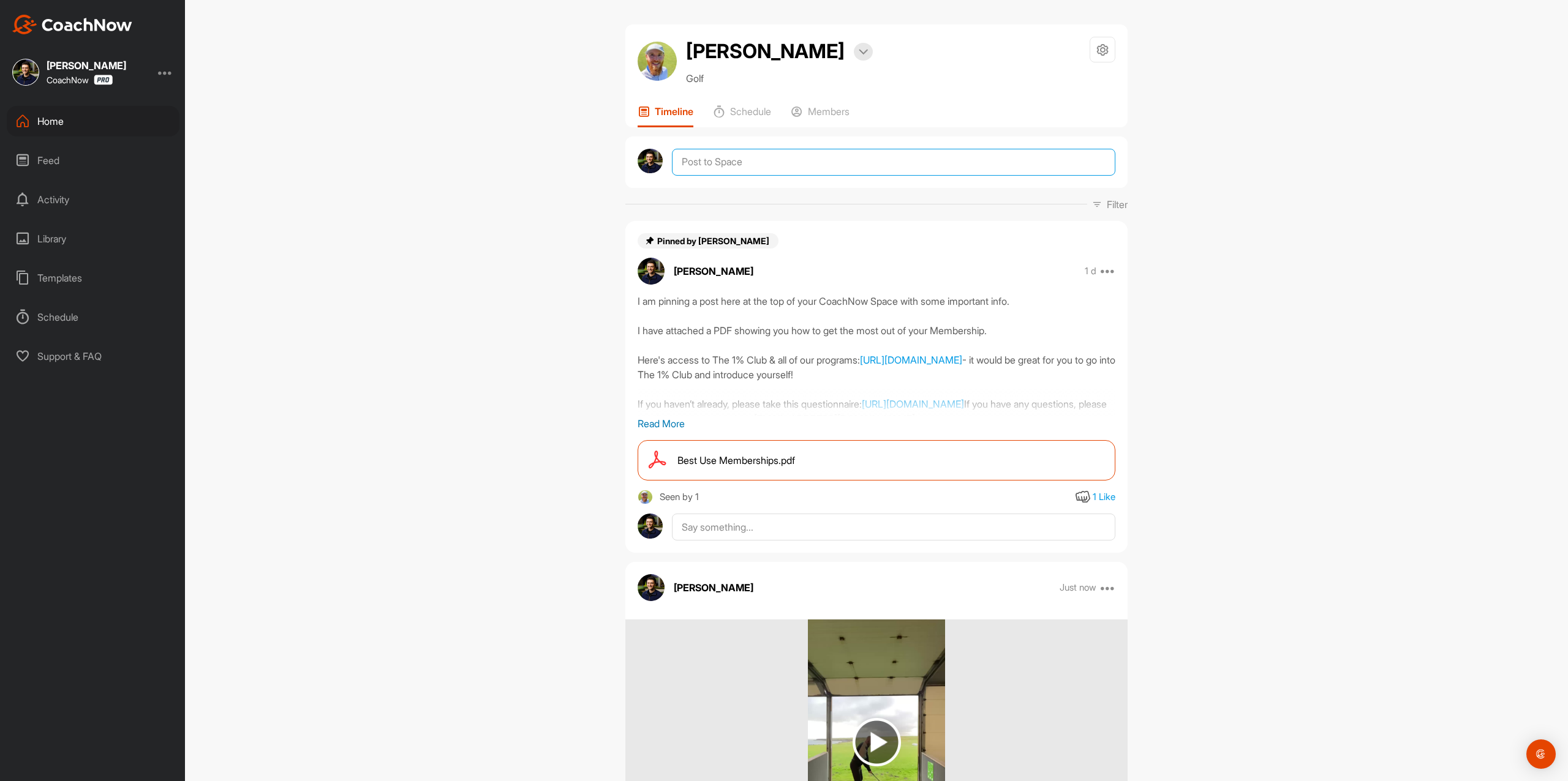
click at [812, 175] on textarea at bounding box center [893, 162] width 443 height 27
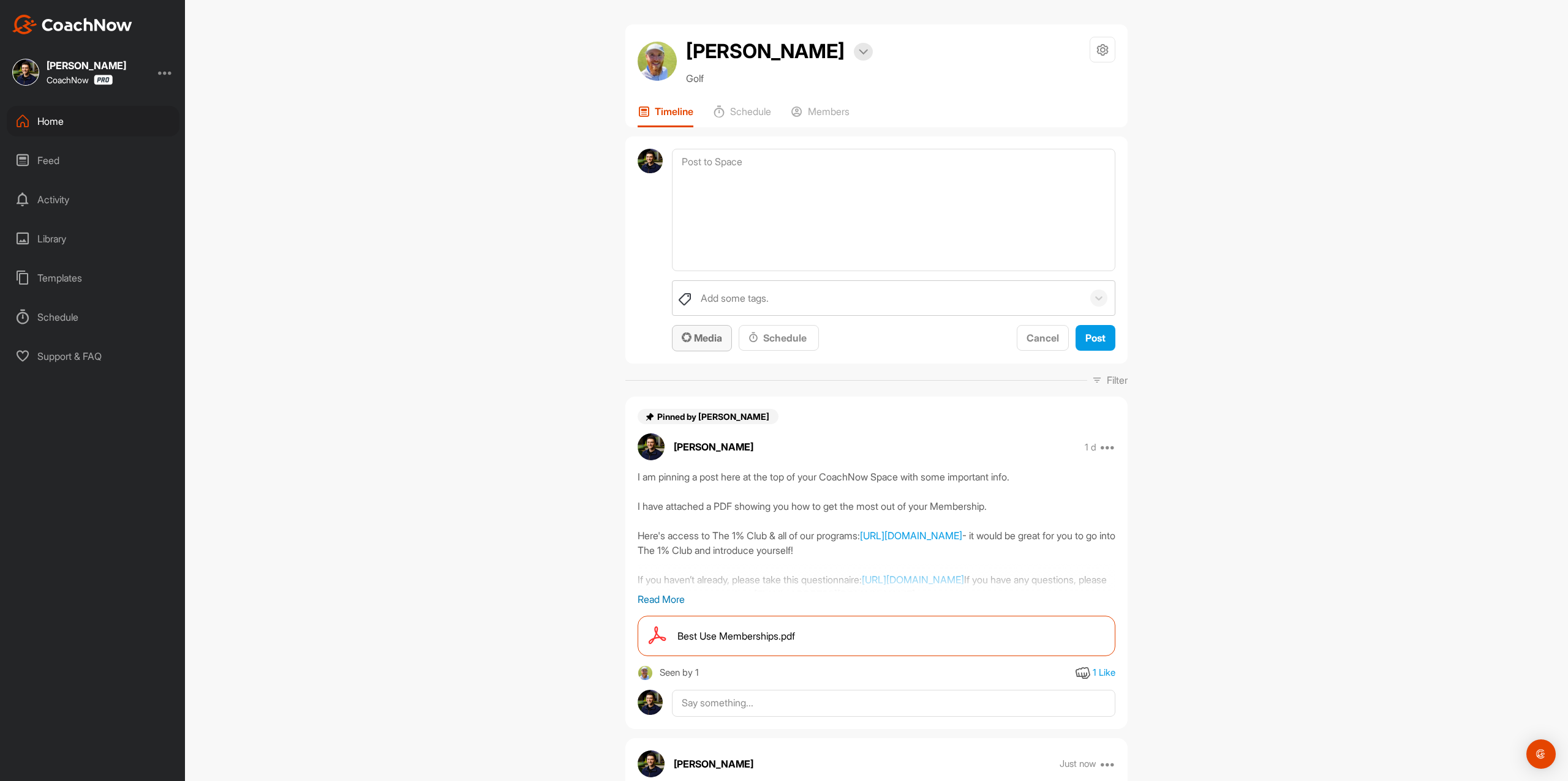
click at [713, 352] on button "Media" at bounding box center [702, 338] width 60 height 26
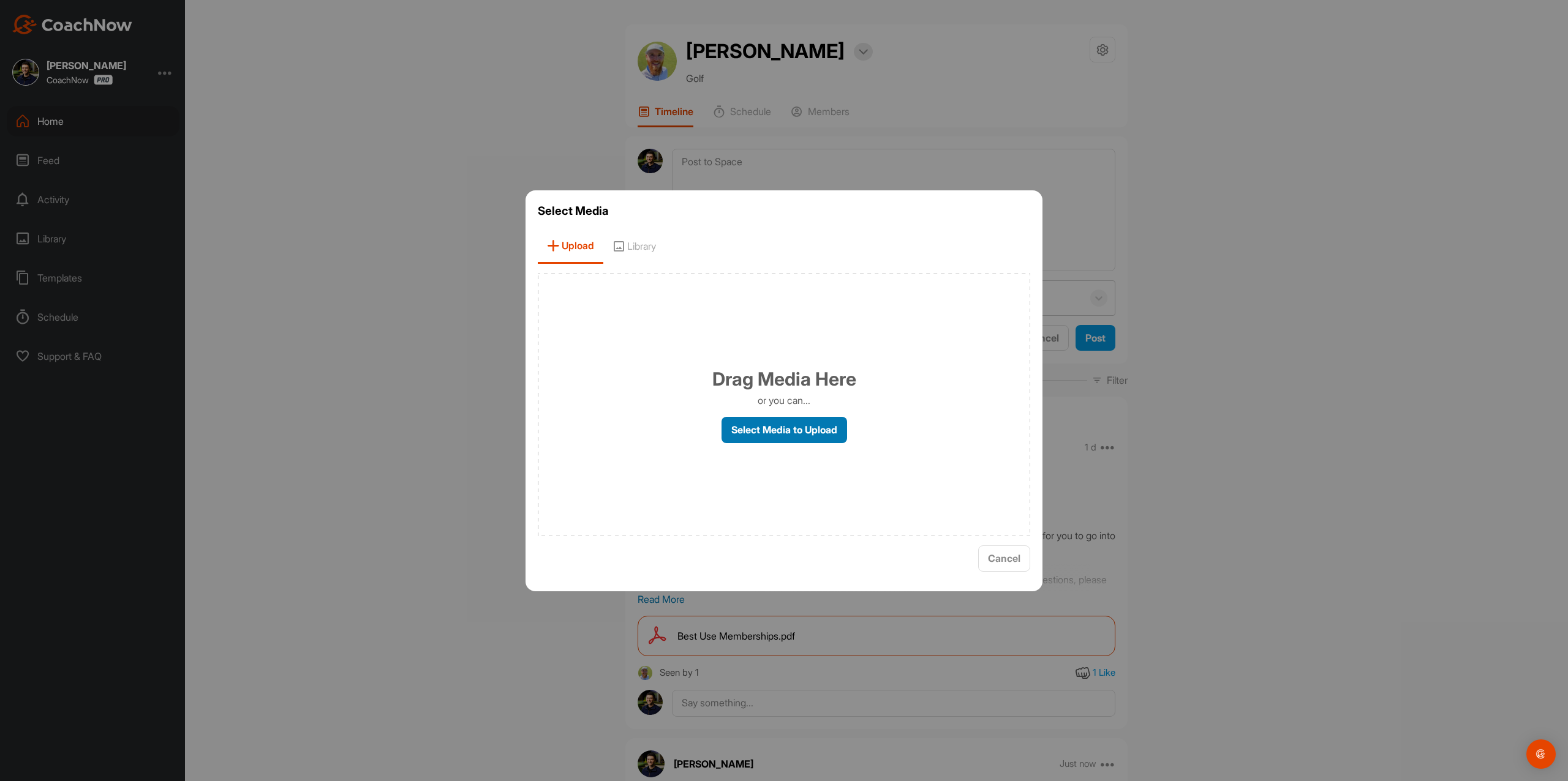
click at [761, 436] on label "Select Media to Upload" at bounding box center [784, 430] width 126 height 26
click at [0, 0] on input "Select Media to Upload" at bounding box center [0, 0] width 0 height 0
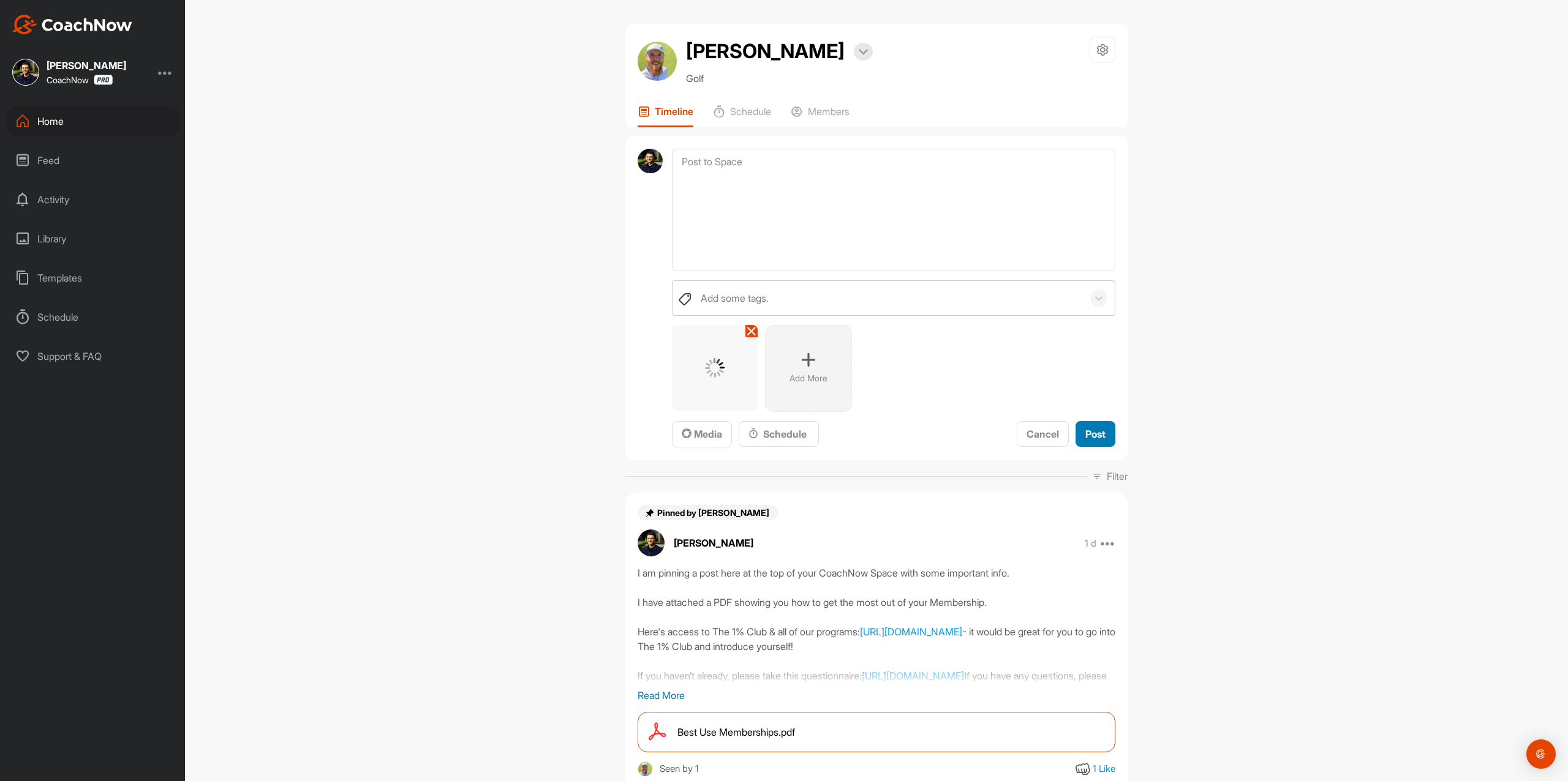
drag, startPoint x: 1088, startPoint y: 464, endPoint x: 1042, endPoint y: 499, distance: 57.8
click at [1089, 440] on span "Post" at bounding box center [1095, 433] width 20 height 12
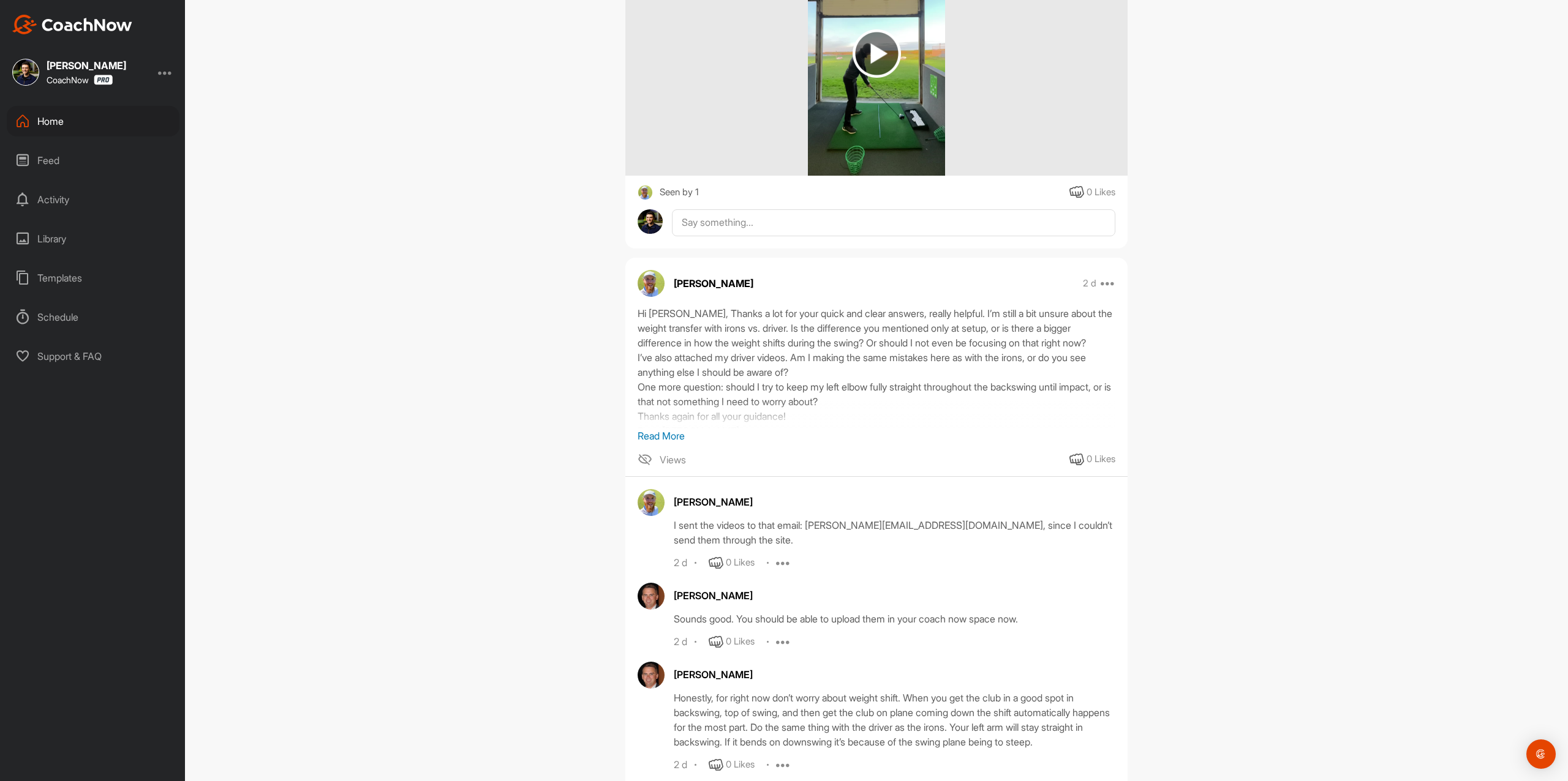
scroll to position [3440, 0]
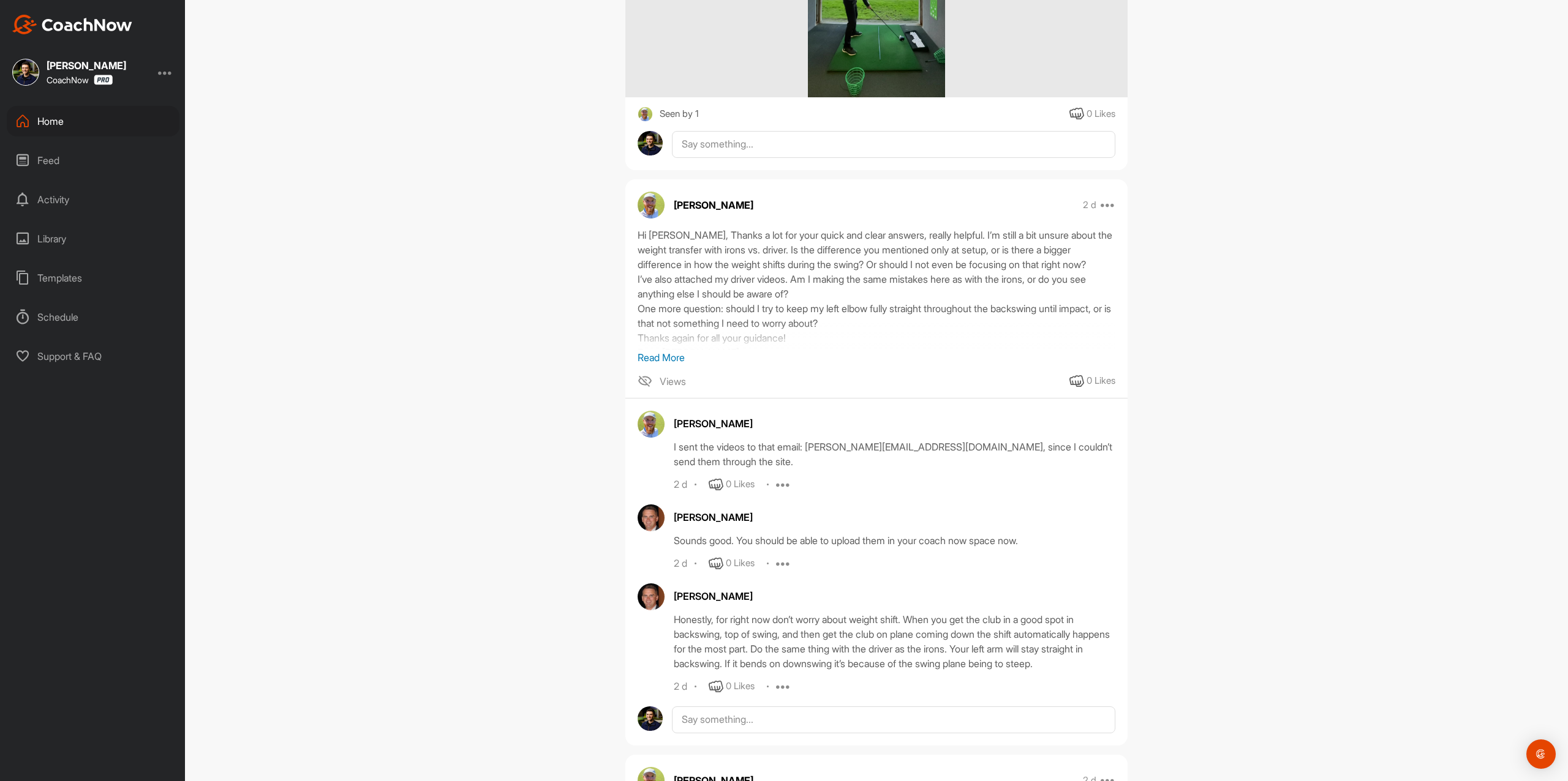
click at [654, 365] on p "Read More" at bounding box center [876, 357] width 478 height 15
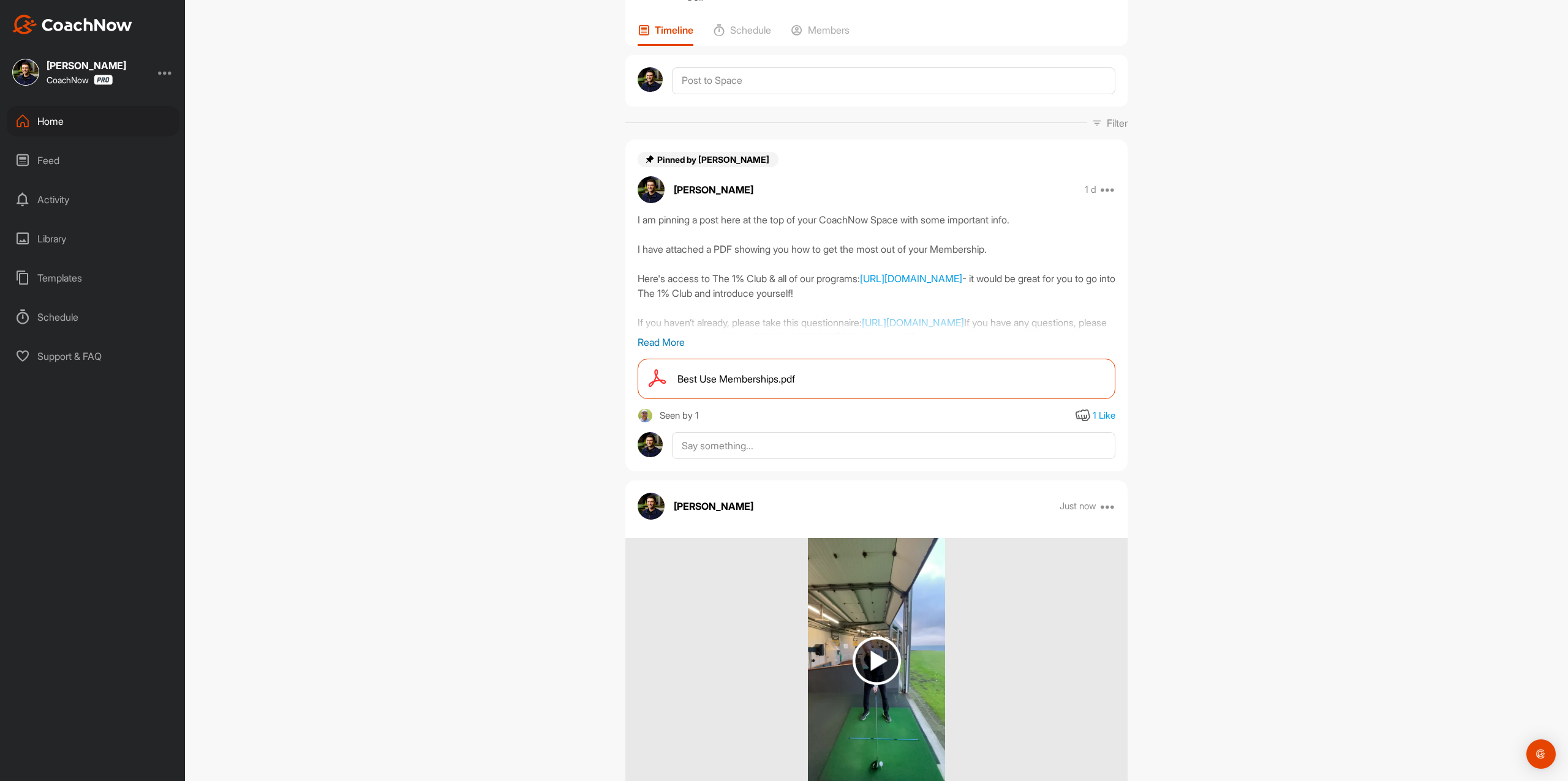
scroll to position [0, 0]
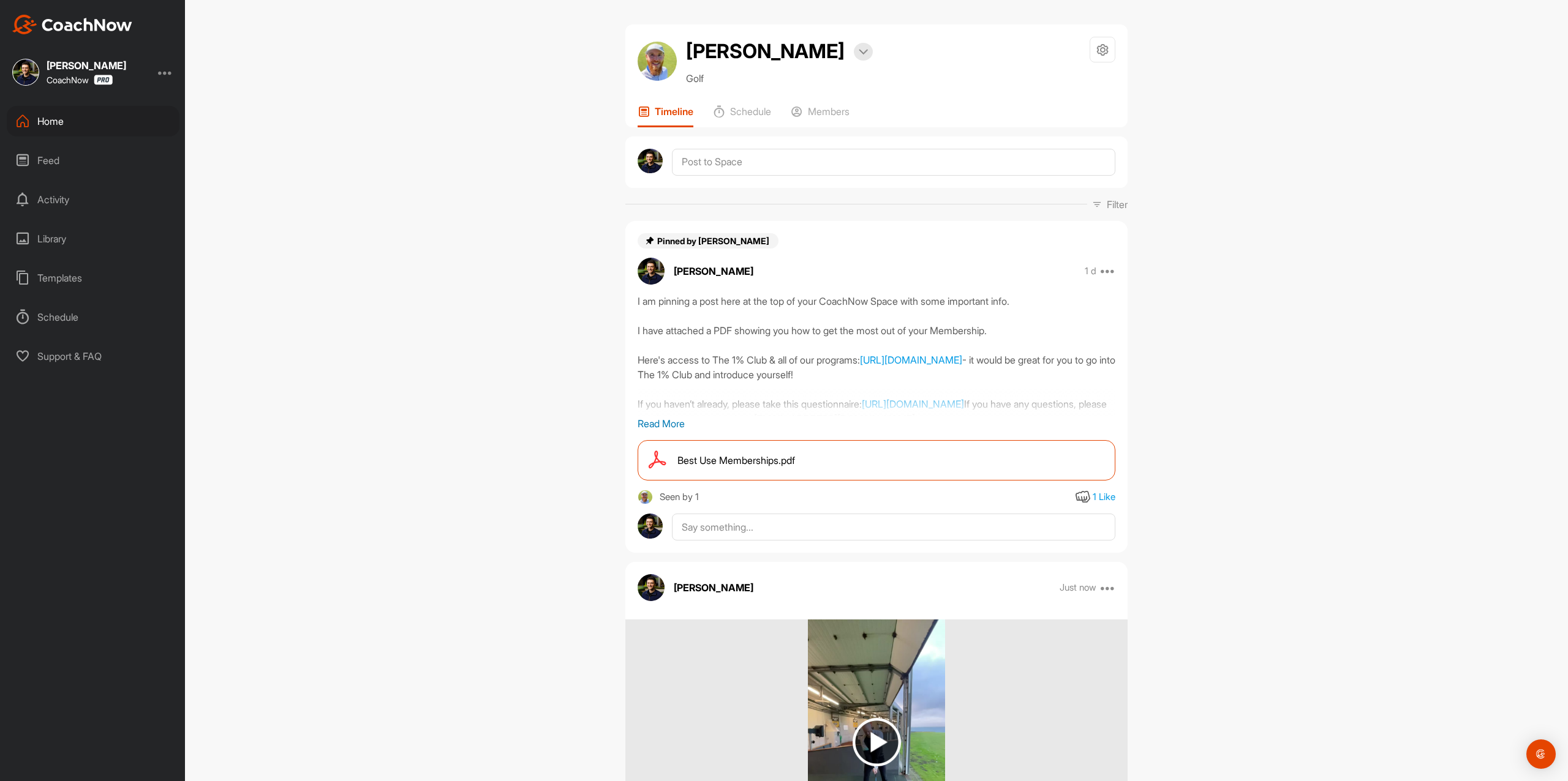
drag, startPoint x: 682, startPoint y: 47, endPoint x: 769, endPoint y: 81, distance: 93.4
click at [769, 66] on h2 "[PERSON_NAME]" at bounding box center [765, 51] width 158 height 29
copy h2 "[PERSON_NAME]"
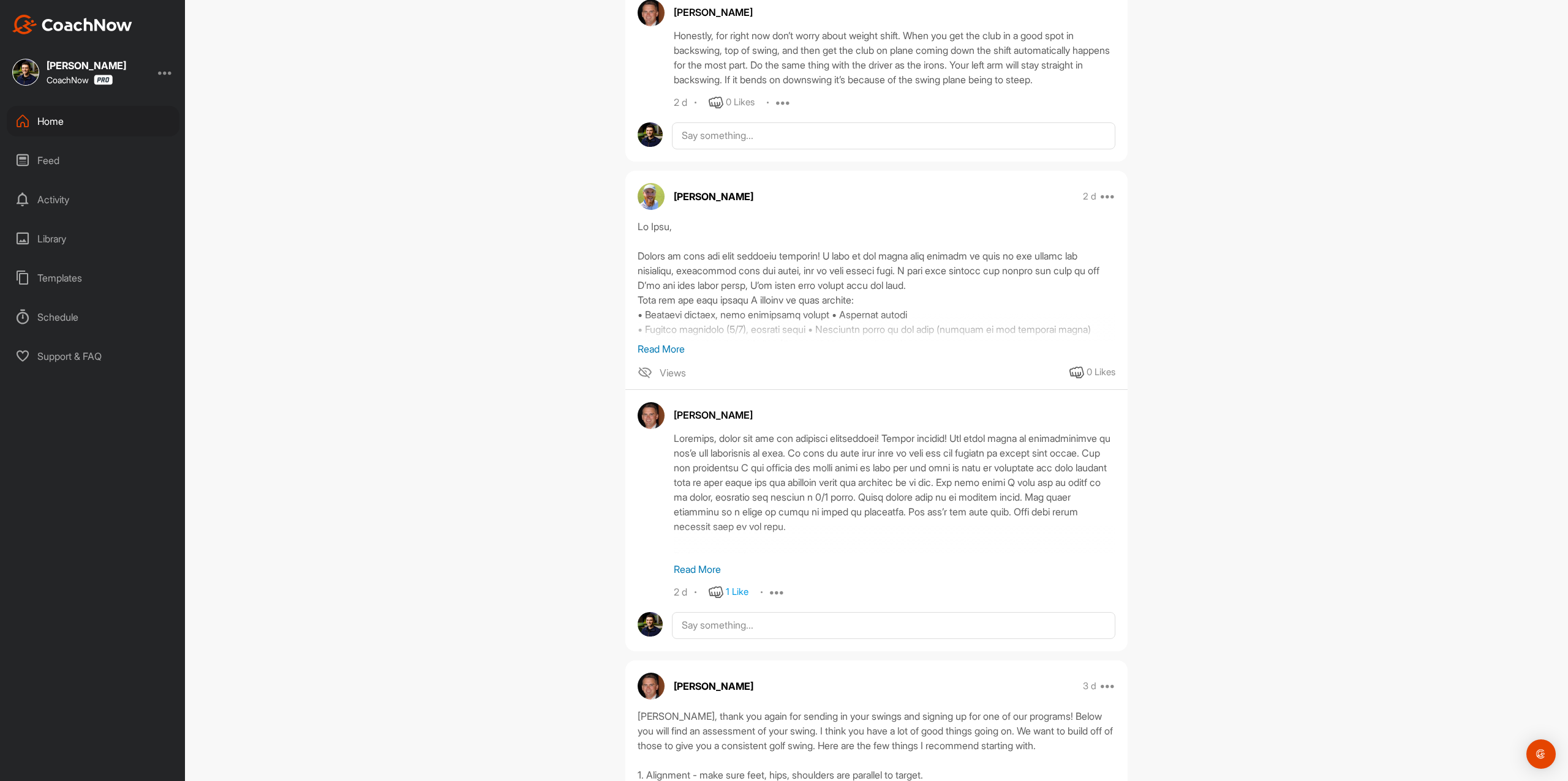
scroll to position [4000, 0]
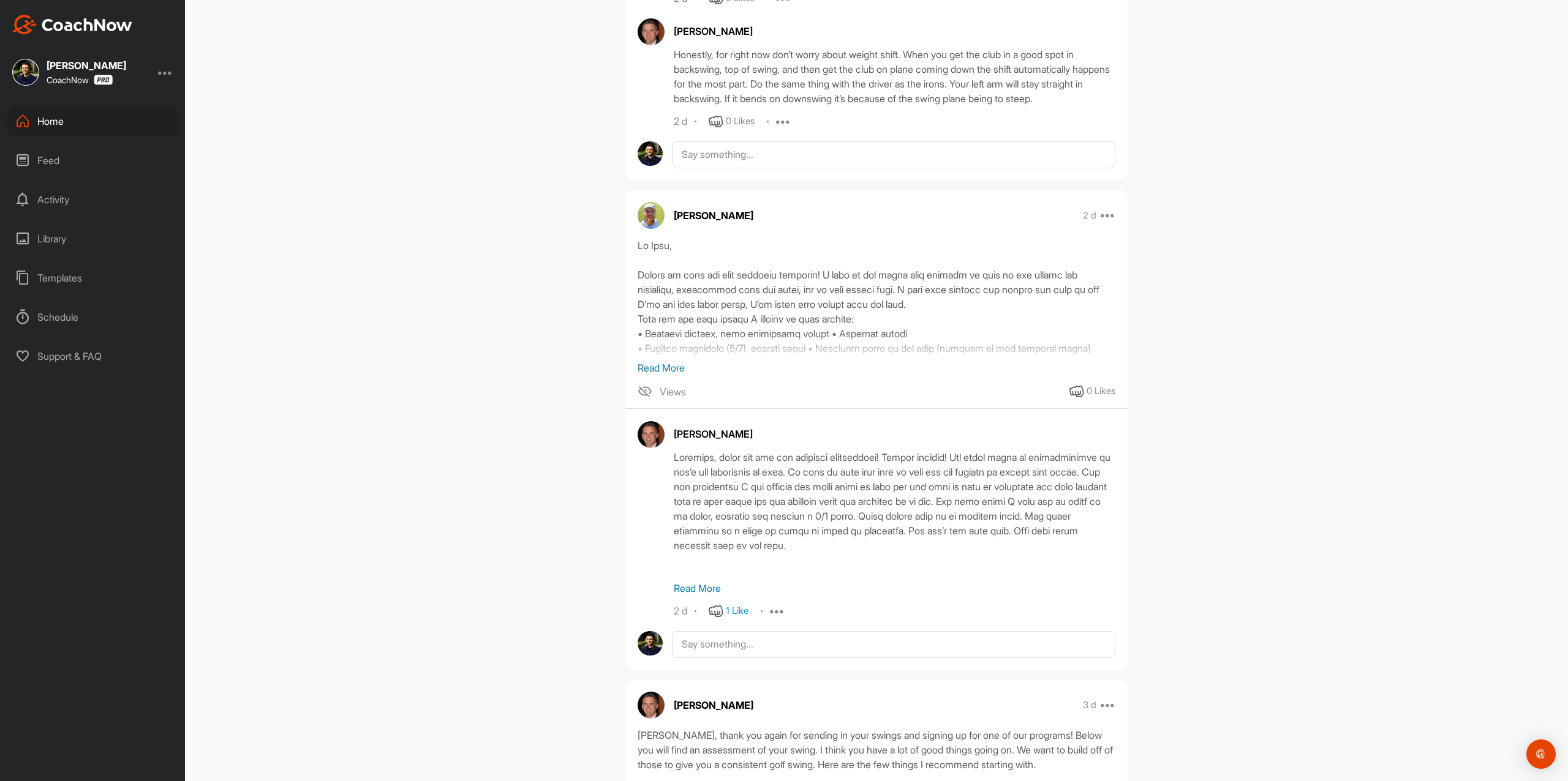
click at [86, 122] on div "Home" at bounding box center [93, 122] width 173 height 31
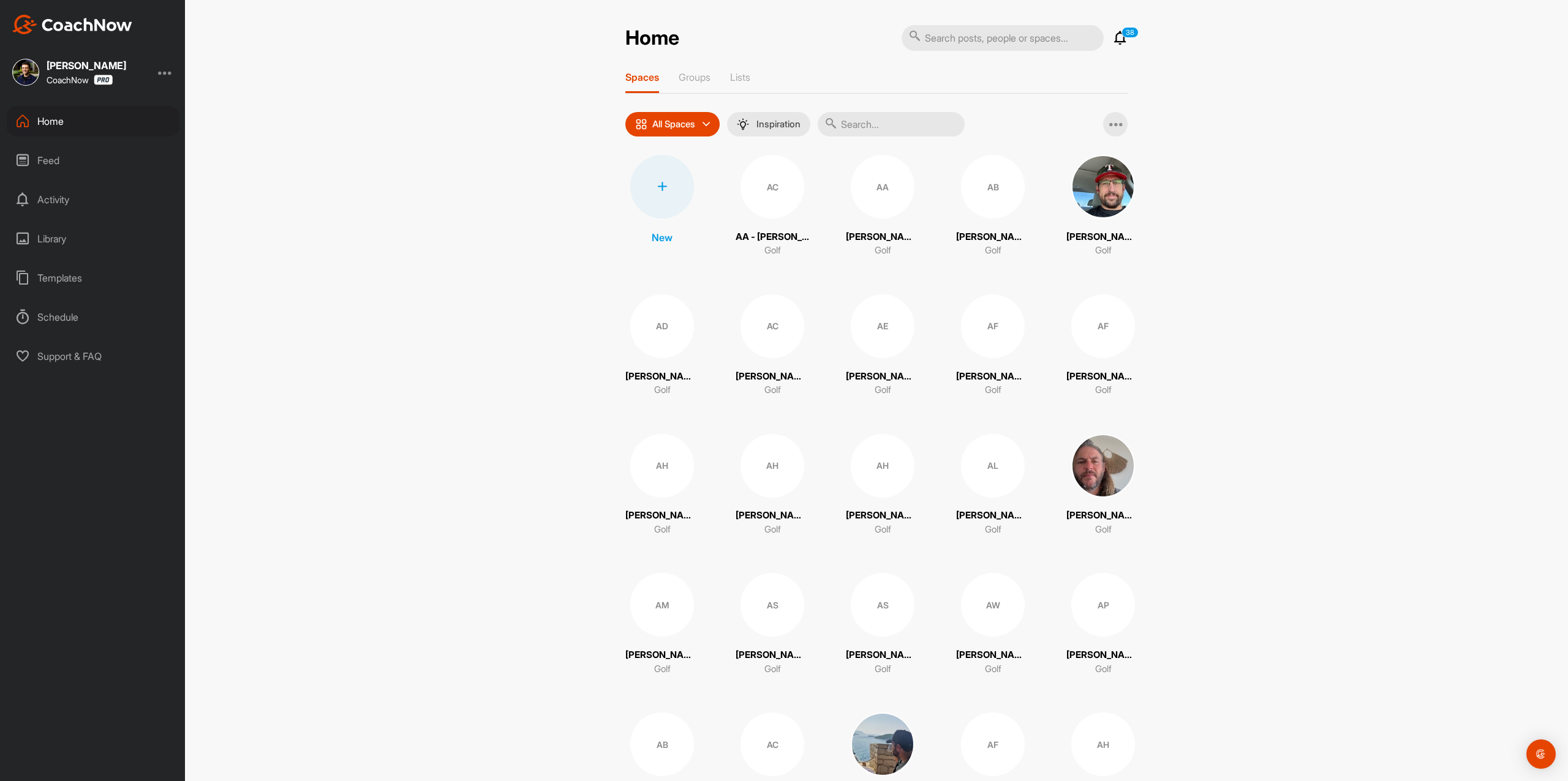
click at [924, 120] on input "text" at bounding box center [891, 124] width 147 height 24
click at [891, 126] on input "text" at bounding box center [891, 124] width 147 height 24
paste input "[PERSON_NAME]"
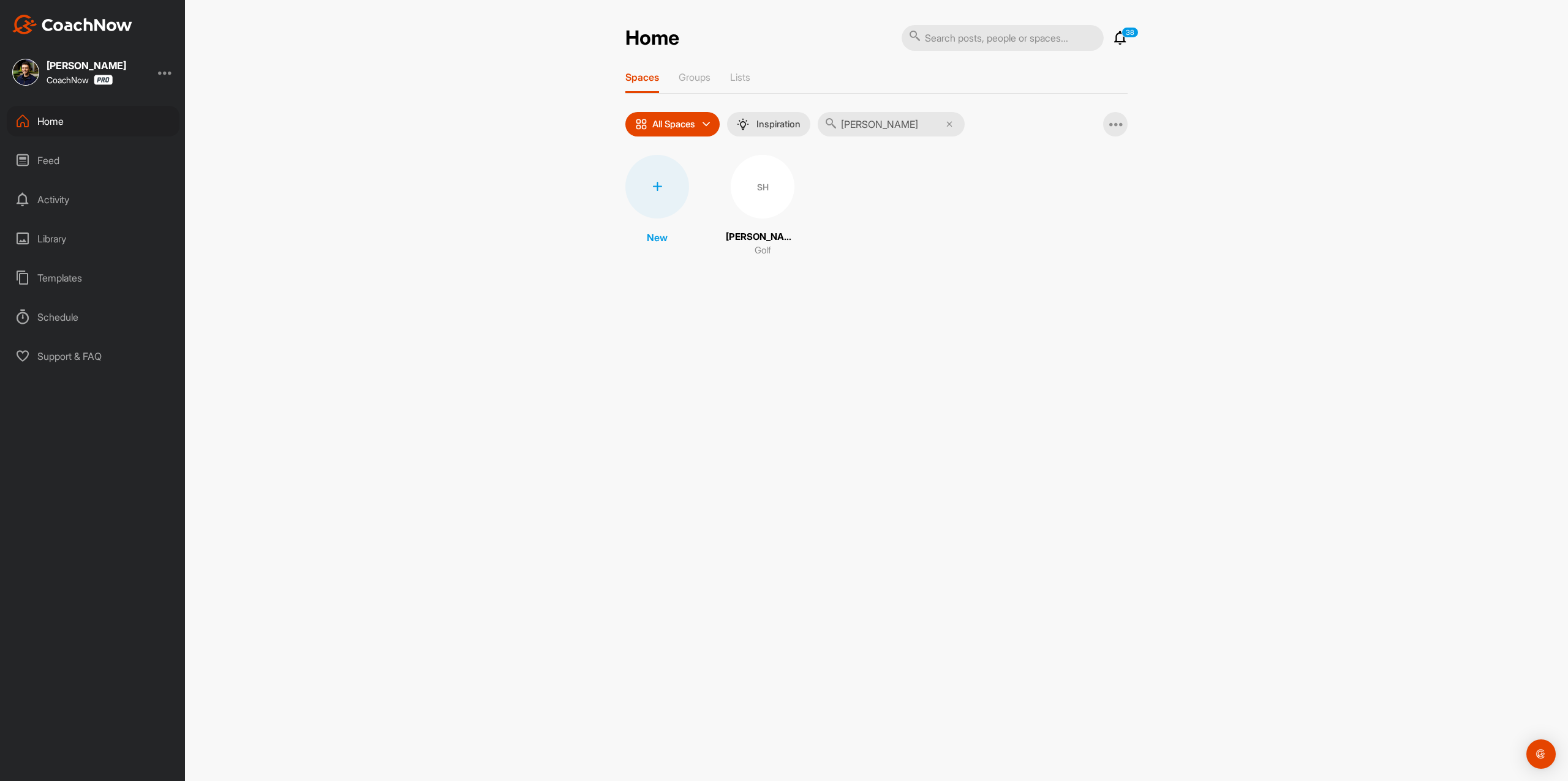
type input "[PERSON_NAME]"
click at [768, 182] on div "SH" at bounding box center [762, 187] width 64 height 64
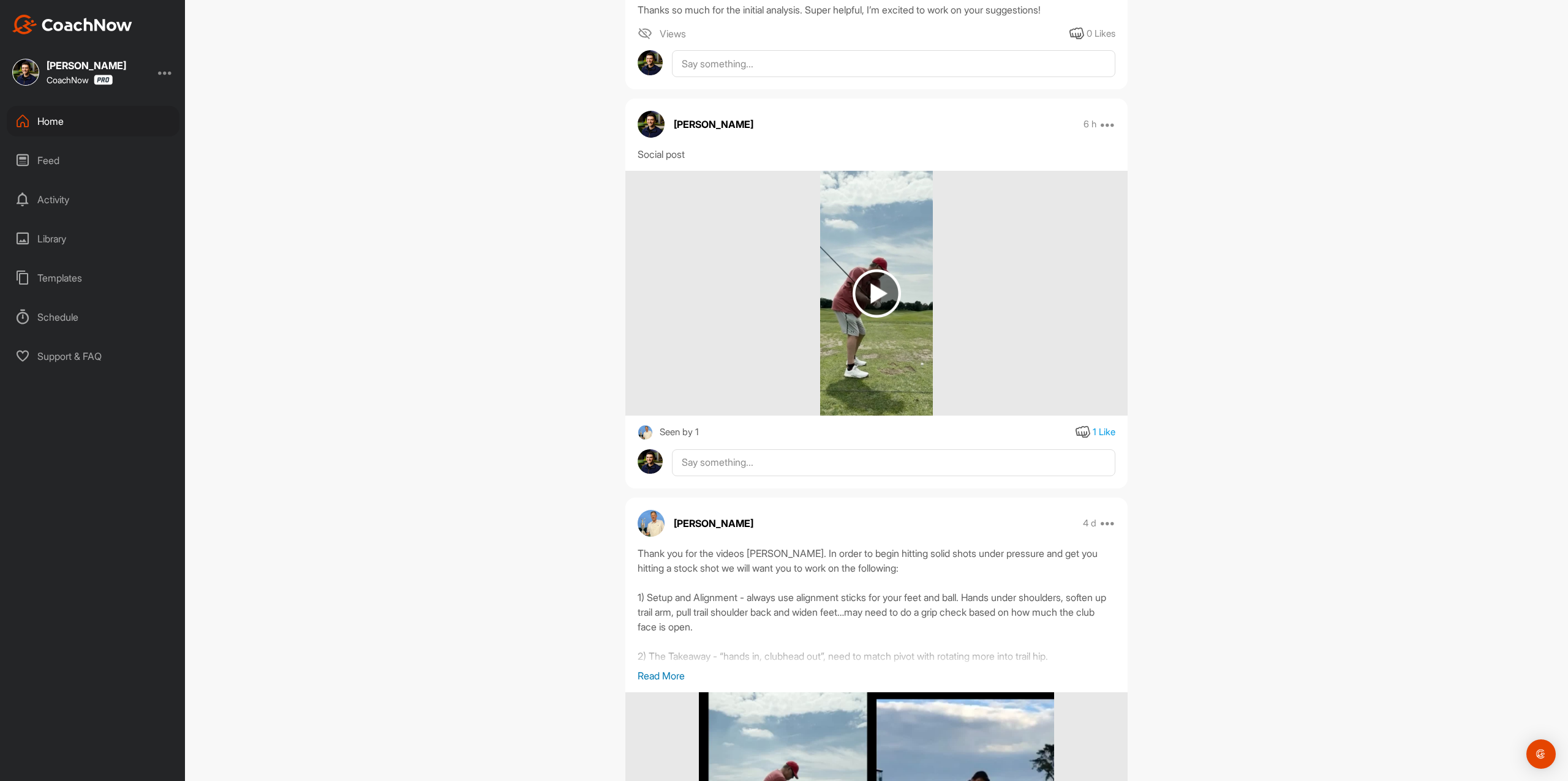
scroll to position [653, 0]
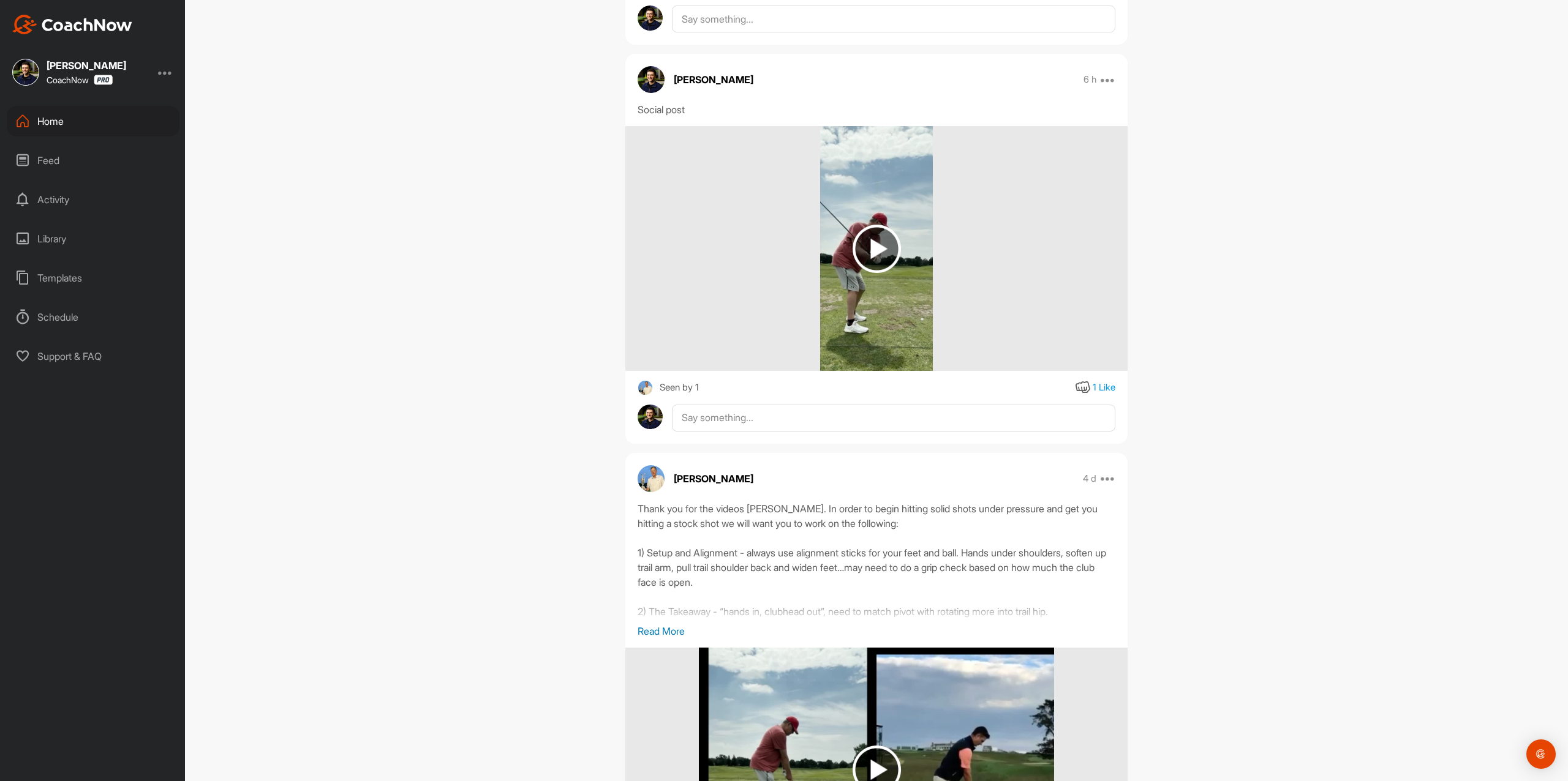
click at [664, 632] on p "Read More" at bounding box center [876, 632] width 478 height 15
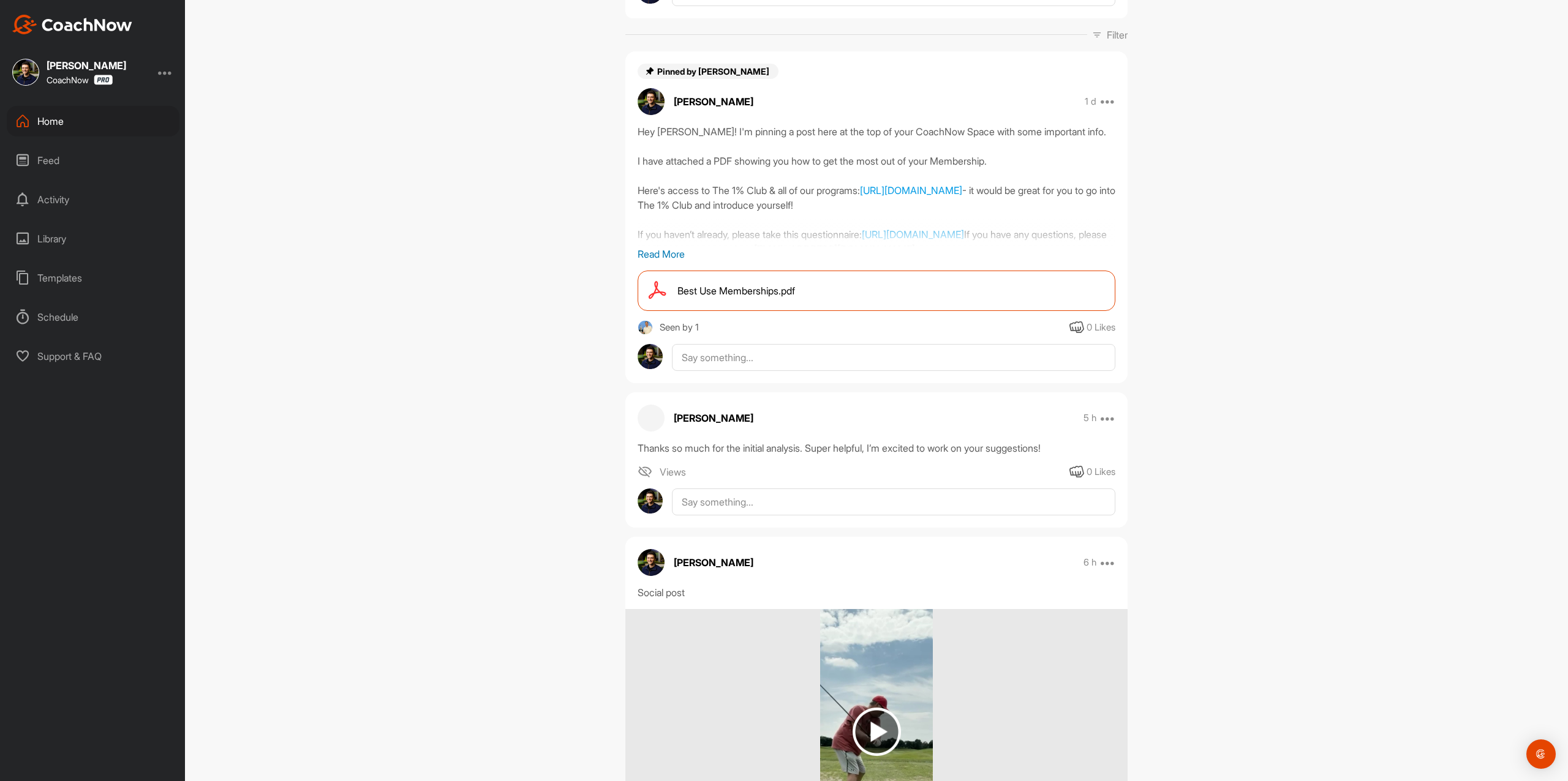
scroll to position [163, 0]
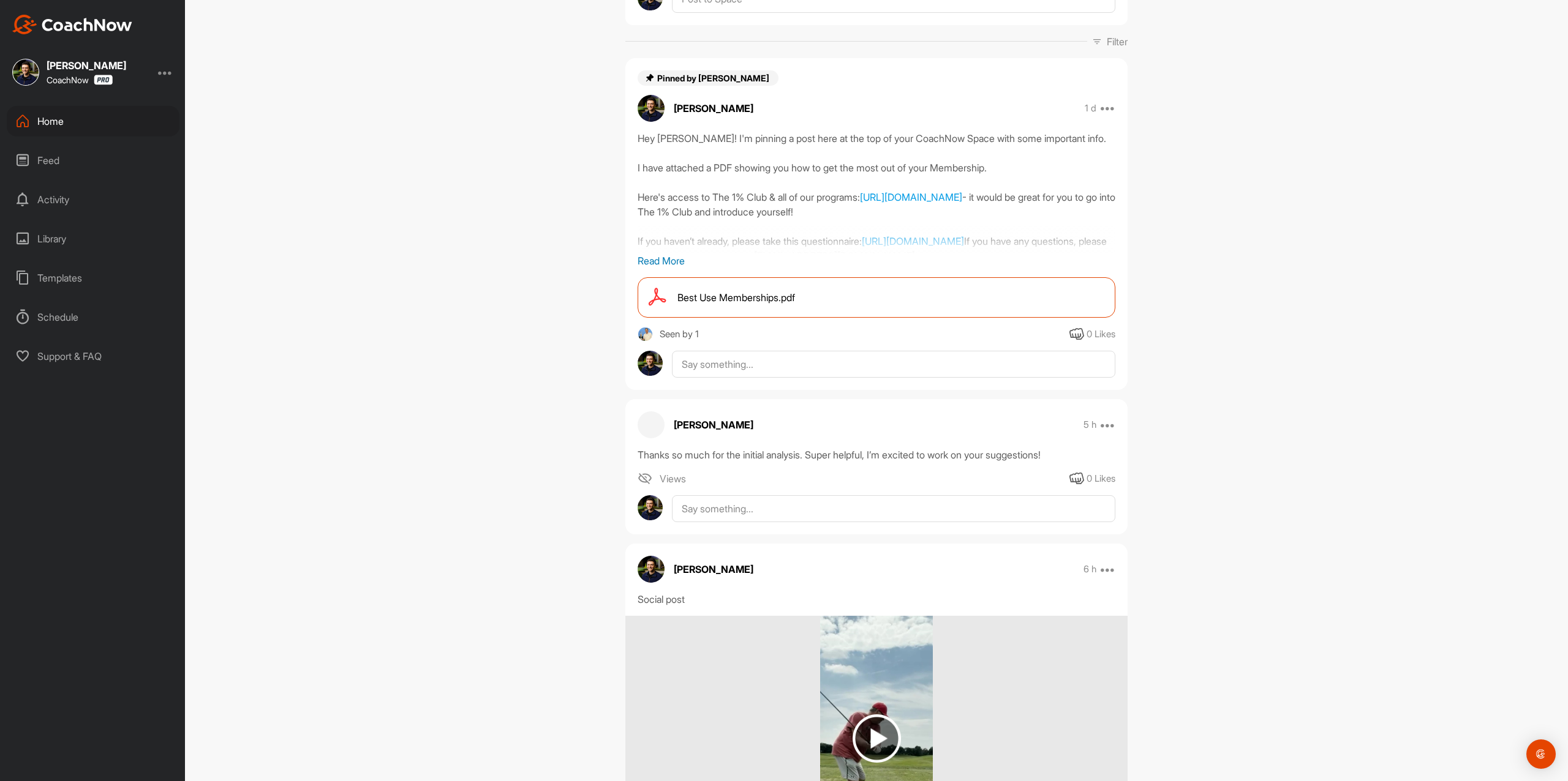
click at [673, 254] on p "Read More" at bounding box center [876, 261] width 478 height 15
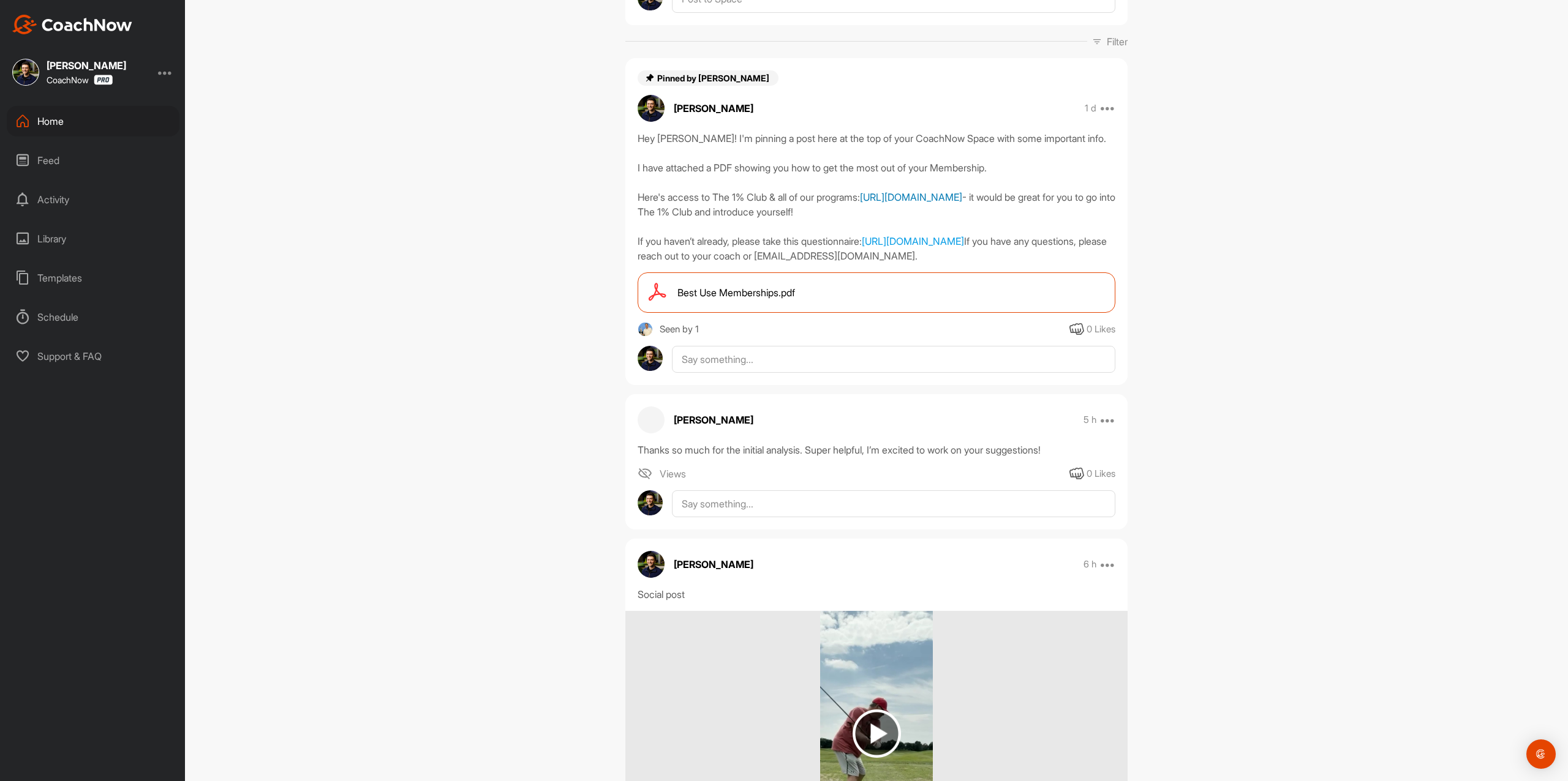
click at [880, 198] on link "[URL][DOMAIN_NAME]" at bounding box center [910, 197] width 102 height 12
click at [962, 195] on link "[URL][DOMAIN_NAME]" at bounding box center [910, 197] width 102 height 12
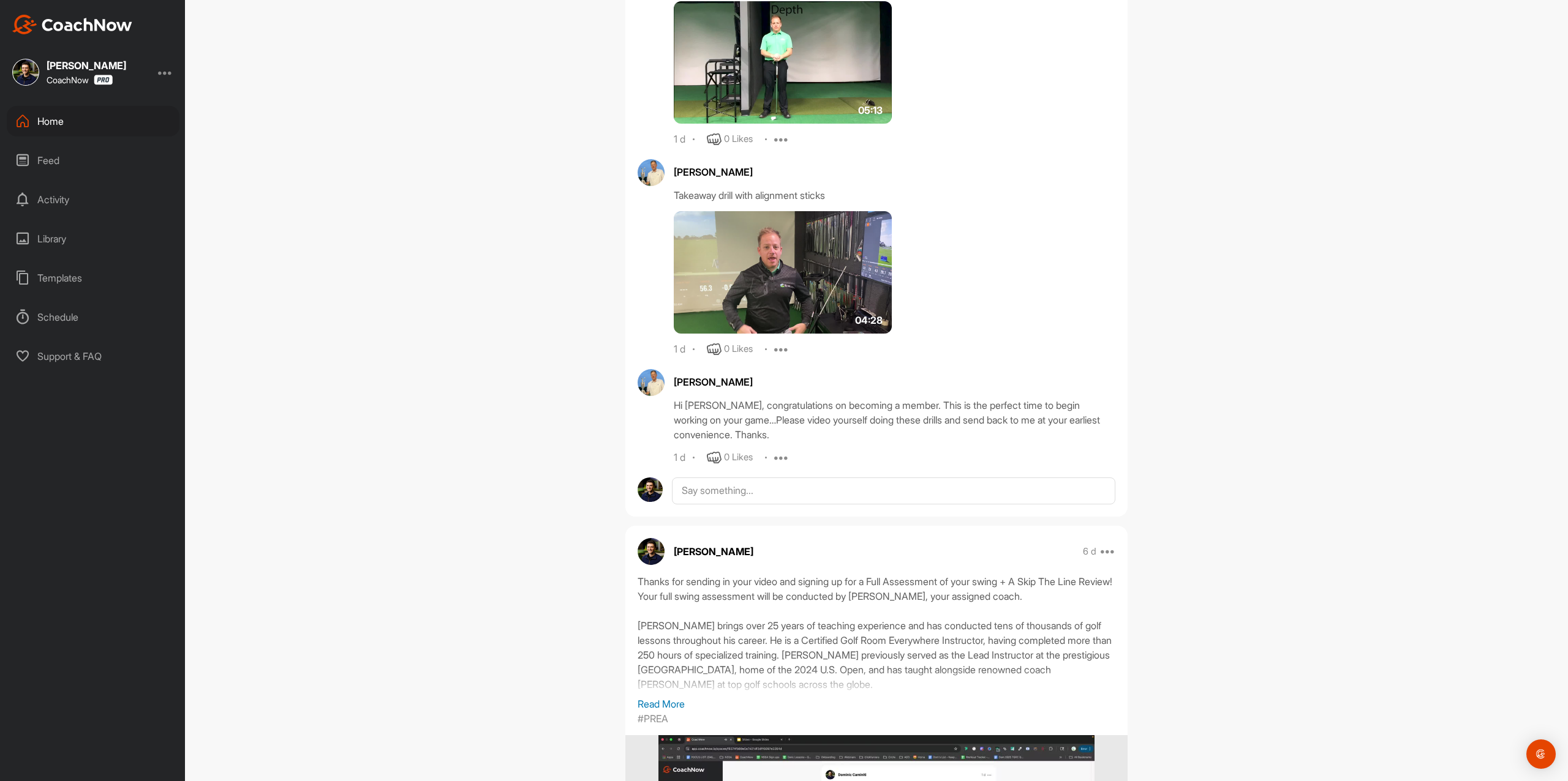
scroll to position [1715, 0]
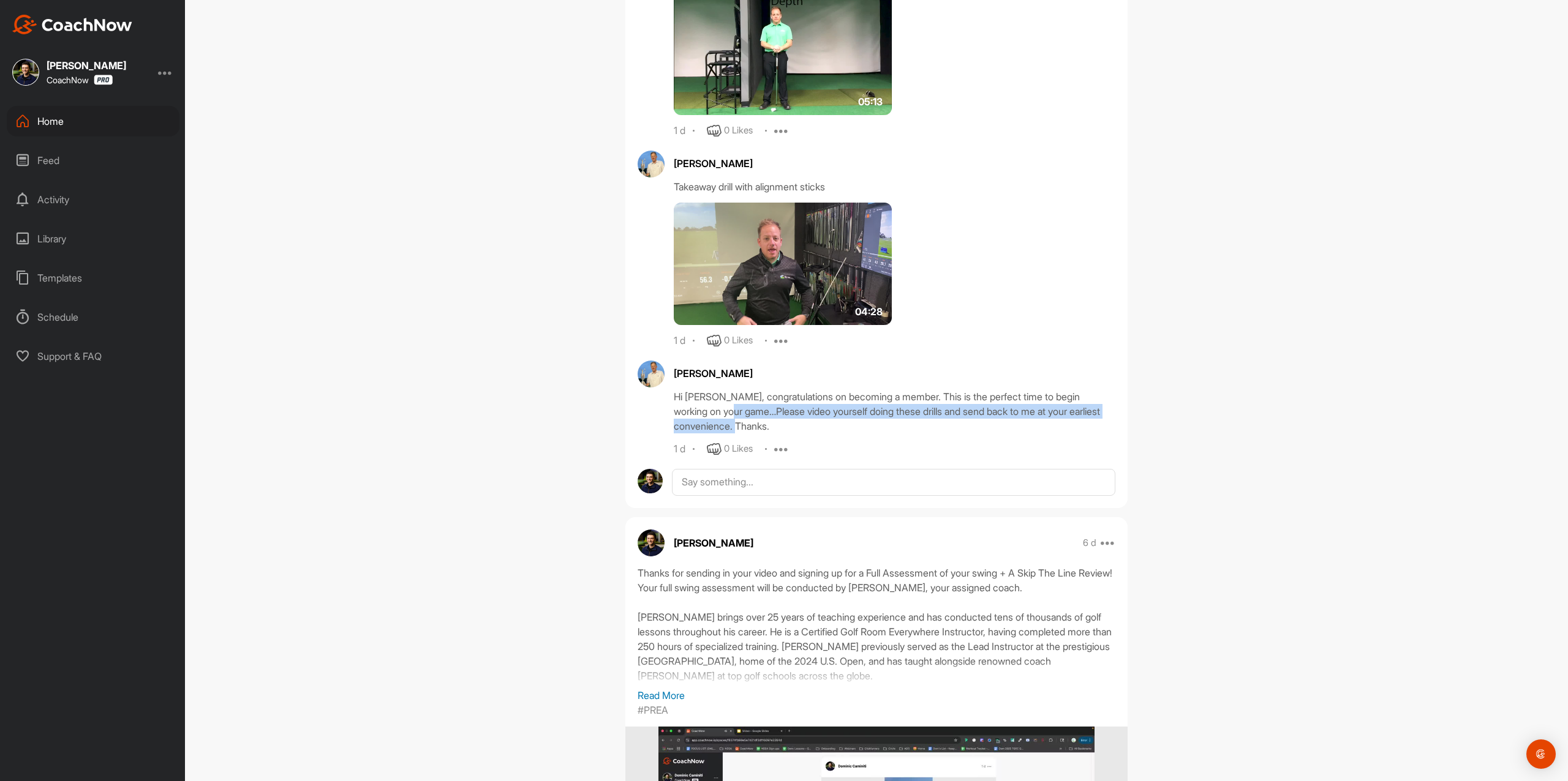
drag, startPoint x: 725, startPoint y: 428, endPoint x: 747, endPoint y: 445, distance: 27.8
click at [747, 433] on div "Hi Steve, congratulations on becoming a member. This is the perfect time to beg…" at bounding box center [894, 411] width 442 height 44
copy div "Please video yourself doing these drills and send back to me at your earliest c…"
click at [678, 455] on div "1 d" at bounding box center [679, 449] width 11 height 12
click at [676, 455] on div "1 d" at bounding box center [679, 449] width 11 height 12
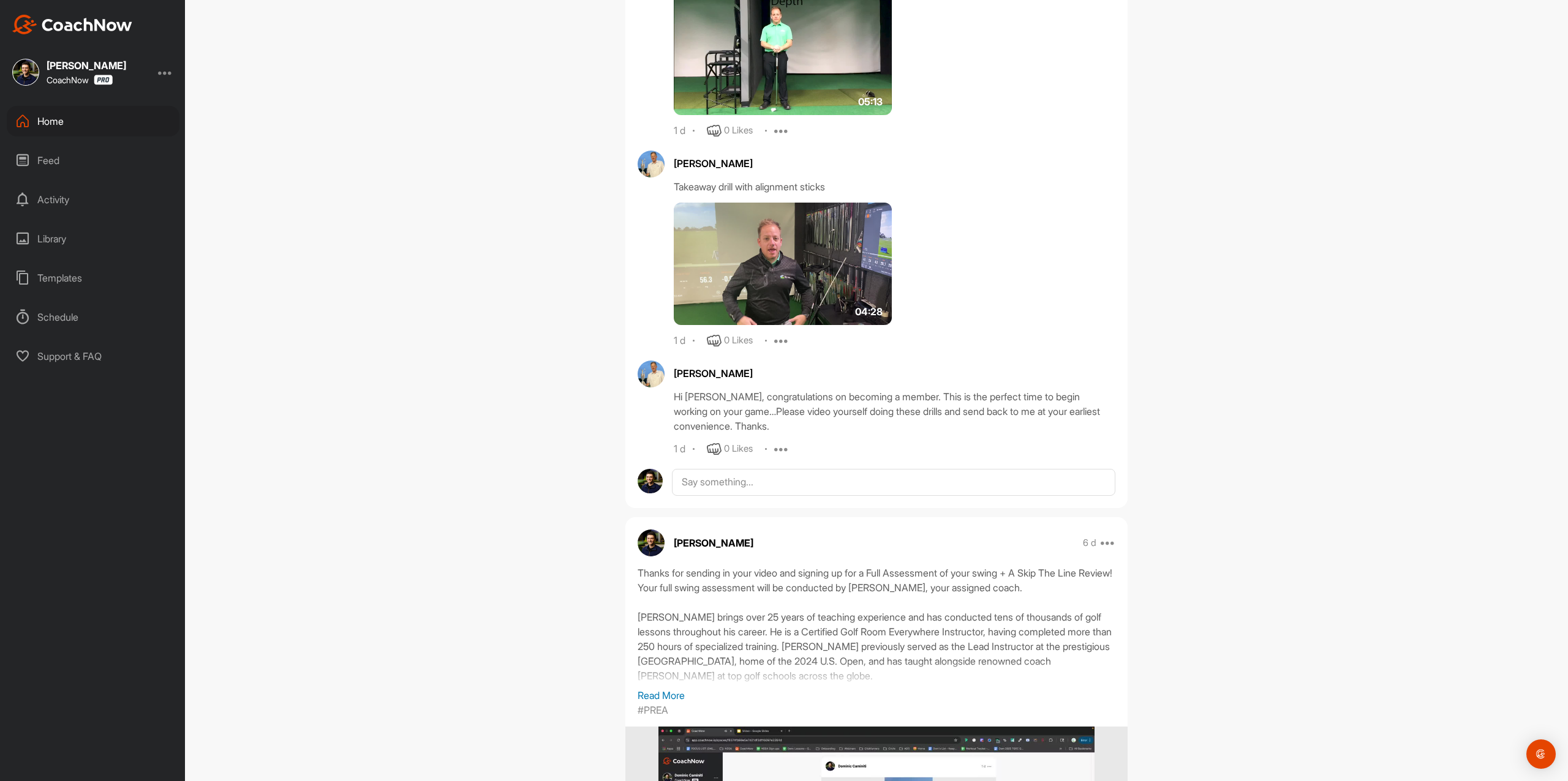
click at [673, 455] on div "1 d" at bounding box center [679, 449] width 11 height 12
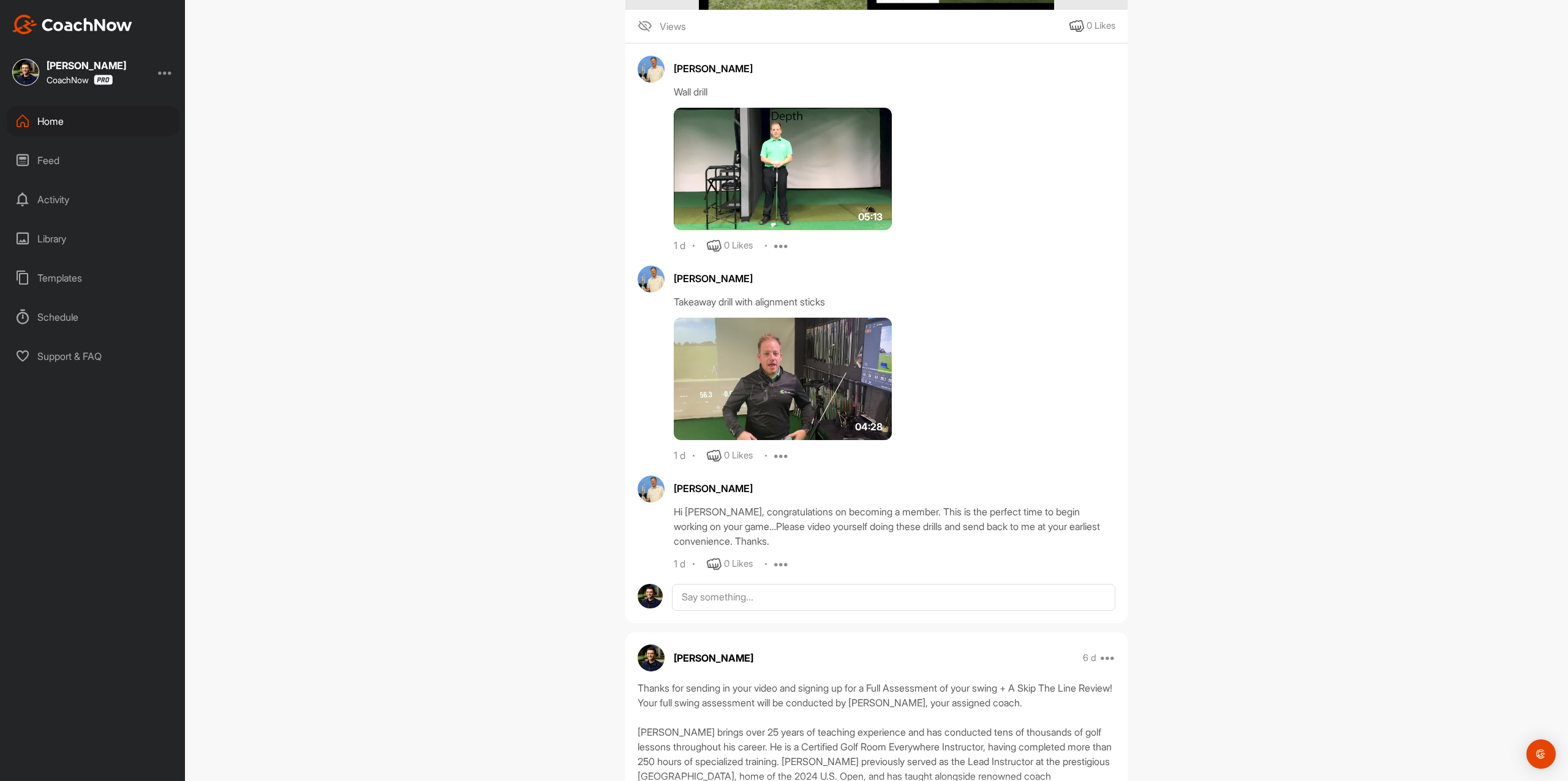
scroll to position [1632, 0]
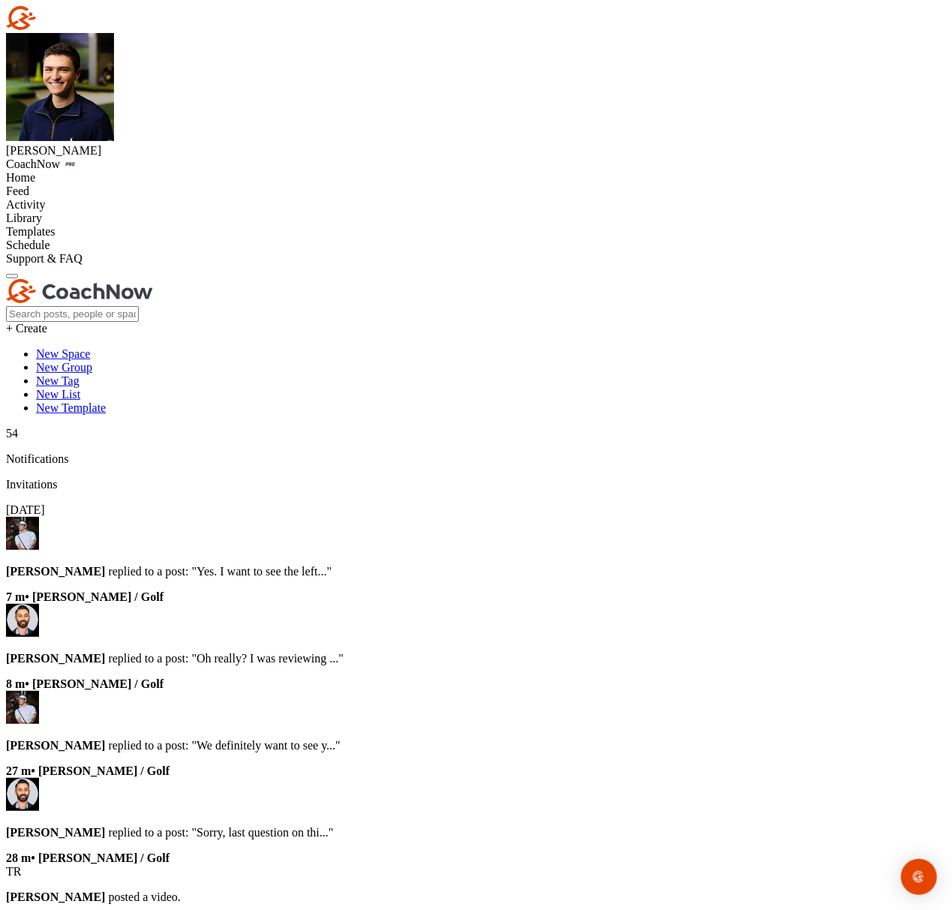
paste input "[PERSON_NAME]"
type input "[PERSON_NAME]"
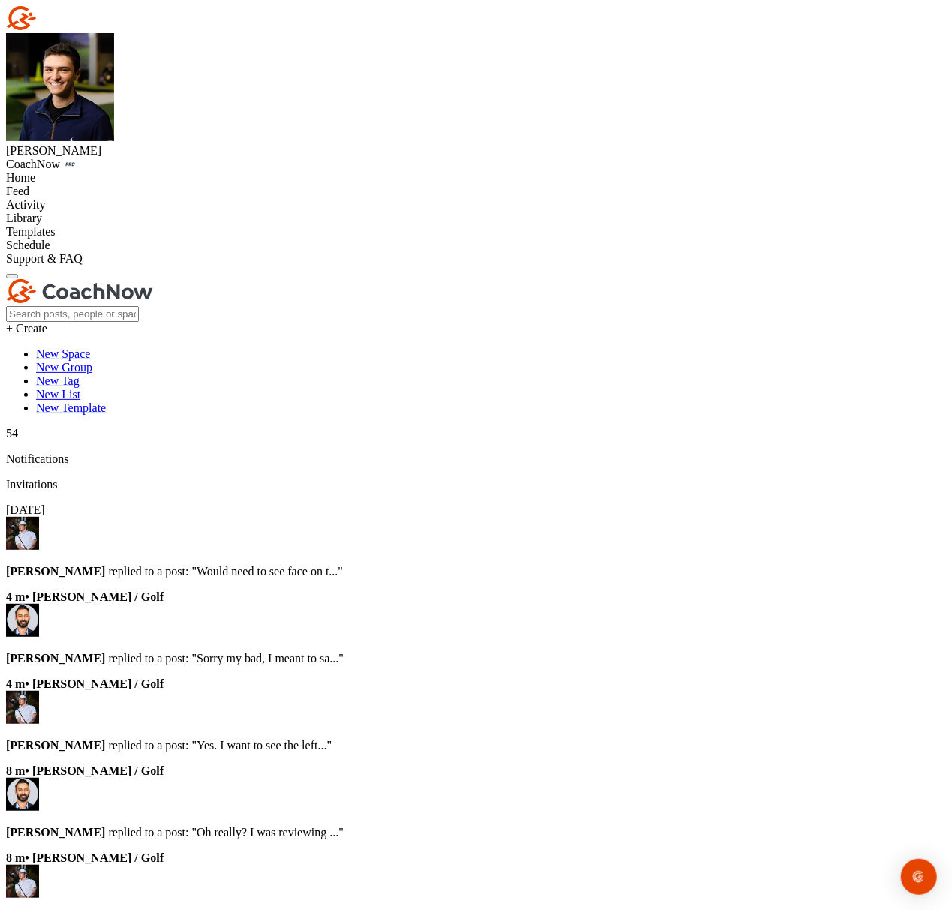
click at [46, 171] on div "Home" at bounding box center [476, 178] width 940 height 14
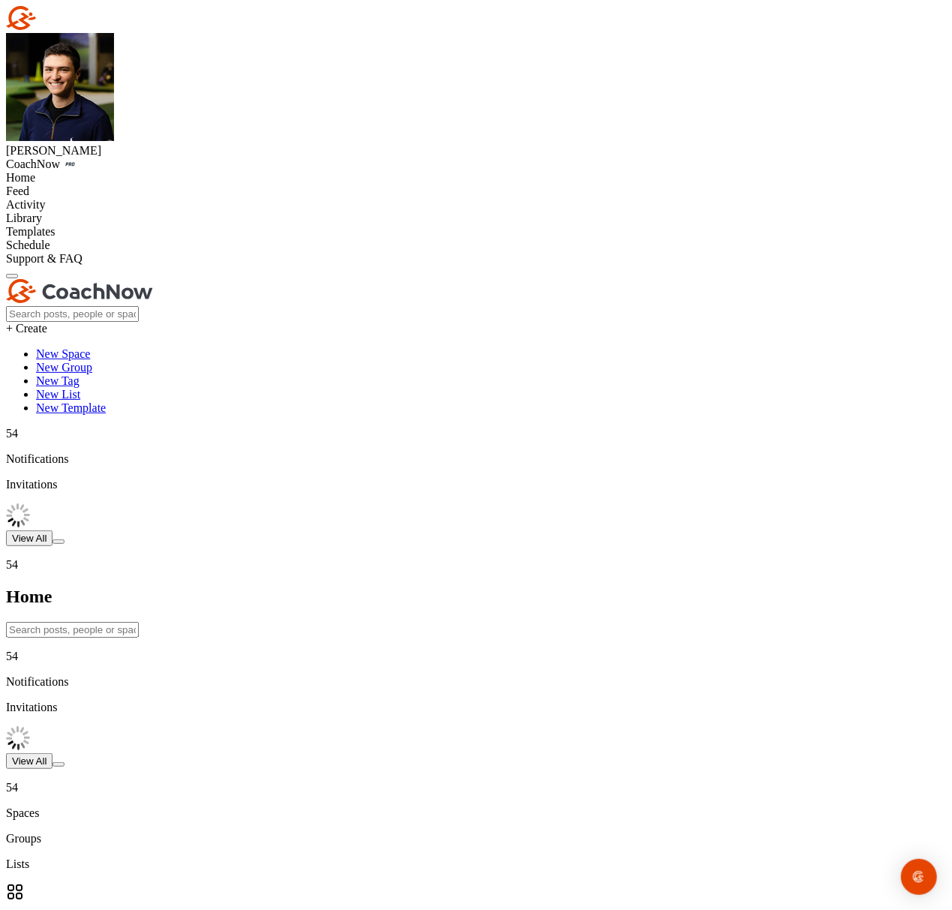
paste input "[PERSON_NAME]"
type input "[PERSON_NAME]"
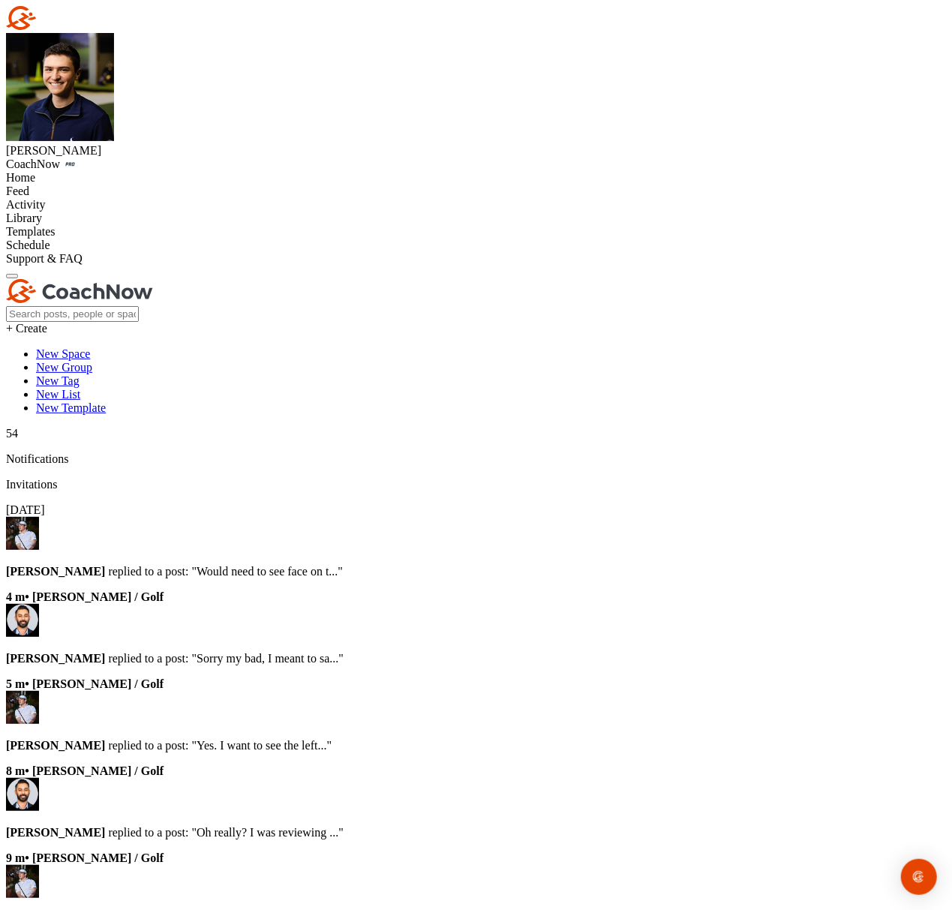
click at [99, 171] on div "Home" at bounding box center [476, 178] width 940 height 14
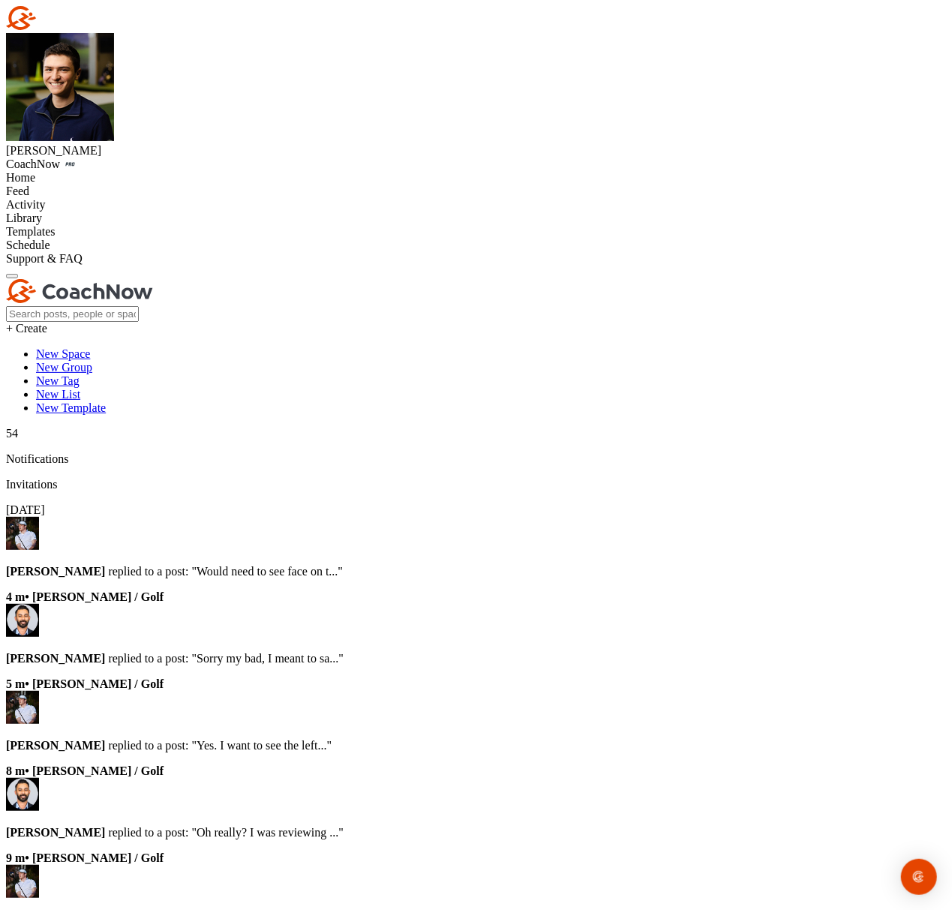
paste input "[PERSON_NAME]"
type input "[PERSON_NAME]"
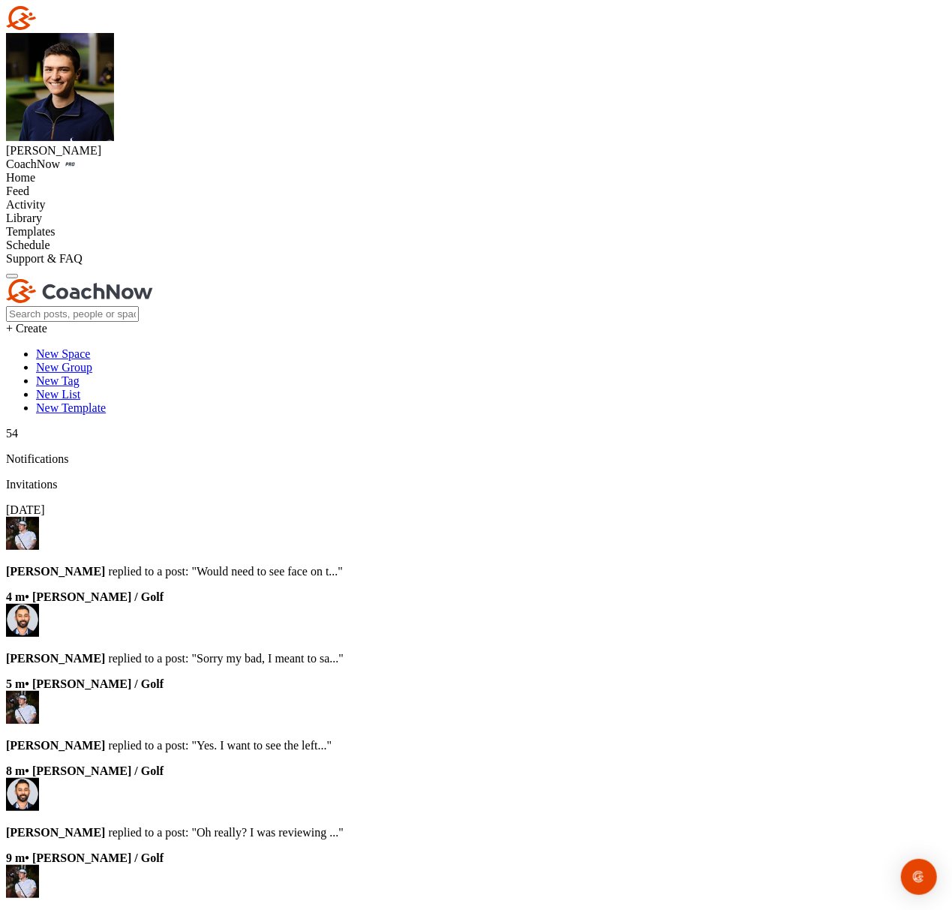
drag, startPoint x: 400, startPoint y: 89, endPoint x: 299, endPoint y: 89, distance: 101.3
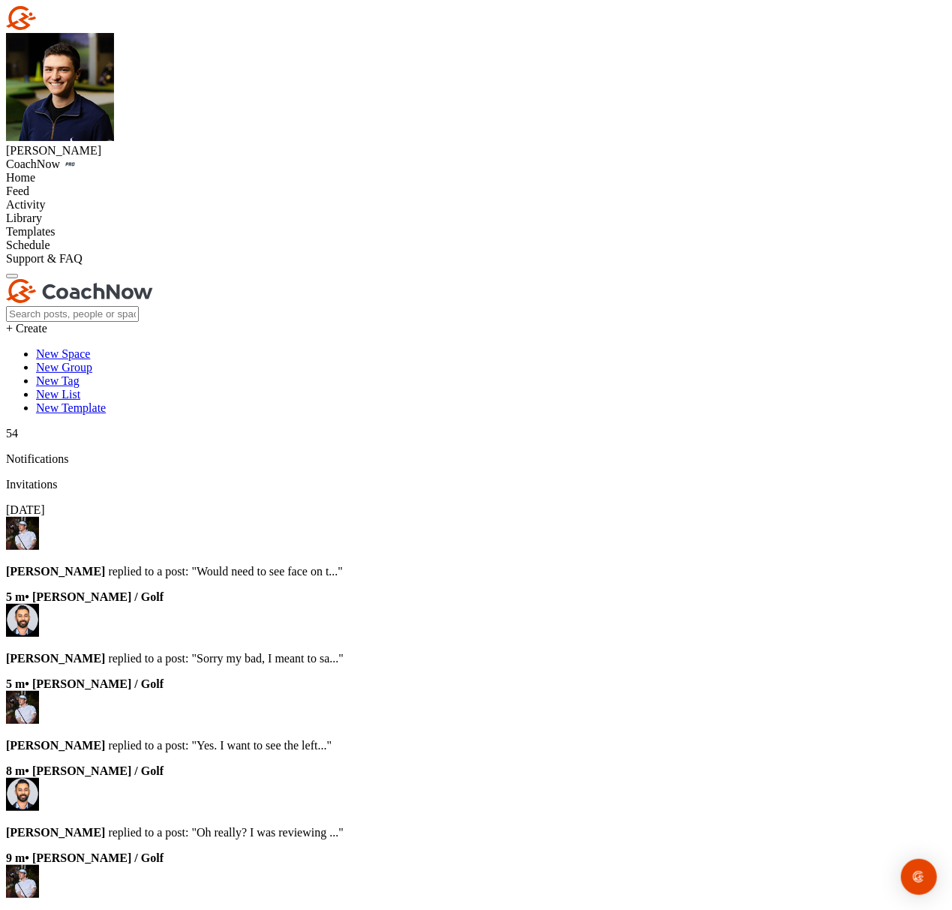
click at [76, 171] on div "Home" at bounding box center [476, 178] width 940 height 14
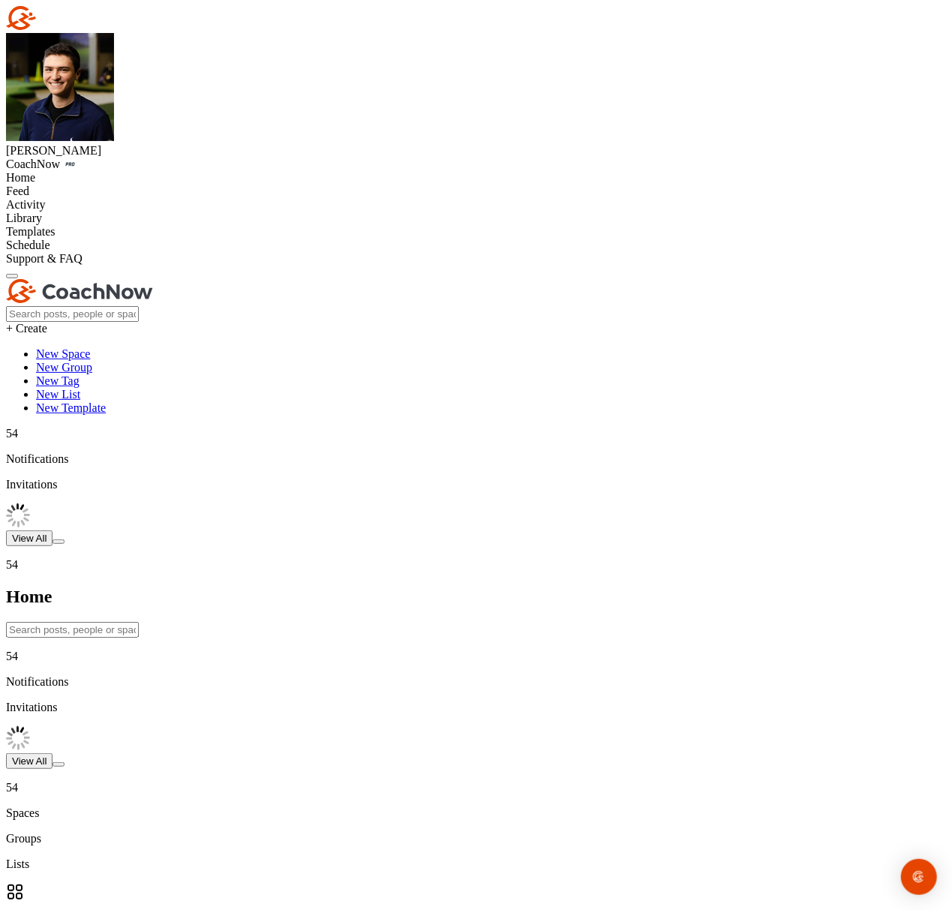
drag, startPoint x: 603, startPoint y: 152, endPoint x: 568, endPoint y: 162, distance: 36.8
paste input "[PERSON_NAME]"
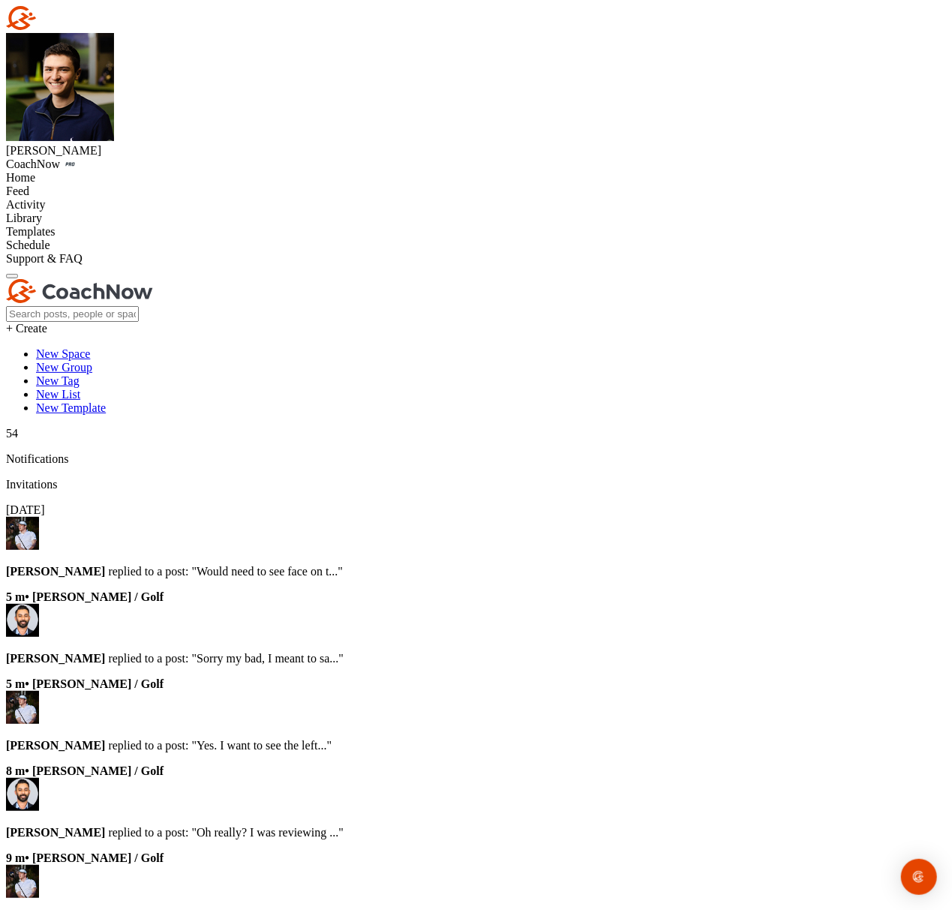
type input "[PERSON_NAME]"
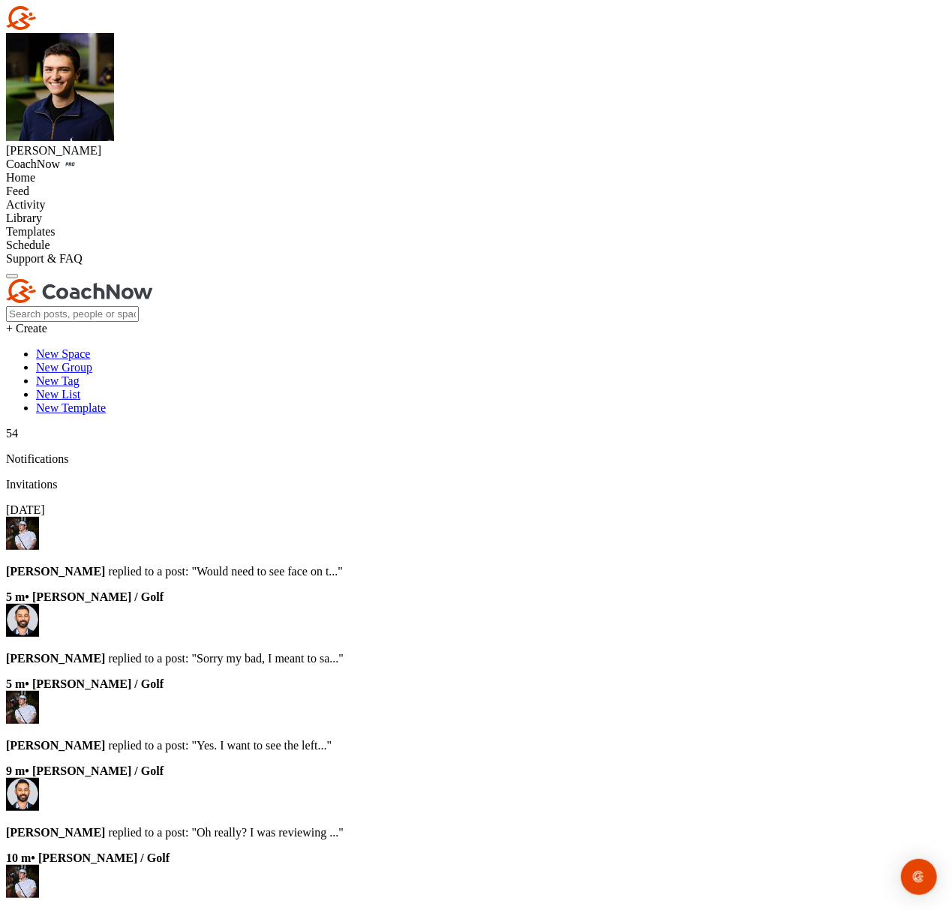
drag, startPoint x: 546, startPoint y: 328, endPoint x: 529, endPoint y: 329, distance: 17.3
drag, startPoint x: 398, startPoint y: 87, endPoint x: 314, endPoint y: 87, distance: 84.0
click at [94, 171] on div "Home" at bounding box center [476, 178] width 940 height 14
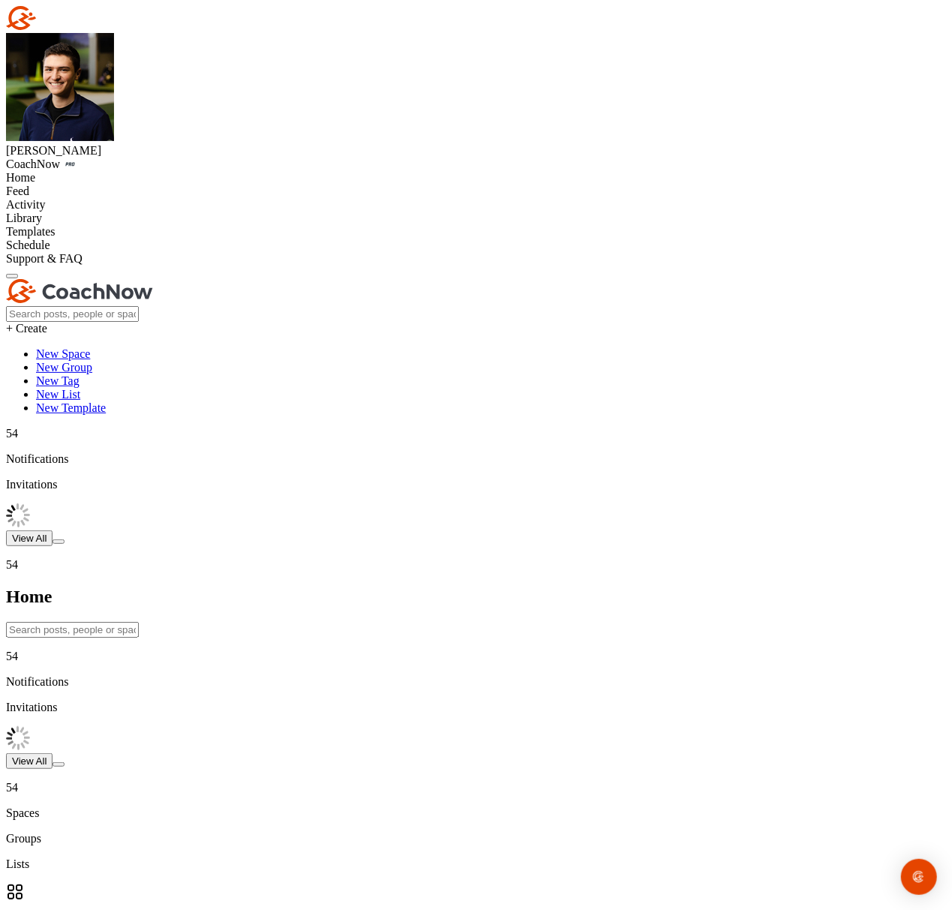
drag, startPoint x: 608, startPoint y: 162, endPoint x: 434, endPoint y: 140, distance: 175.5
paste input "[PERSON_NAME]"
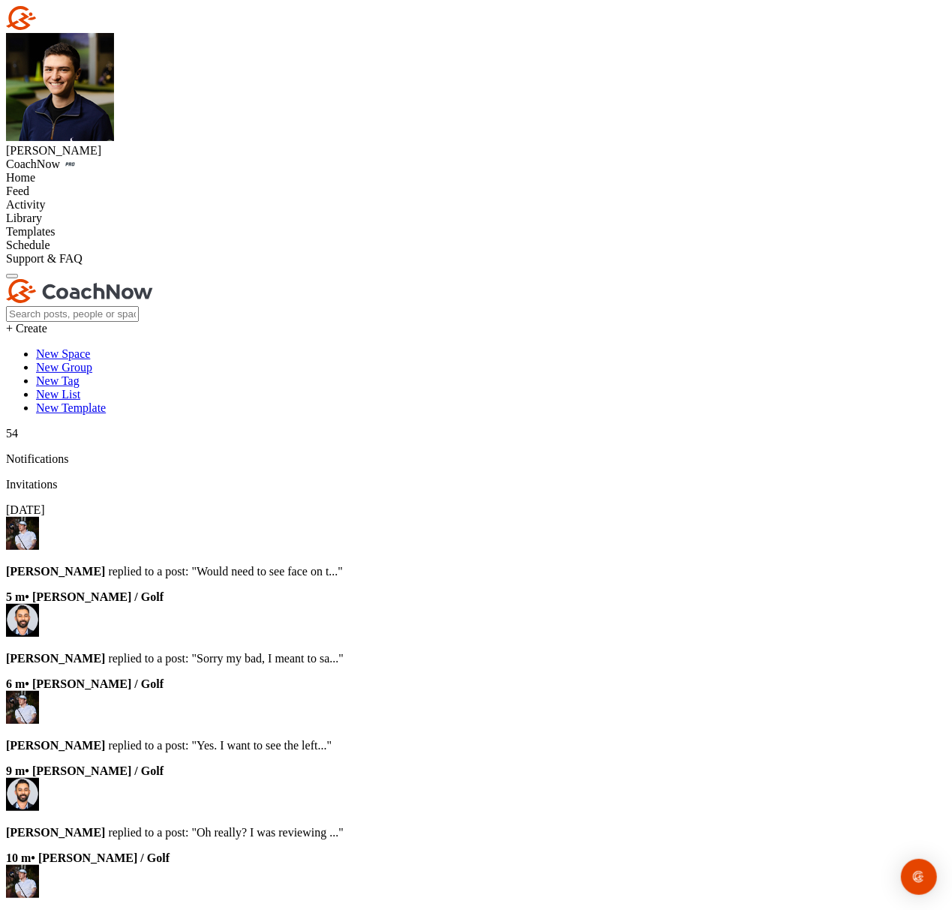
type input "[PERSON_NAME]"
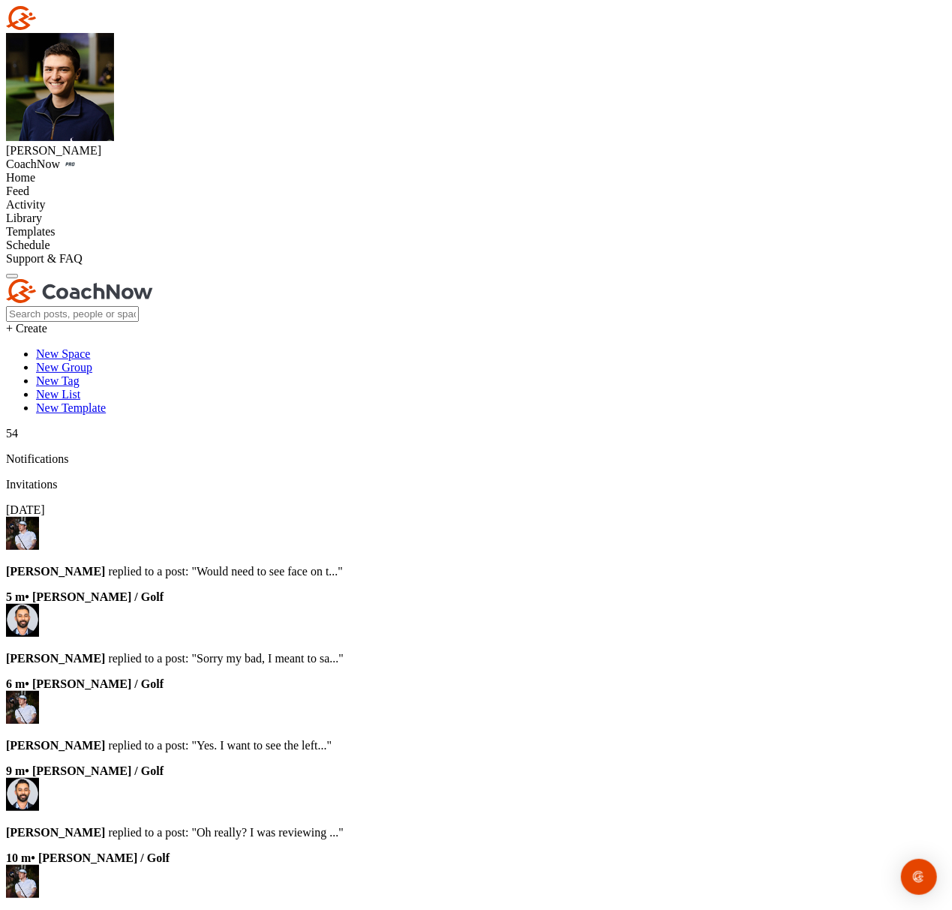
click at [85, 171] on div "Home" at bounding box center [476, 178] width 940 height 14
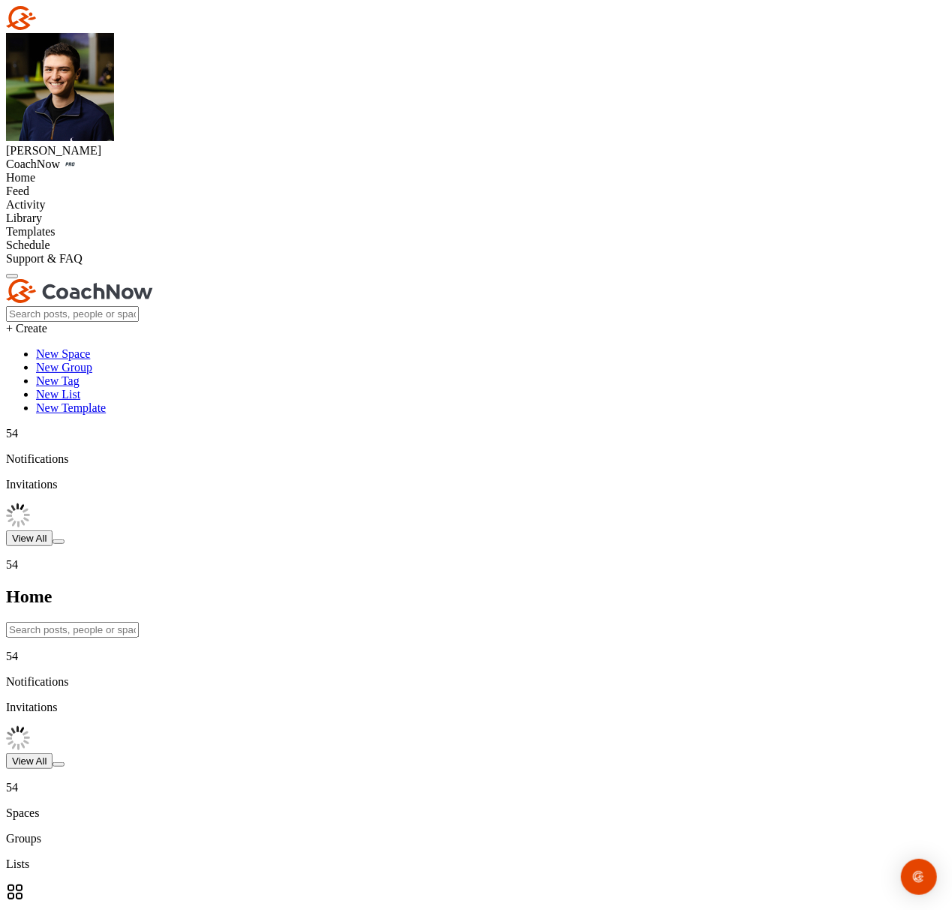
paste input "[PERSON_NAME]"
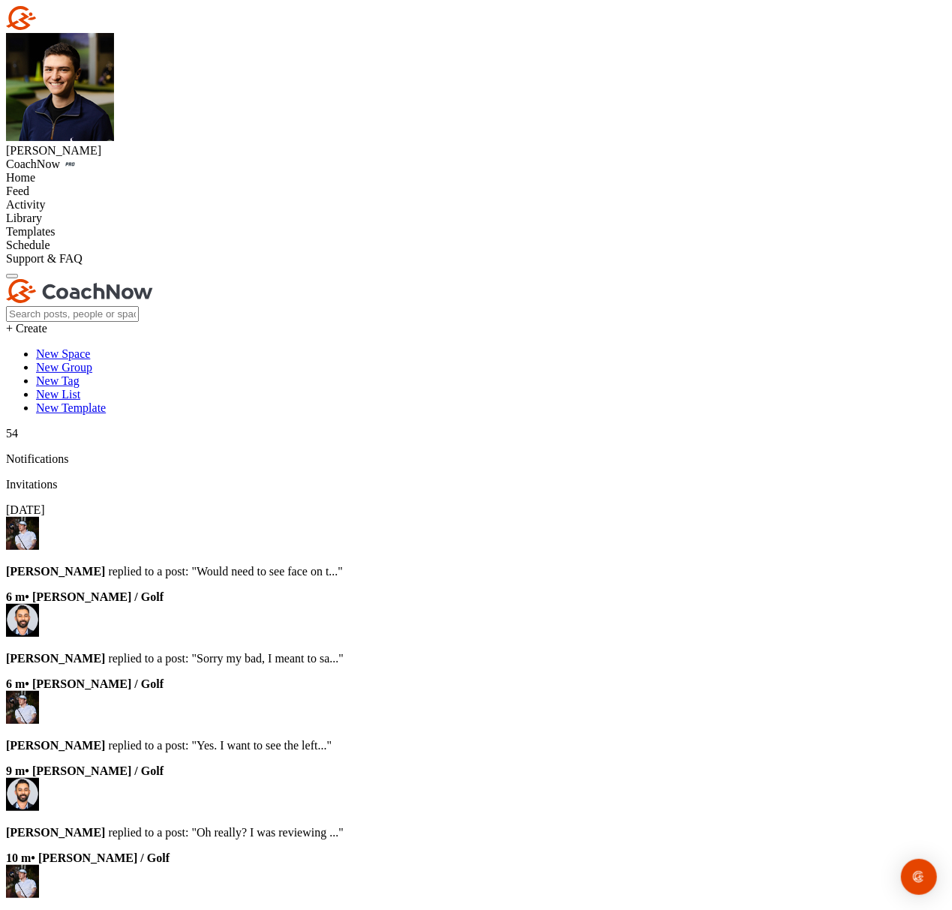
type input "[PERSON_NAME]"
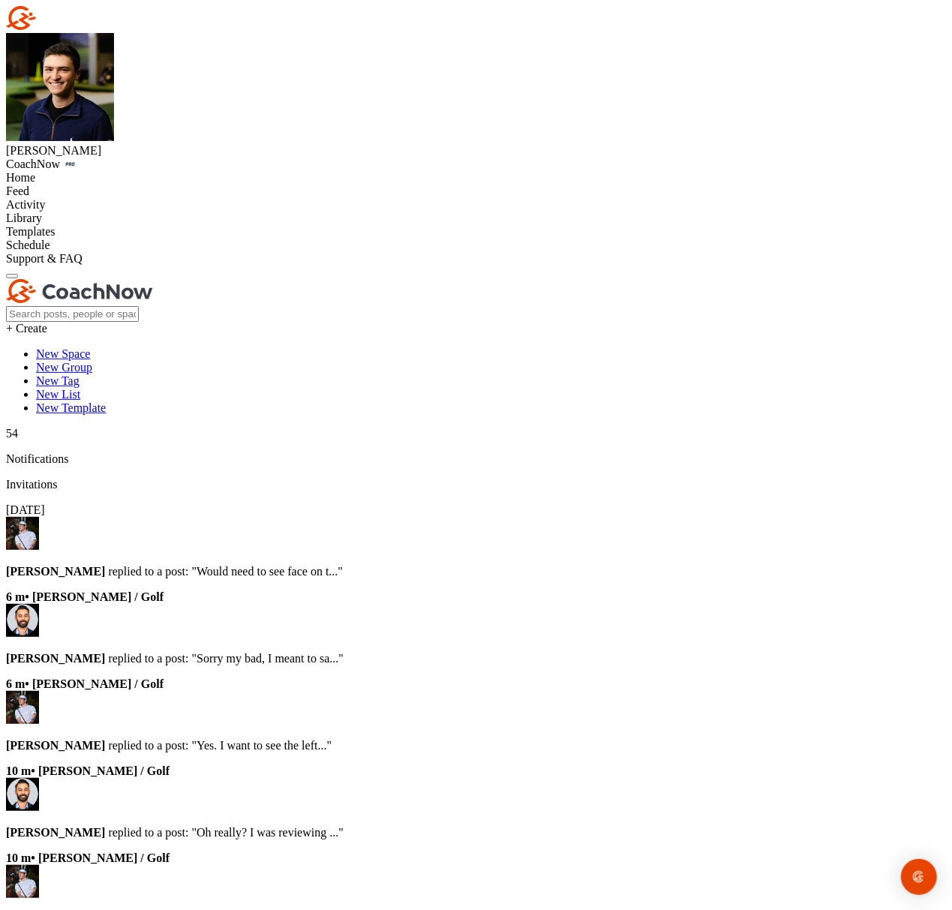
drag, startPoint x: 445, startPoint y: 146, endPoint x: 426, endPoint y: 145, distance: 18.8
click at [118, 171] on div "Home" at bounding box center [476, 178] width 940 height 14
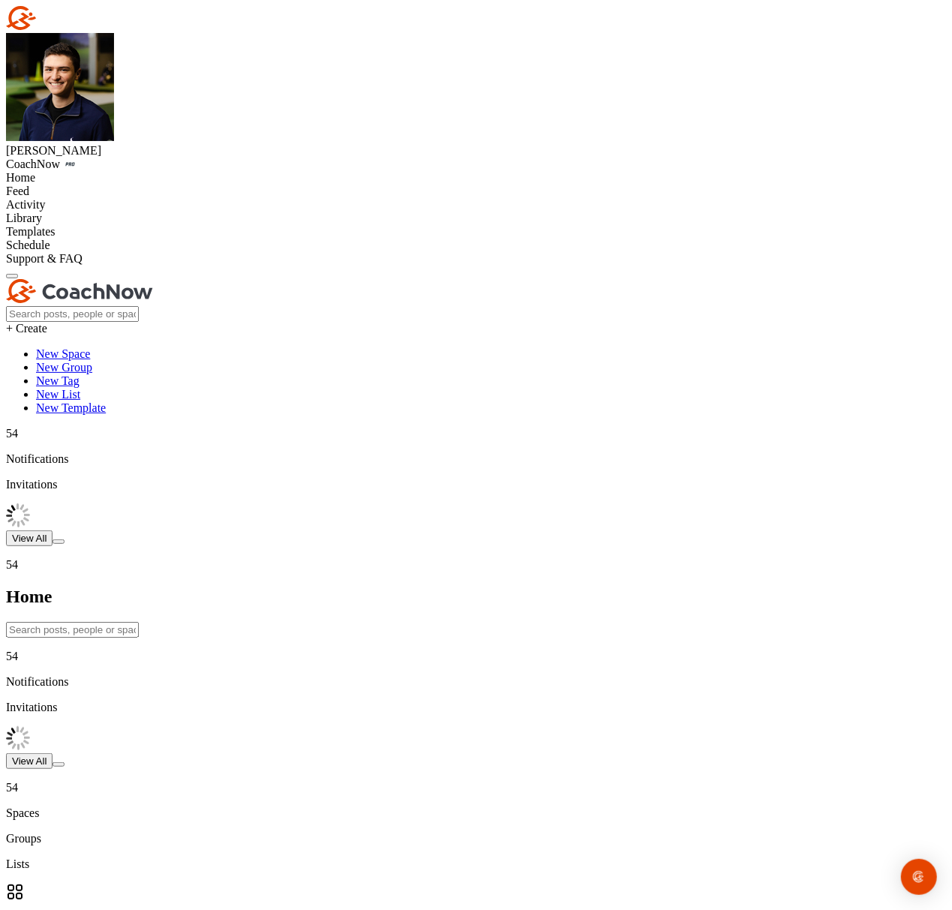
paste input "[PERSON_NAME]"
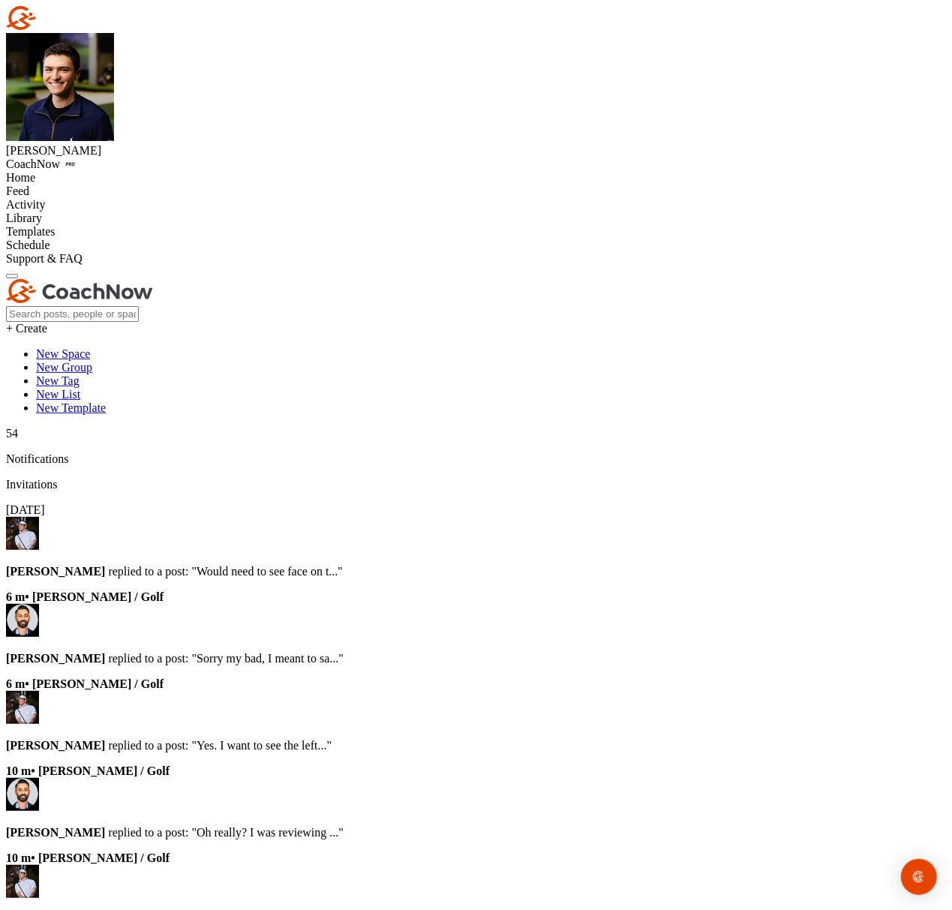
type input "[PERSON_NAME]"
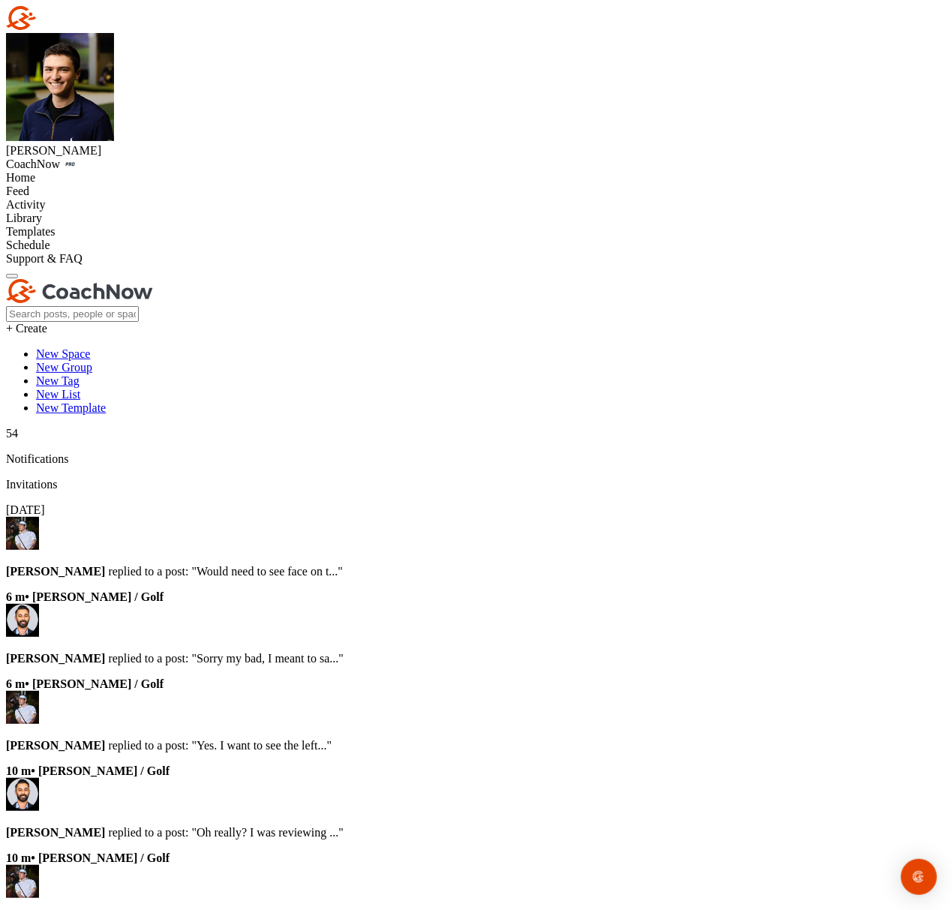
click at [137, 171] on div "Home" at bounding box center [476, 178] width 940 height 14
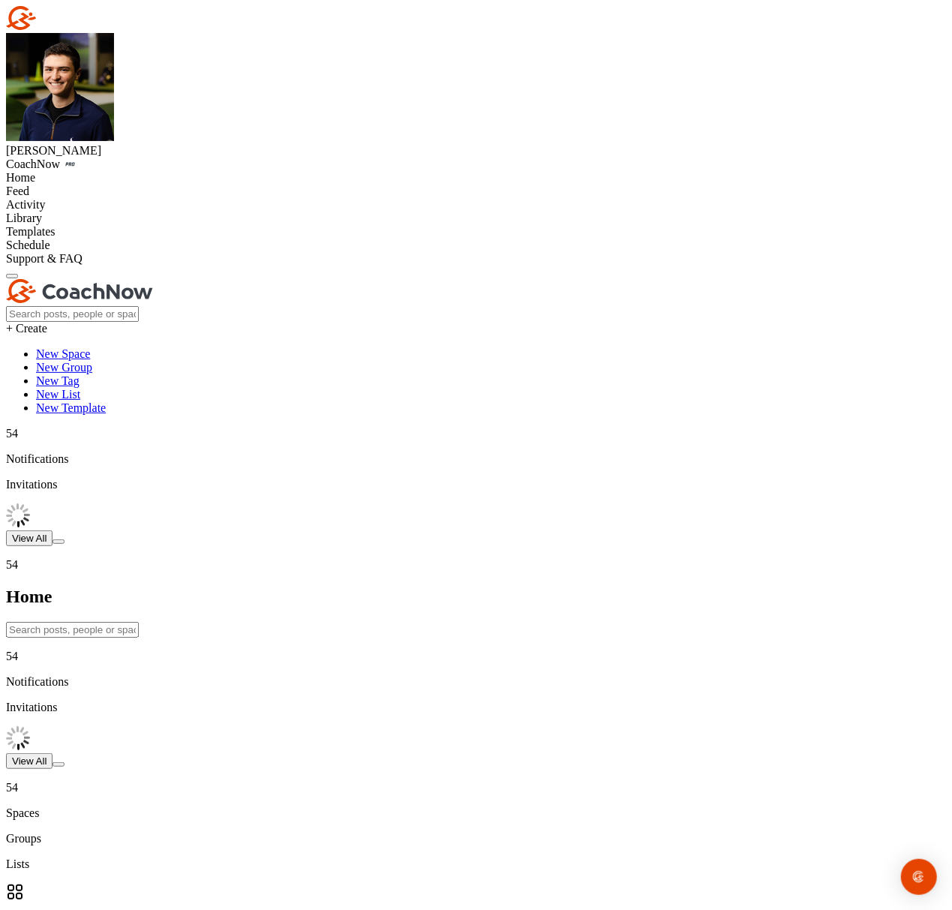
drag, startPoint x: 606, startPoint y: 148, endPoint x: 562, endPoint y: 162, distance: 46.5
paste input "[PERSON_NAME]"
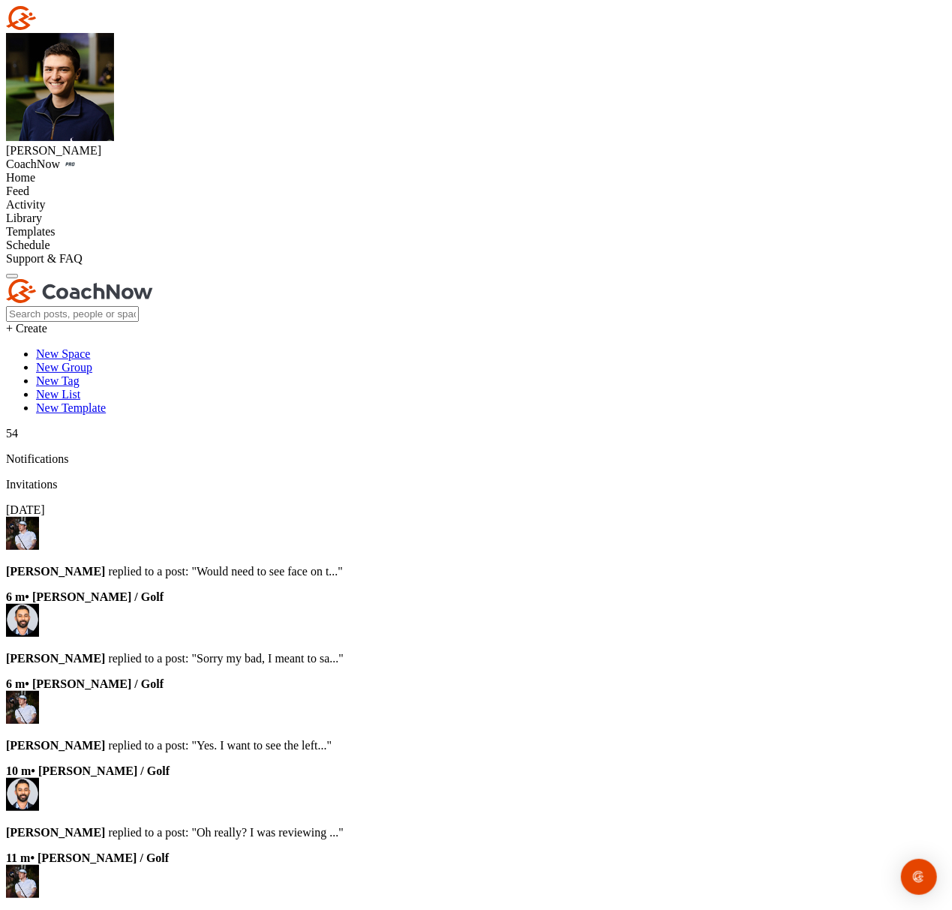
type input "[PERSON_NAME]"
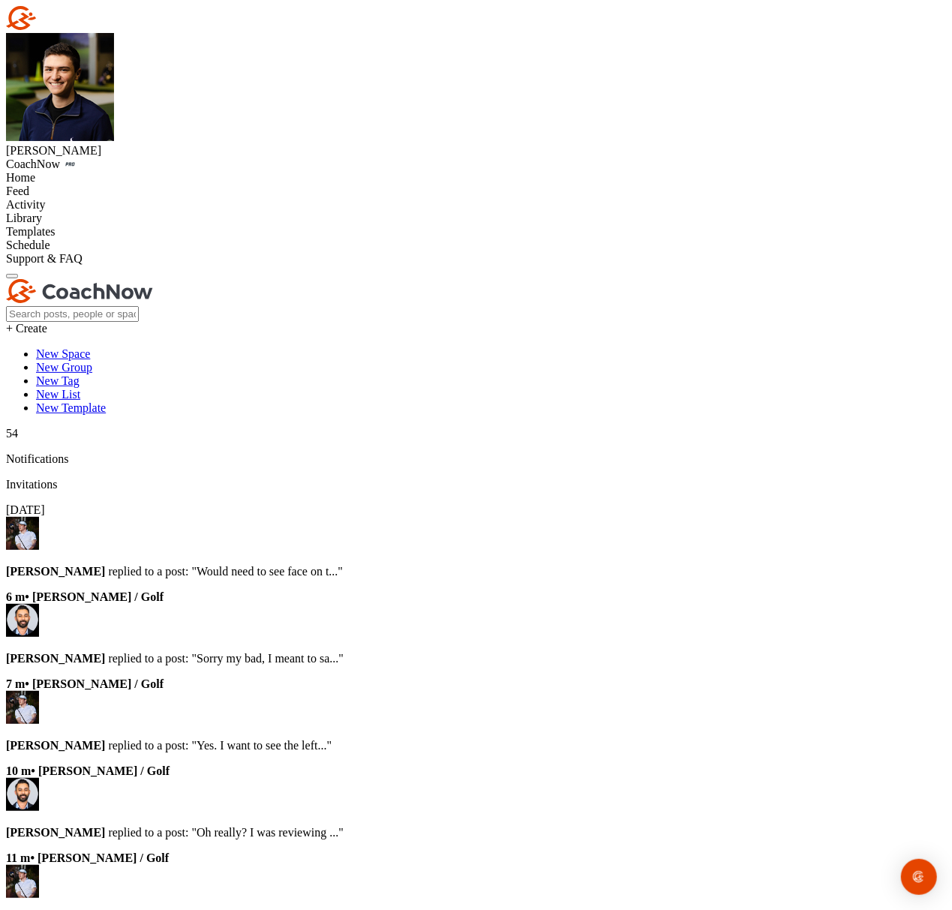
drag, startPoint x: 351, startPoint y: 108, endPoint x: 283, endPoint y: 111, distance: 68.3
click at [135, 171] on div "Home" at bounding box center [476, 178] width 940 height 14
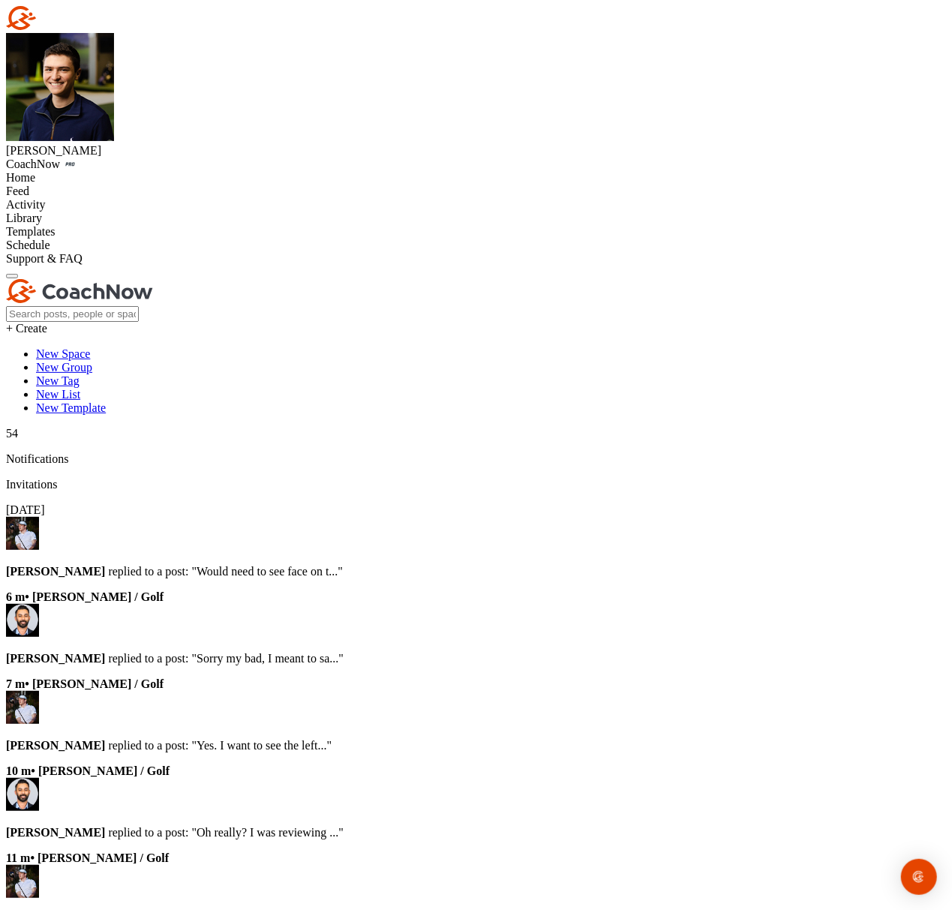
paste input "[PERSON_NAME]"
type input "[PERSON_NAME]"
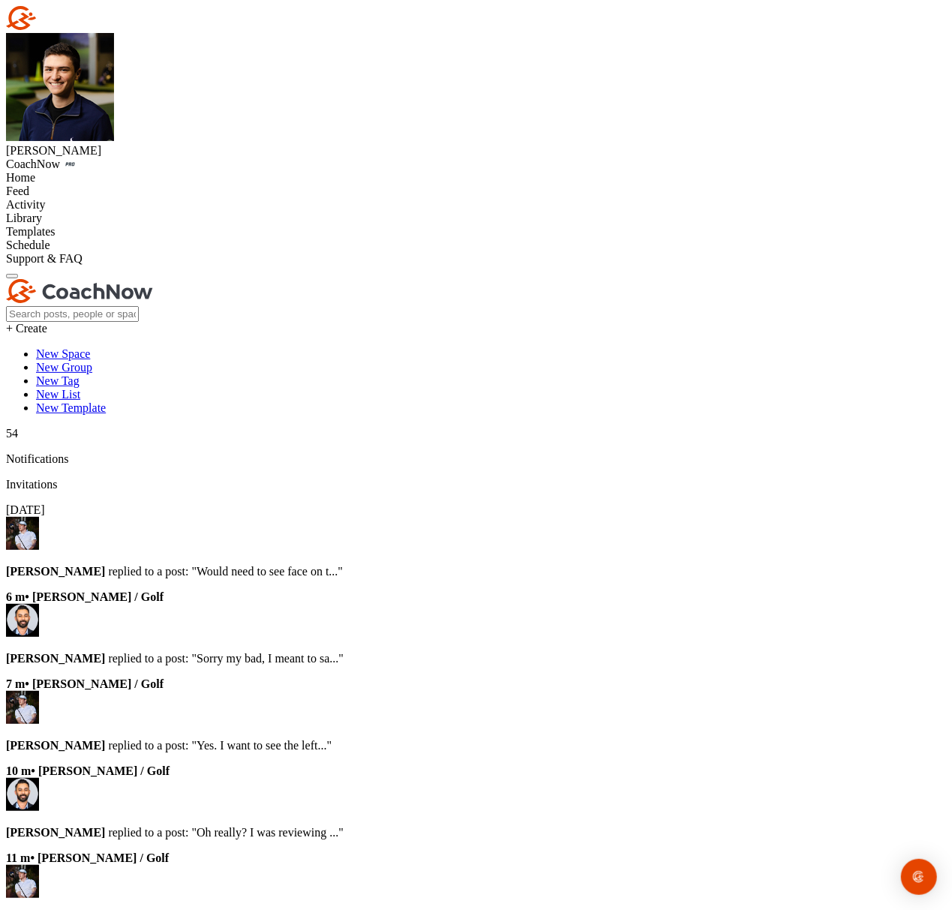
drag, startPoint x: 309, startPoint y: 72, endPoint x: 124, endPoint y: 108, distance: 188.8
click at [105, 171] on div "Home" at bounding box center [476, 178] width 940 height 14
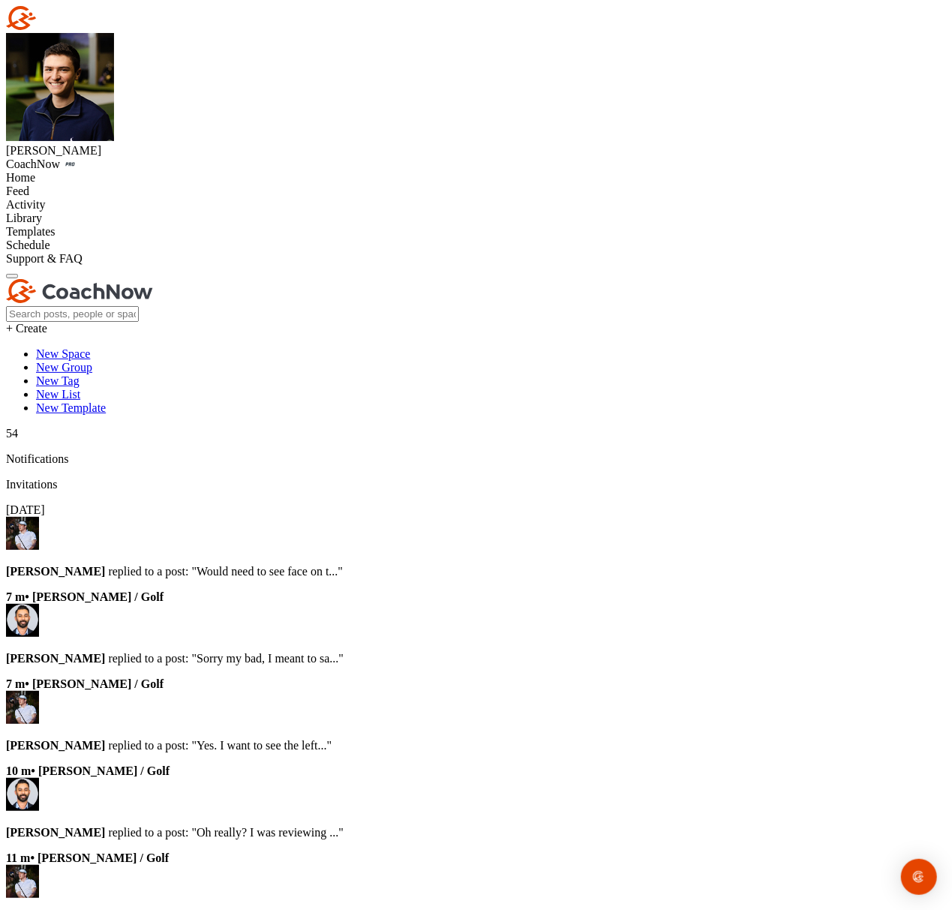
paste input "[PERSON_NAME]"
type input "[PERSON_NAME]"
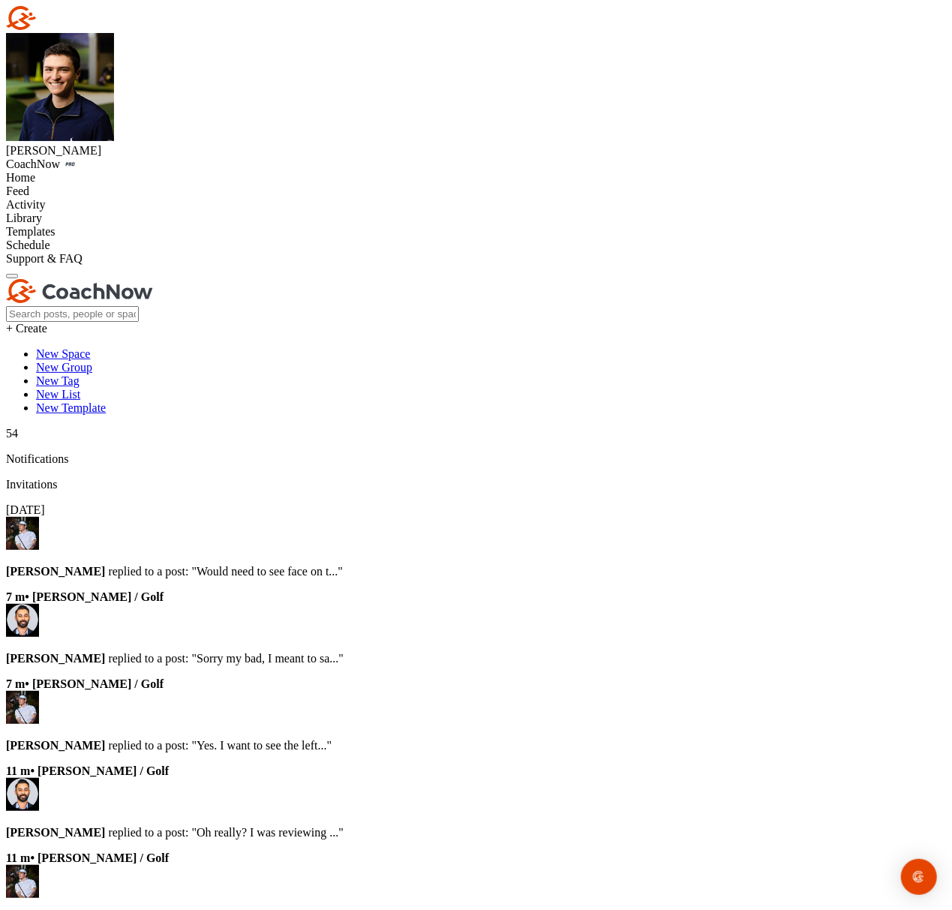
click at [63, 171] on div "Home" at bounding box center [476, 178] width 940 height 14
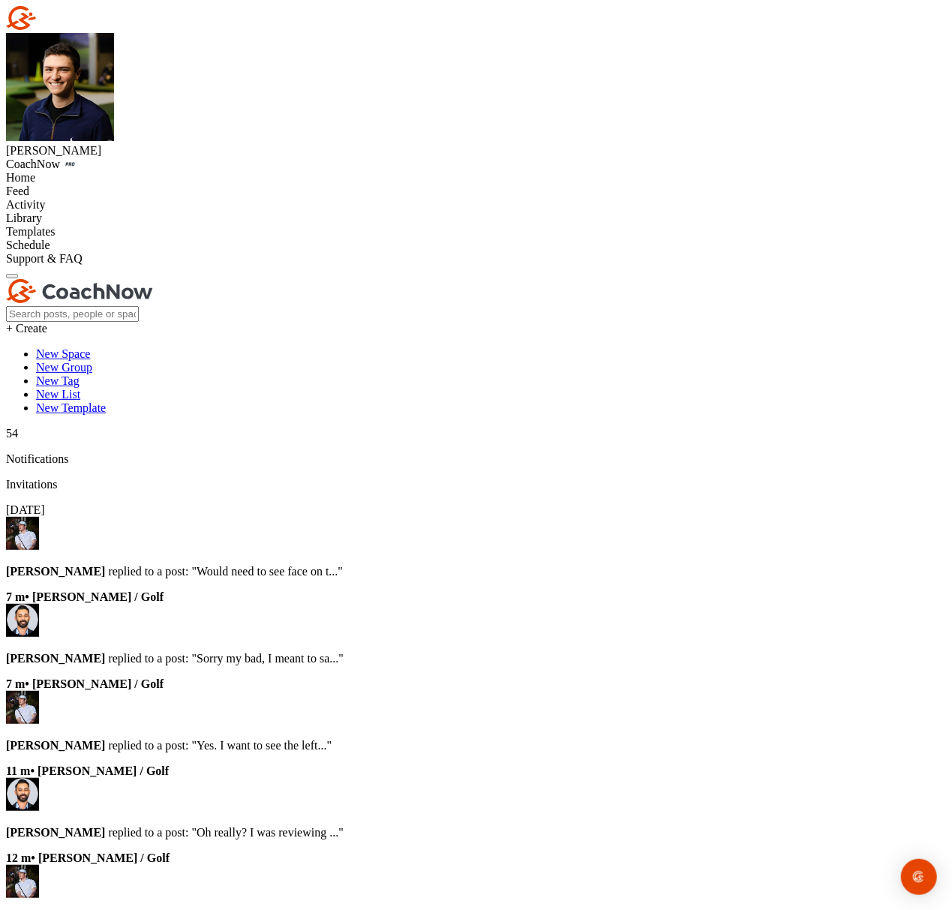
paste input "[PERSON_NAME]"
type input "[PERSON_NAME]"
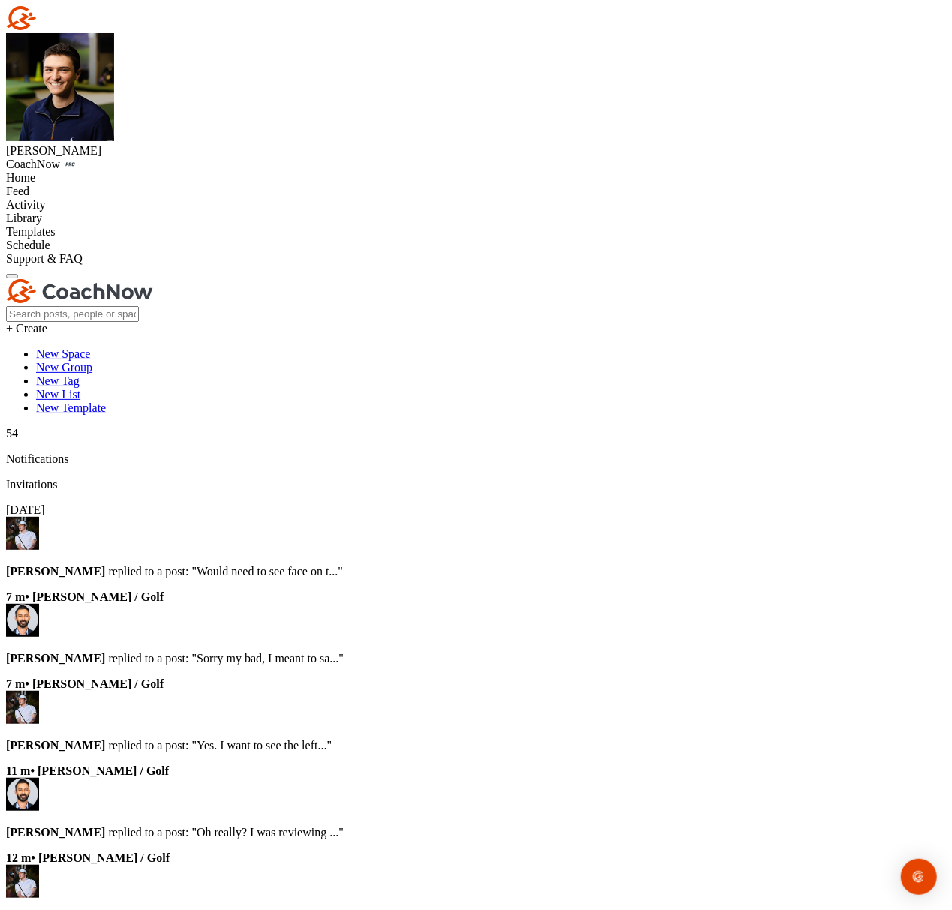
click at [116, 171] on div "Home" at bounding box center [476, 178] width 940 height 14
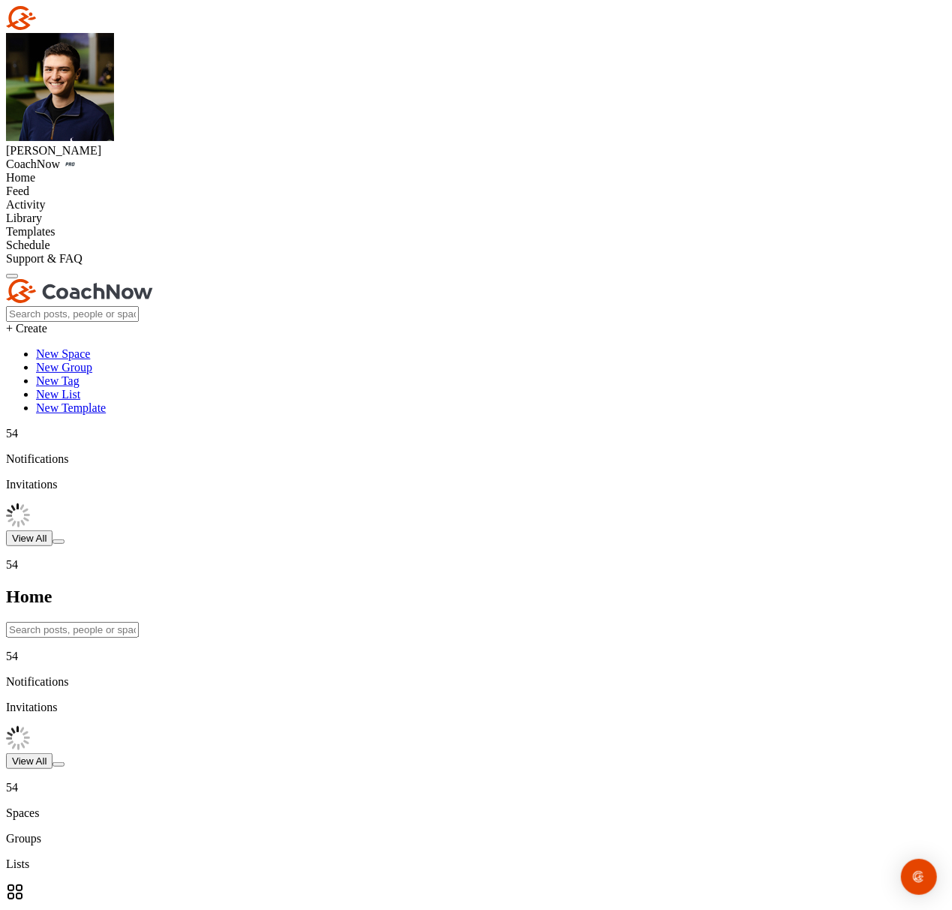
drag, startPoint x: 636, startPoint y: 153, endPoint x: 618, endPoint y: 168, distance: 23.4
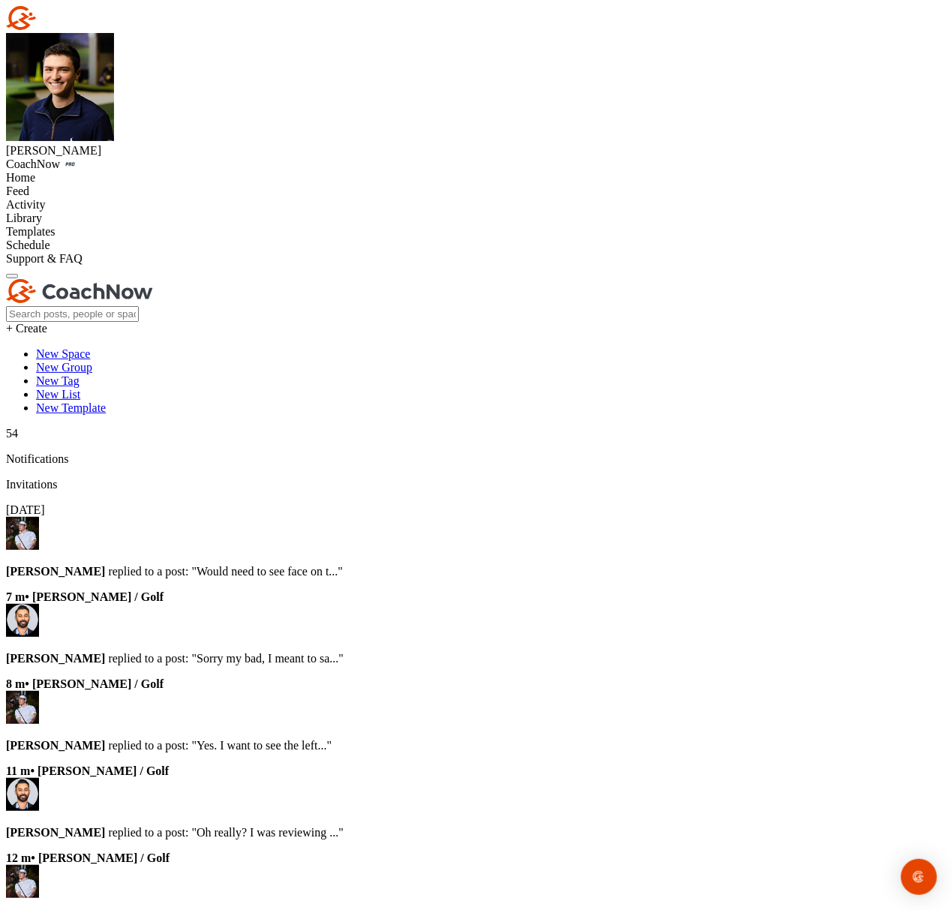
paste input "[PERSON_NAME]"
type input "[PERSON_NAME]"
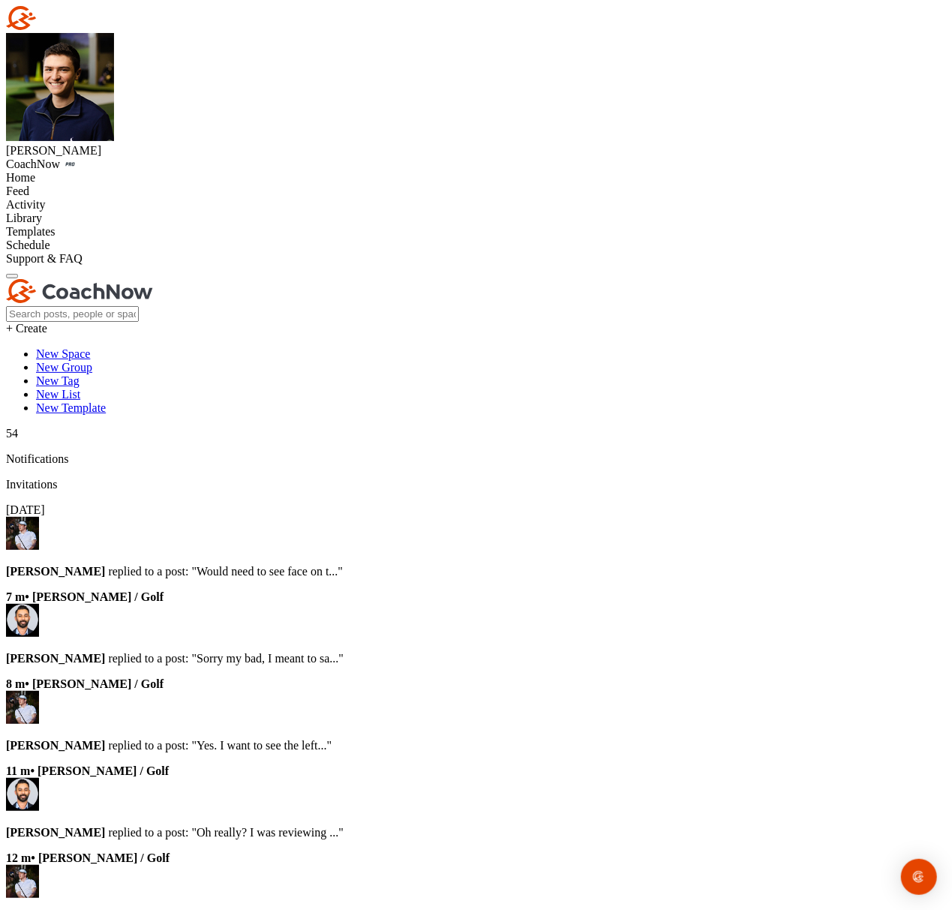
drag, startPoint x: 406, startPoint y: 114, endPoint x: 264, endPoint y: 125, distance: 142.2
click at [66, 171] on div "Home" at bounding box center [476, 178] width 940 height 14
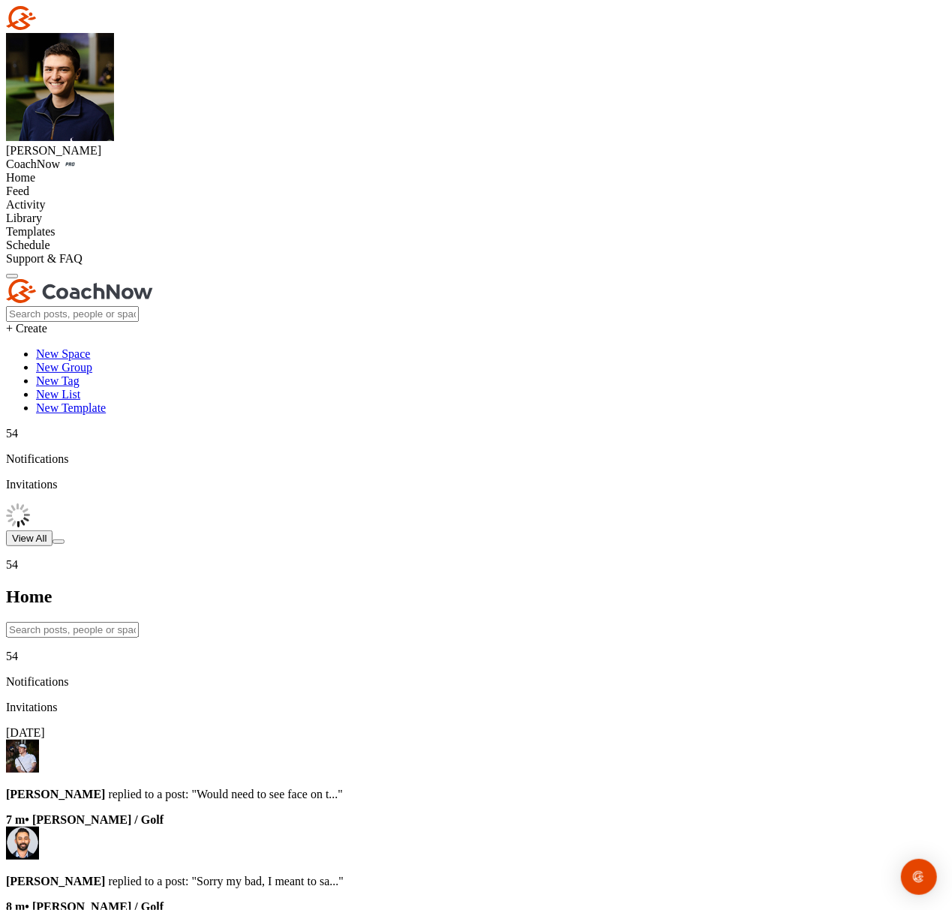
paste input "[PERSON_NAME]"
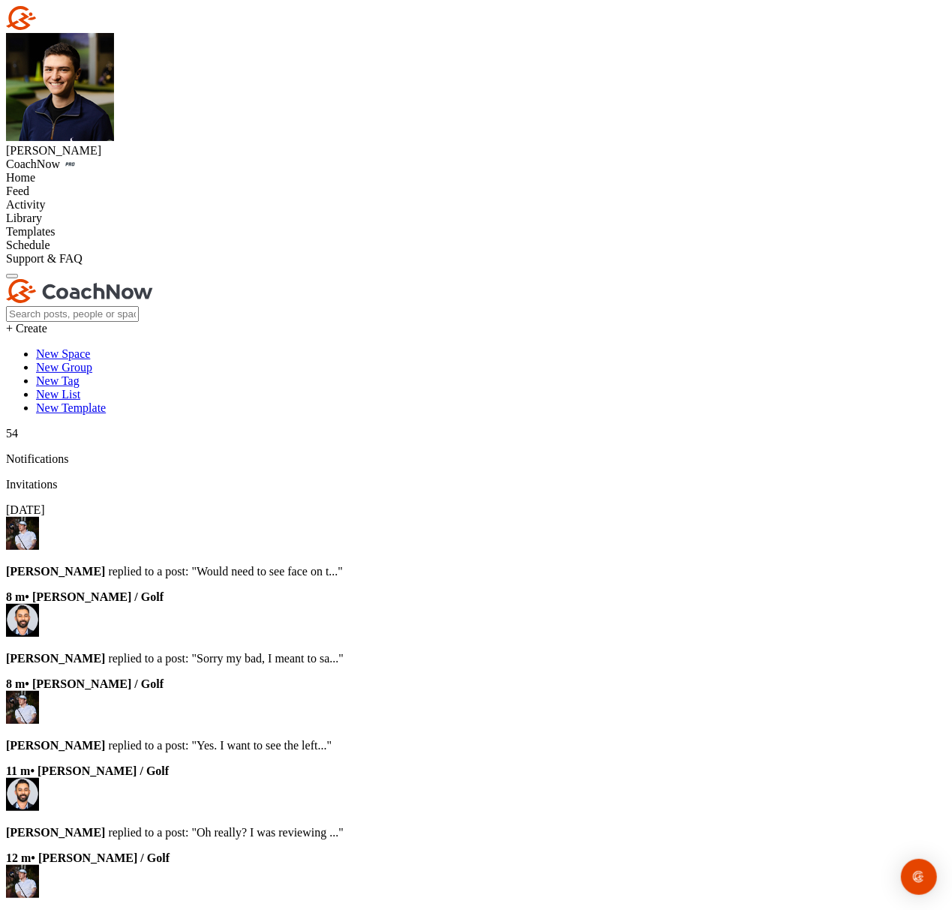
type input "[PERSON_NAME]"
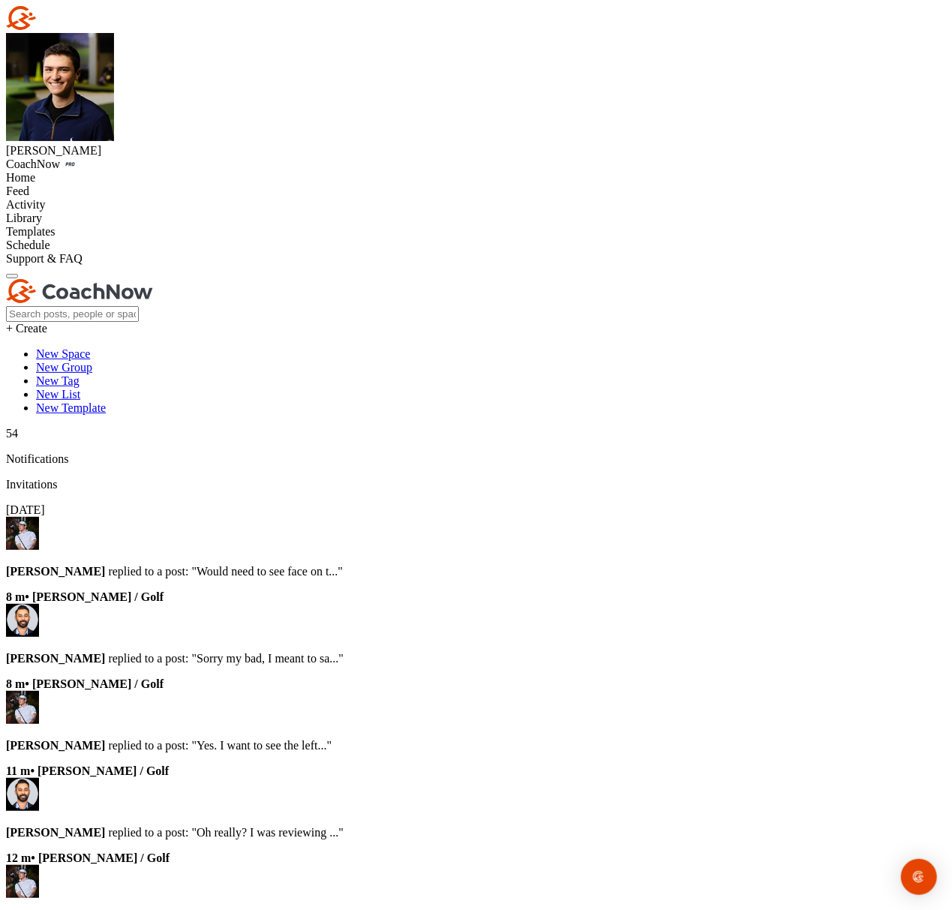
click at [96, 171] on div "Home" at bounding box center [476, 178] width 940 height 14
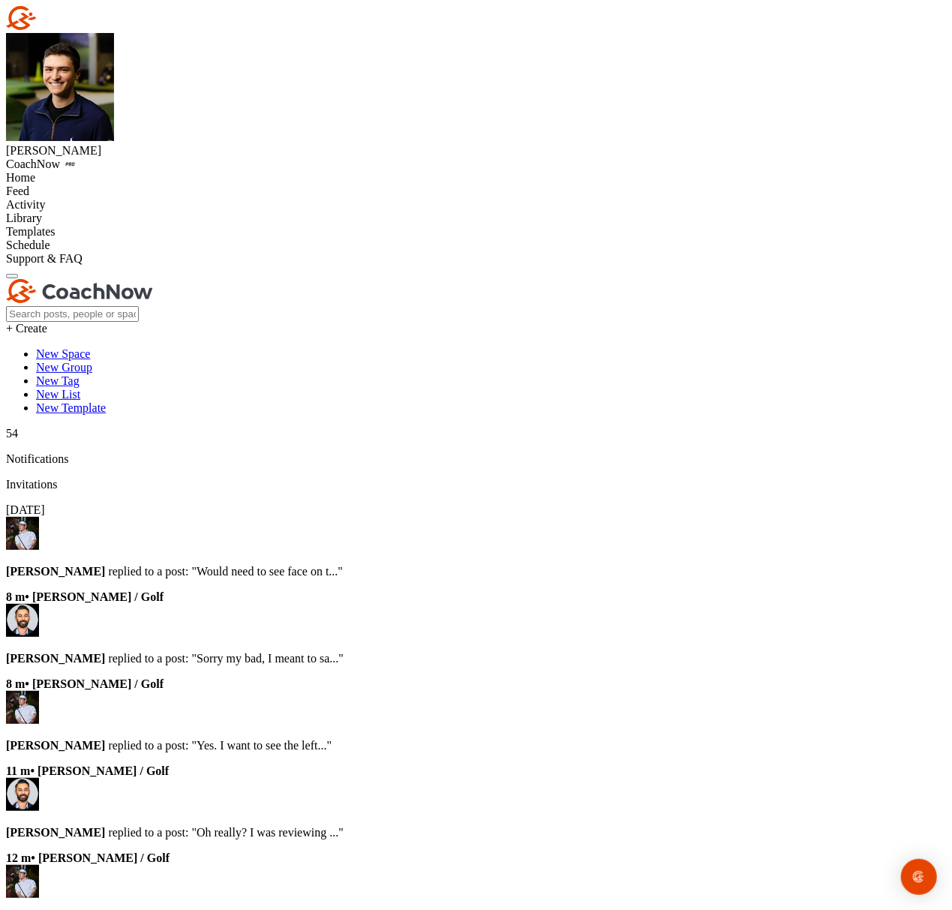
paste input "[PERSON_NAME]"
type input "[PERSON_NAME]"
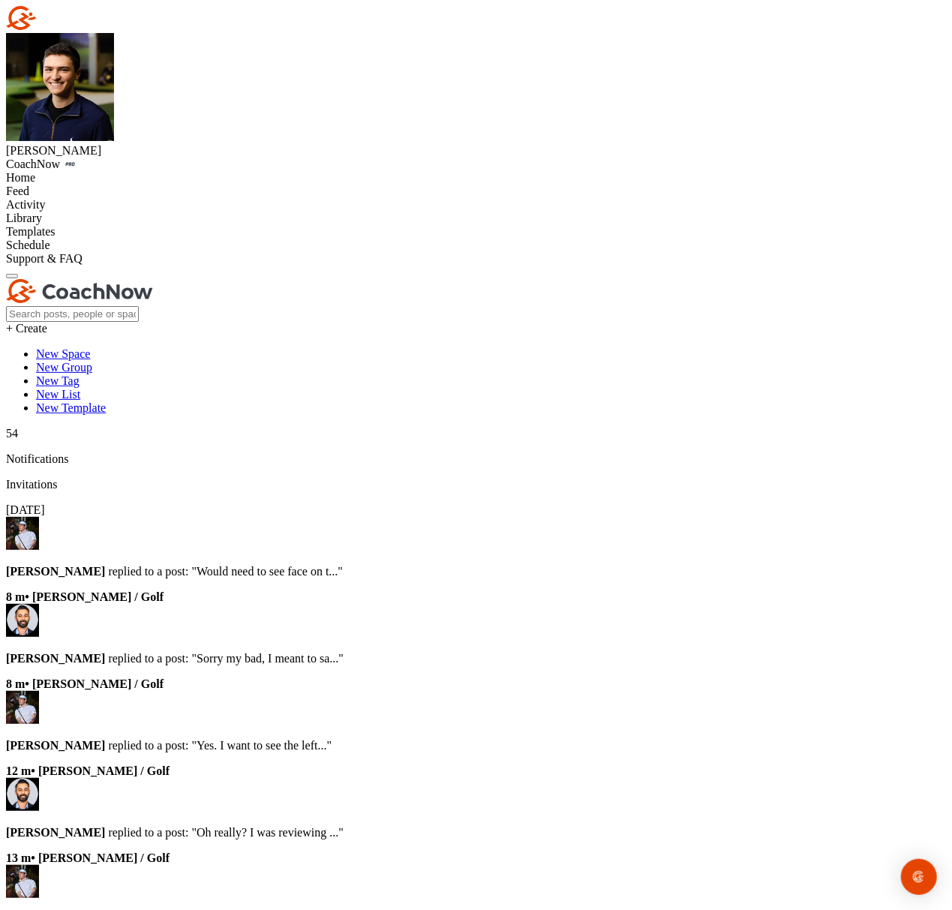
drag, startPoint x: 287, startPoint y: 152, endPoint x: 277, endPoint y: 151, distance: 9.8
click at [81, 171] on div "Home" at bounding box center [476, 178] width 940 height 14
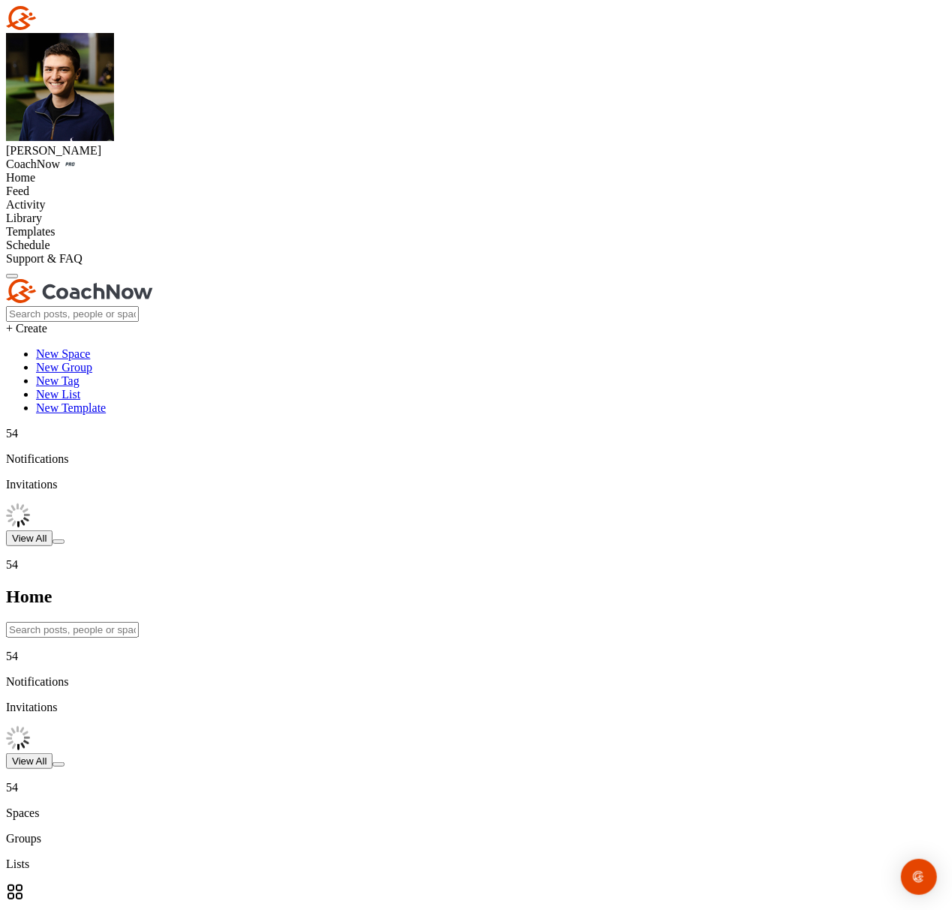
paste input "[PERSON_NAME]"
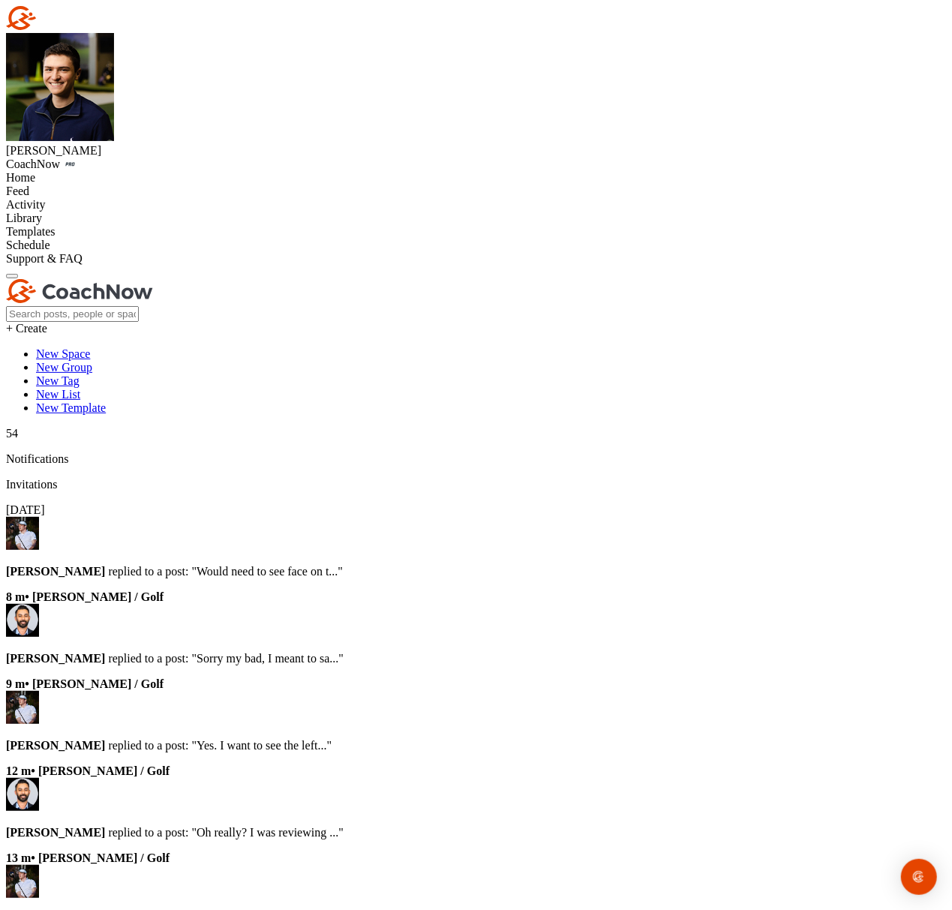
type input "[PERSON_NAME]"
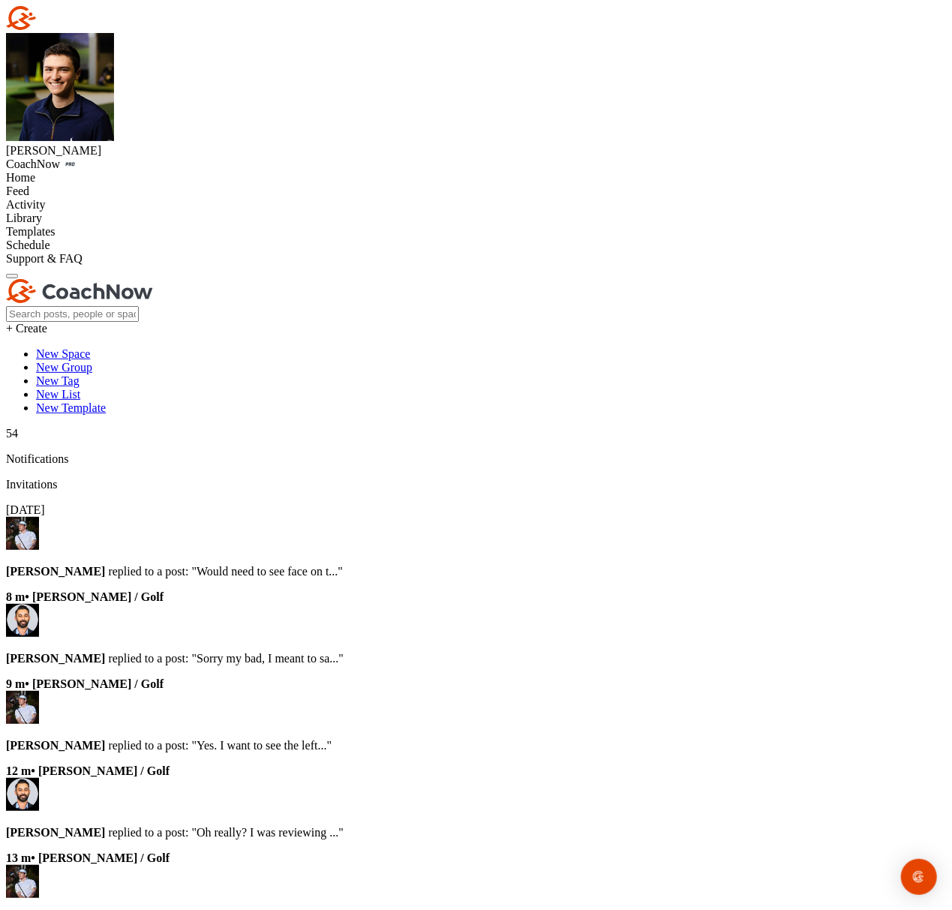
click at [138, 171] on div "Home" at bounding box center [476, 178] width 940 height 14
paste input "[PERSON_NAME]"
type input "[PERSON_NAME]"
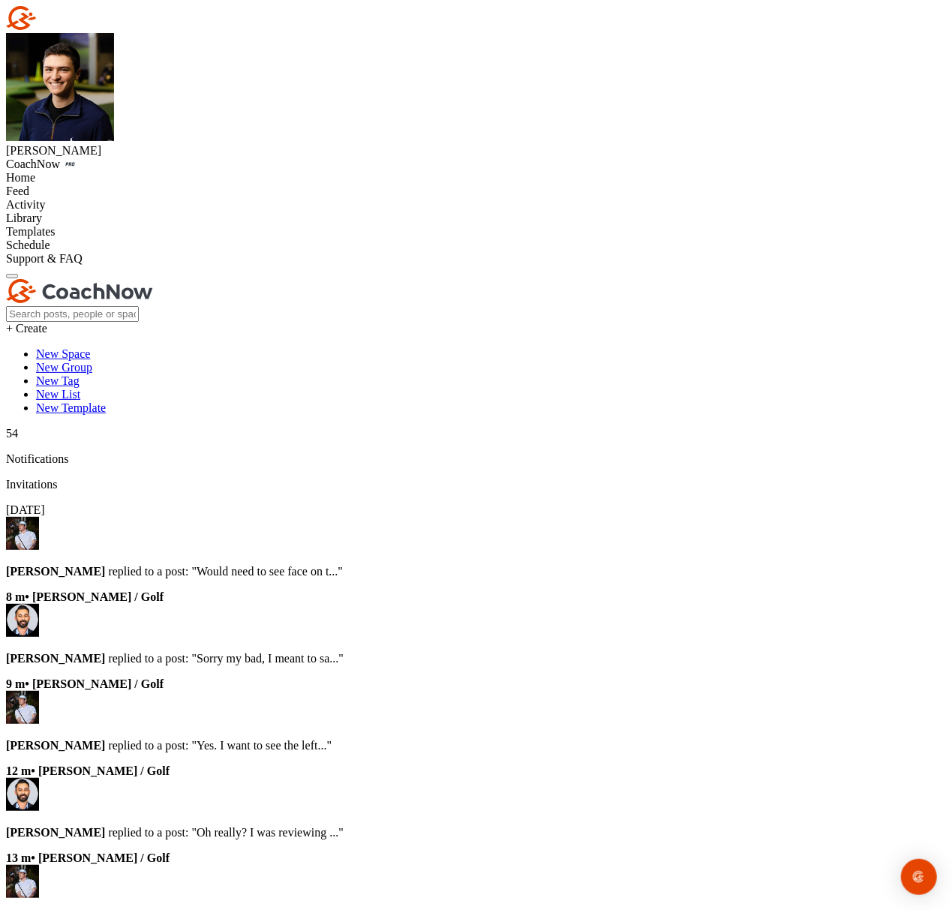
drag, startPoint x: 352, startPoint y: 123, endPoint x: 317, endPoint y: 124, distance: 35.3
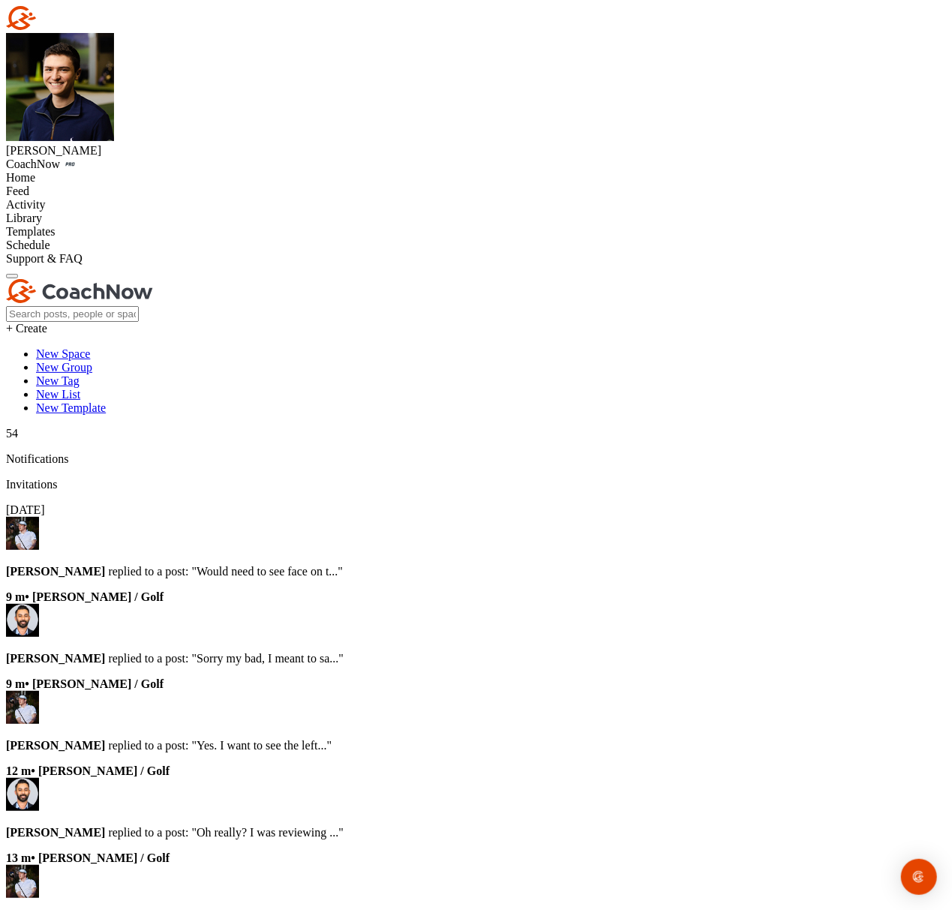
click at [6, 171] on icon at bounding box center [6, 177] width 0 height 13
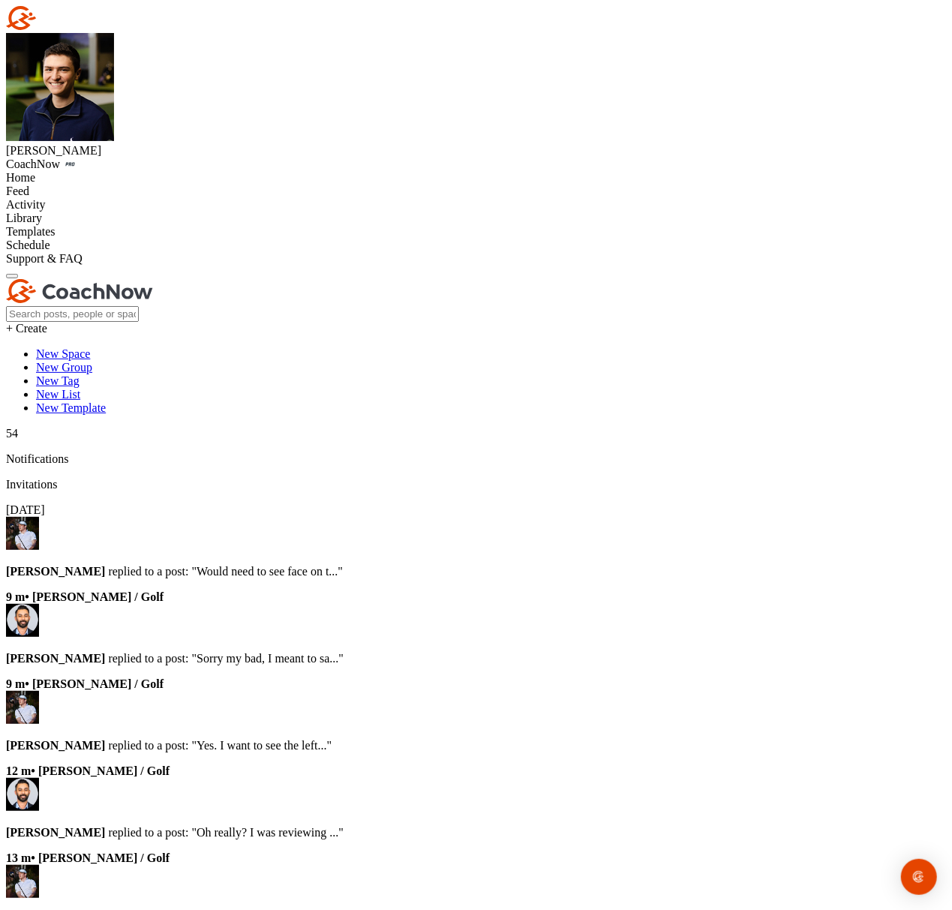
paste input "[PERSON_NAME]"
type input "[PERSON_NAME]"
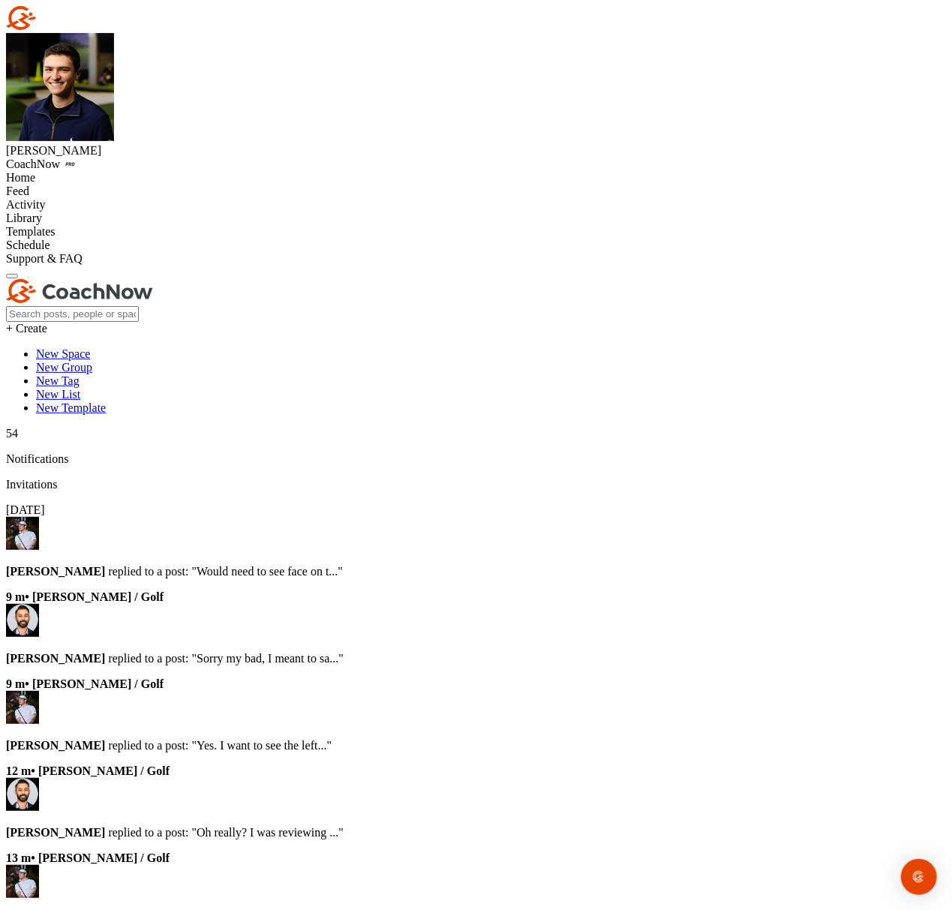
scroll to position [400, 0]
drag, startPoint x: 470, startPoint y: 460, endPoint x: 483, endPoint y: 448, distance: 18.1
drag, startPoint x: 415, startPoint y: 138, endPoint x: 368, endPoint y: 138, distance: 47.3
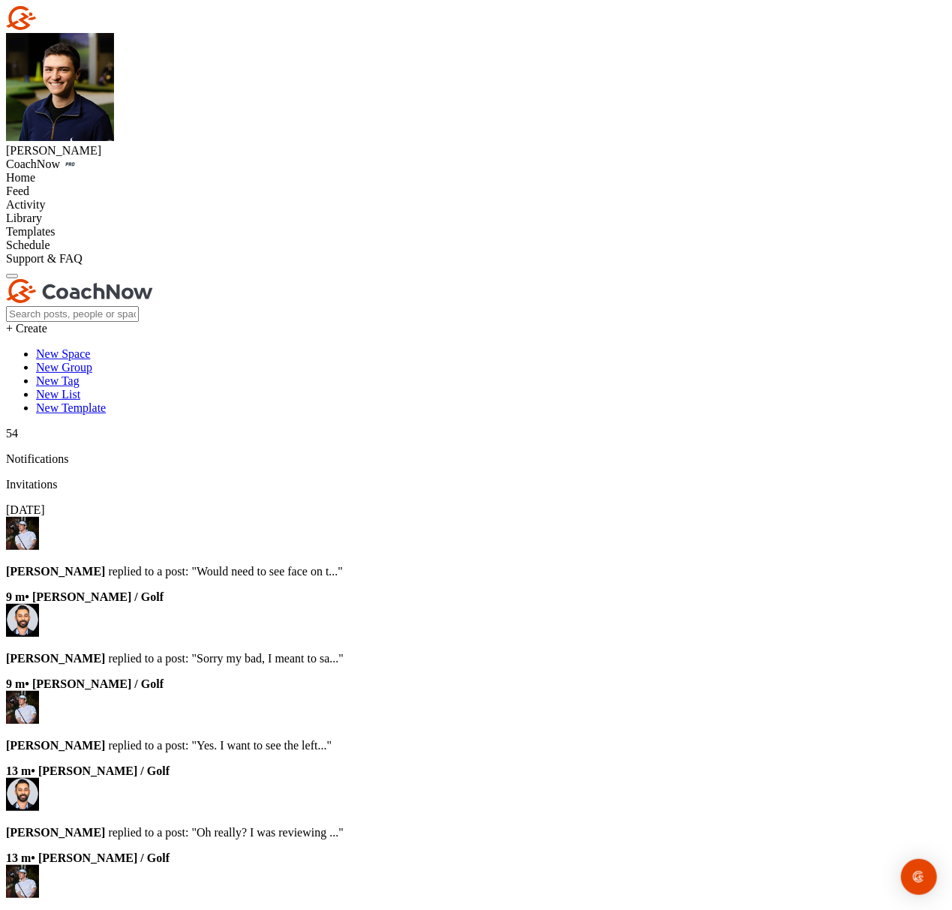
click at [105, 171] on div "Home" at bounding box center [476, 178] width 940 height 14
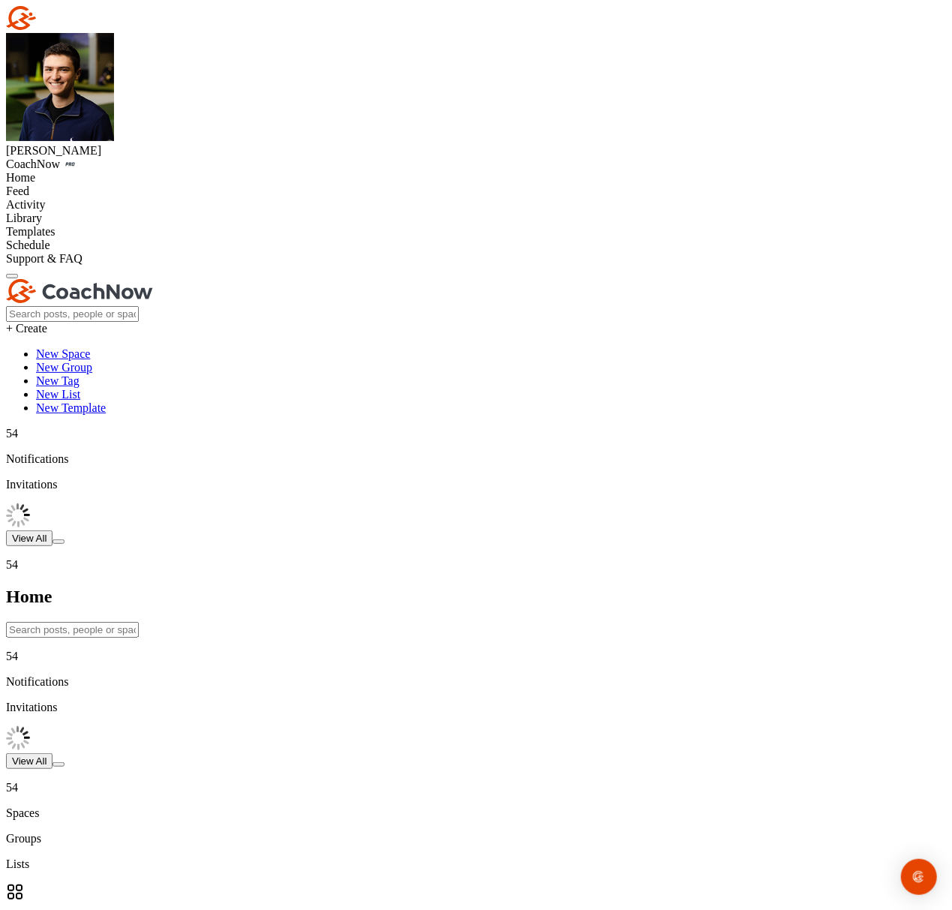
paste input "[PERSON_NAME]"
type input "[PERSON_NAME]"
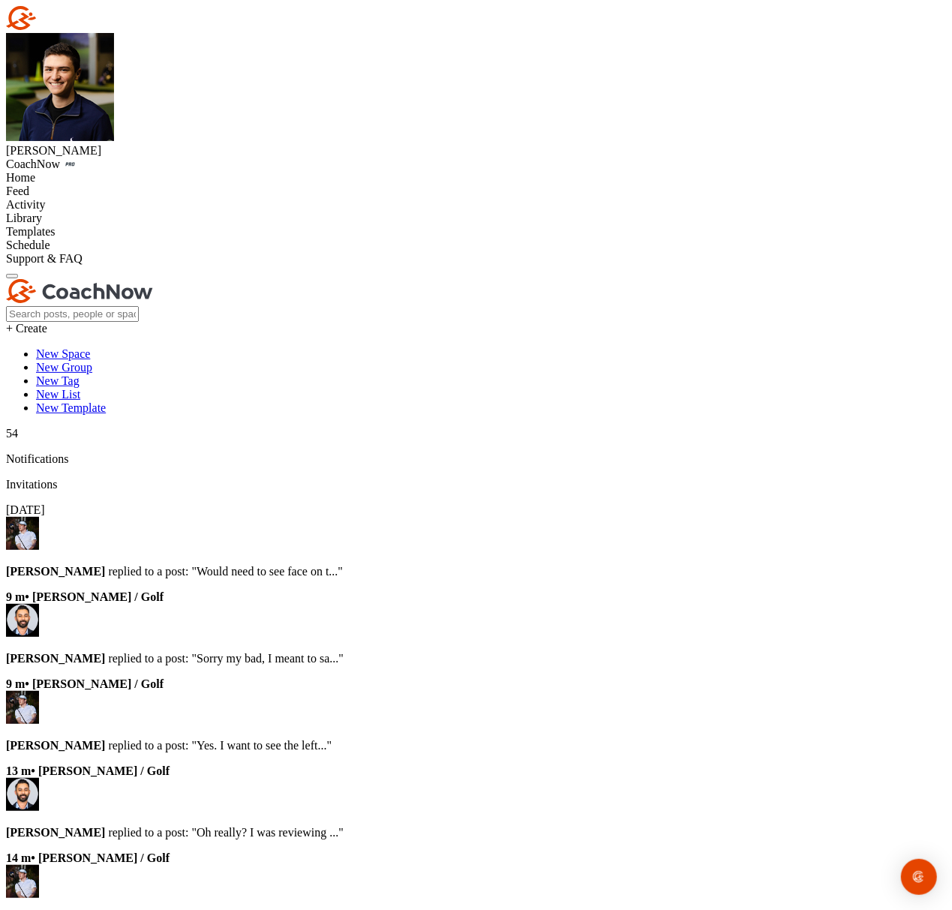
drag, startPoint x: 270, startPoint y: 164, endPoint x: 194, endPoint y: 161, distance: 76.6
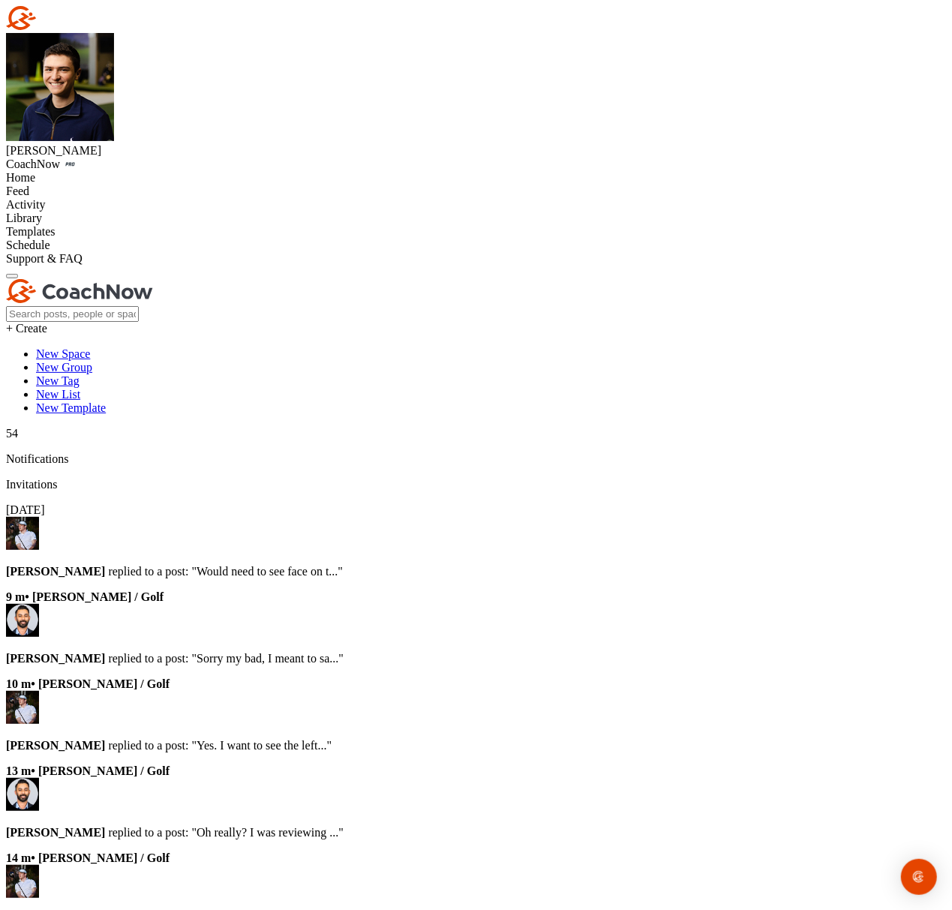
click at [117, 171] on div "Home" at bounding box center [476, 178] width 940 height 14
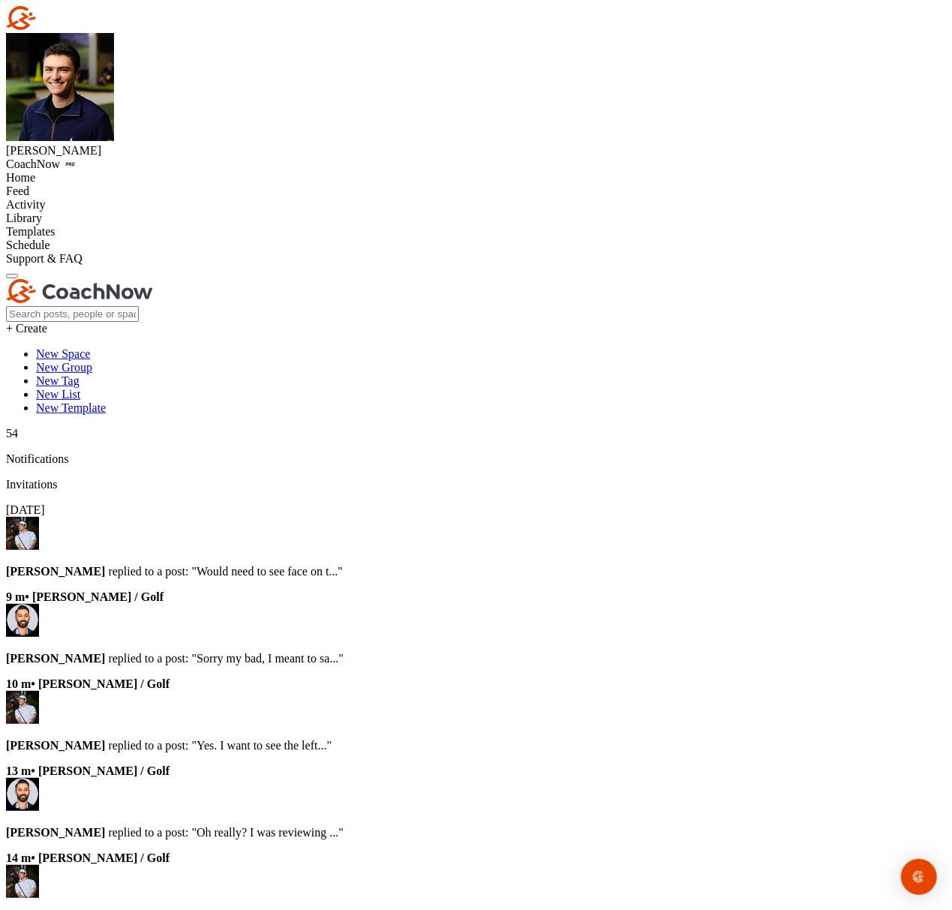
paste input "[PERSON_NAME]"
type input "[PERSON_NAME]"
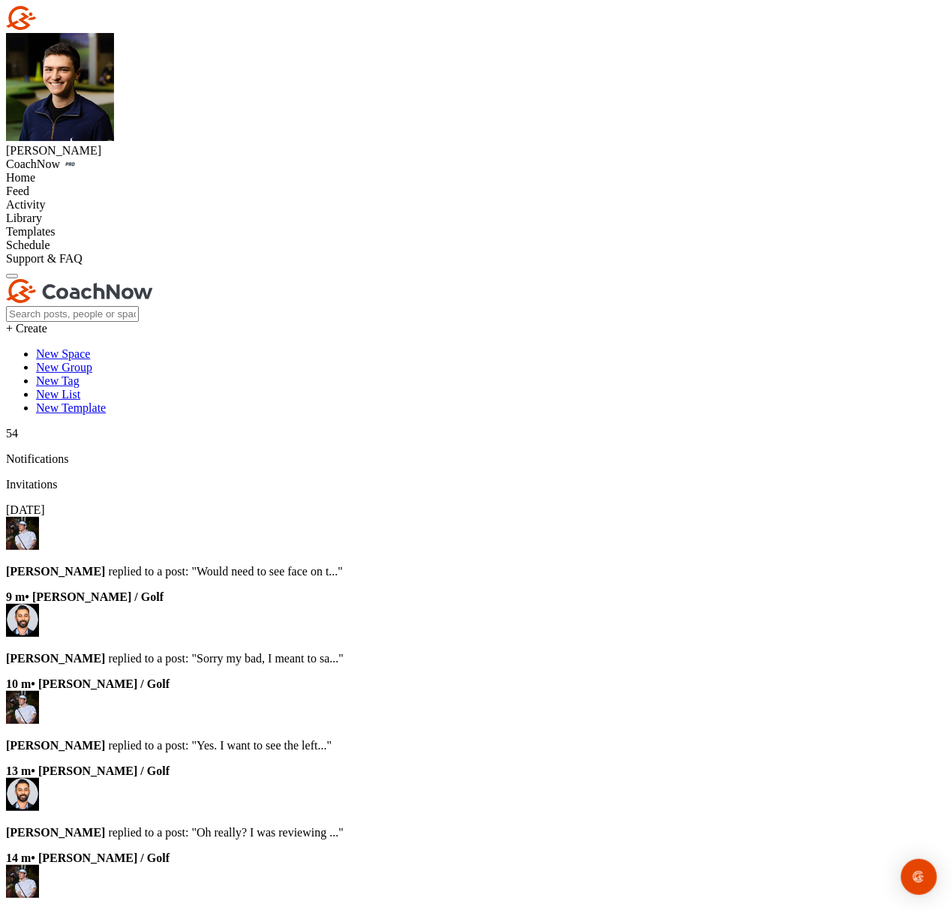
click at [99, 171] on div "Home" at bounding box center [476, 178] width 940 height 14
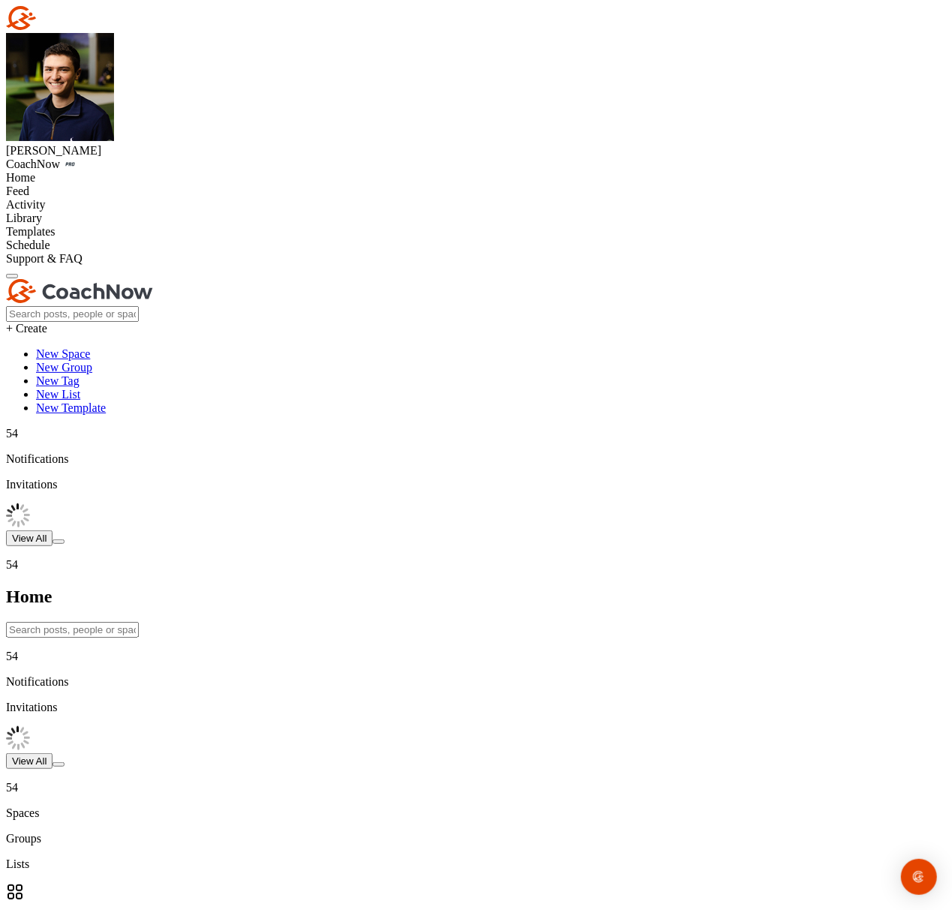
drag, startPoint x: 668, startPoint y: 70, endPoint x: 677, endPoint y: 59, distance: 14.4
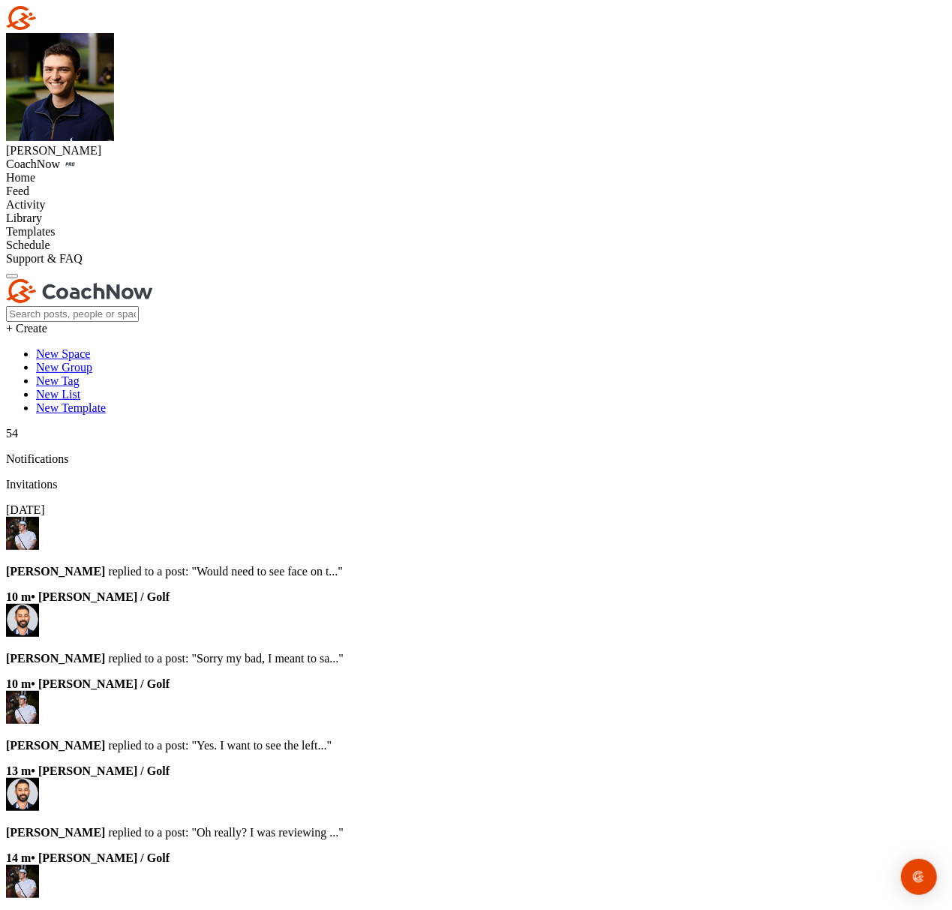
paste input "[PERSON_NAME]"
type input "[PERSON_NAME]"
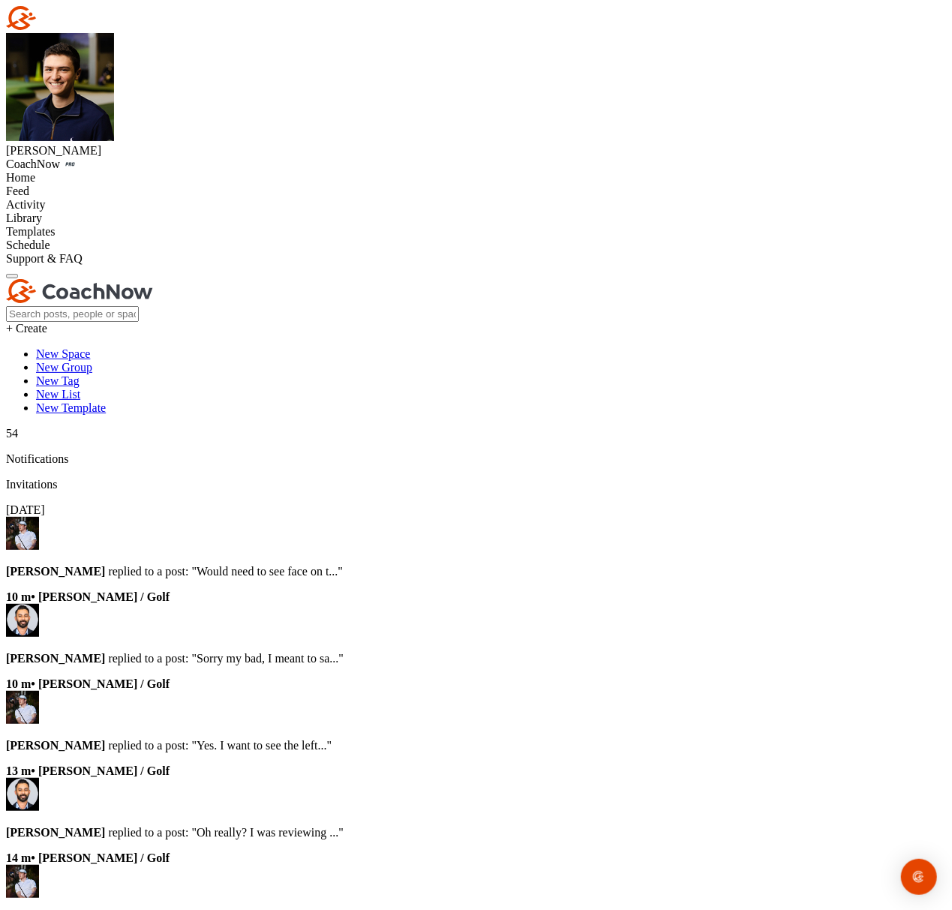
click at [116, 171] on div "Home" at bounding box center [476, 178] width 940 height 14
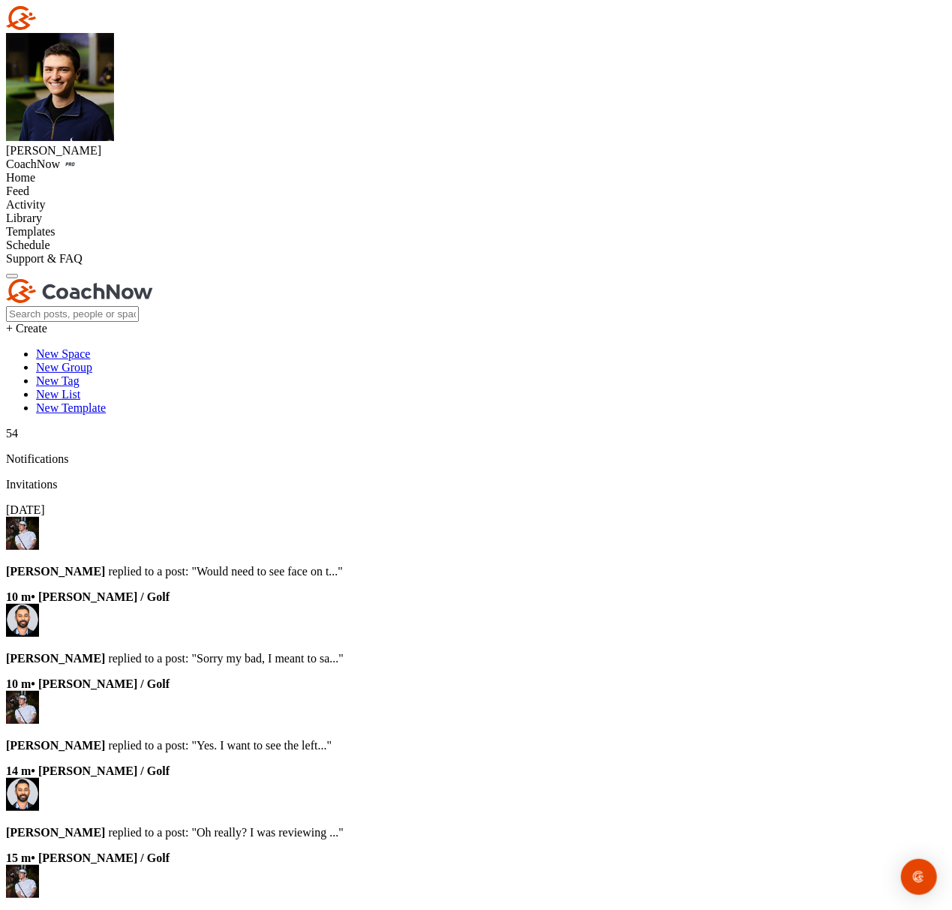
paste input "[PERSON_NAME]"
type input "[PERSON_NAME]"
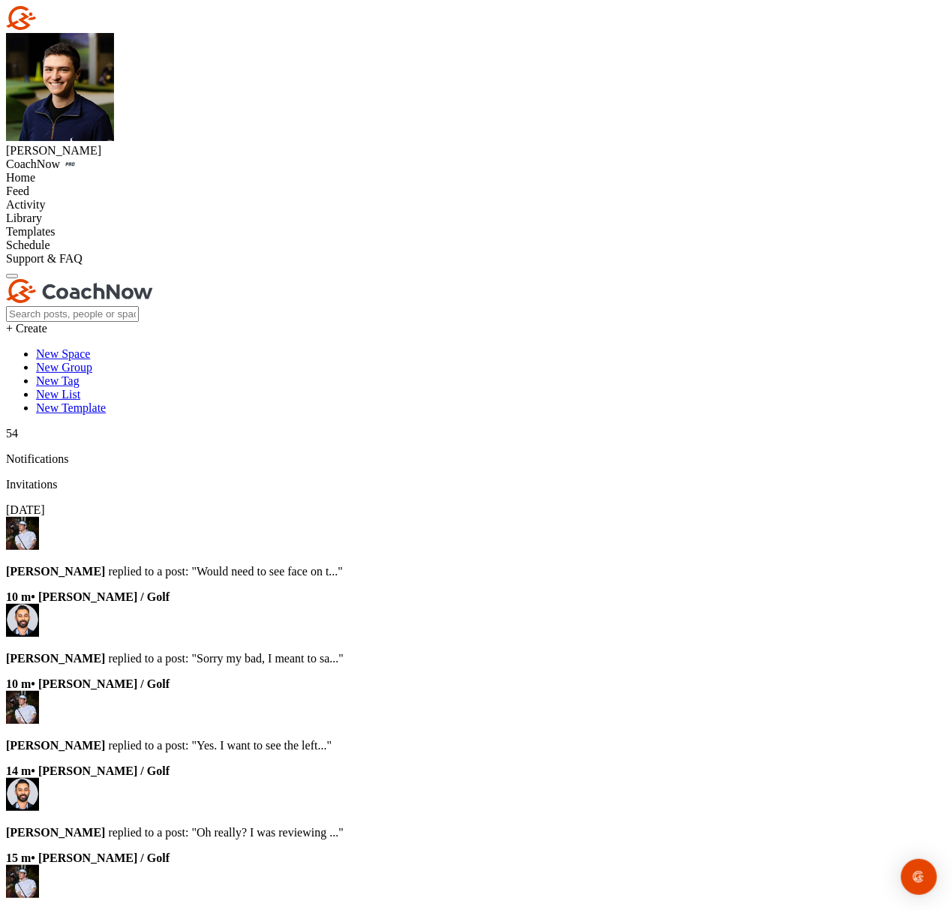
click at [126, 171] on div "Home" at bounding box center [476, 178] width 940 height 14
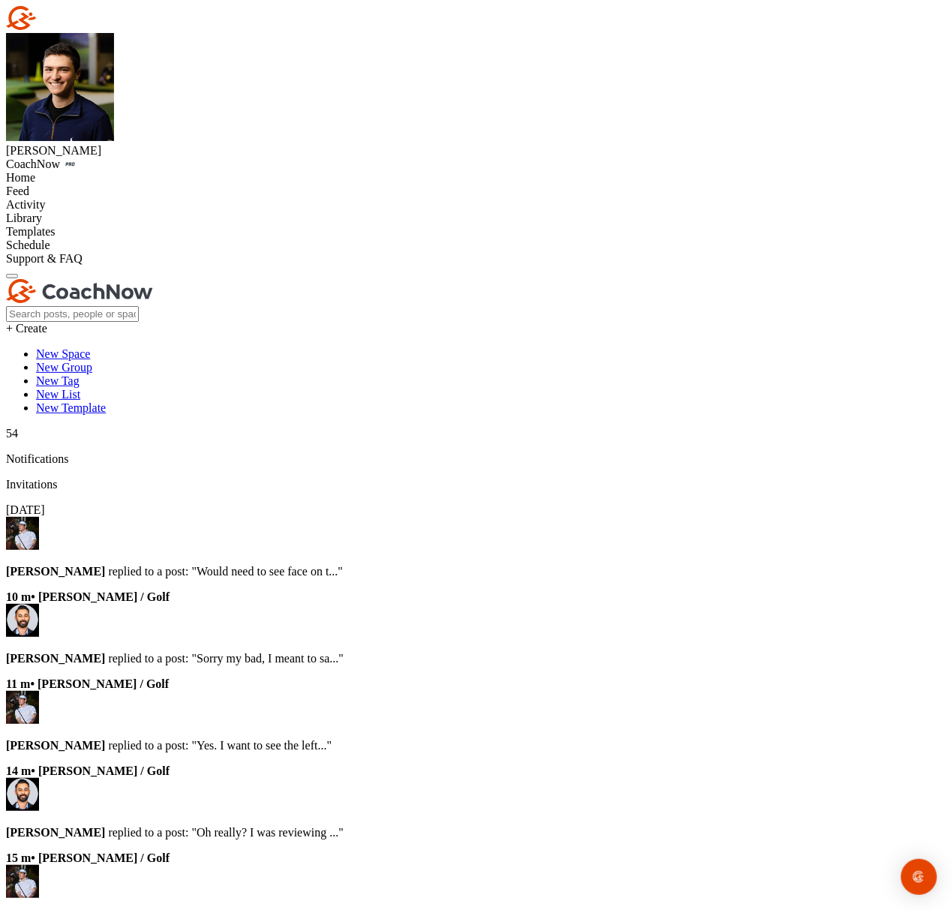
paste input "[PERSON_NAME]"
type input "[PERSON_NAME]"
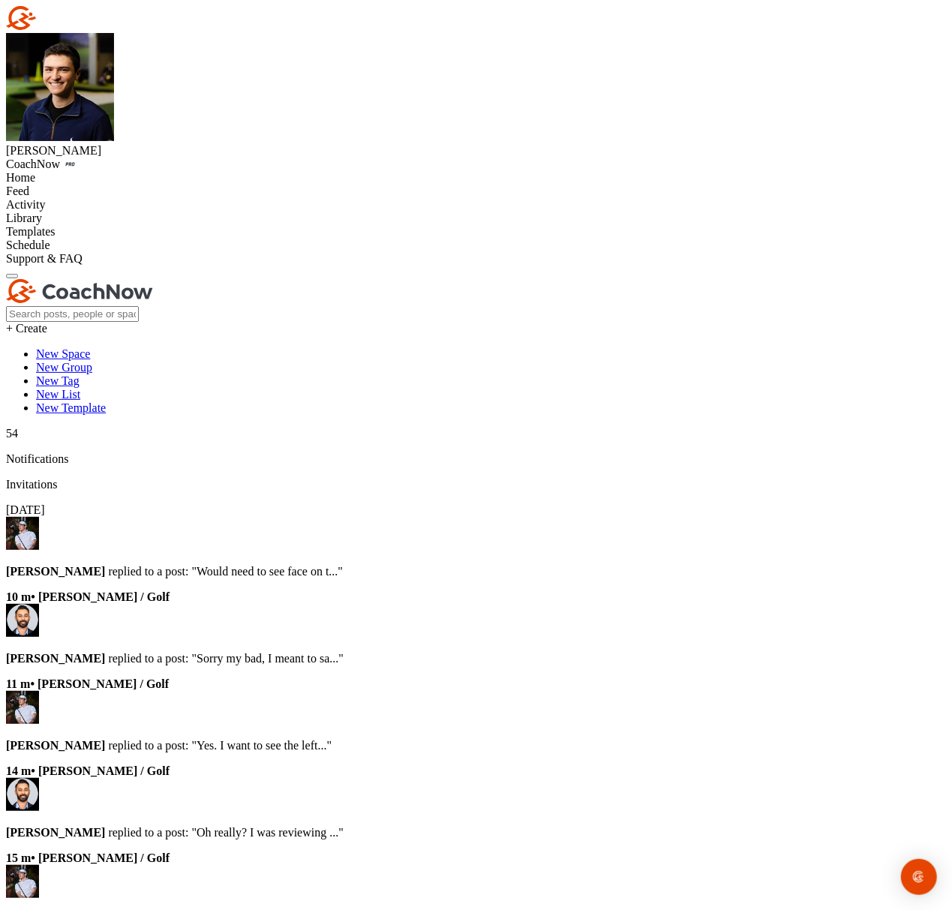
click at [111, 171] on div "Home" at bounding box center [476, 178] width 940 height 14
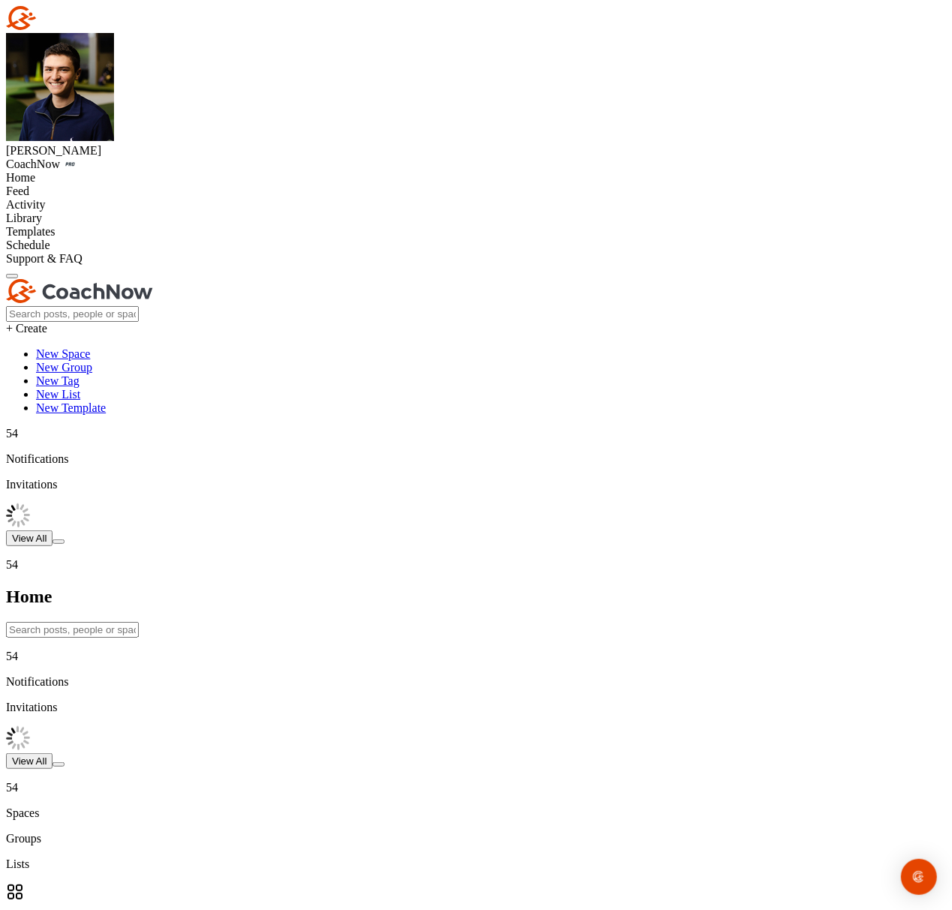
drag, startPoint x: 579, startPoint y: 165, endPoint x: 594, endPoint y: 157, distance: 17.1
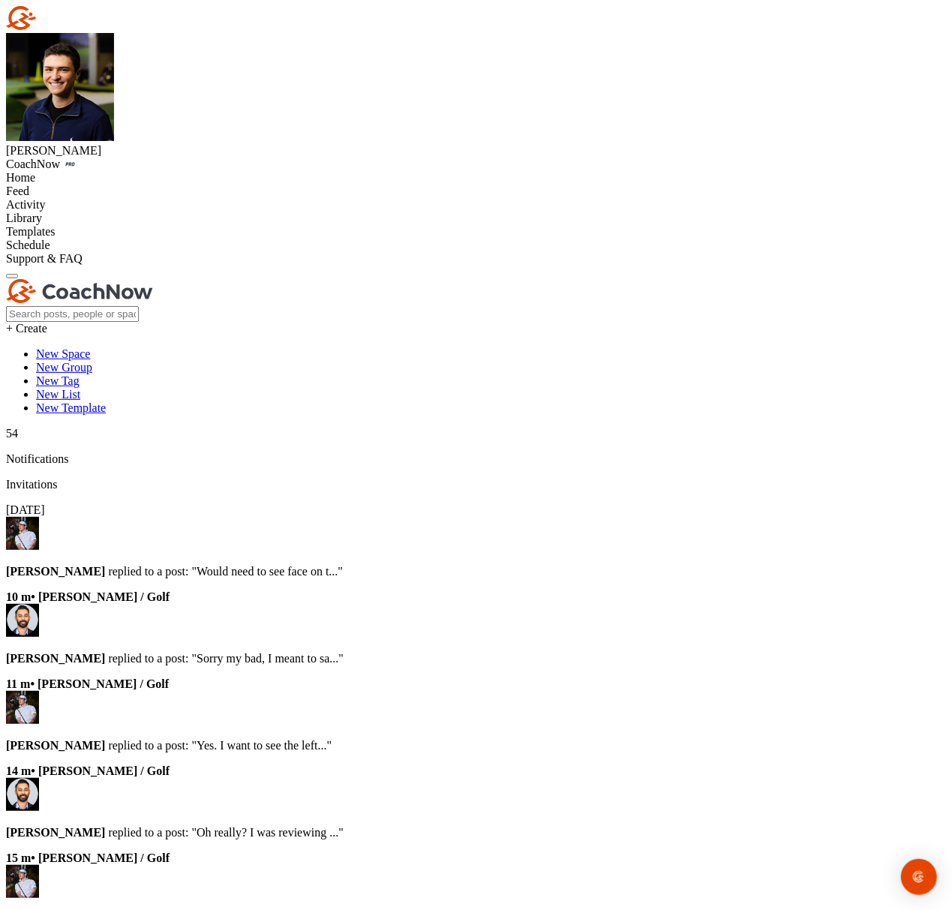
paste input "[PERSON_NAME]"
type input "[PERSON_NAME]"
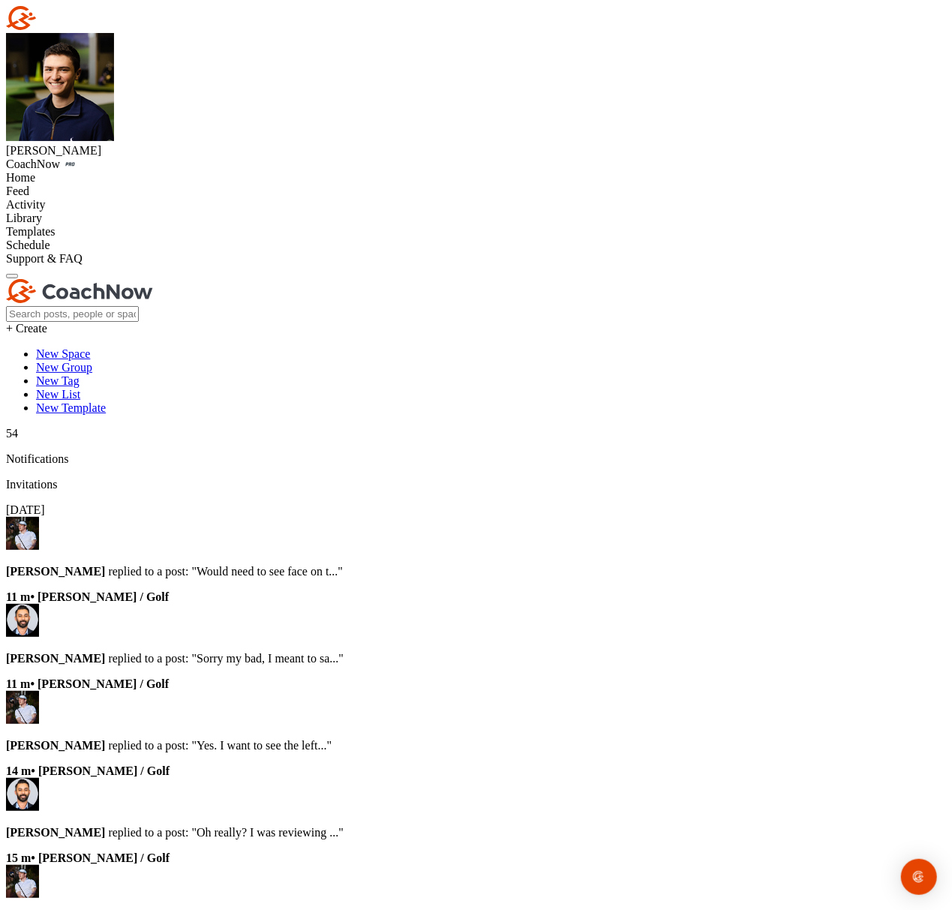
drag, startPoint x: 422, startPoint y: 136, endPoint x: 409, endPoint y: 137, distance: 12.8
click at [99, 171] on div "Home" at bounding box center [476, 178] width 940 height 14
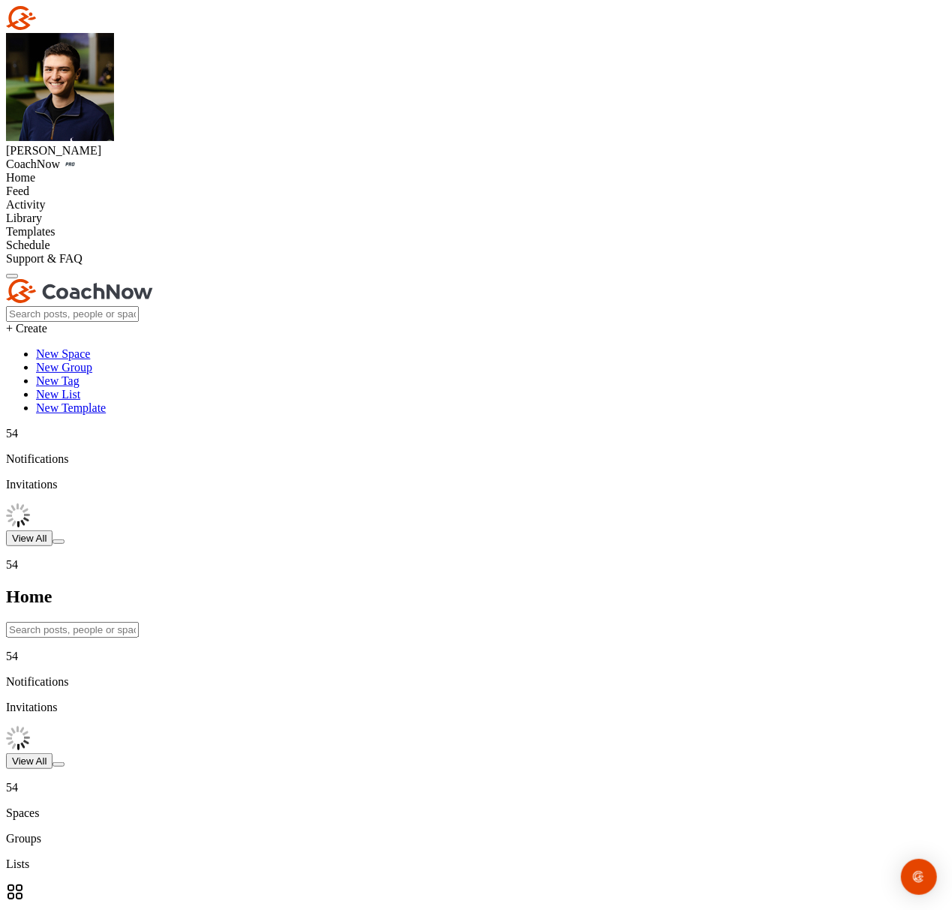
paste input "[PERSON_NAME]"
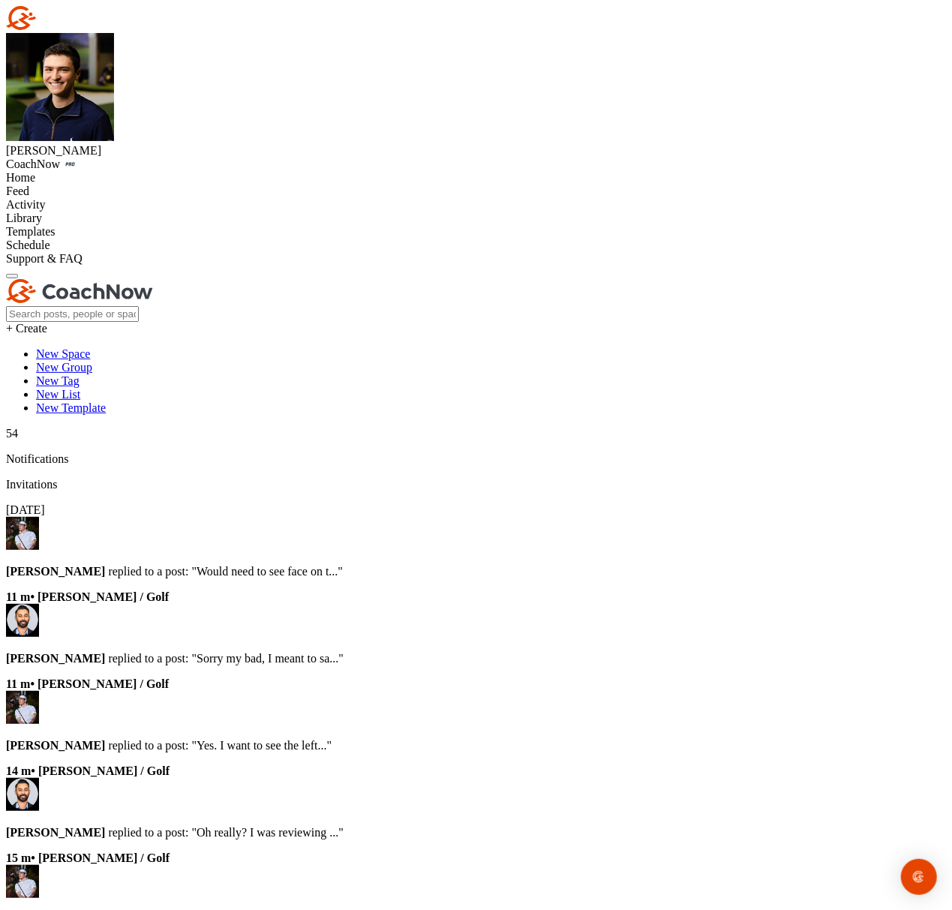
type input "[PERSON_NAME]"
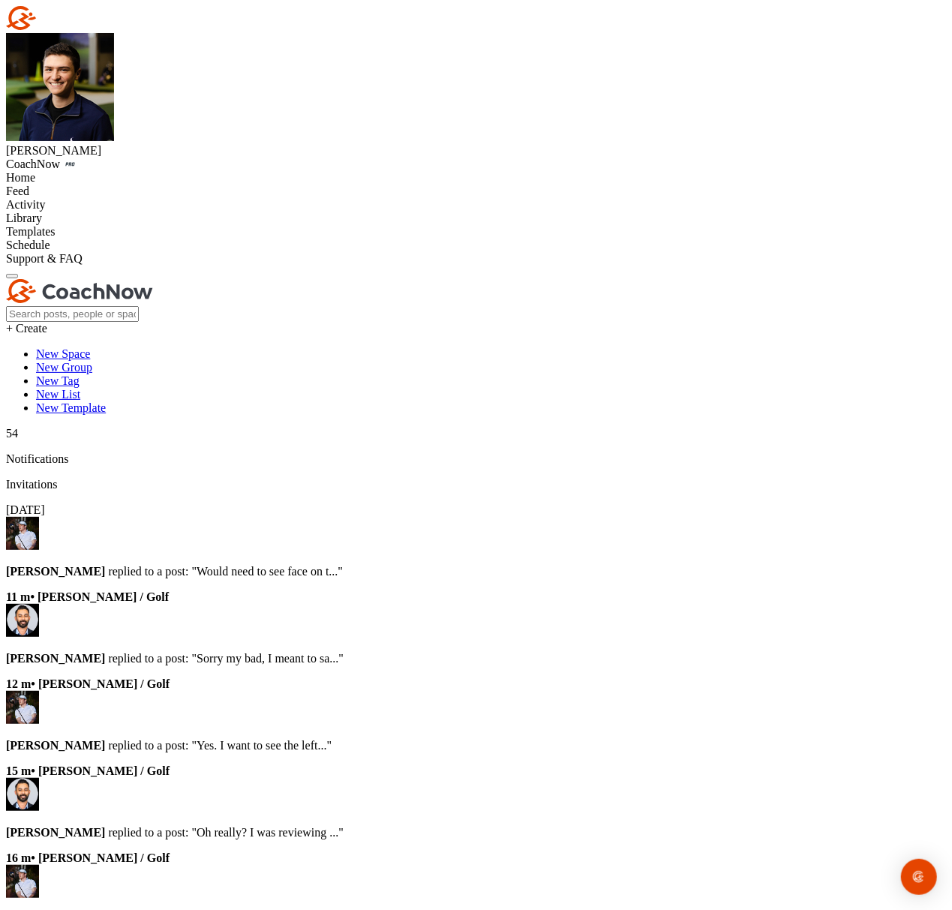
click at [144, 171] on div "Home" at bounding box center [476, 178] width 940 height 14
paste input "[PERSON_NAME]"
type input "[PERSON_NAME]"
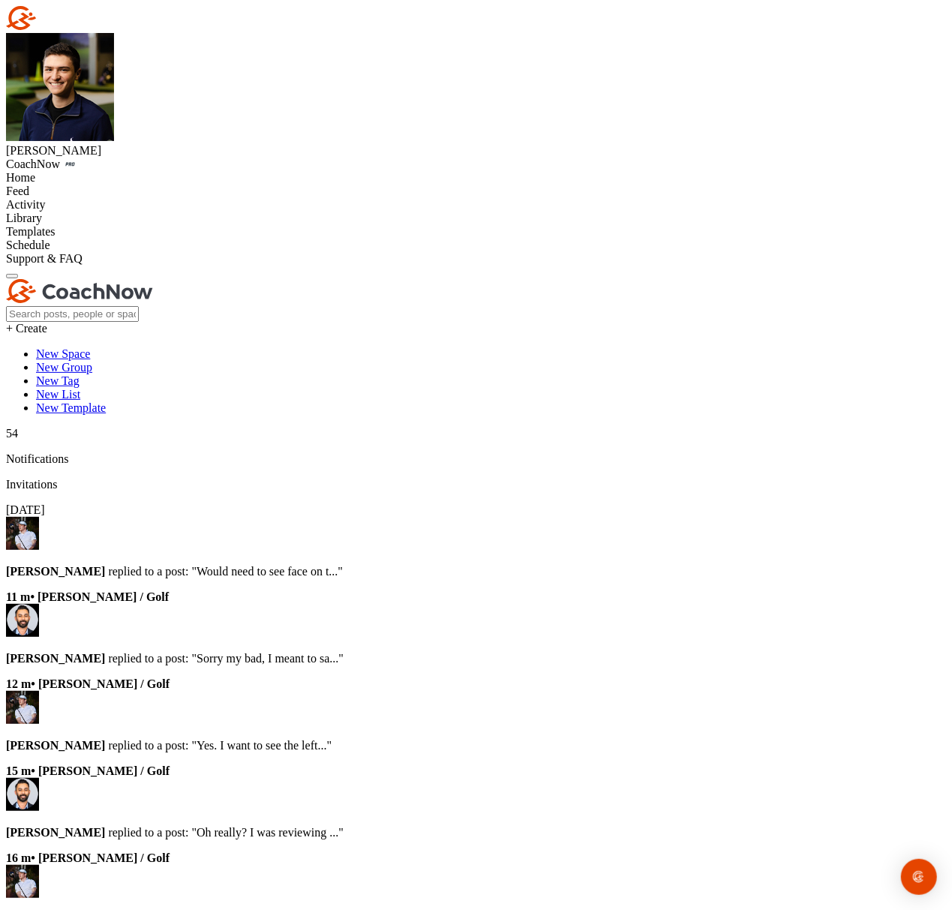
click at [115, 171] on div "Home" at bounding box center [476, 178] width 940 height 14
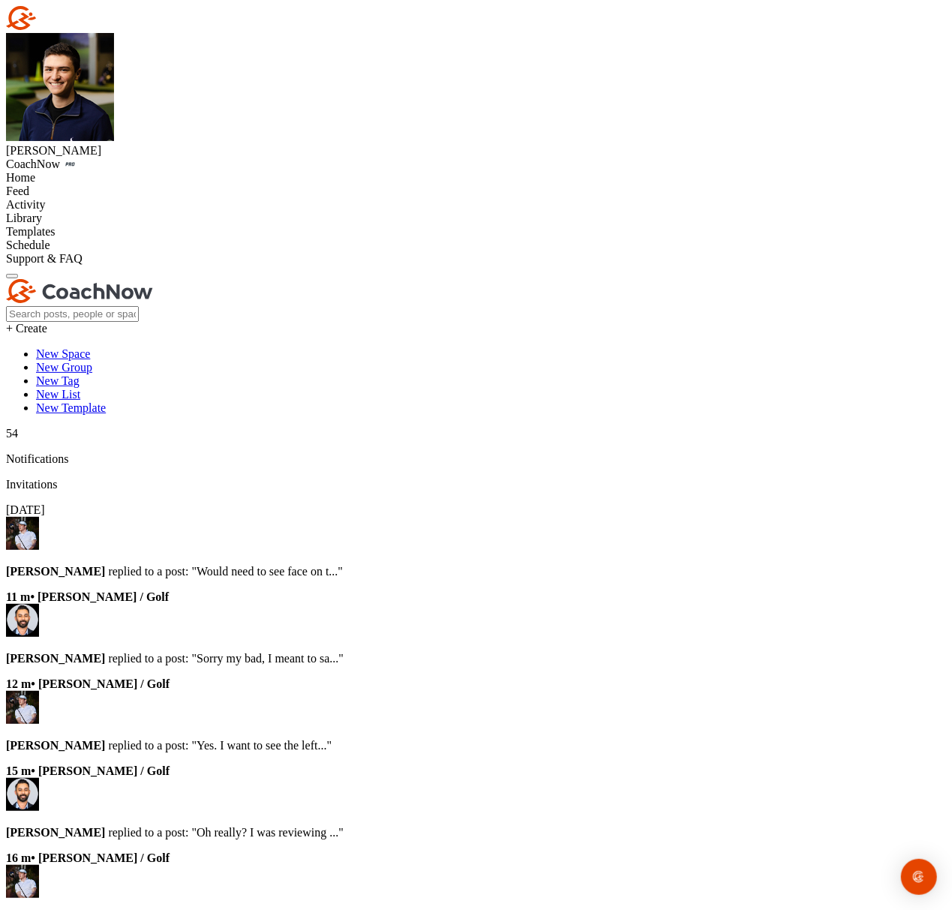
paste input "[PERSON_NAME]"
type input "[PERSON_NAME]"
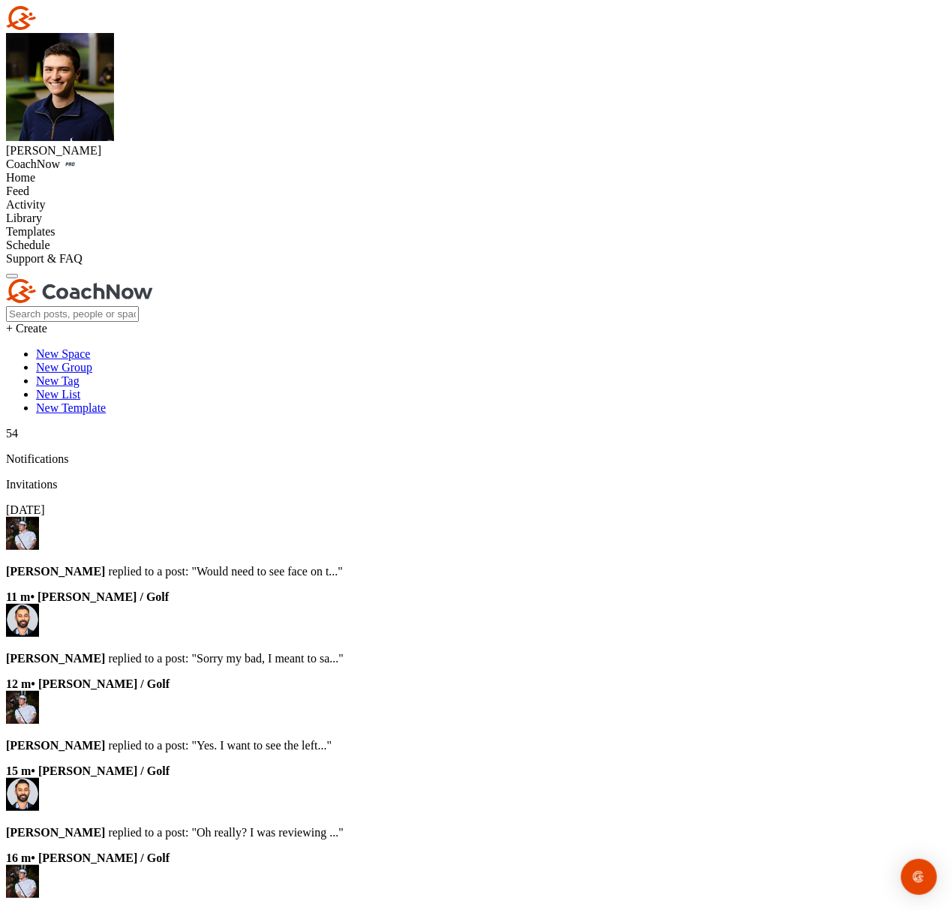
click at [115, 171] on div "Home" at bounding box center [476, 178] width 940 height 14
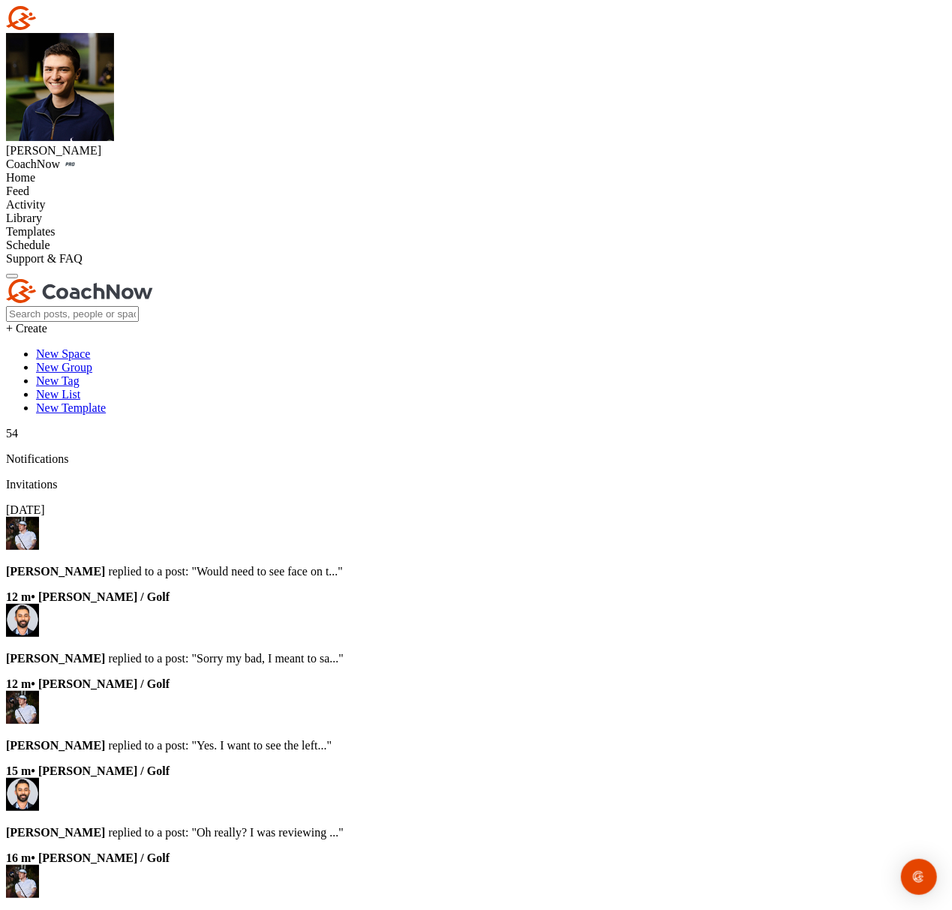
paste input "[PERSON_NAME]"
type input "[PERSON_NAME]"
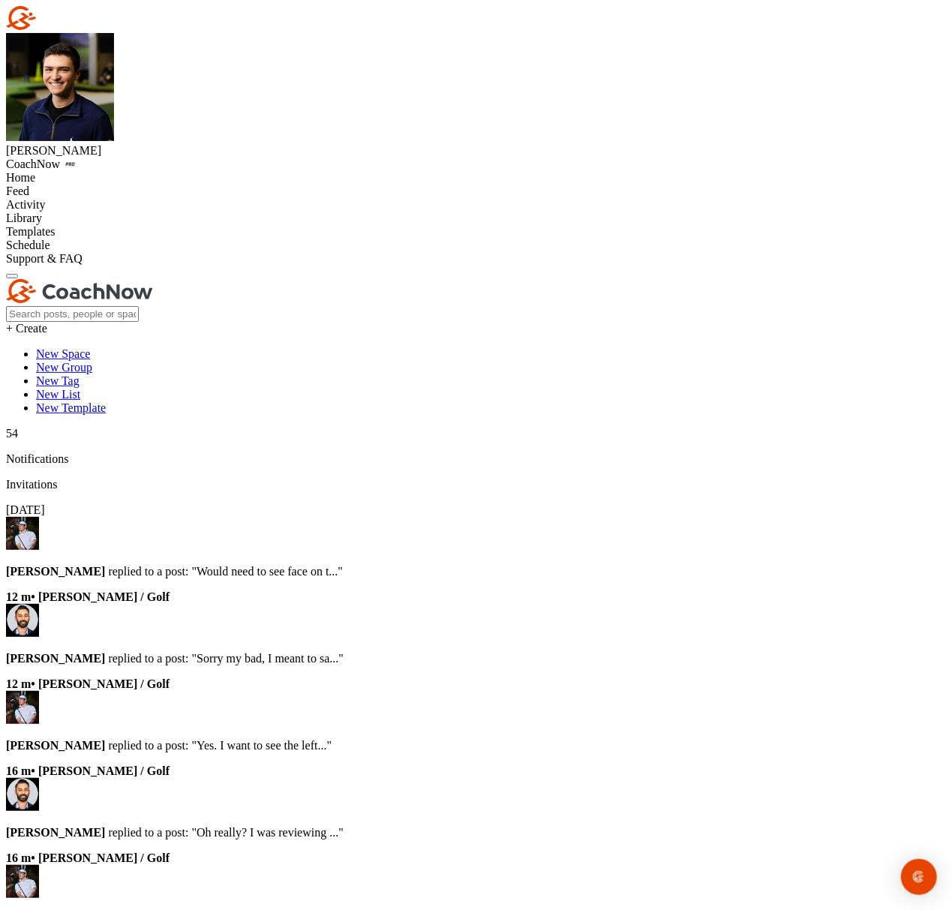
click at [130, 171] on div "Home" at bounding box center [476, 178] width 940 height 14
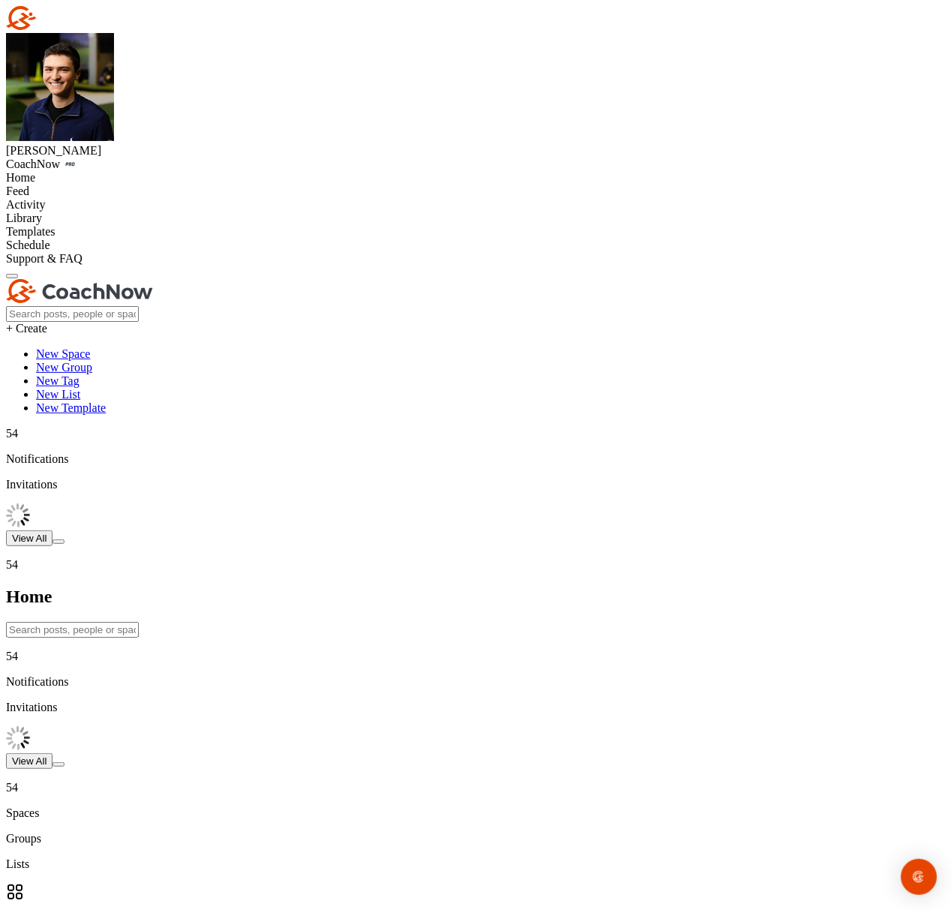
paste input "[PERSON_NAME]"
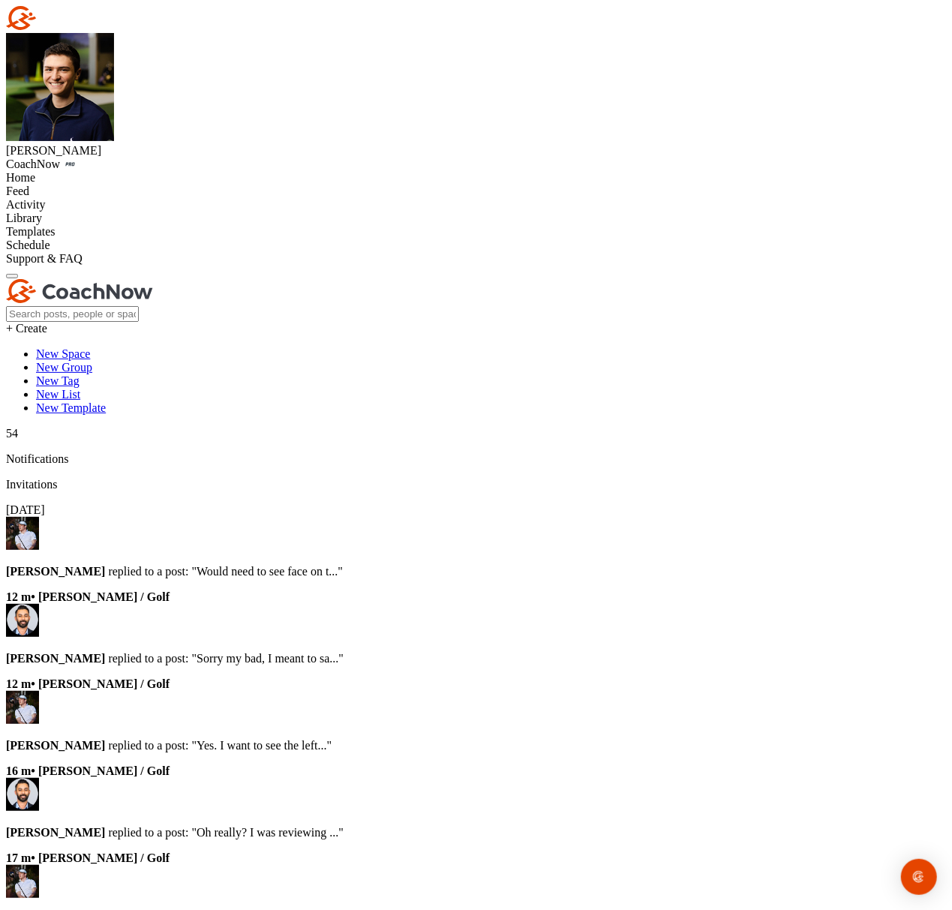
type input "[PERSON_NAME]"
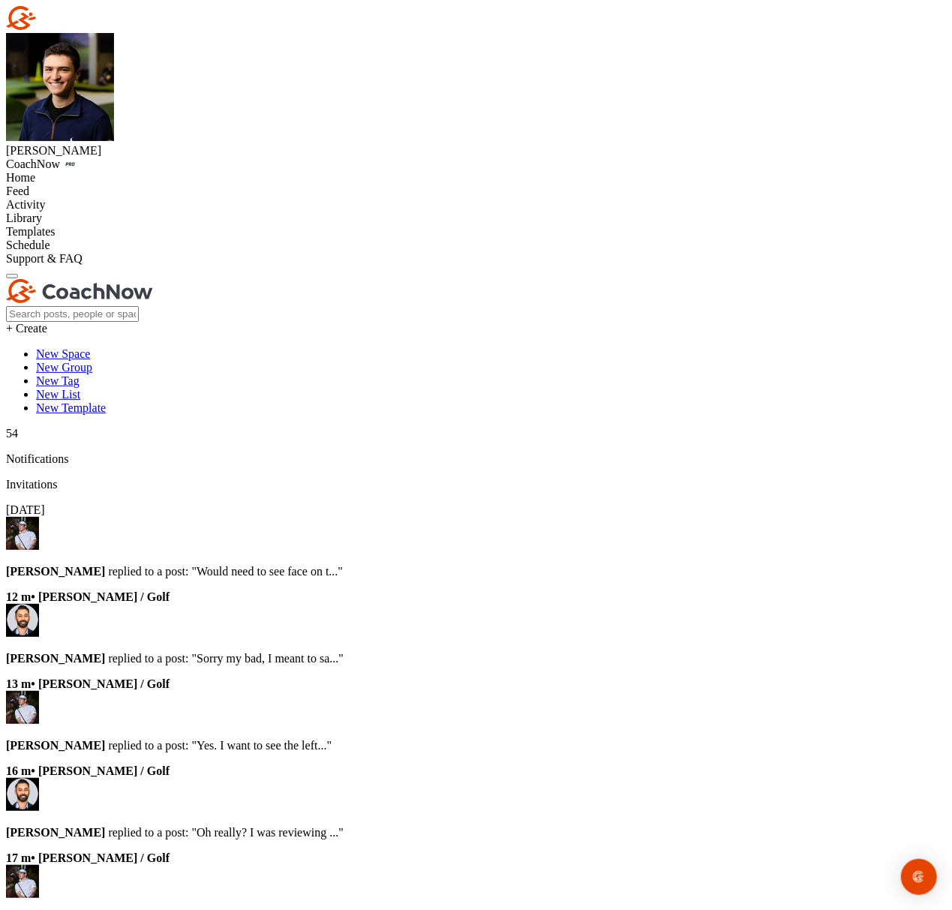
click at [108, 171] on div "Home" at bounding box center [476, 178] width 940 height 14
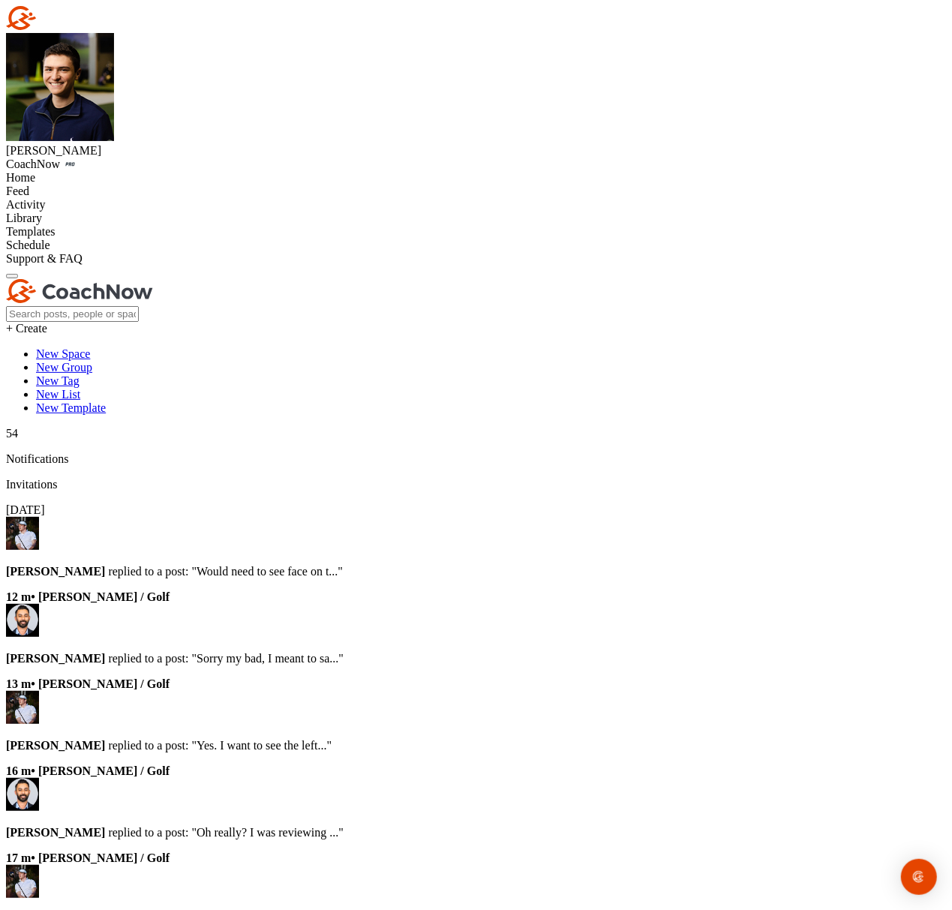
paste input "[PERSON_NAME]"
type input "[PERSON_NAME]"
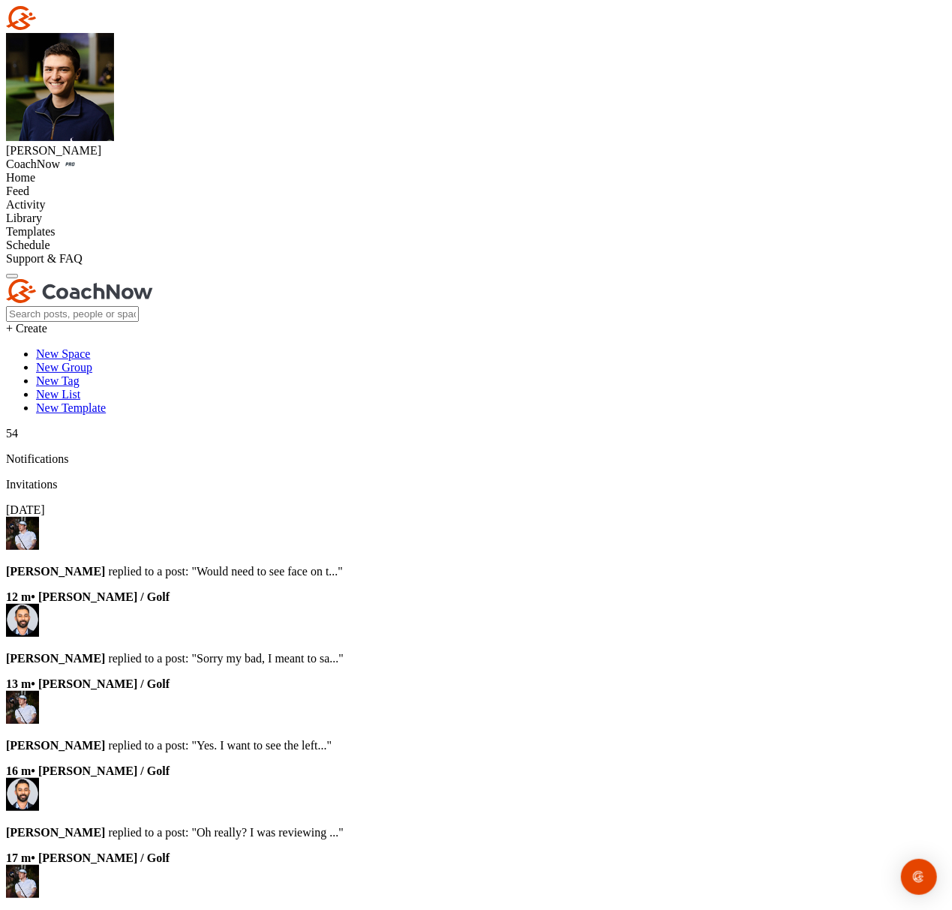
click at [159, 171] on div "Home" at bounding box center [476, 178] width 940 height 14
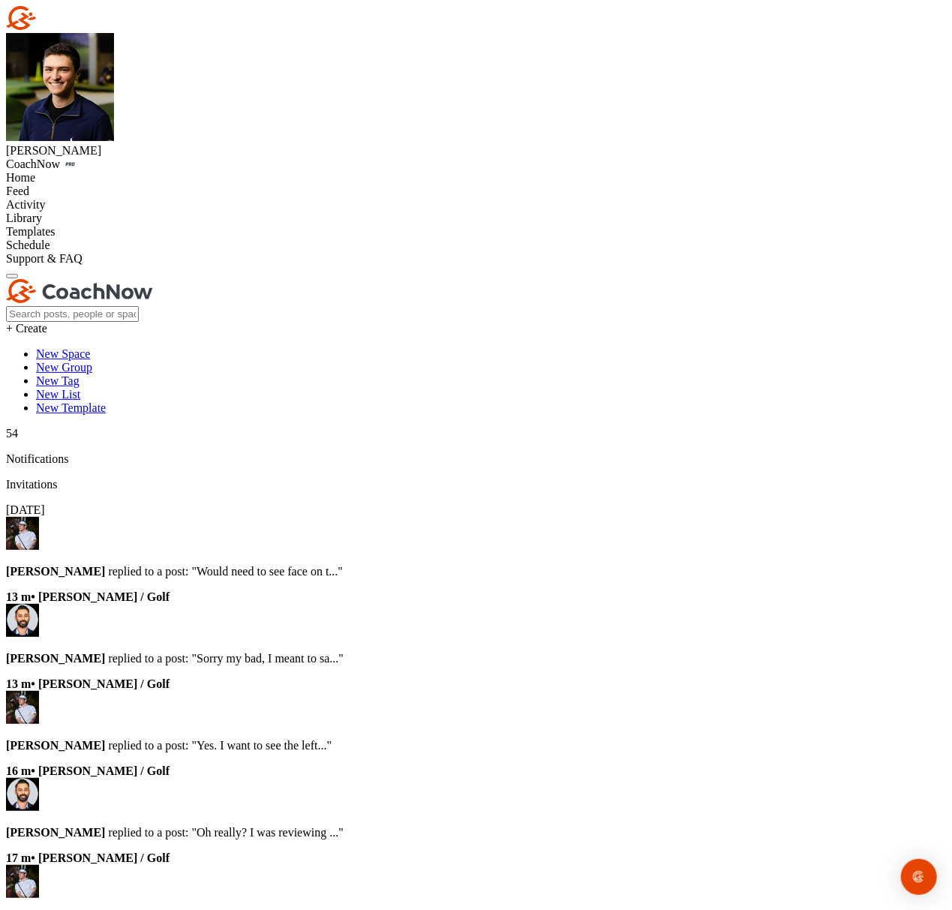
paste input "[PERSON_NAME]"
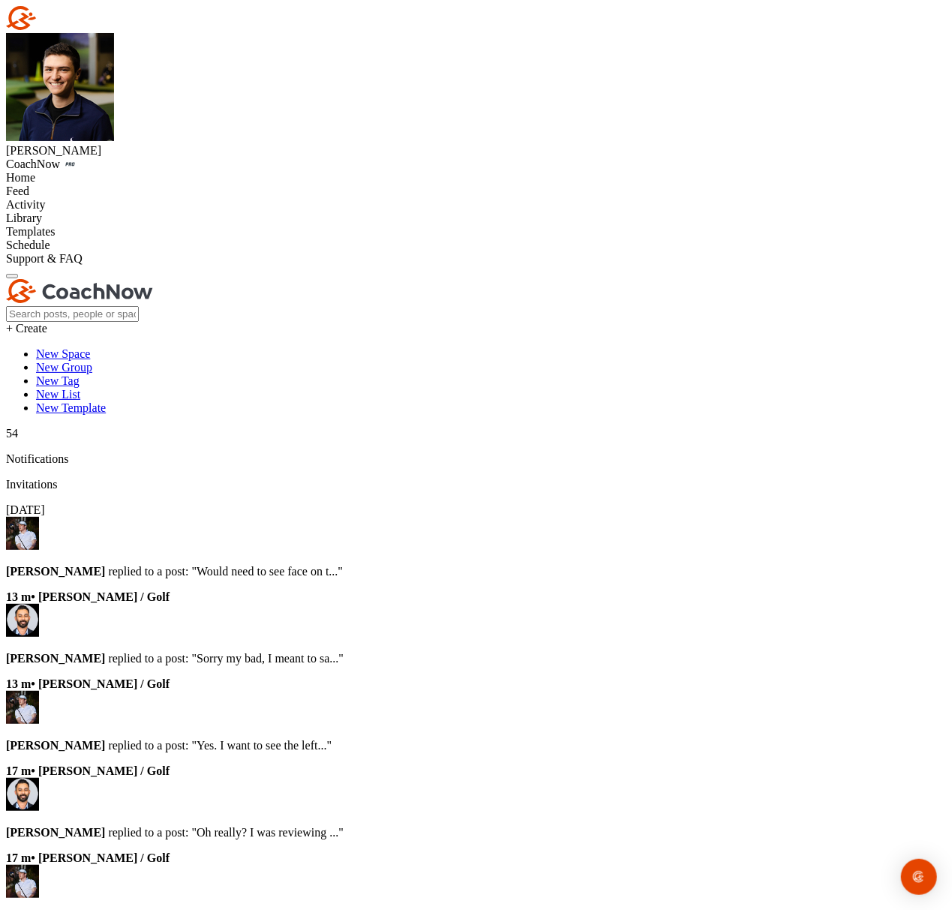
drag, startPoint x: 656, startPoint y: 155, endPoint x: 603, endPoint y: 150, distance: 52.7
type input "[PERSON_NAME]"
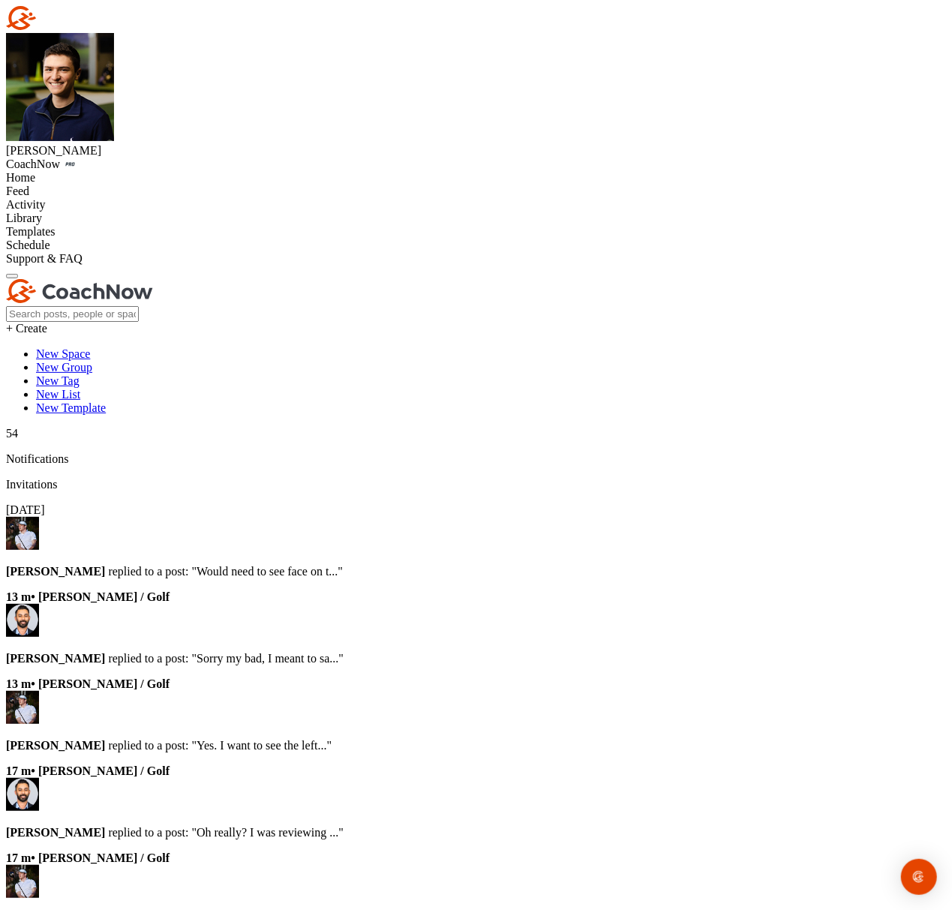
drag, startPoint x: 535, startPoint y: 64, endPoint x: 280, endPoint y: 71, distance: 255.2
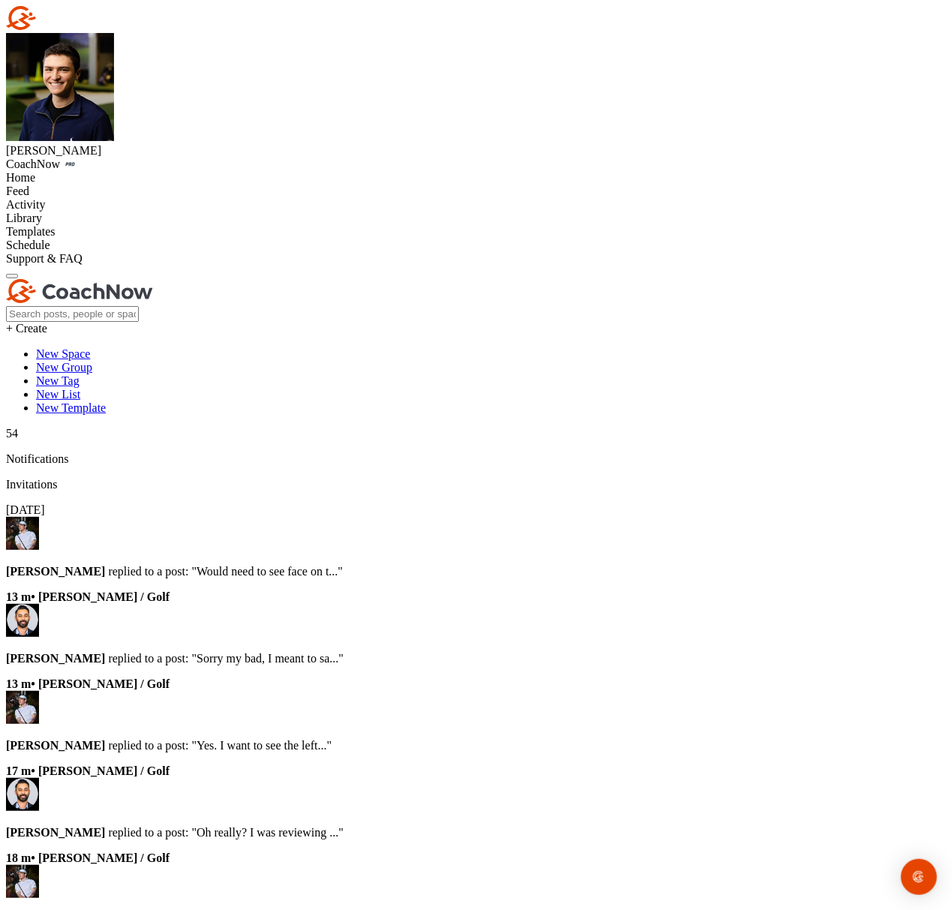
click at [116, 171] on div "Home" at bounding box center [476, 178] width 940 height 14
